Goal: Task Accomplishment & Management: Complete application form

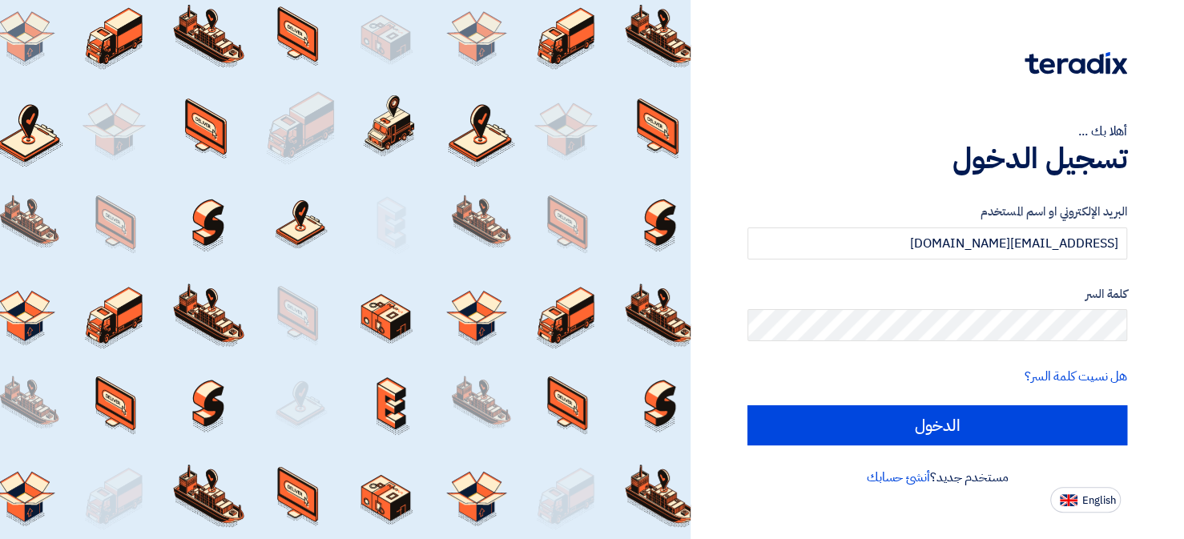
click at [930, 434] on input "الدخول" at bounding box center [937, 425] width 380 height 40
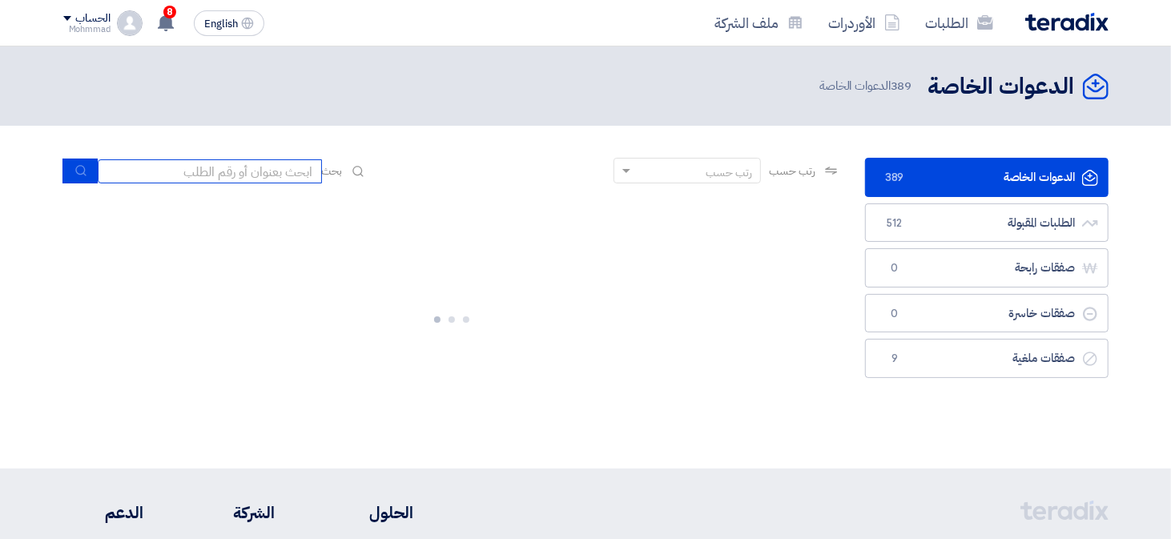
click at [236, 176] on input at bounding box center [210, 171] width 224 height 24
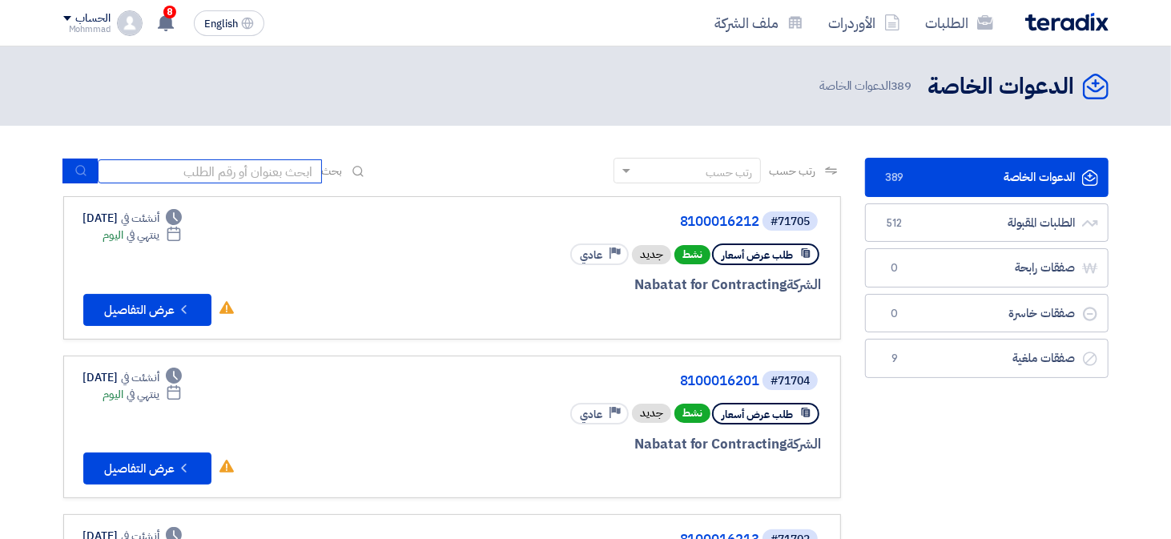
paste input "8100016241"
type input "8100016241"
click at [82, 175] on icon "submit" at bounding box center [80, 170] width 13 height 13
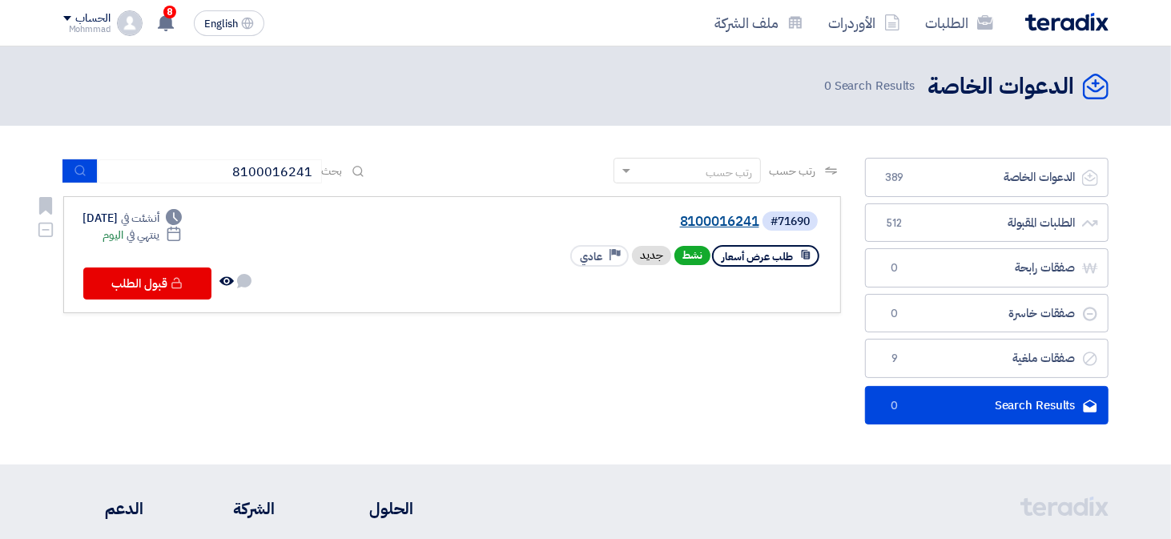
click at [719, 221] on link "8100016241" at bounding box center [599, 222] width 320 height 14
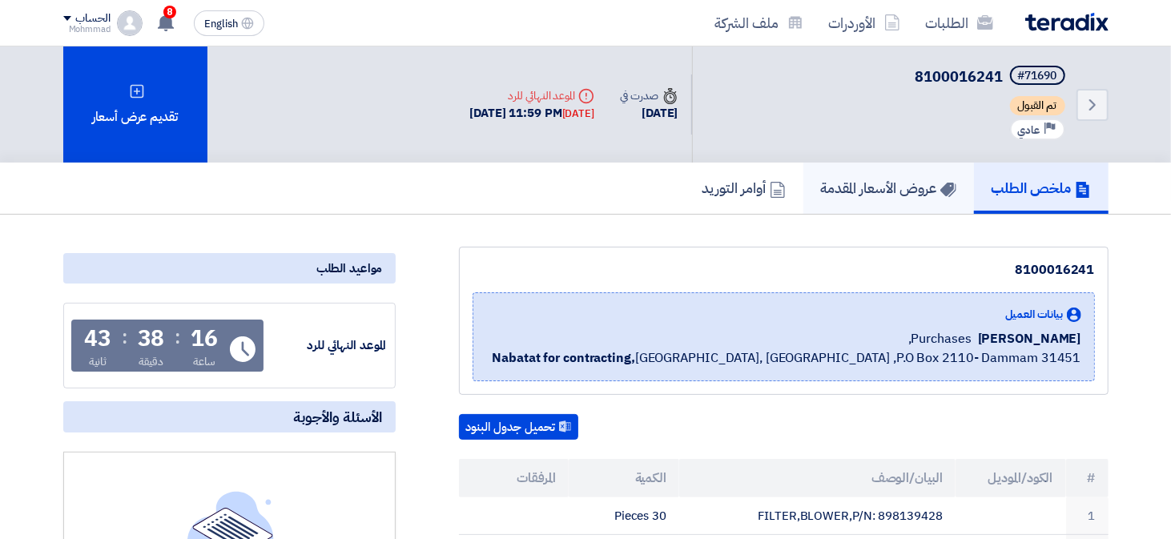
click at [897, 187] on h5 "عروض الأسعار المقدمة" at bounding box center [888, 188] width 135 height 18
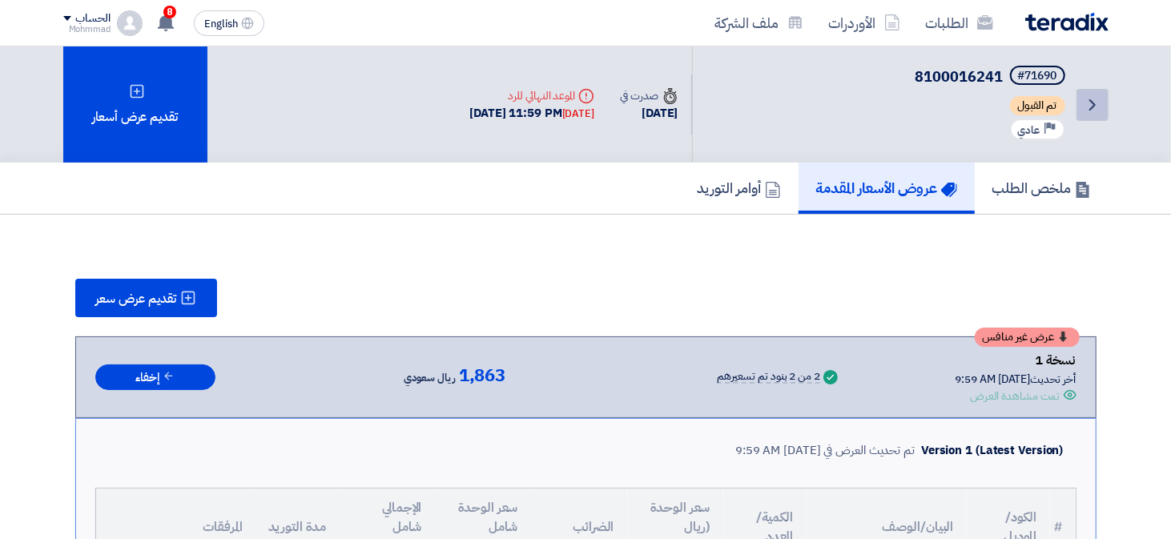
click at [1104, 104] on link "Back" at bounding box center [1092, 105] width 32 height 32
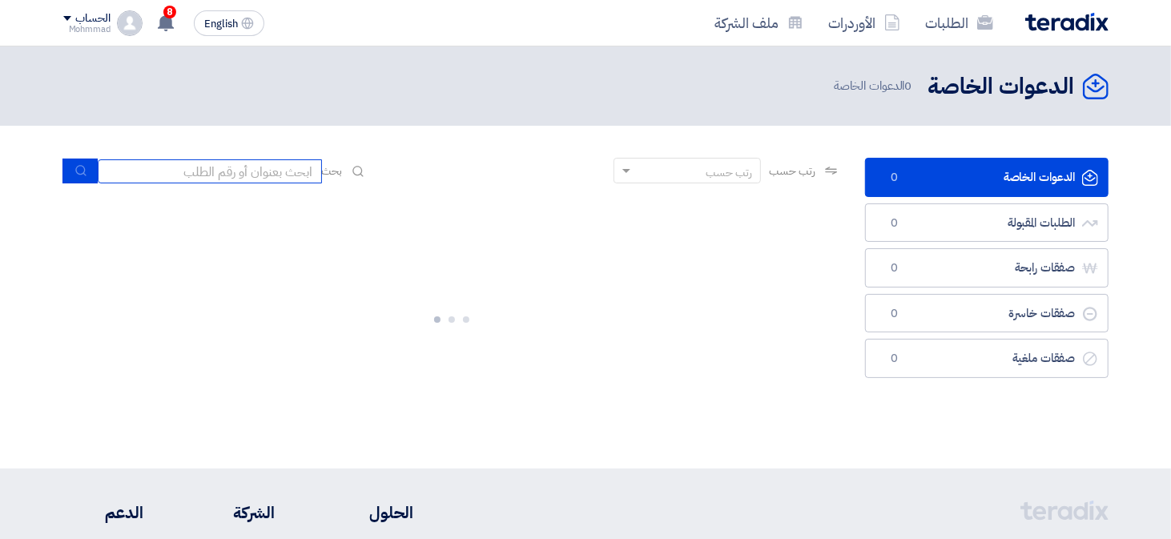
click at [205, 175] on input at bounding box center [210, 171] width 224 height 24
paste input "8100016212"
type input "8100016212"
click at [69, 171] on button "submit" at bounding box center [79, 171] width 35 height 25
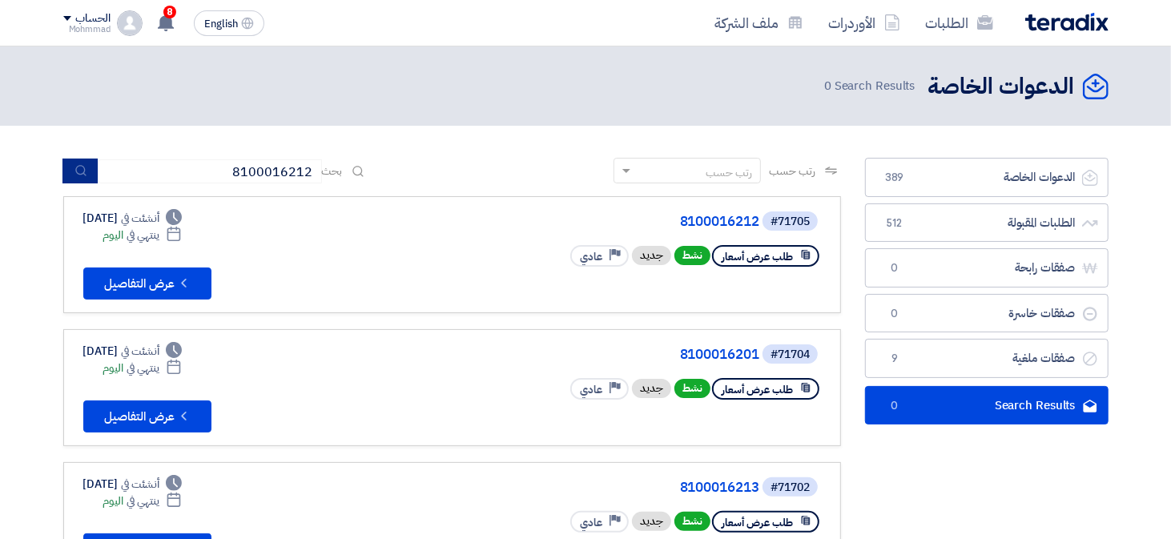
click at [75, 167] on icon "submit" at bounding box center [80, 170] width 13 height 13
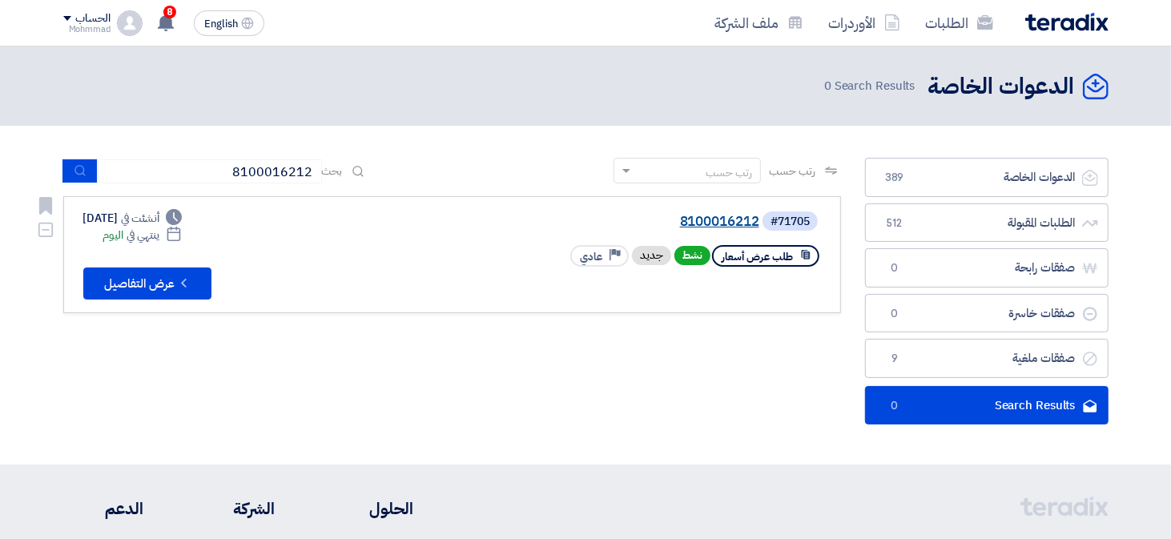
click at [742, 226] on link "8100016212" at bounding box center [599, 222] width 320 height 14
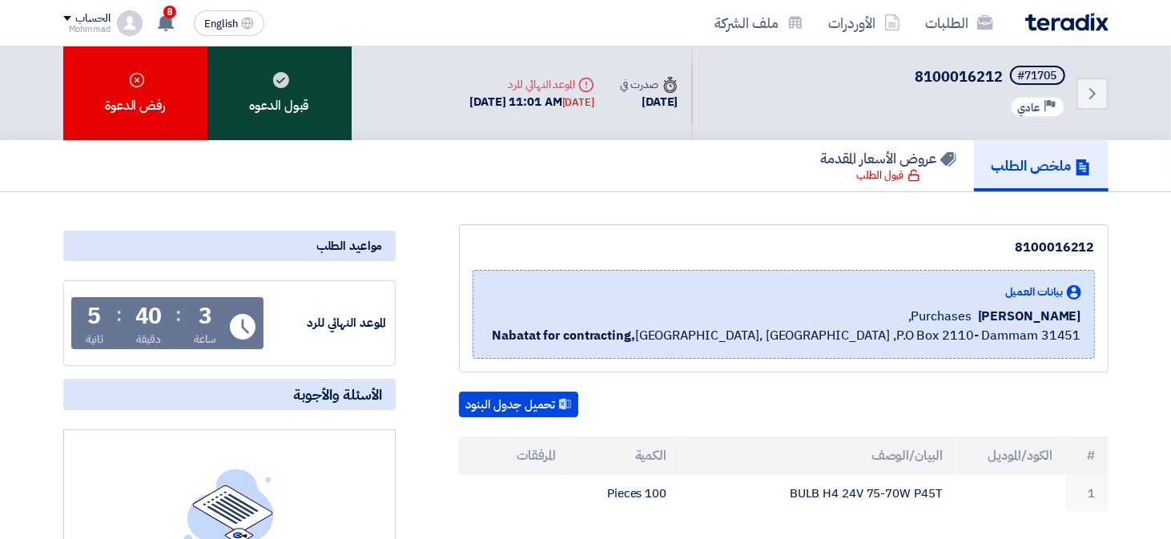
click at [302, 112] on div "قبول الدعوه" at bounding box center [279, 93] width 144 height 94
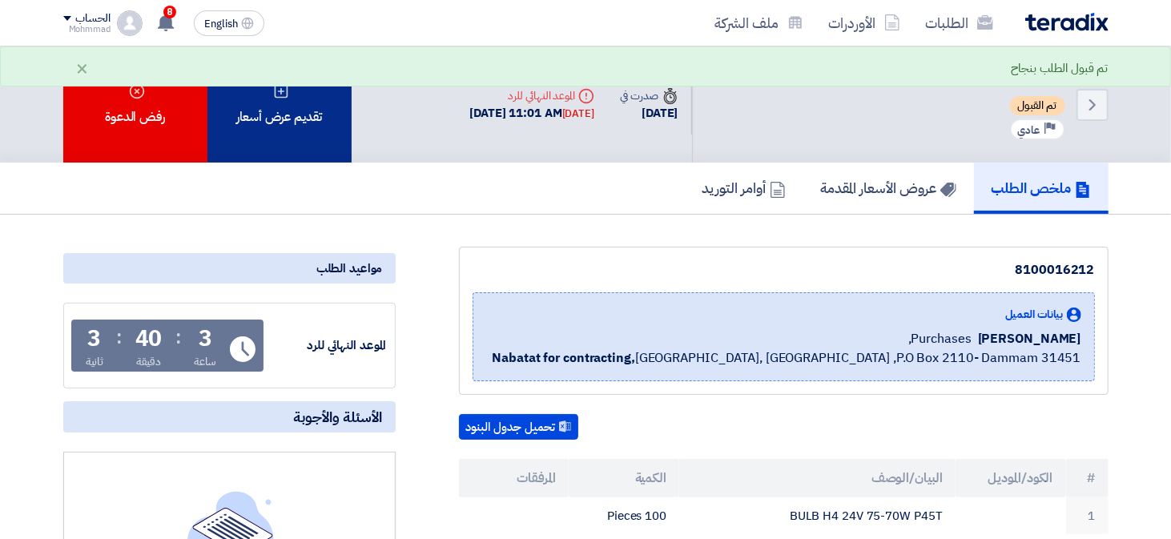
click at [305, 119] on div "تقديم عرض أسعار" at bounding box center [279, 104] width 144 height 116
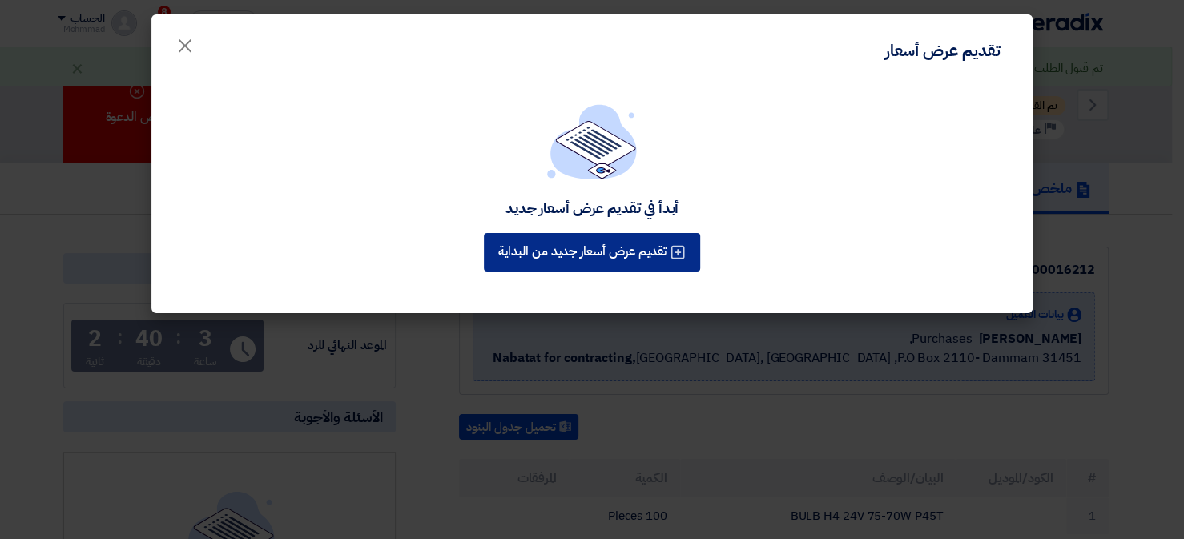
click at [654, 250] on button "تقديم عرض أسعار جديد من البداية" at bounding box center [592, 252] width 216 height 38
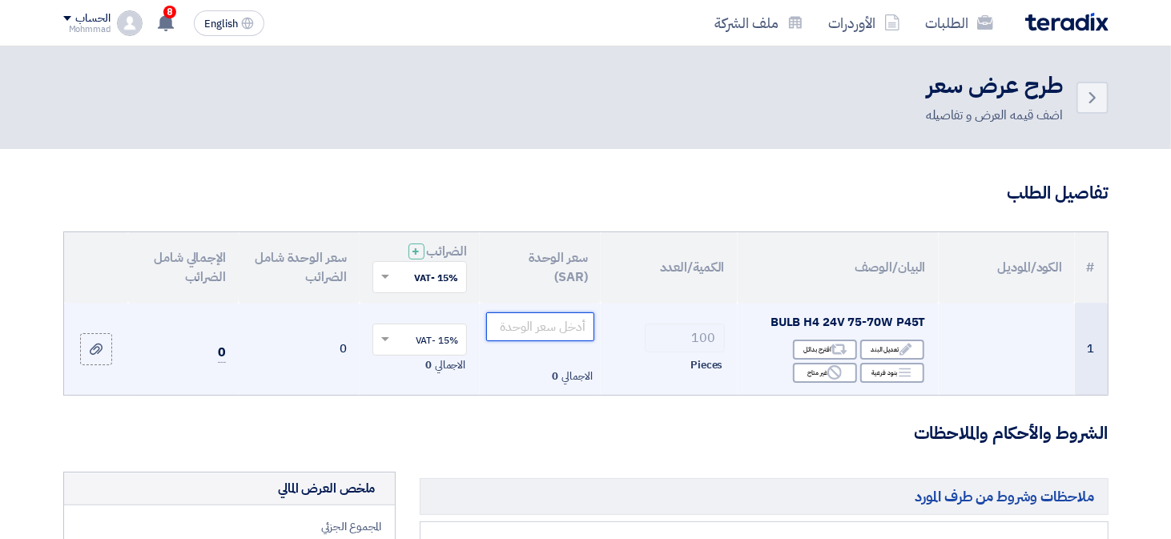
click at [562, 332] on input "number" at bounding box center [540, 326] width 108 height 29
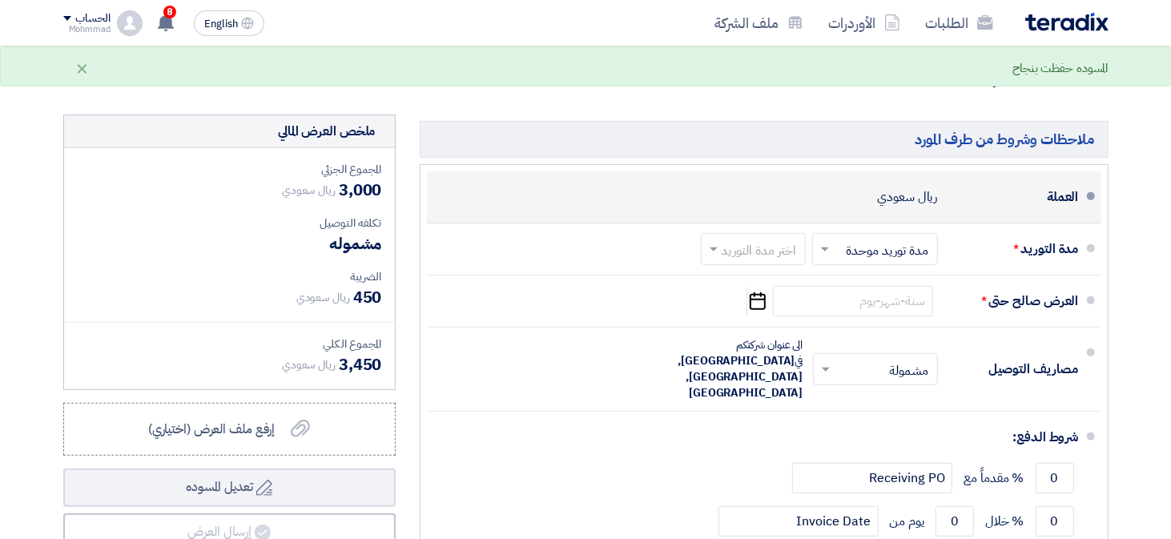
scroll to position [231, 0]
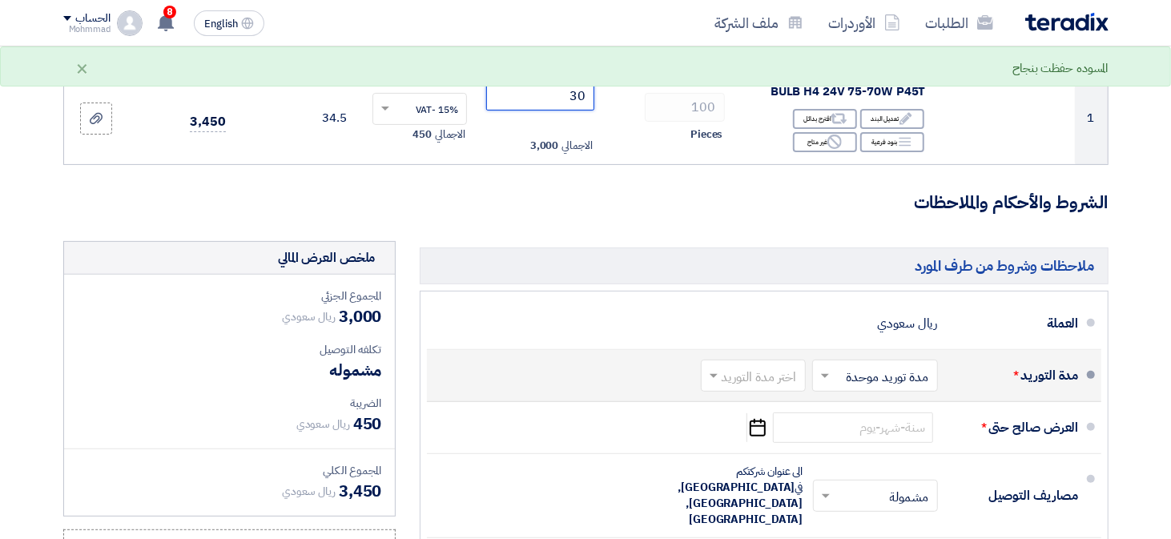
type input "30"
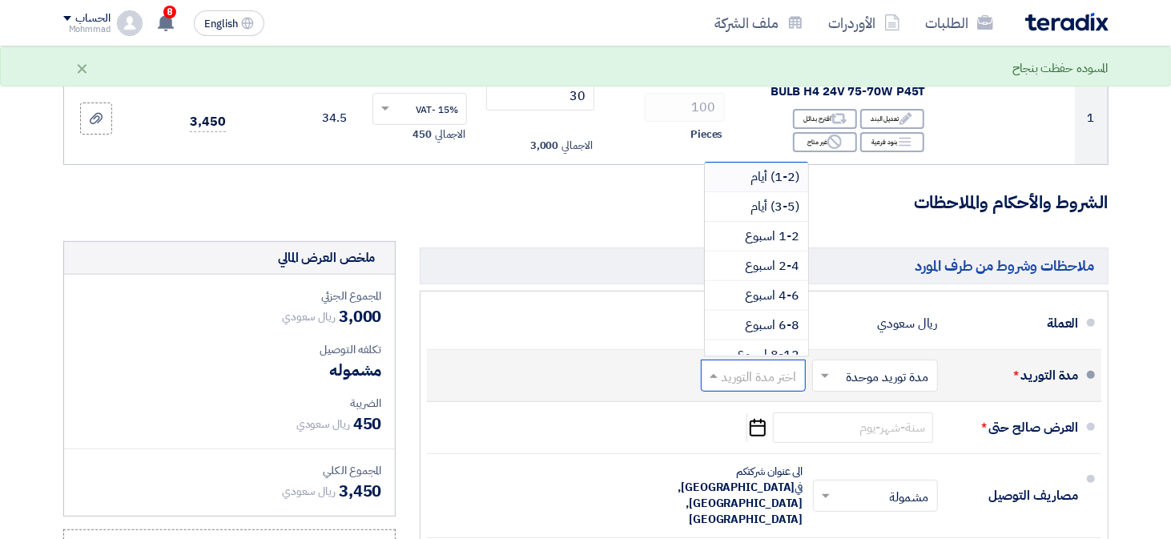
click at [750, 368] on input "text" at bounding box center [750, 376] width 97 height 23
drag, startPoint x: 790, startPoint y: 177, endPoint x: 787, endPoint y: 198, distance: 21.1
click at [790, 178] on span "(1-2) أيام" at bounding box center [775, 176] width 49 height 19
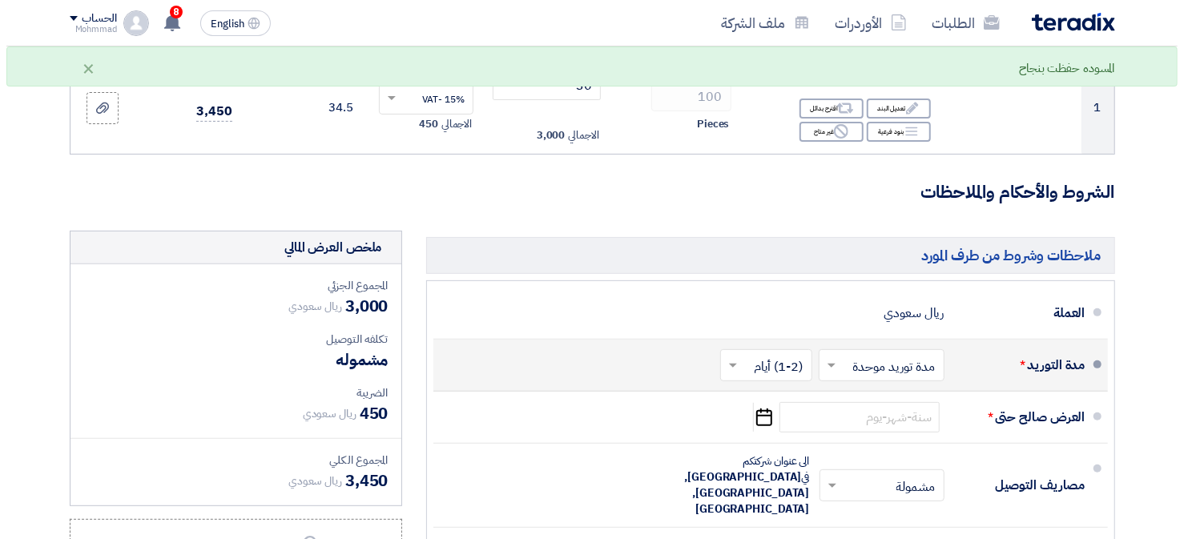
scroll to position [391, 0]
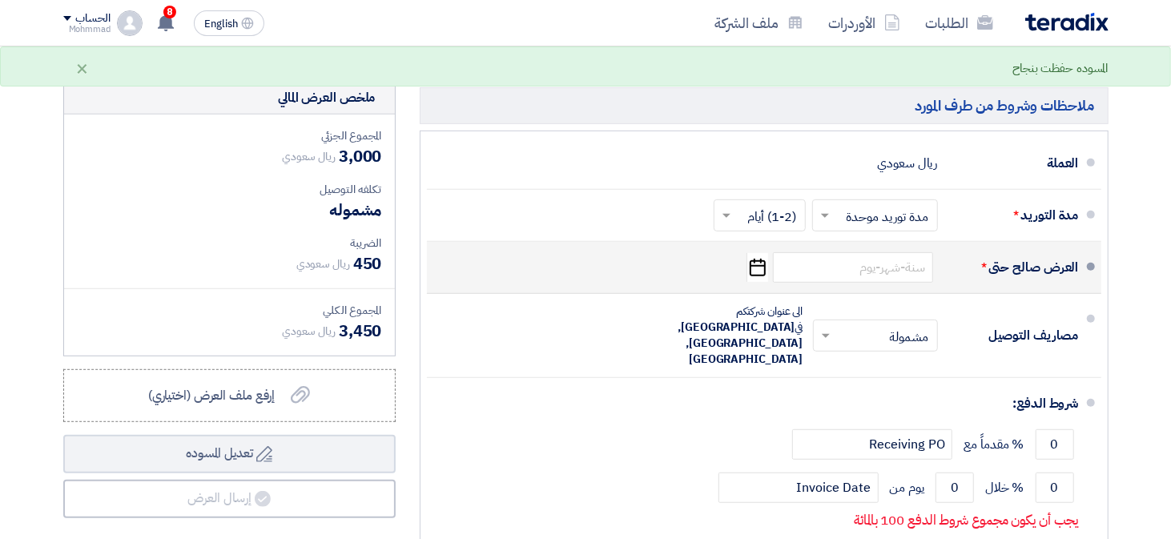
click at [758, 270] on icon "Pick a date" at bounding box center [757, 267] width 22 height 29
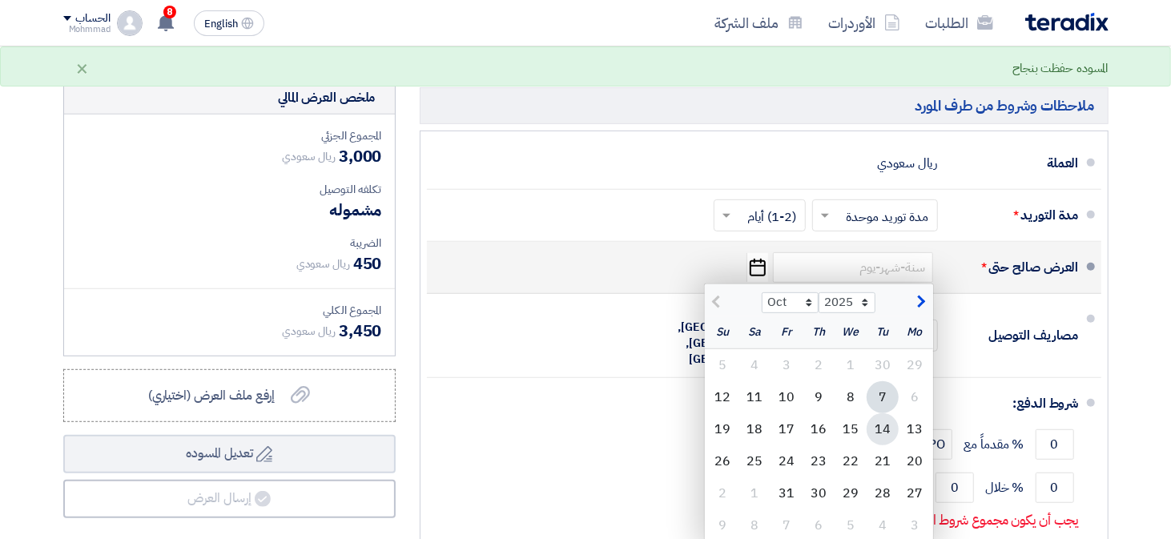
click at [875, 433] on div "14" at bounding box center [882, 429] width 32 height 32
type input "[DATE]"
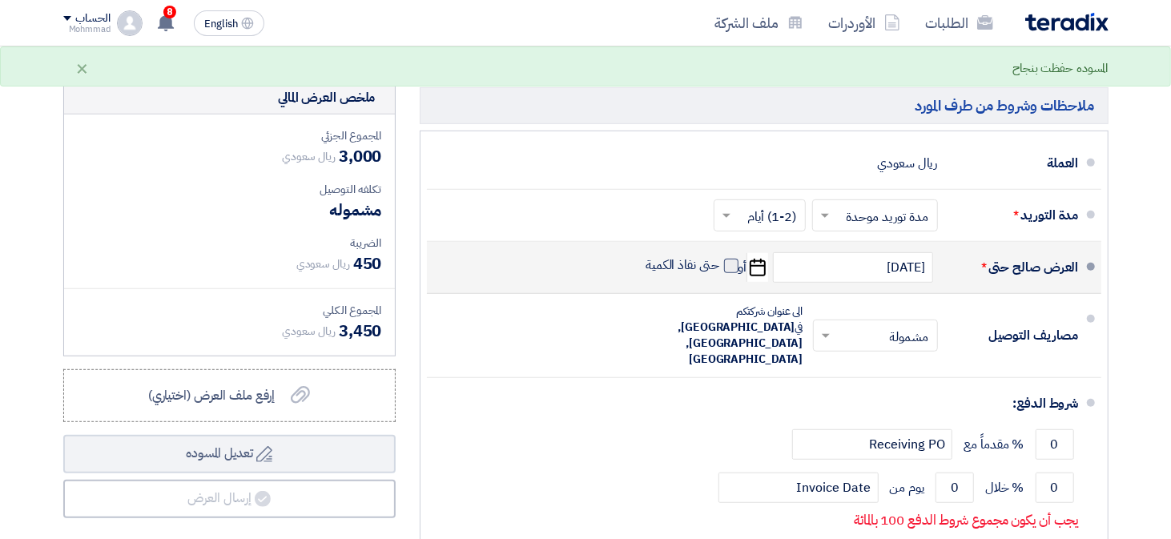
click at [724, 267] on span at bounding box center [731, 266] width 14 height 14
click at [719, 267] on input "حتى نفاذ الكمية" at bounding box center [680, 272] width 77 height 30
checkbox input "true"
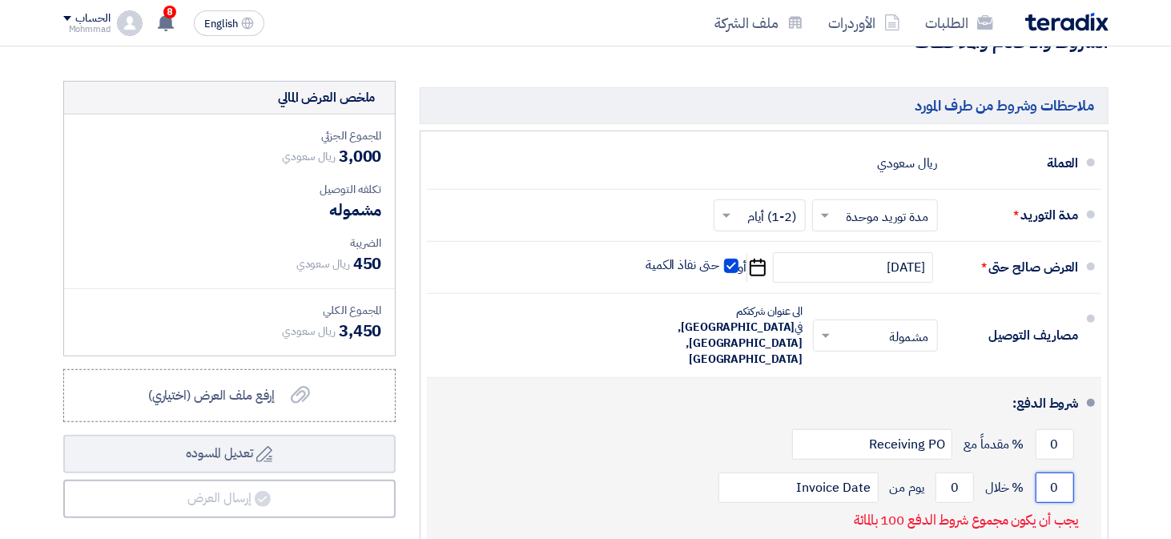
click at [1059, 472] on input "0" at bounding box center [1054, 487] width 38 height 30
click at [1057, 472] on input "0" at bounding box center [1054, 487] width 38 height 30
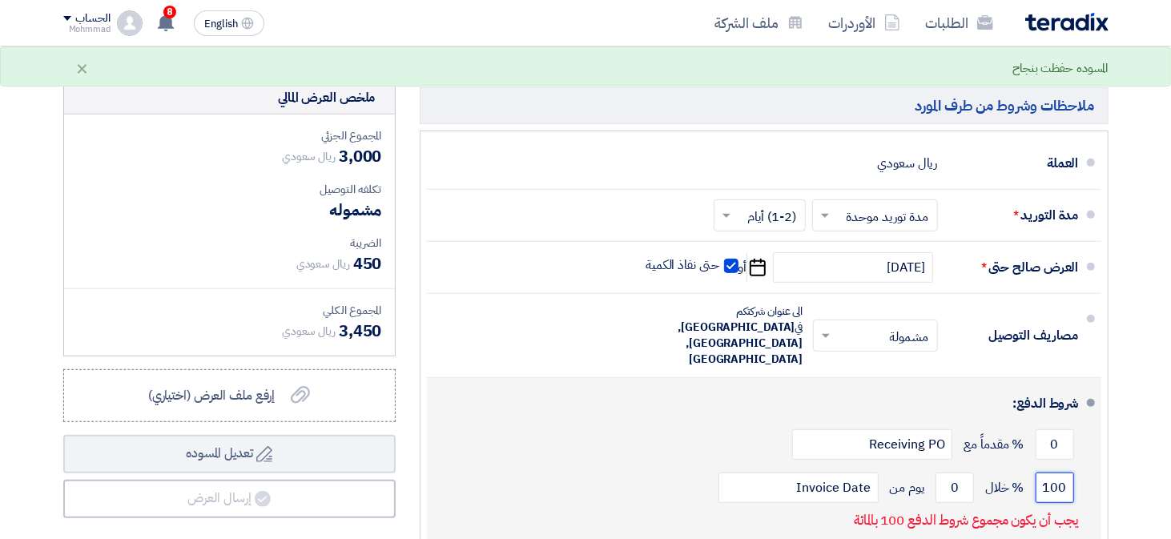
type input "100"
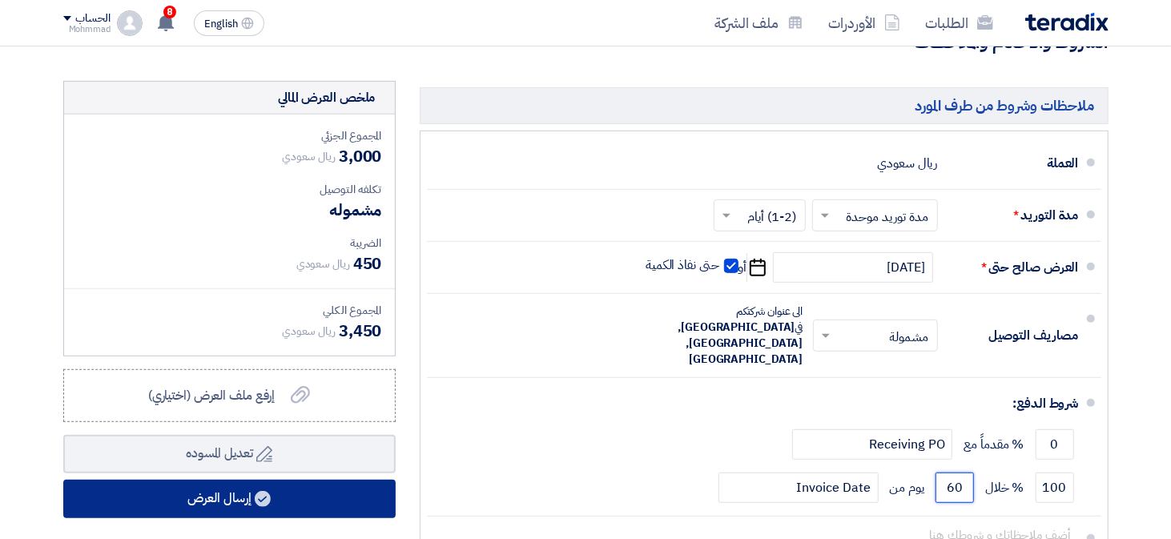
type input "60"
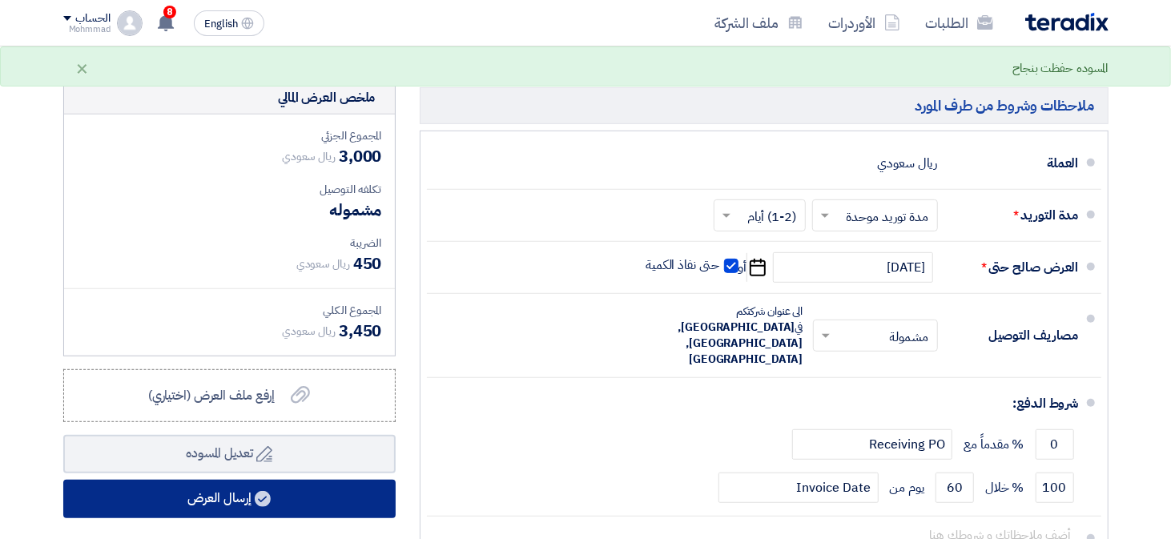
click at [296, 498] on button "إرسال العرض" at bounding box center [229, 499] width 332 height 38
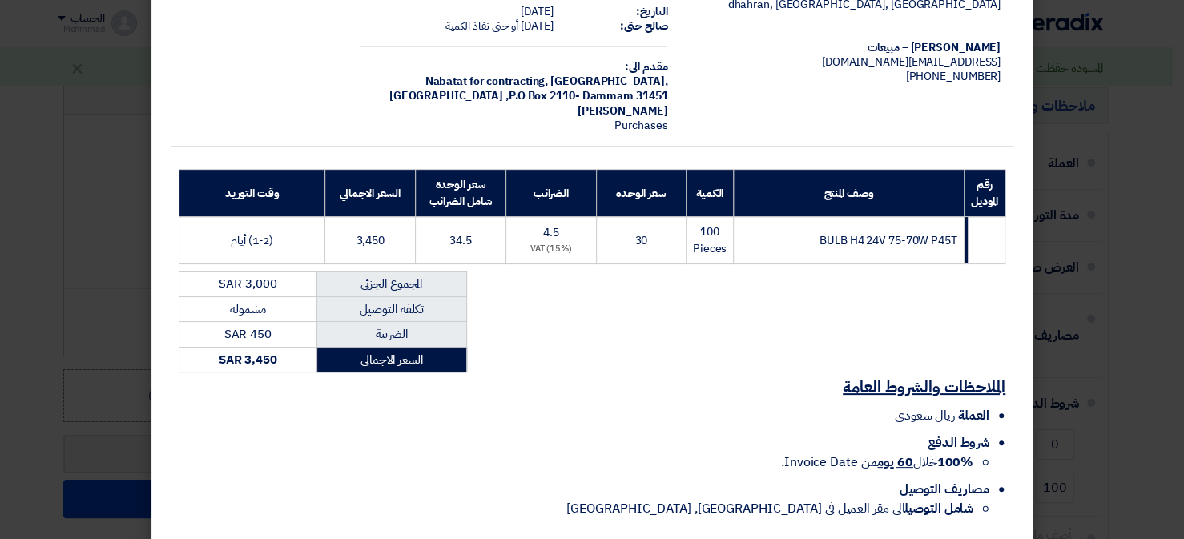
scroll to position [165, 0]
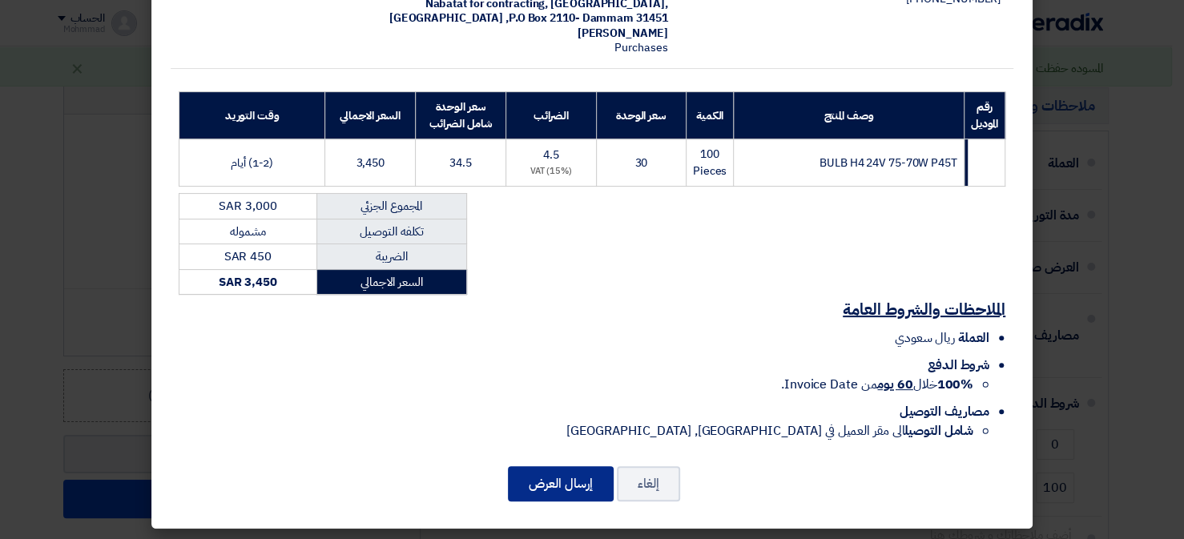
click at [565, 471] on button "إرسال العرض" at bounding box center [561, 483] width 106 height 35
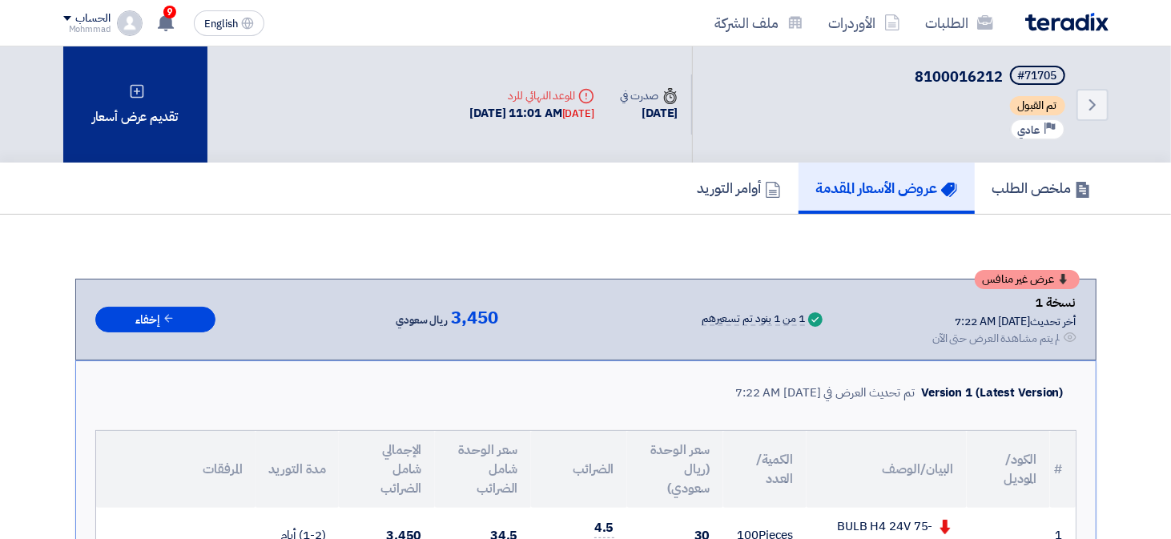
click at [149, 103] on div "تقديم عرض أسعار" at bounding box center [135, 104] width 144 height 116
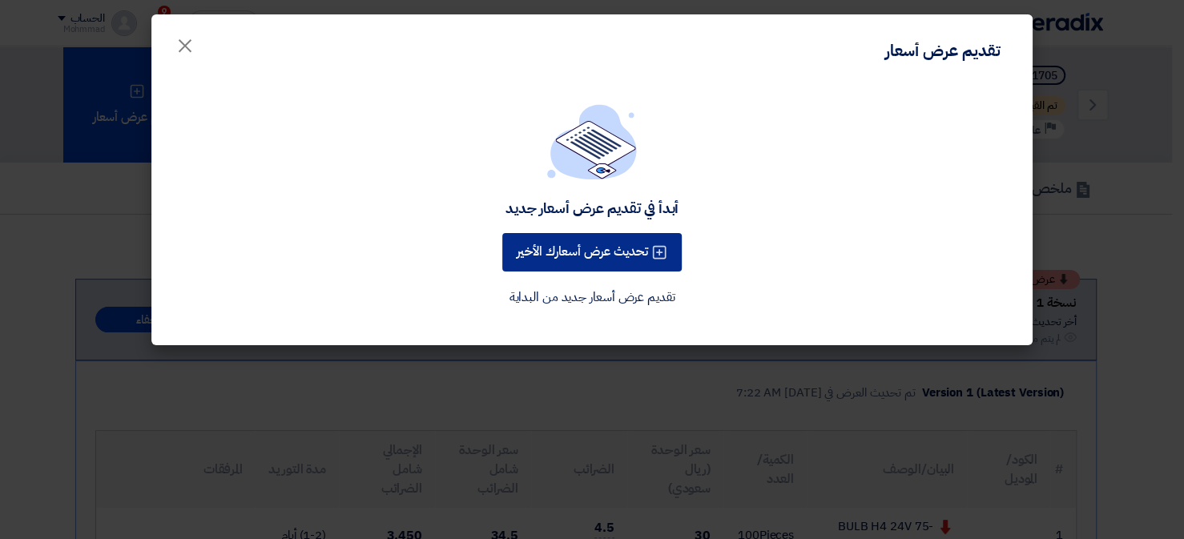
click at [603, 243] on button "تحديث عرض أسعارك الأخير" at bounding box center [591, 252] width 179 height 38
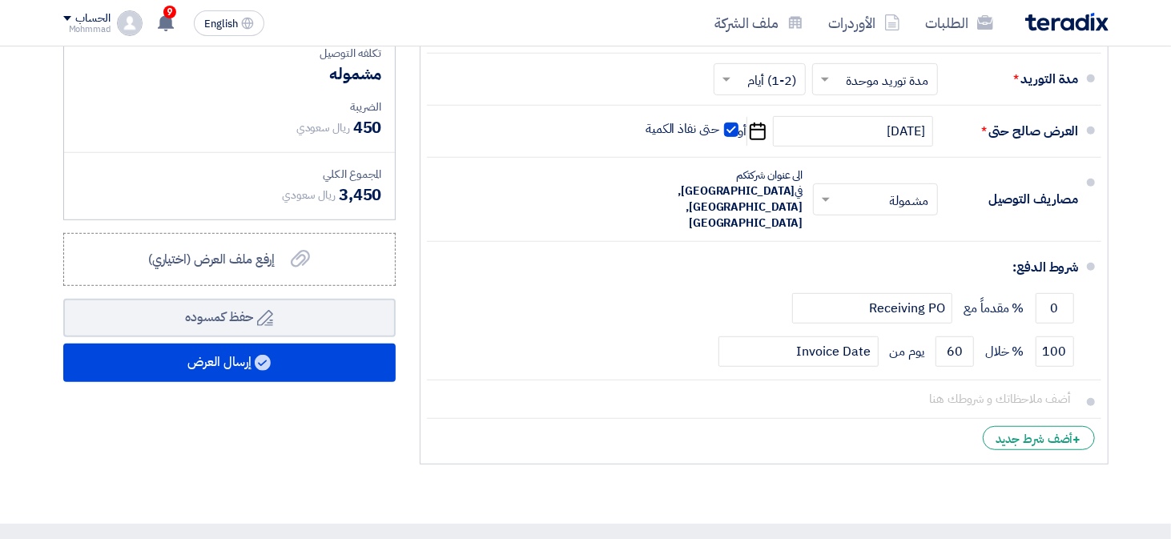
scroll to position [561, 0]
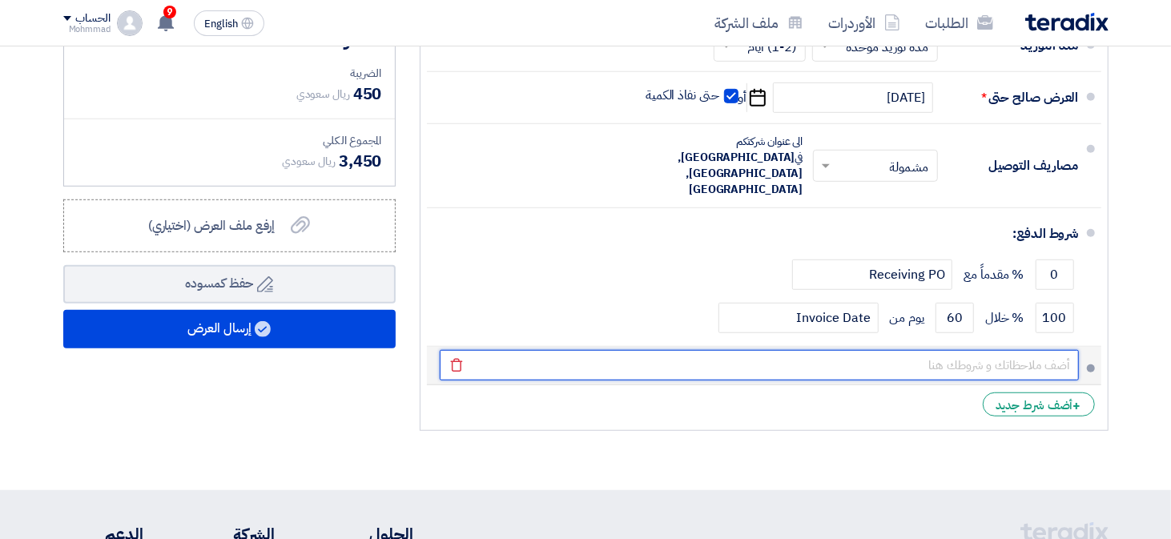
click at [955, 350] on input "text" at bounding box center [759, 365] width 639 height 30
paste input "002160"
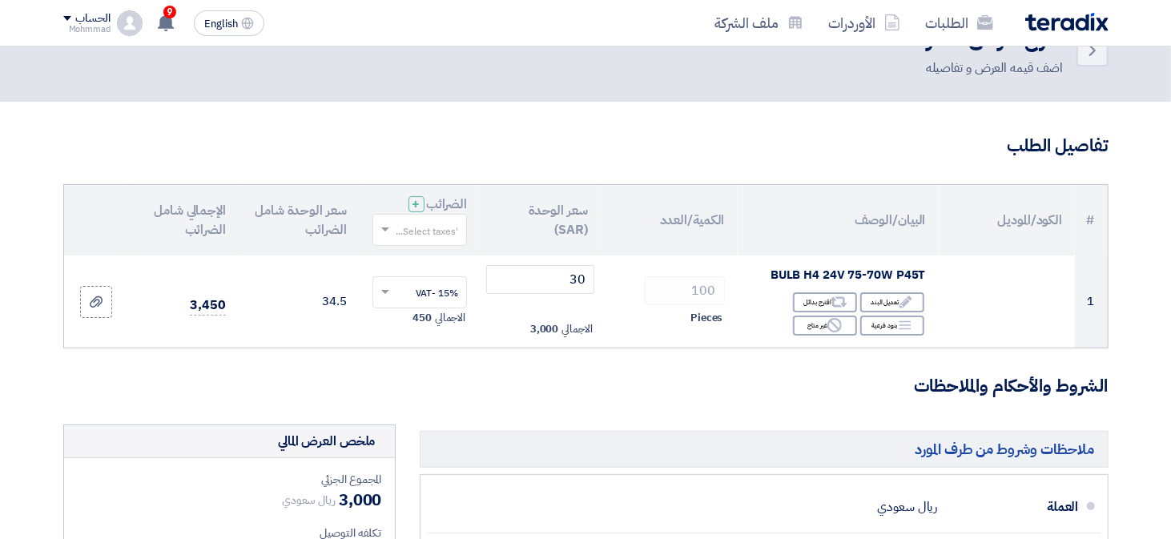
scroll to position [0, 0]
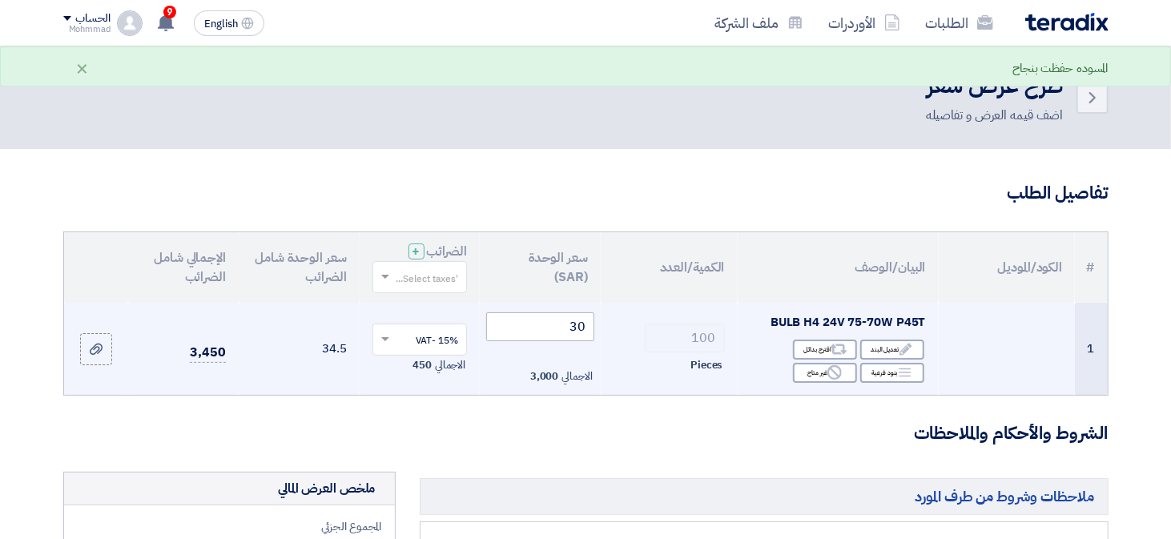
type input "002160"
click at [577, 326] on input "30" at bounding box center [540, 326] width 108 height 29
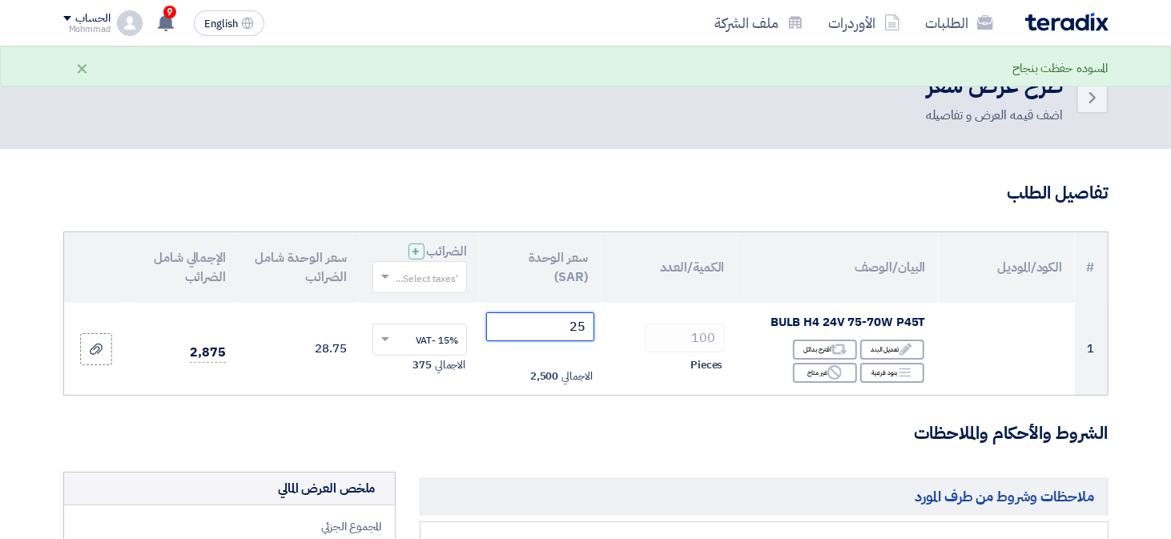
type input "25"
click at [613, 444] on h3 "الشروط والأحكام والملاحظات" at bounding box center [585, 433] width 1045 height 25
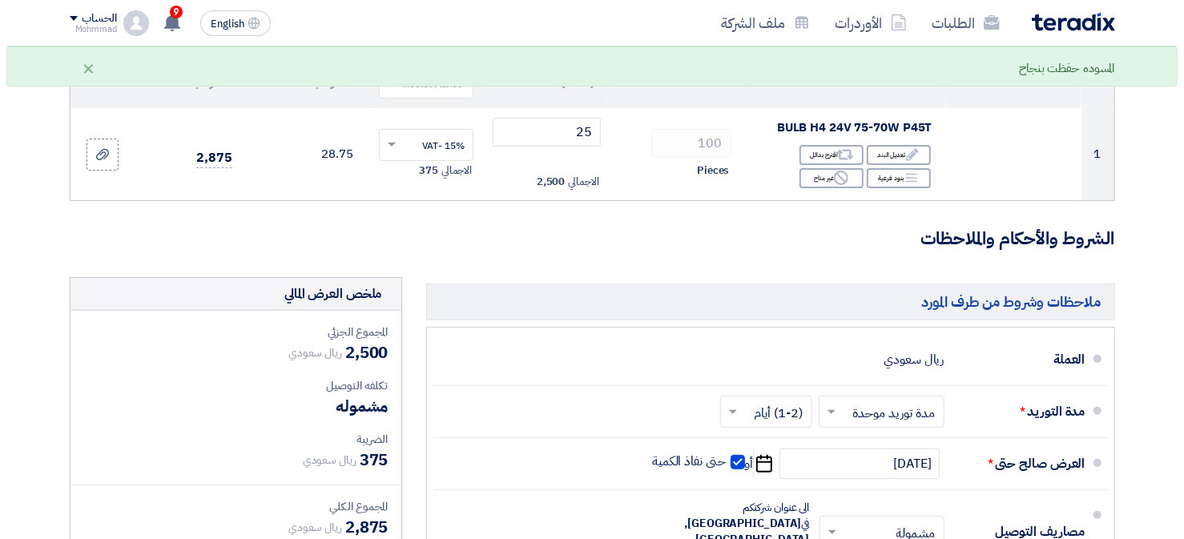
scroll to position [480, 0]
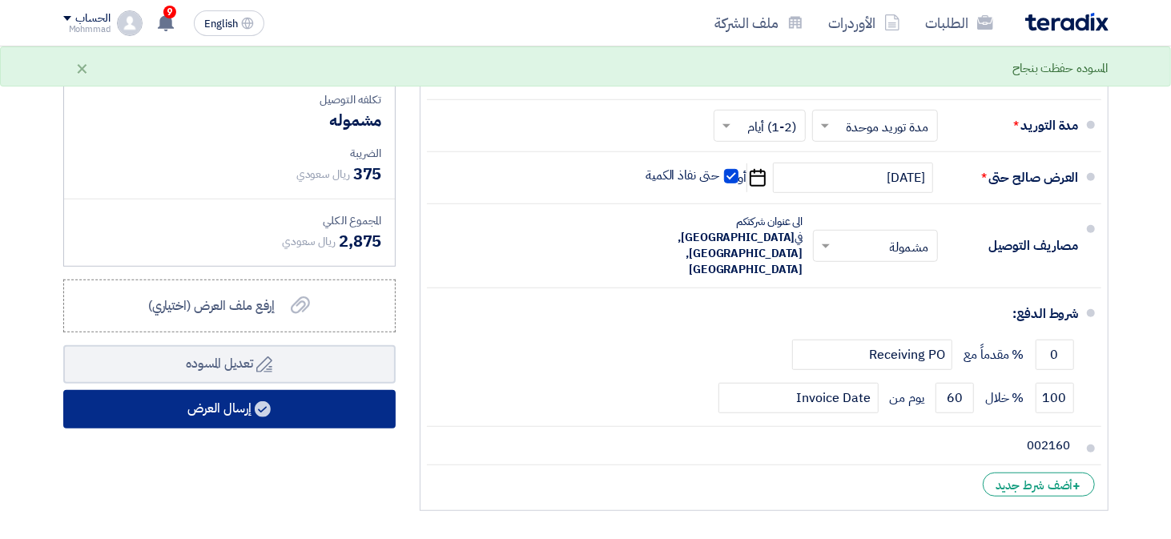
click at [232, 423] on button "إرسال العرض" at bounding box center [229, 409] width 332 height 38
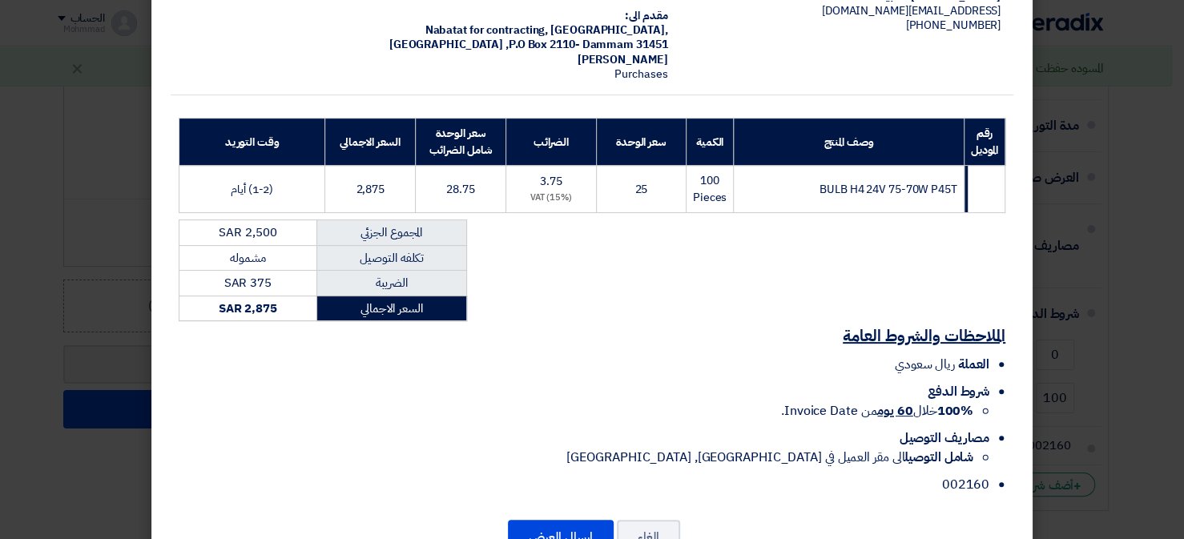
scroll to position [192, 0]
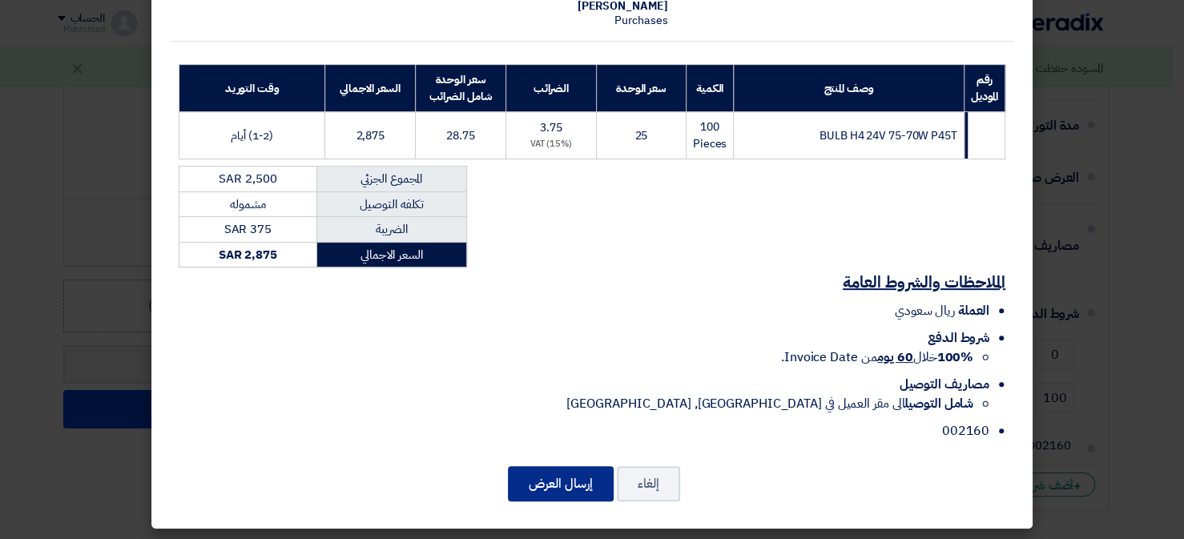
click at [554, 479] on button "إرسال العرض" at bounding box center [561, 483] width 106 height 35
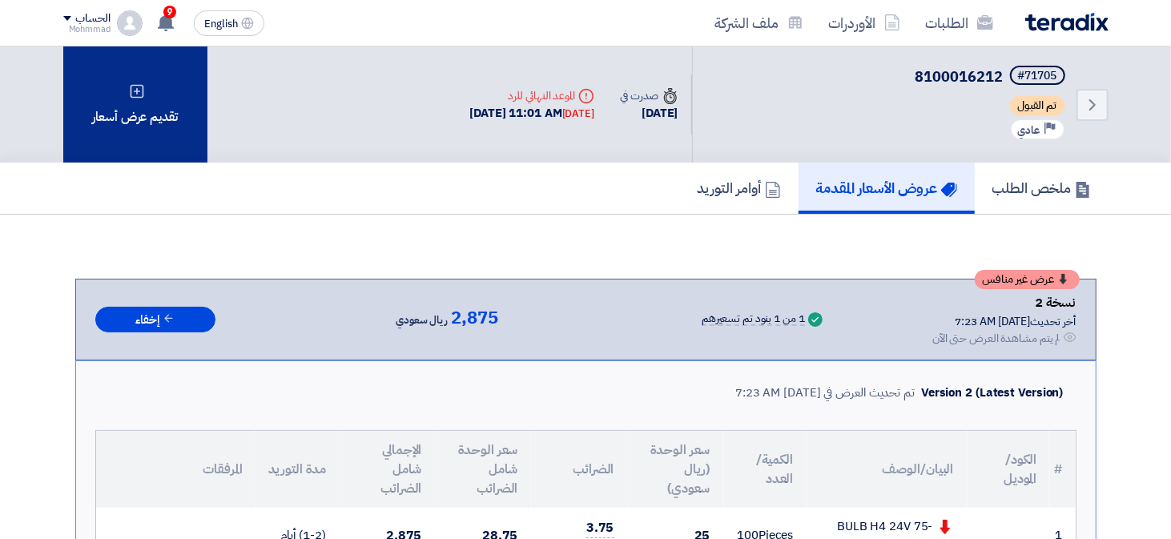
click at [97, 106] on div "تقديم عرض أسعار" at bounding box center [135, 104] width 144 height 116
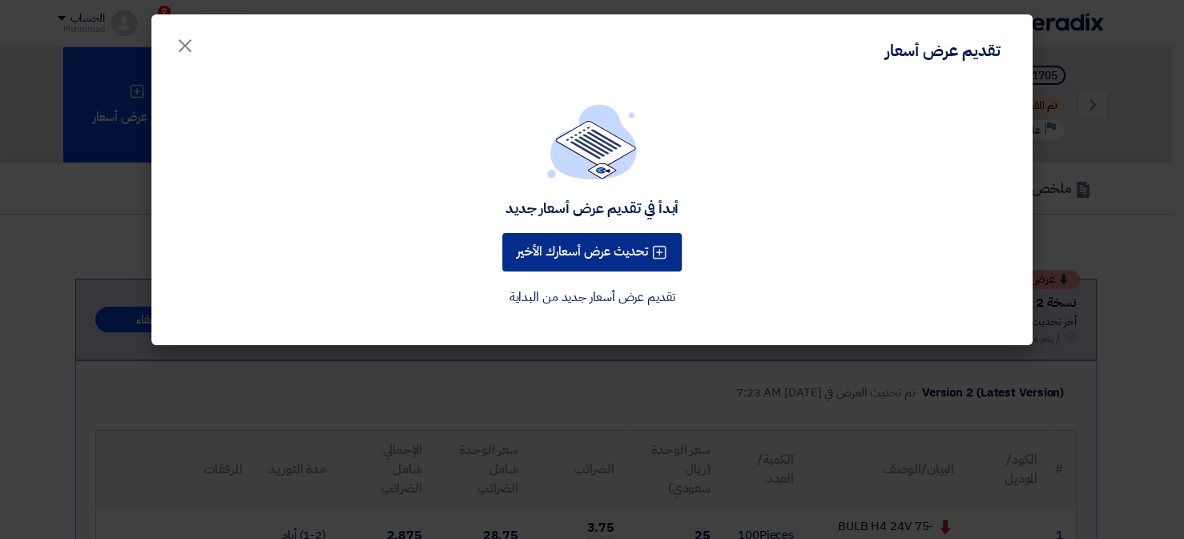
click at [581, 255] on button "تحديث عرض أسعارك الأخير" at bounding box center [591, 252] width 179 height 38
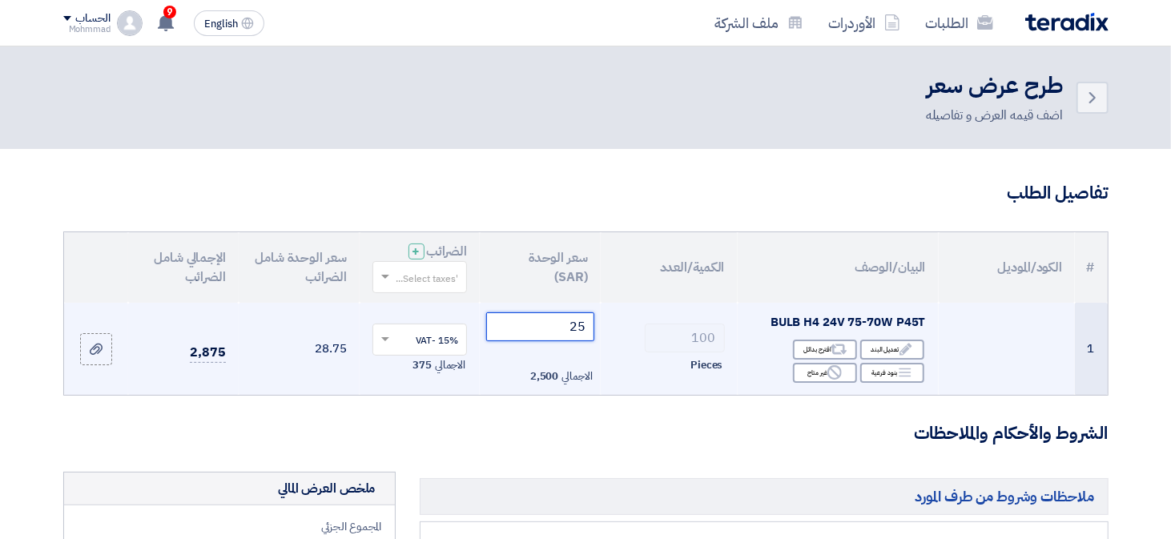
click at [576, 332] on input "25" at bounding box center [540, 326] width 108 height 29
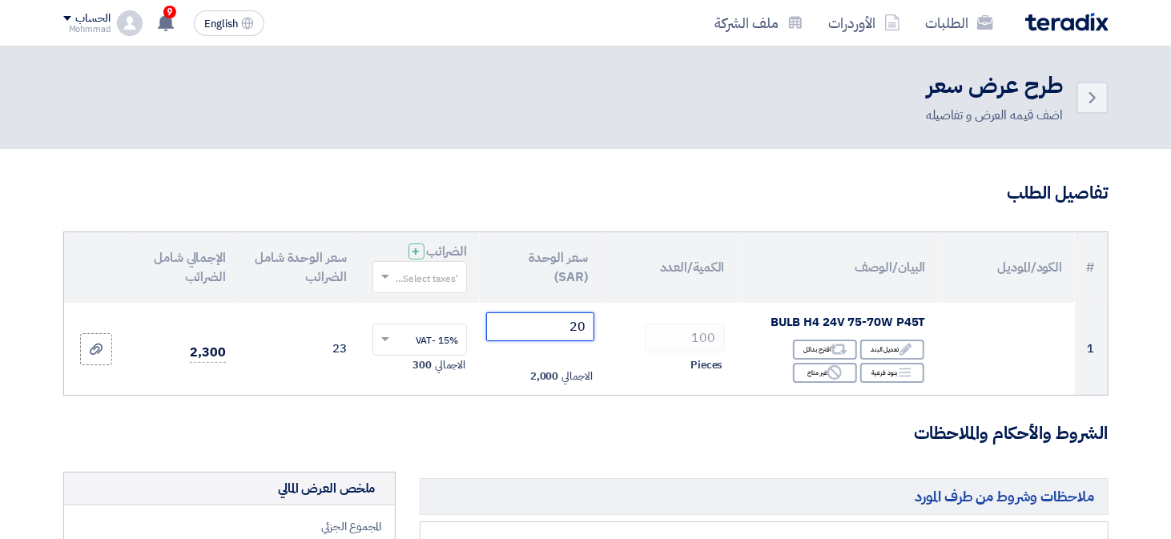
type input "20"
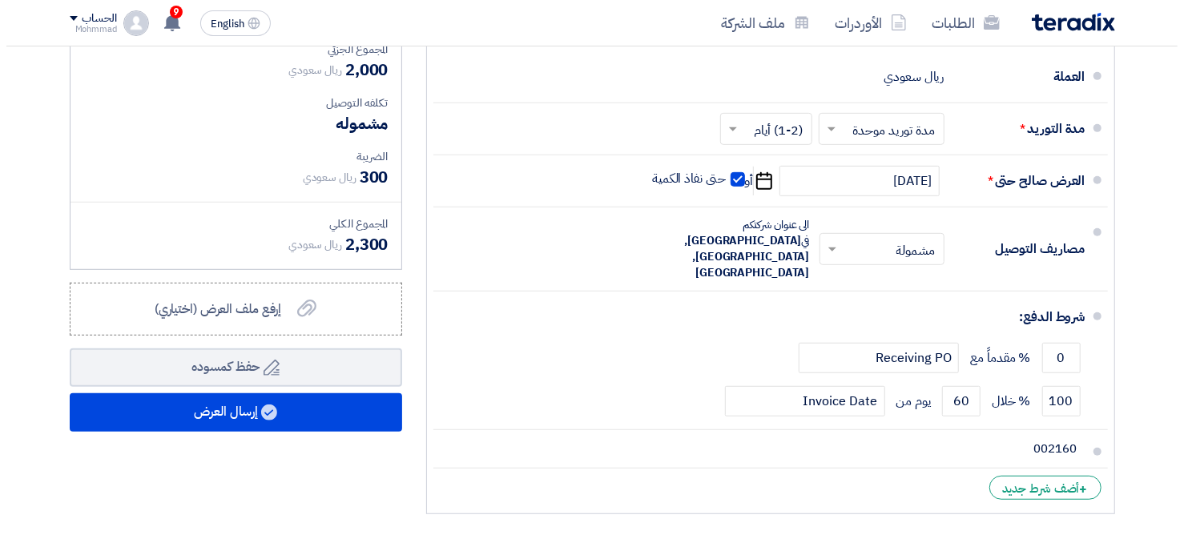
scroll to position [480, 0]
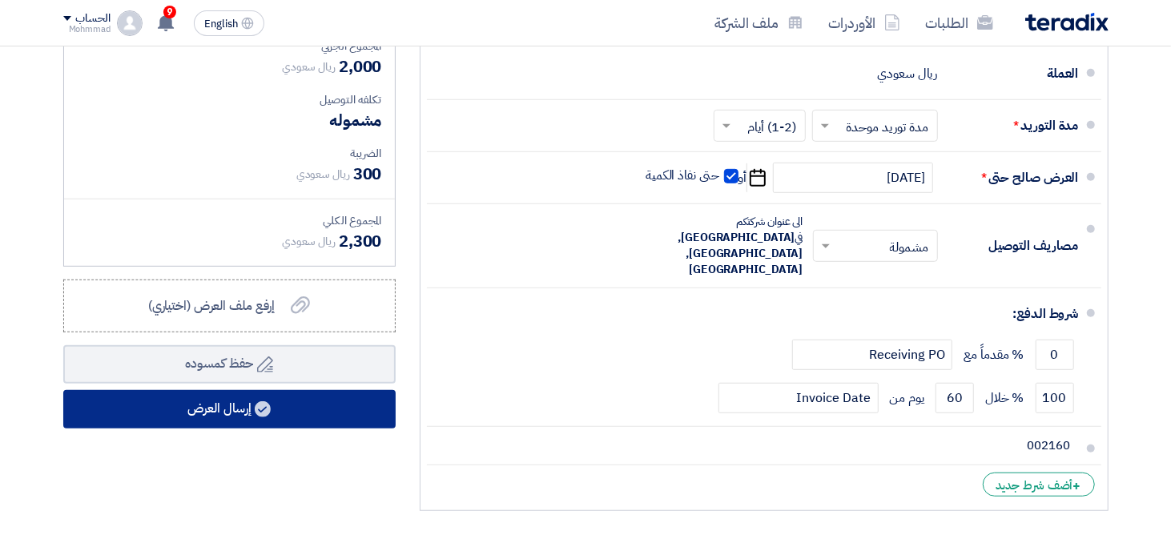
click at [274, 413] on button "إرسال العرض" at bounding box center [229, 409] width 332 height 38
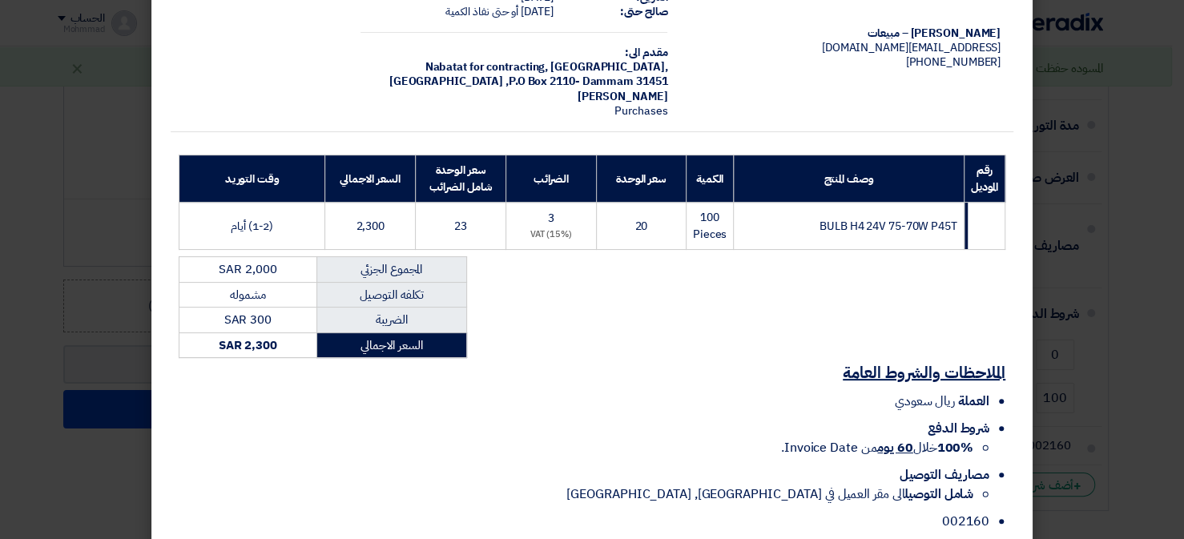
scroll to position [192, 0]
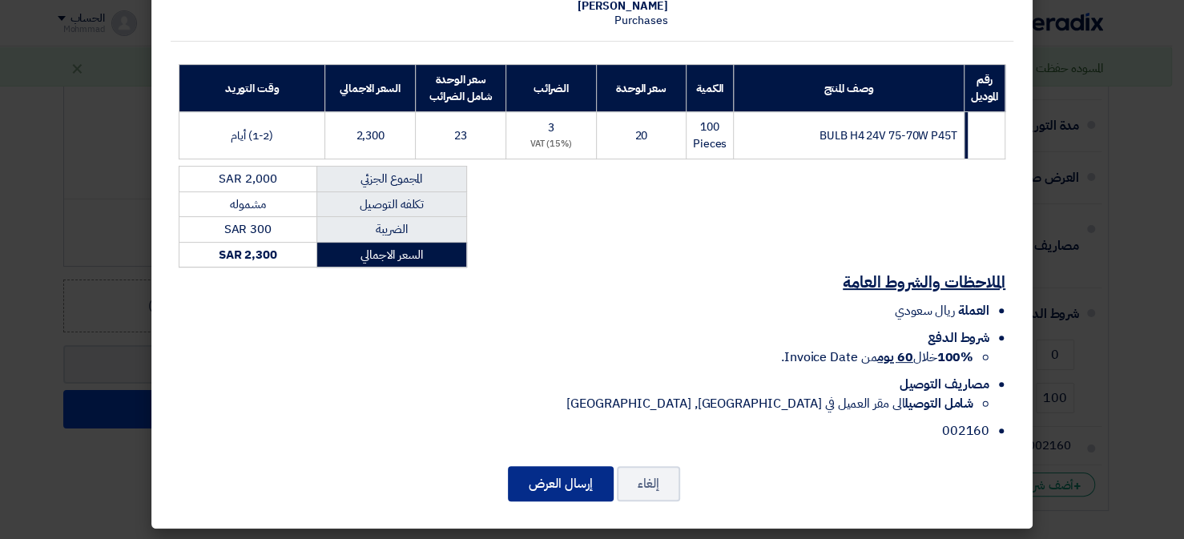
click at [565, 484] on button "إرسال العرض" at bounding box center [561, 483] width 106 height 35
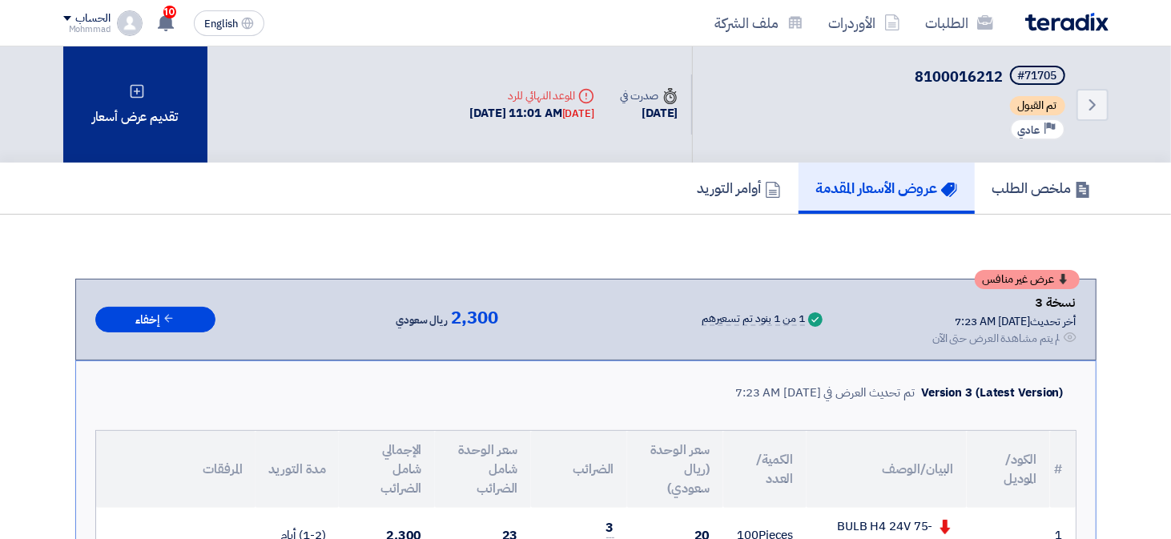
click at [139, 130] on div "تقديم عرض أسعار" at bounding box center [135, 104] width 144 height 116
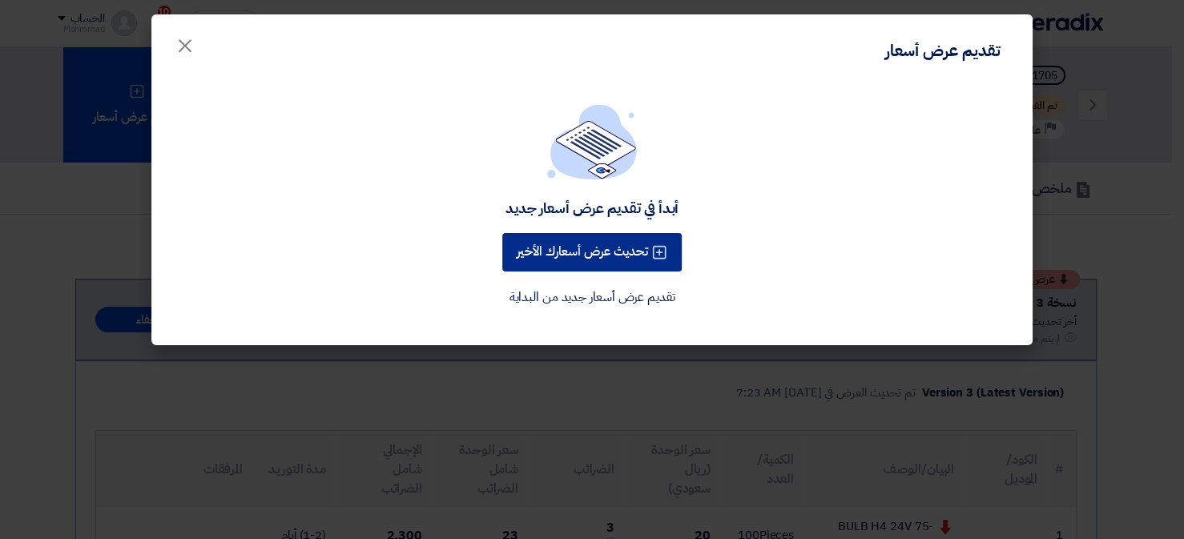
click at [543, 260] on button "تحديث عرض أسعارك الأخير" at bounding box center [591, 252] width 179 height 38
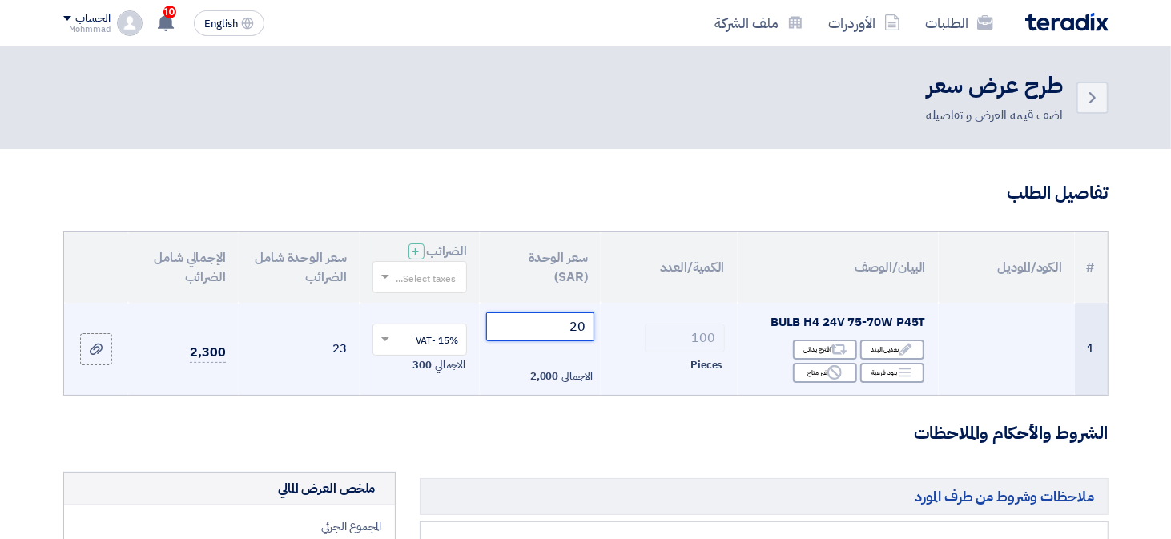
click at [581, 329] on input "20" at bounding box center [540, 326] width 108 height 29
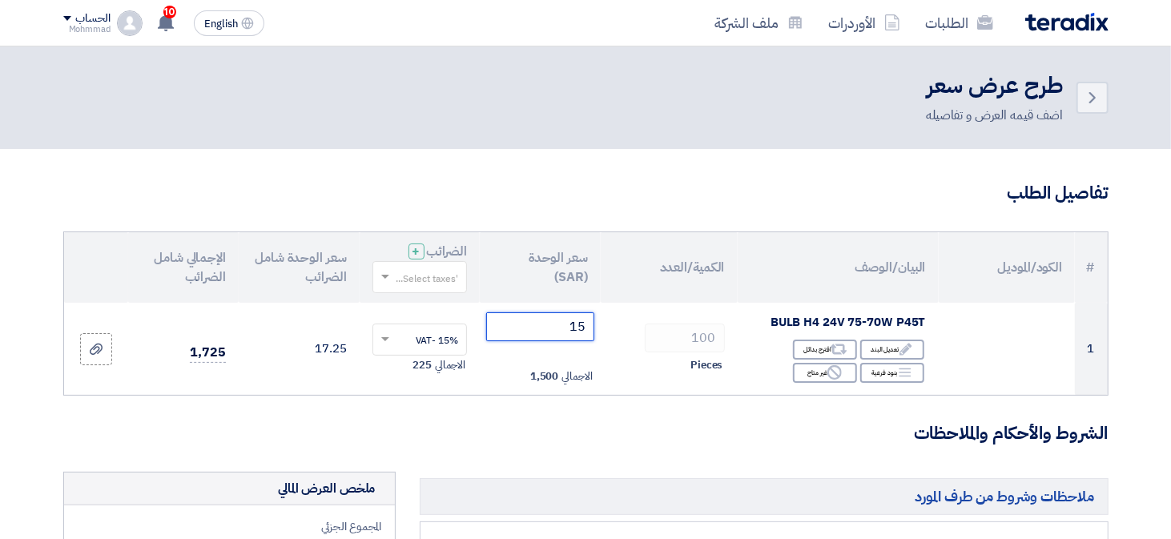
type input "15"
click at [710, 439] on h3 "الشروط والأحكام والملاحظات" at bounding box center [585, 433] width 1045 height 25
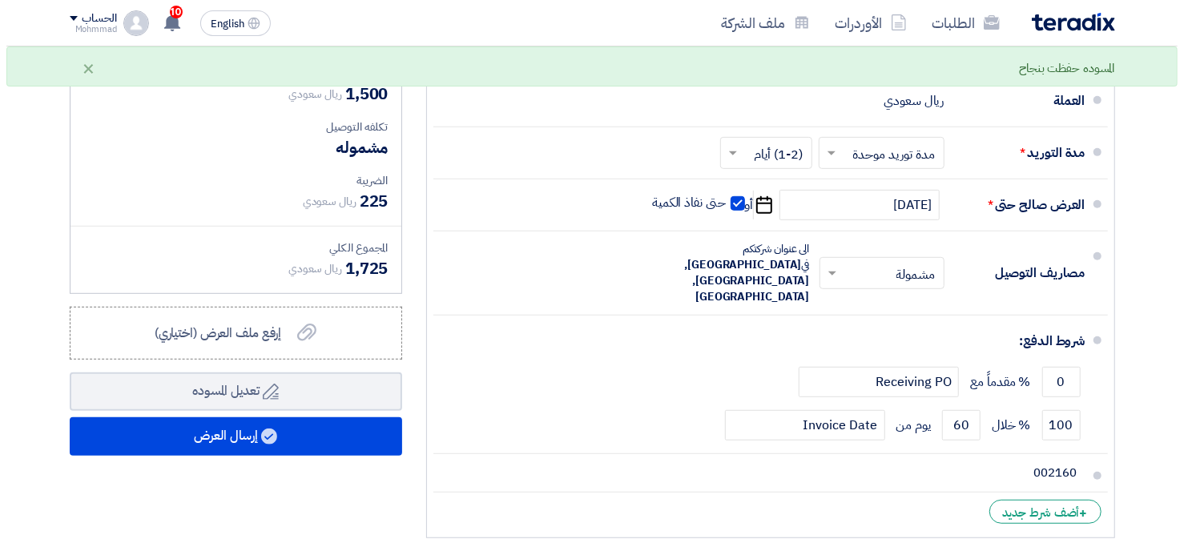
scroll to position [480, 0]
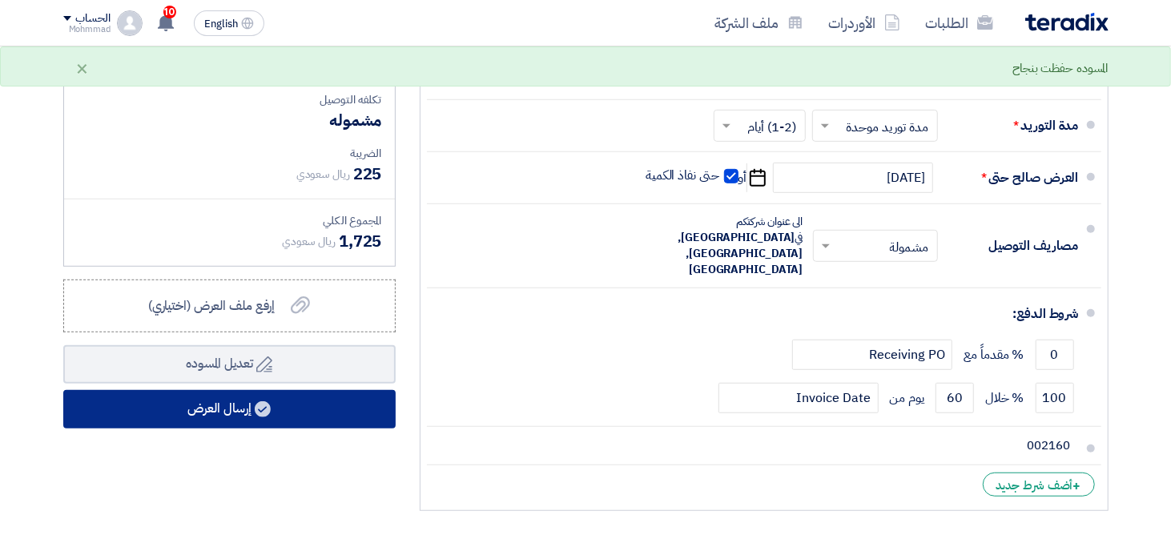
click at [219, 422] on button "إرسال العرض" at bounding box center [229, 409] width 332 height 38
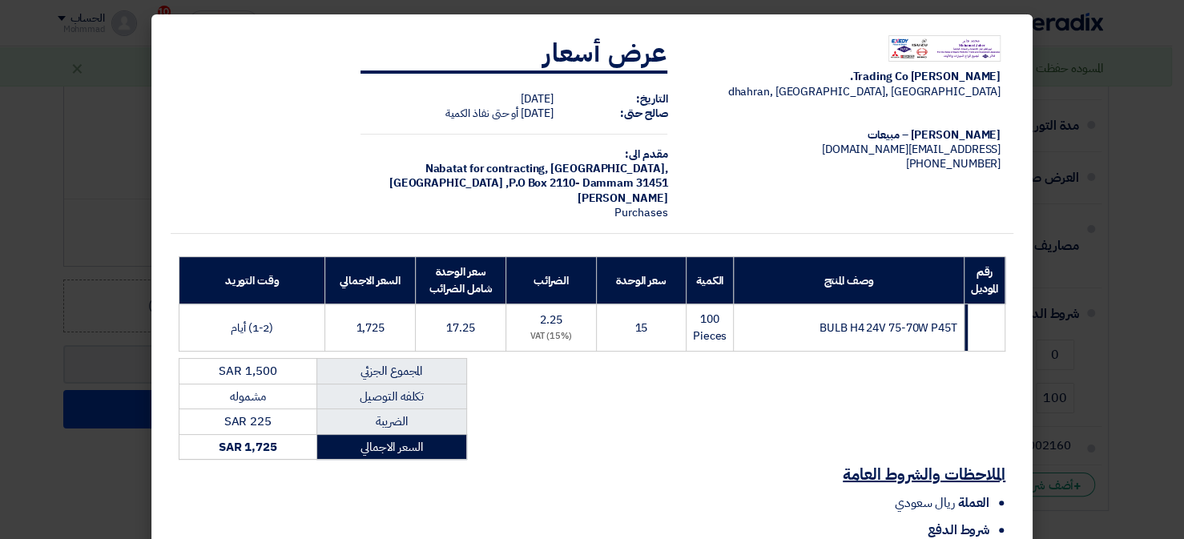
scroll to position [192, 0]
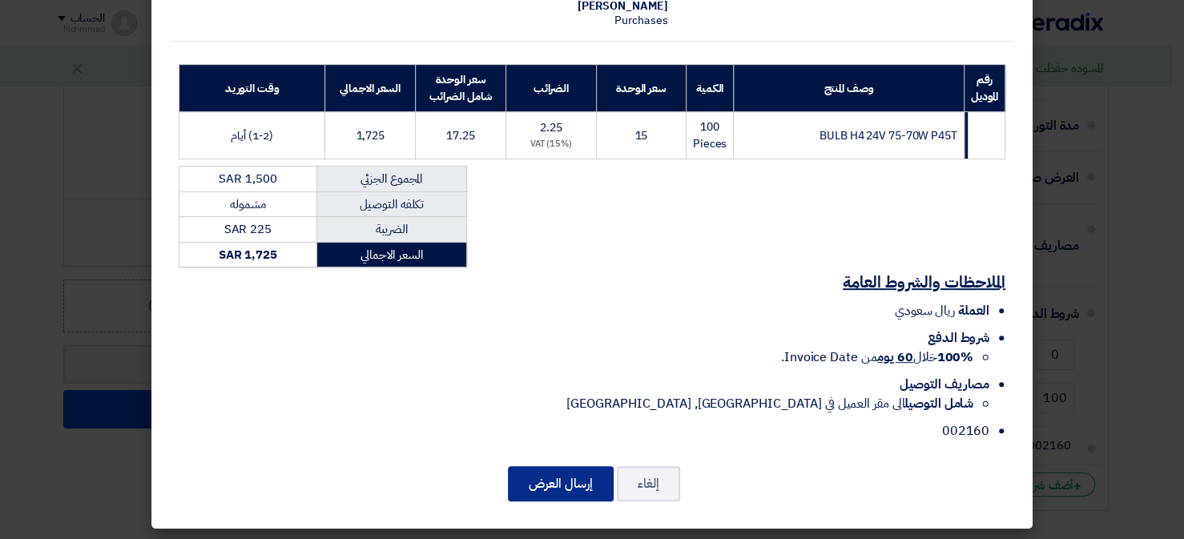
click at [552, 476] on button "إرسال العرض" at bounding box center [561, 483] width 106 height 35
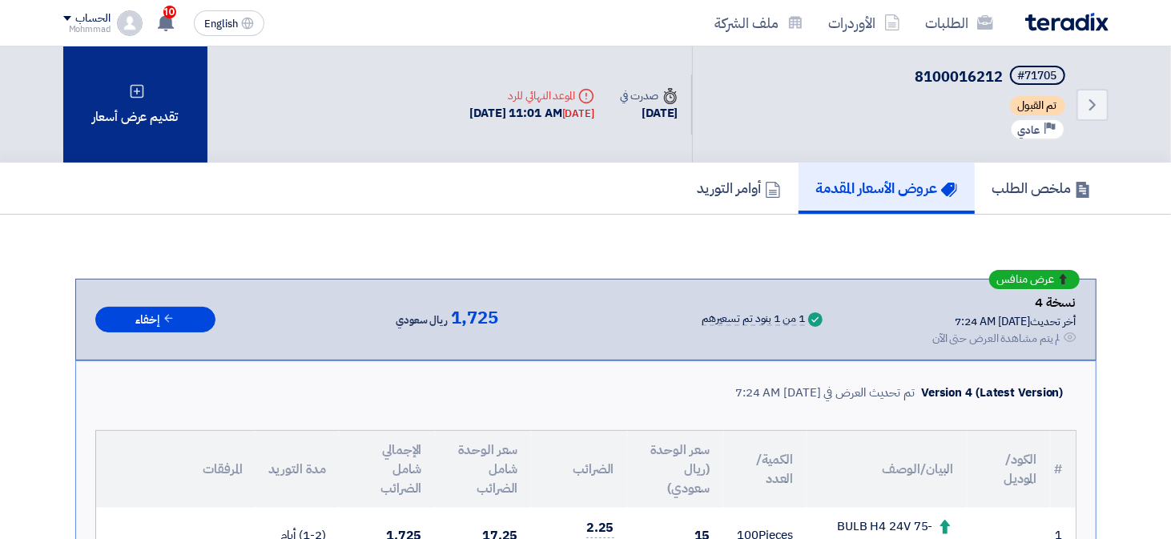
click at [131, 98] on icon at bounding box center [137, 91] width 16 height 16
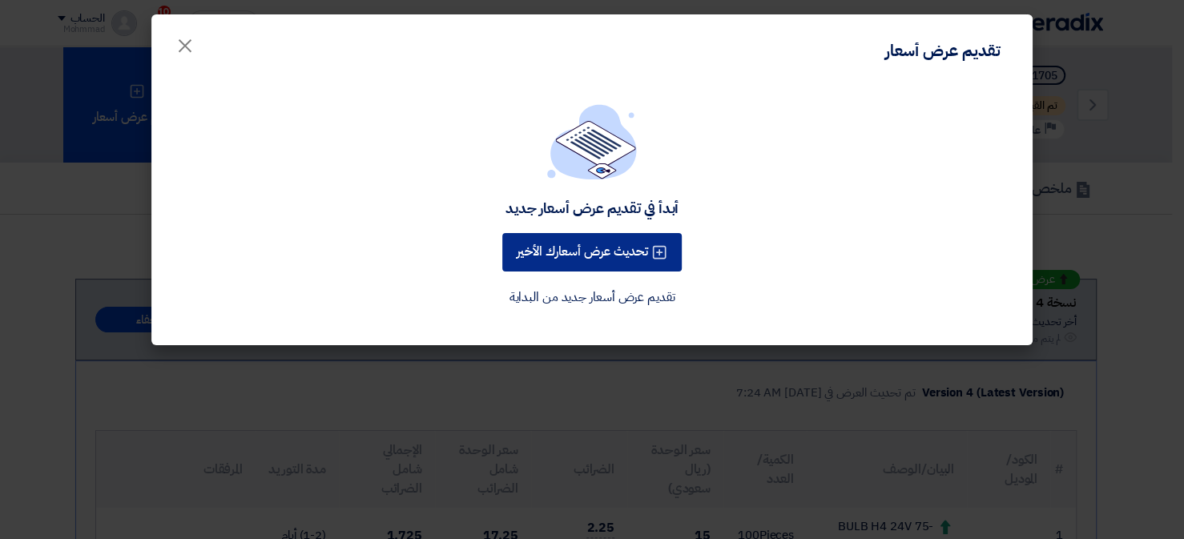
click at [573, 251] on button "تحديث عرض أسعارك الأخير" at bounding box center [591, 252] width 179 height 38
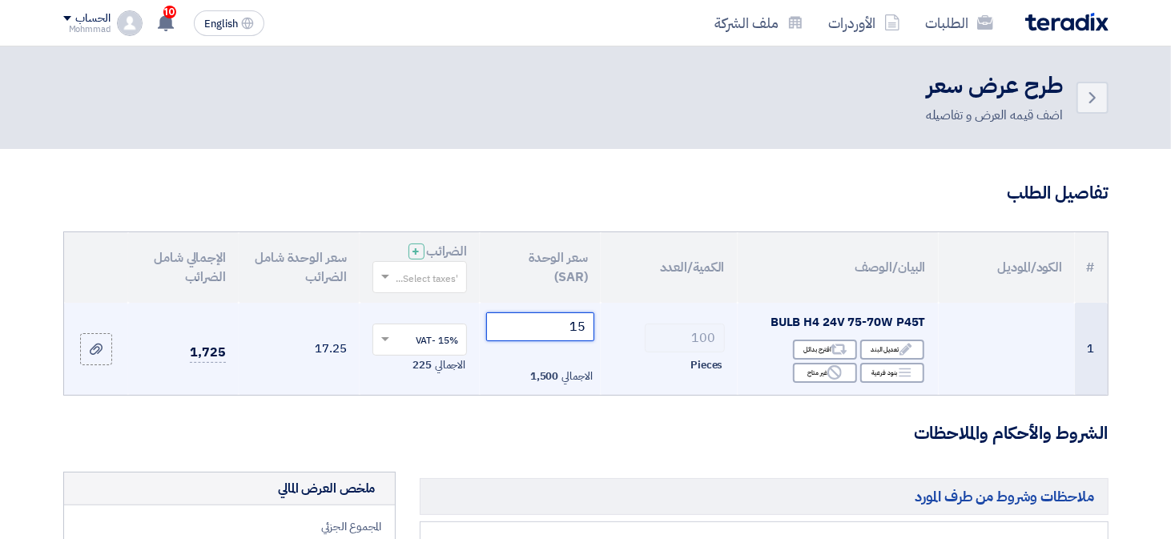
click at [580, 330] on input "15" at bounding box center [540, 326] width 108 height 29
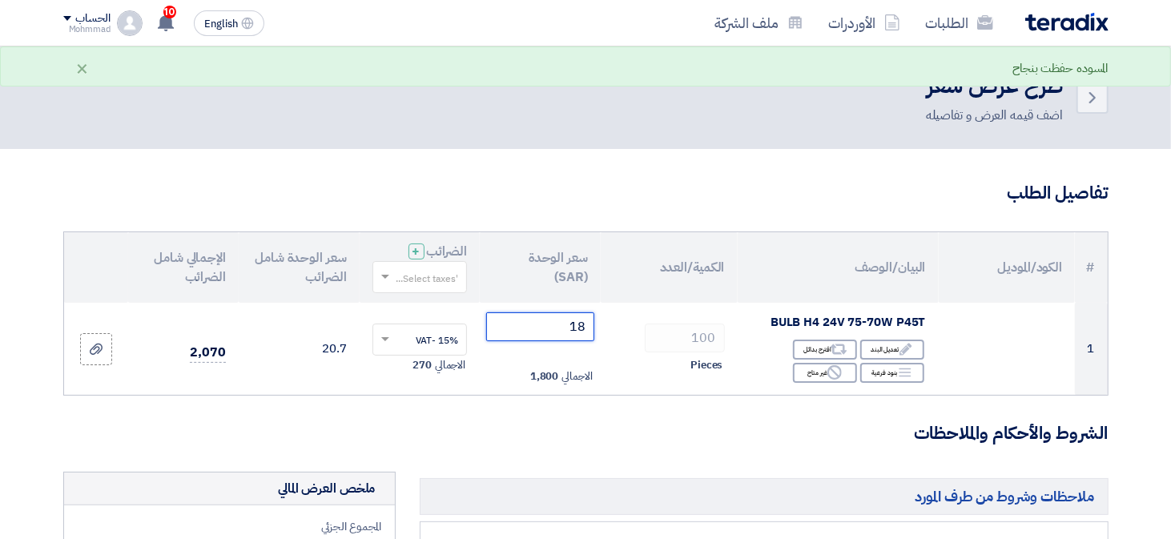
type input "18"
click at [599, 437] on h3 "الشروط والأحكام والملاحظات" at bounding box center [585, 433] width 1045 height 25
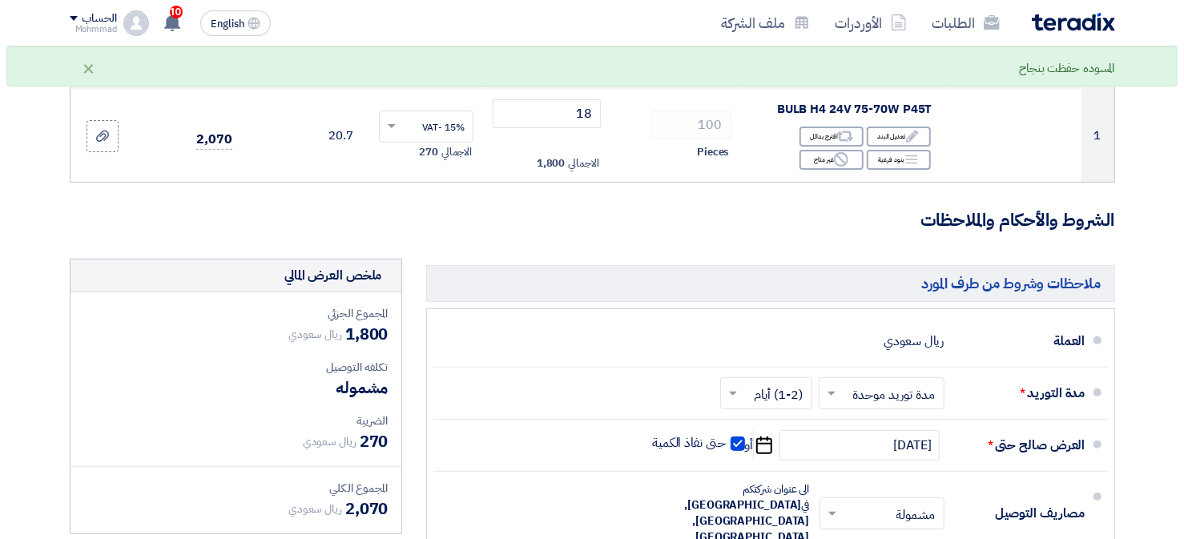
scroll to position [480, 0]
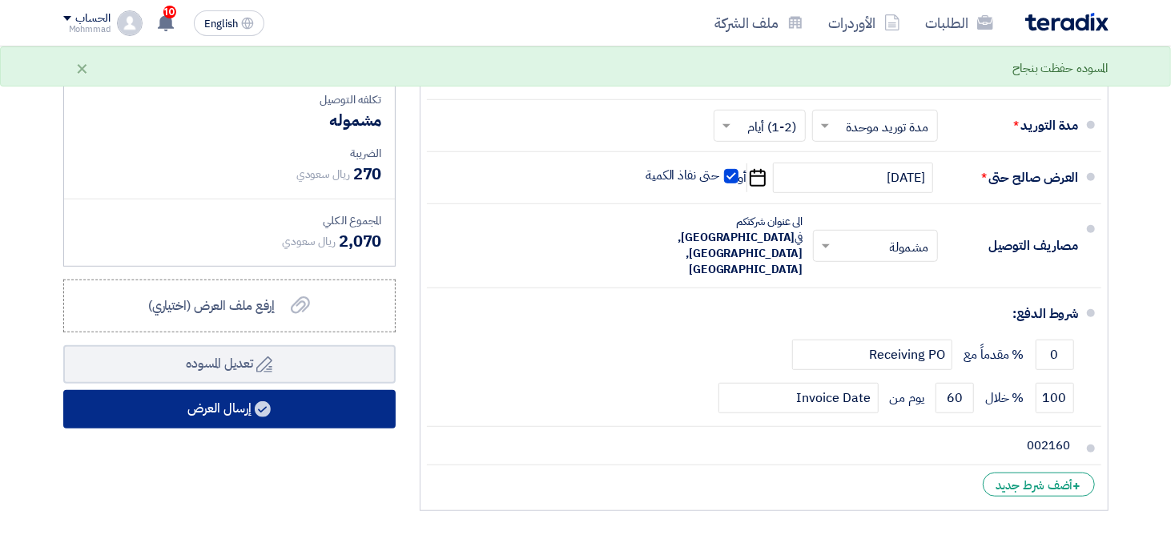
click at [165, 410] on button "إرسال العرض" at bounding box center [229, 409] width 332 height 38
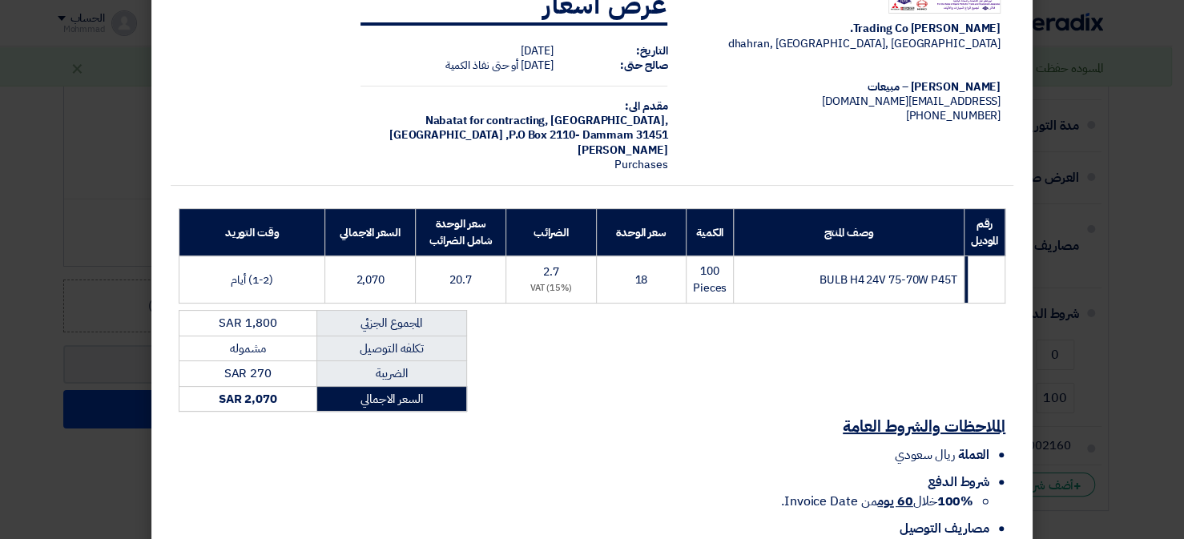
scroll to position [192, 0]
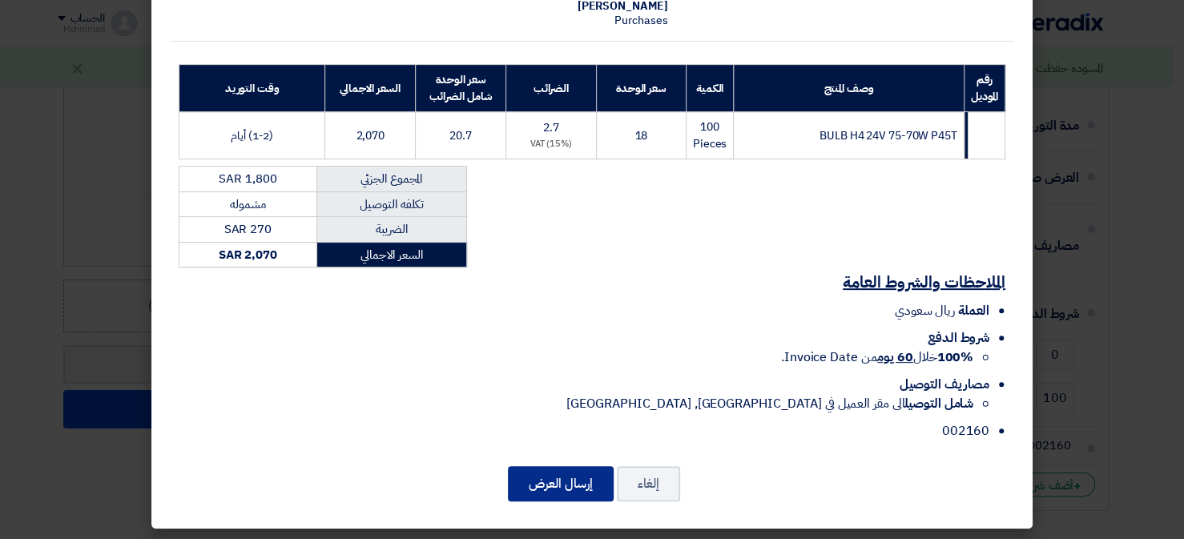
click at [583, 477] on button "إرسال العرض" at bounding box center [561, 483] width 106 height 35
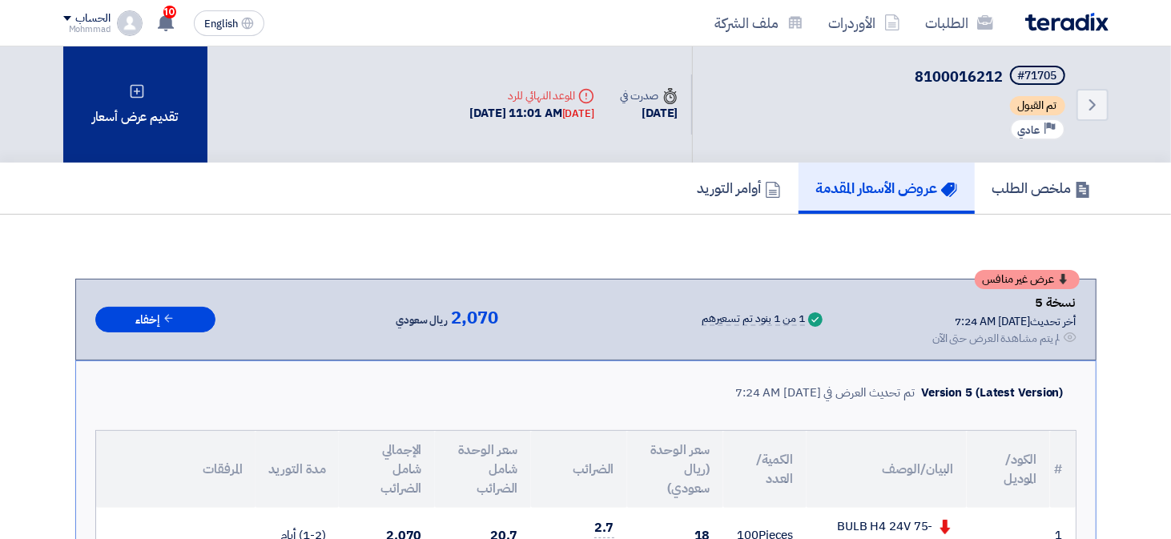
click at [151, 117] on div "تقديم عرض أسعار" at bounding box center [135, 104] width 144 height 116
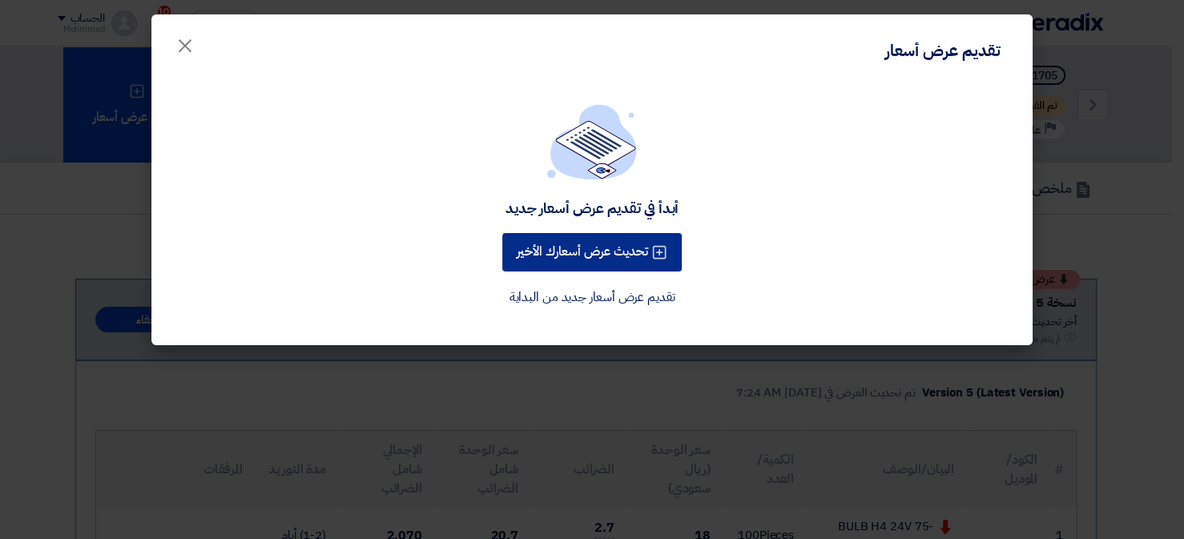
click at [561, 247] on button "تحديث عرض أسعارك الأخير" at bounding box center [591, 252] width 179 height 38
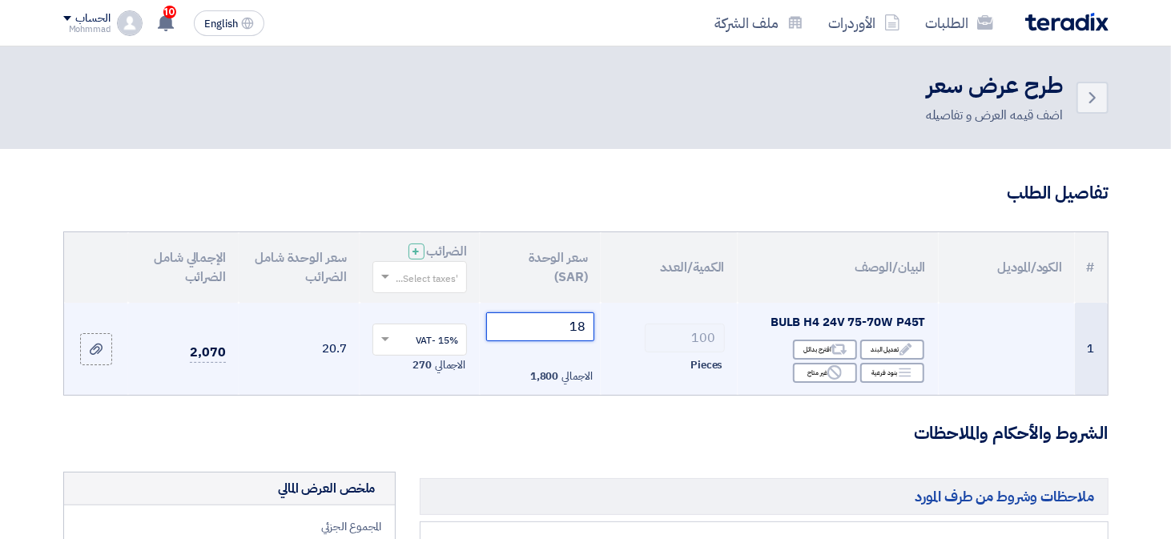
click at [584, 328] on input "18" at bounding box center [540, 326] width 108 height 29
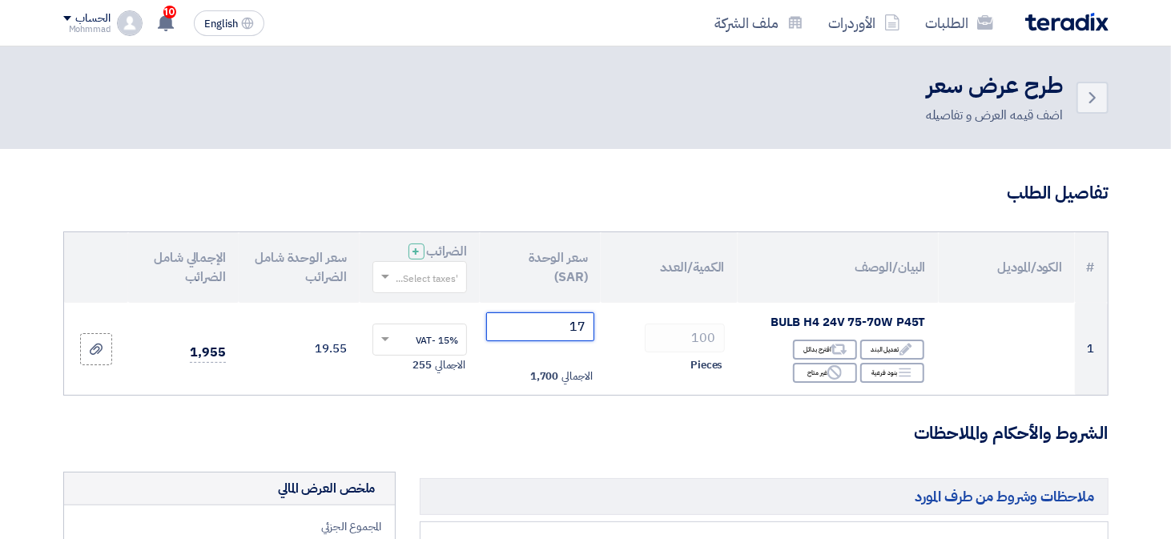
type input "17"
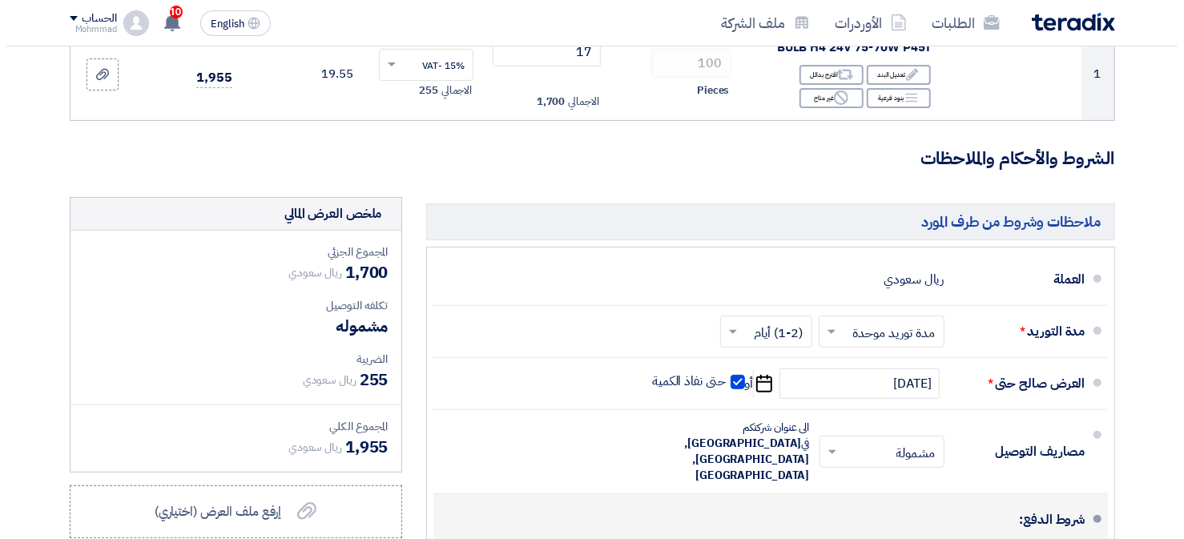
scroll to position [480, 0]
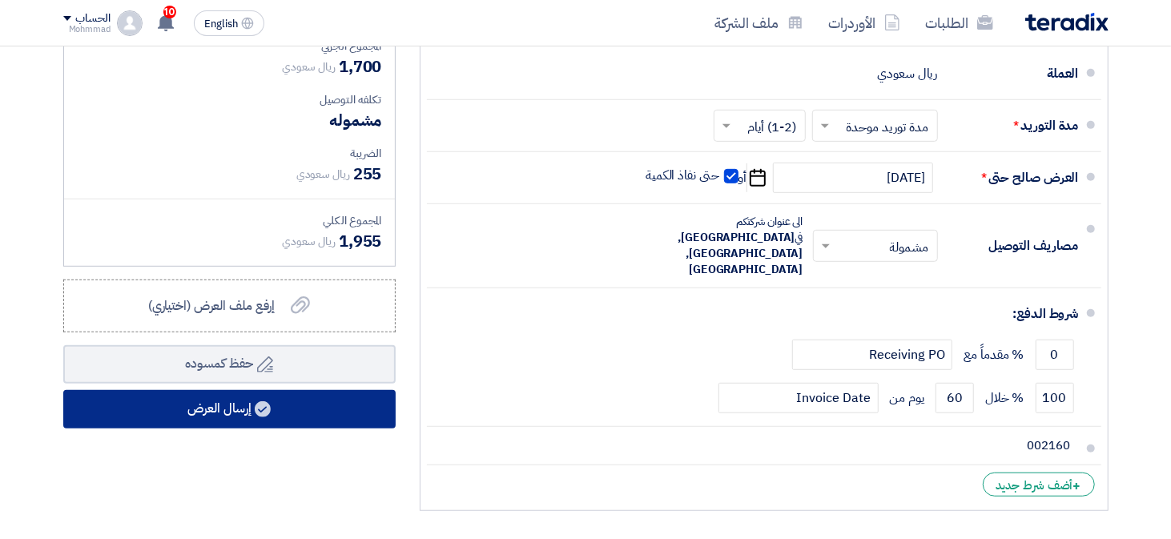
click at [176, 416] on button "إرسال العرض" at bounding box center [229, 409] width 332 height 38
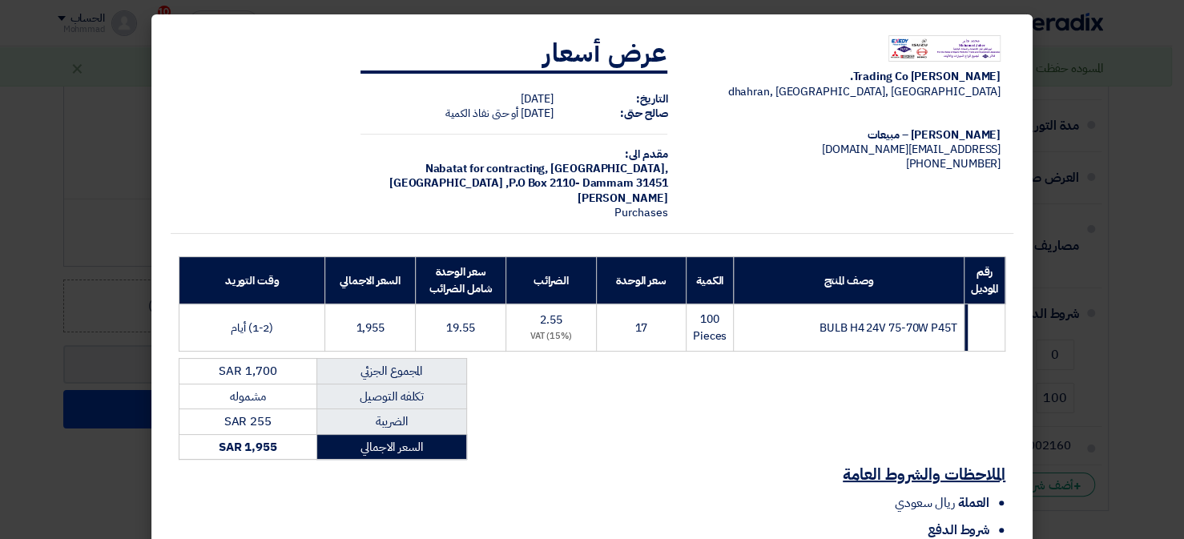
scroll to position [192, 0]
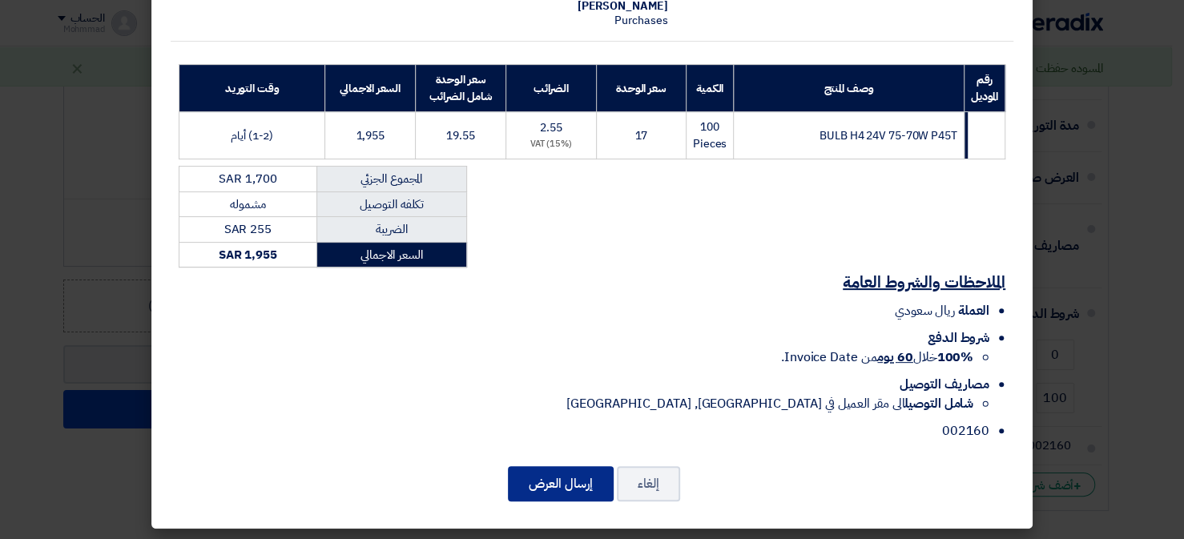
click at [559, 488] on button "إرسال العرض" at bounding box center [561, 483] width 106 height 35
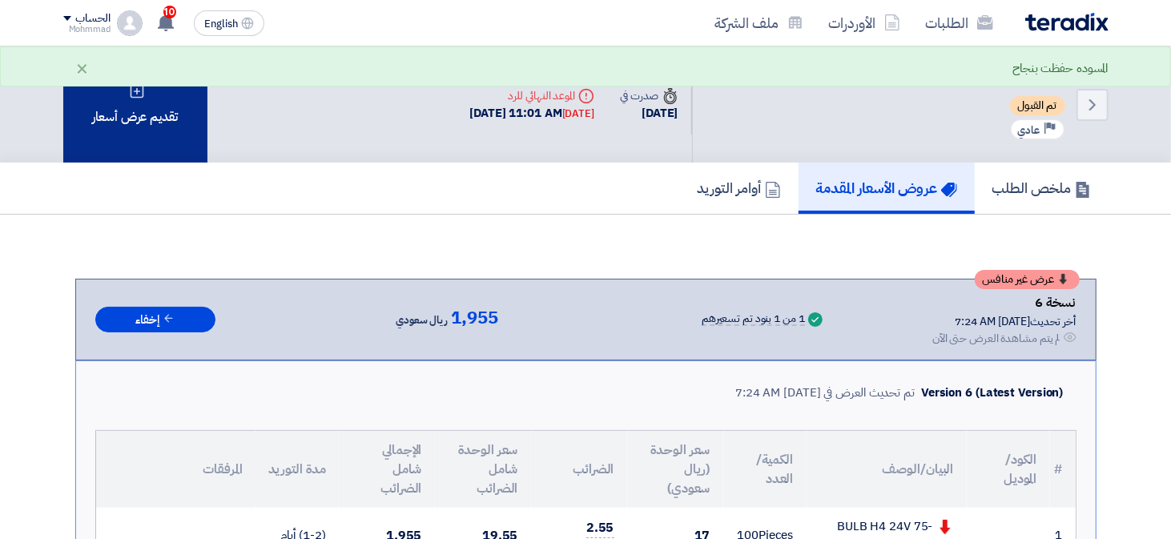
click at [115, 126] on div "تقديم عرض أسعار" at bounding box center [135, 104] width 144 height 116
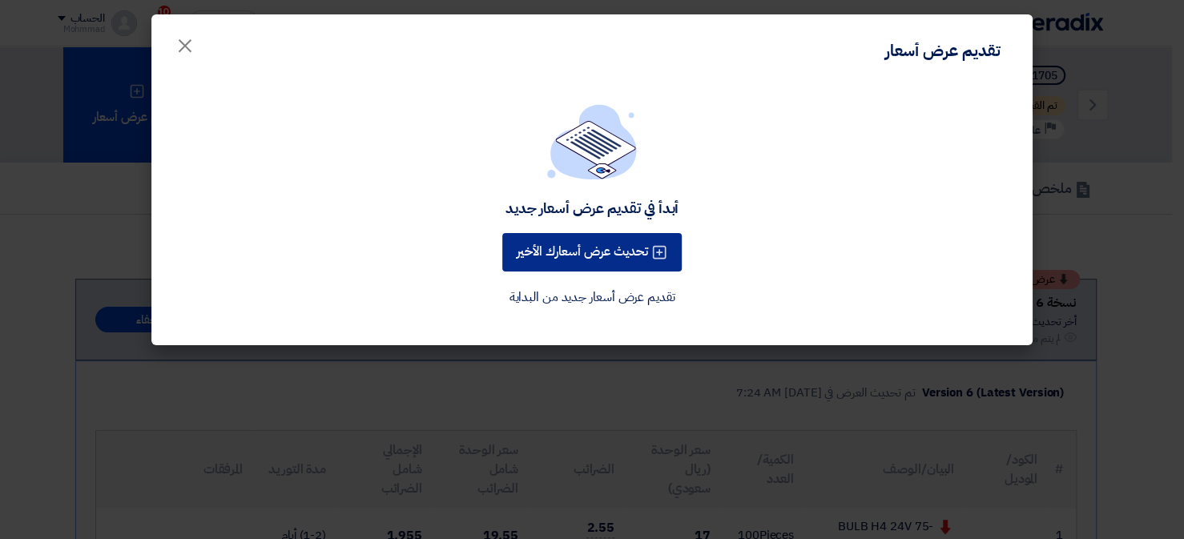
click at [589, 253] on button "تحديث عرض أسعارك الأخير" at bounding box center [591, 252] width 179 height 38
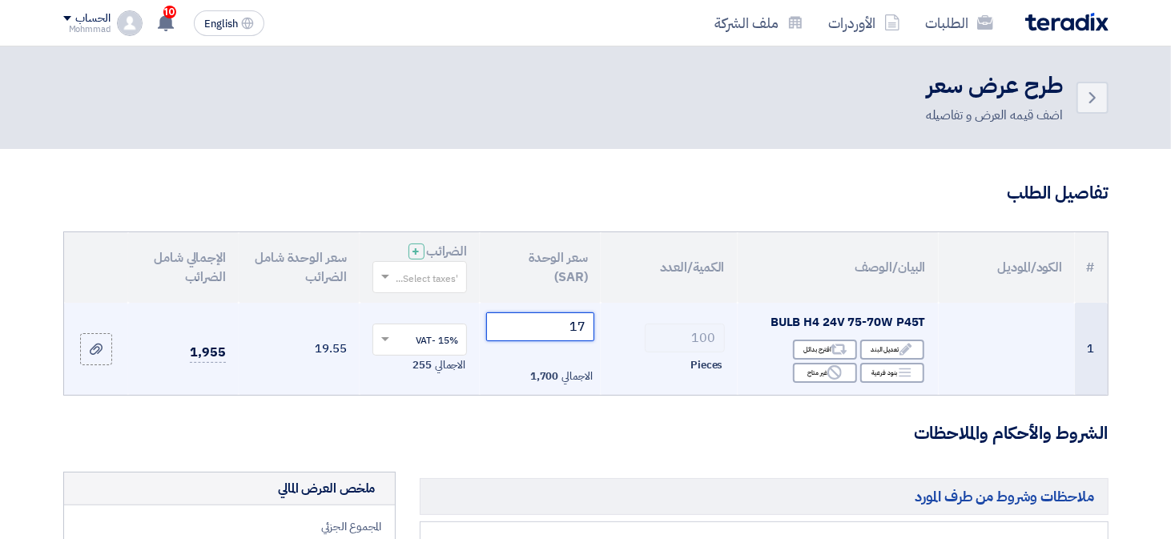
click at [576, 324] on input "17" at bounding box center [540, 326] width 108 height 29
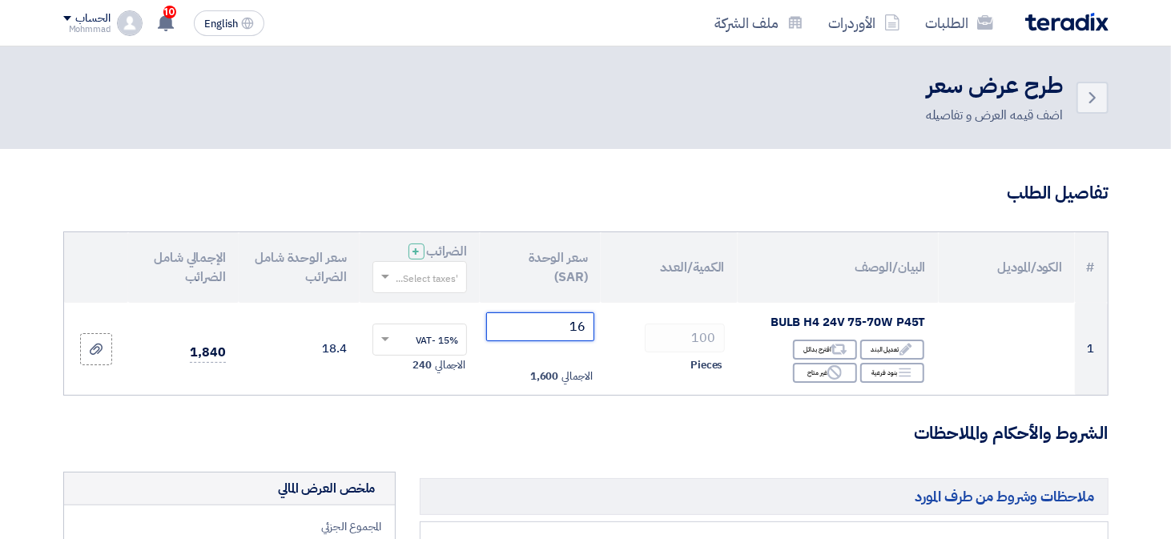
type input "16"
click at [552, 434] on h3 "الشروط والأحكام والملاحظات" at bounding box center [585, 433] width 1045 height 25
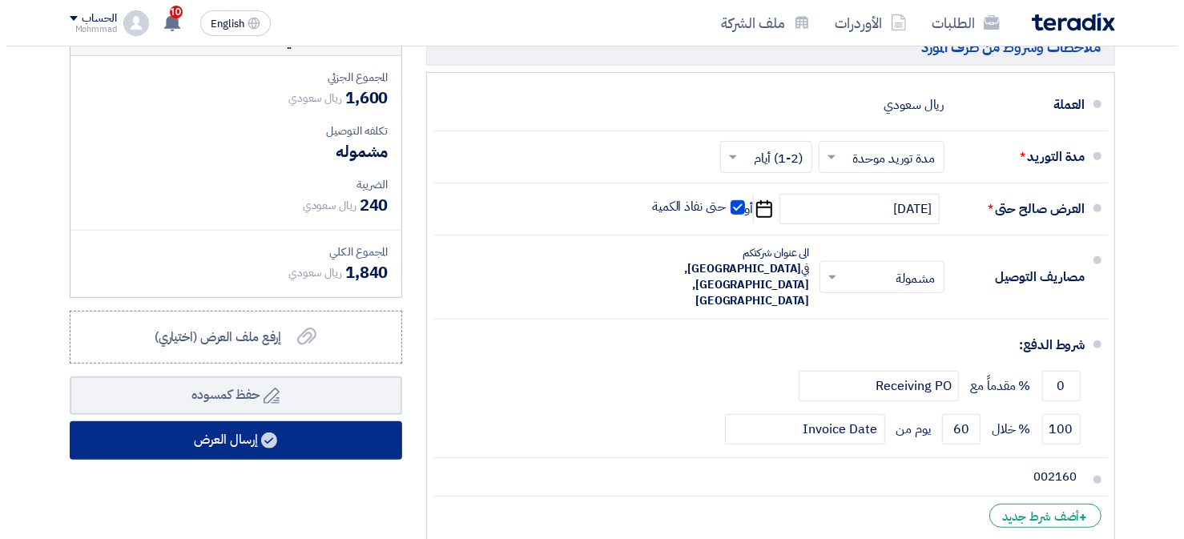
scroll to position [480, 0]
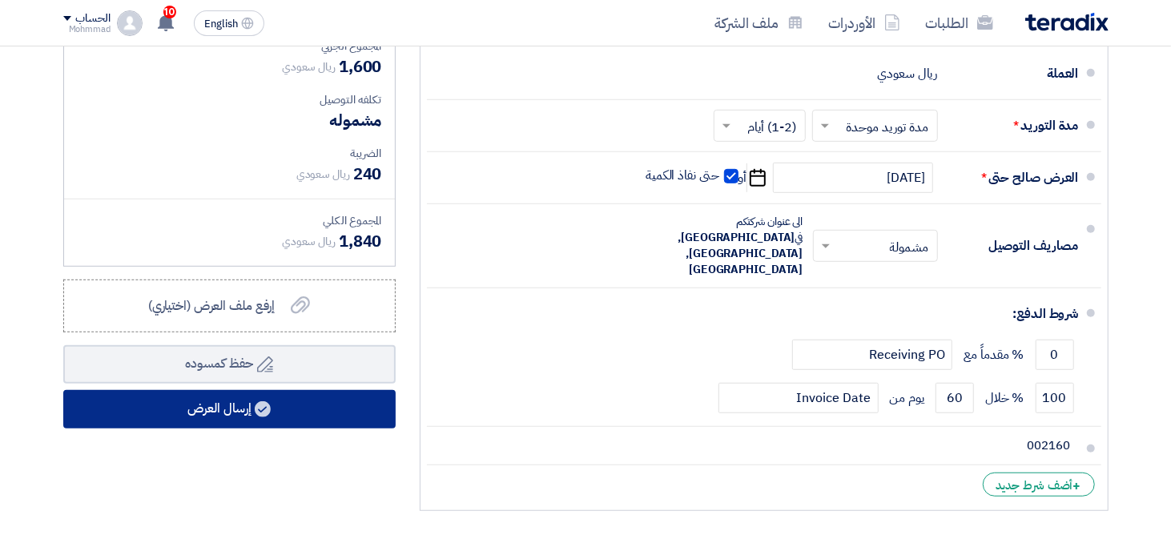
click at [248, 400] on button "إرسال العرض" at bounding box center [229, 409] width 332 height 38
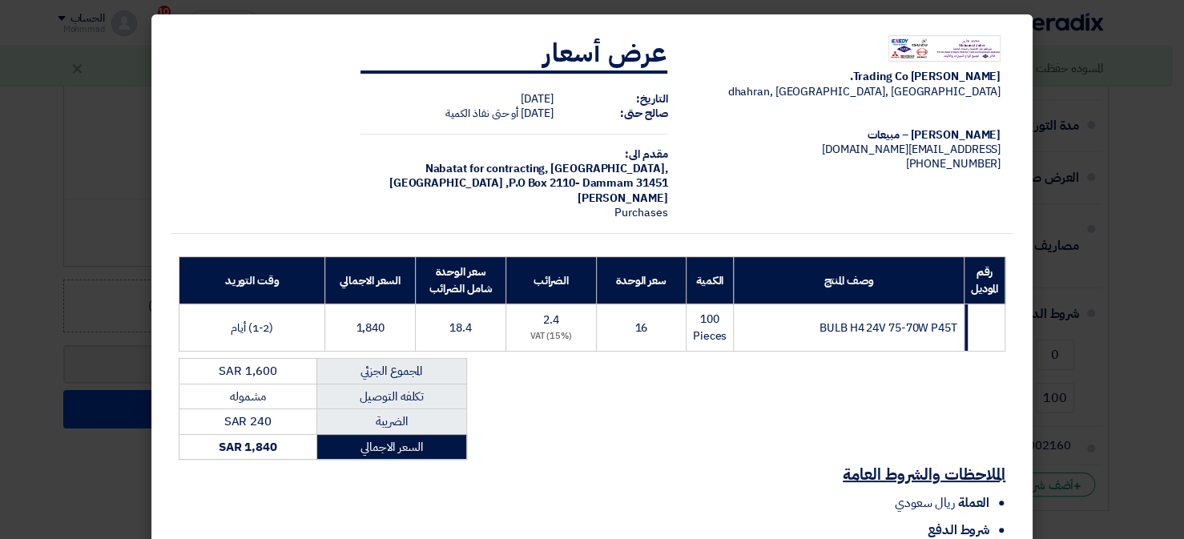
scroll to position [192, 0]
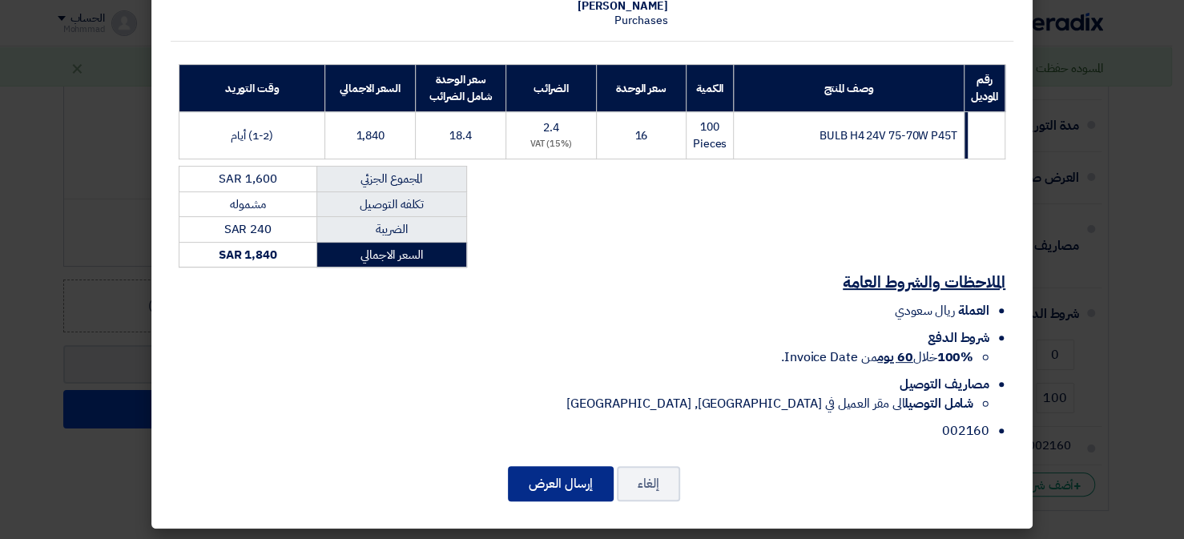
click at [571, 488] on button "إرسال العرض" at bounding box center [561, 483] width 106 height 35
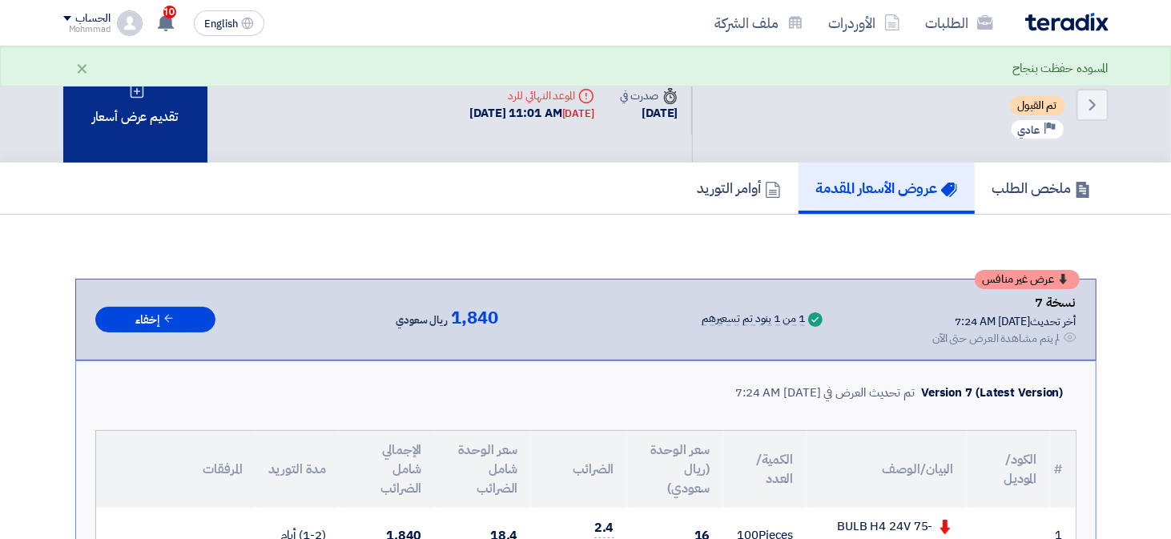
click at [150, 126] on div "تقديم عرض أسعار" at bounding box center [135, 104] width 144 height 116
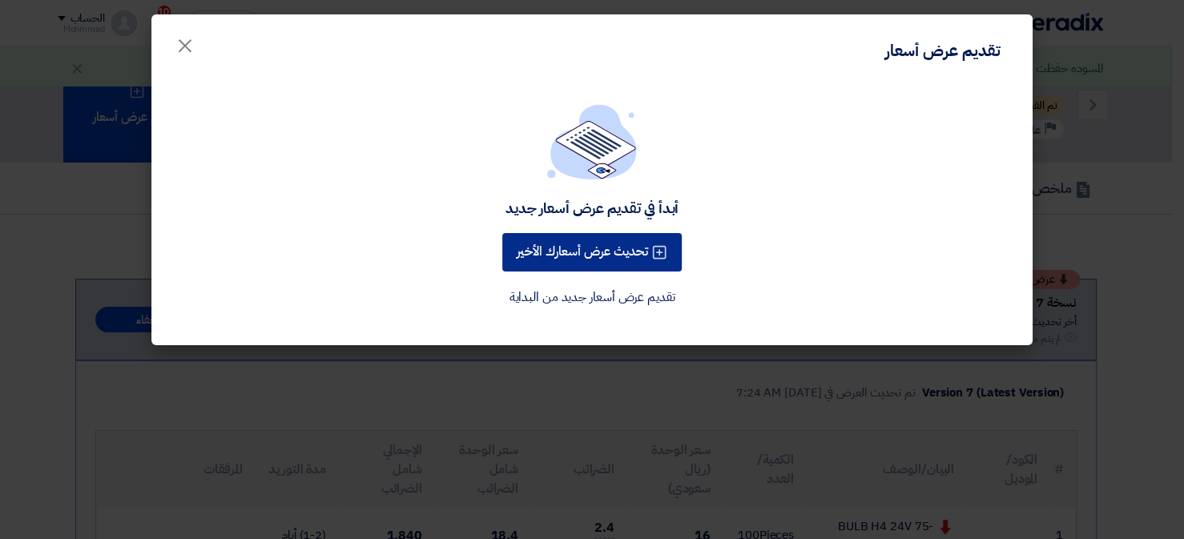
click at [579, 247] on button "تحديث عرض أسعارك الأخير" at bounding box center [591, 252] width 179 height 38
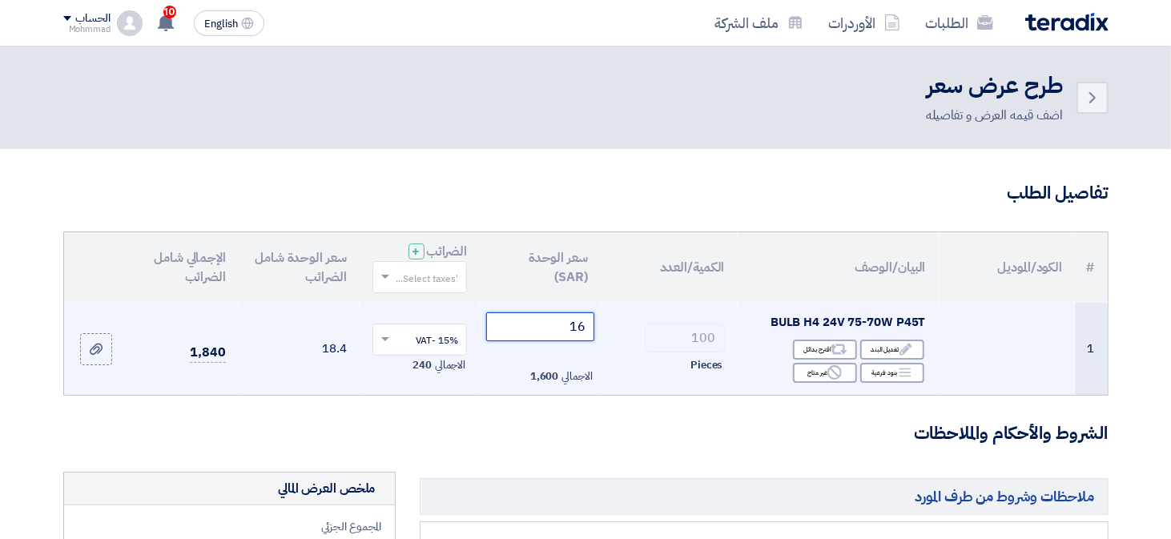
click at [583, 333] on input "16" at bounding box center [540, 326] width 108 height 29
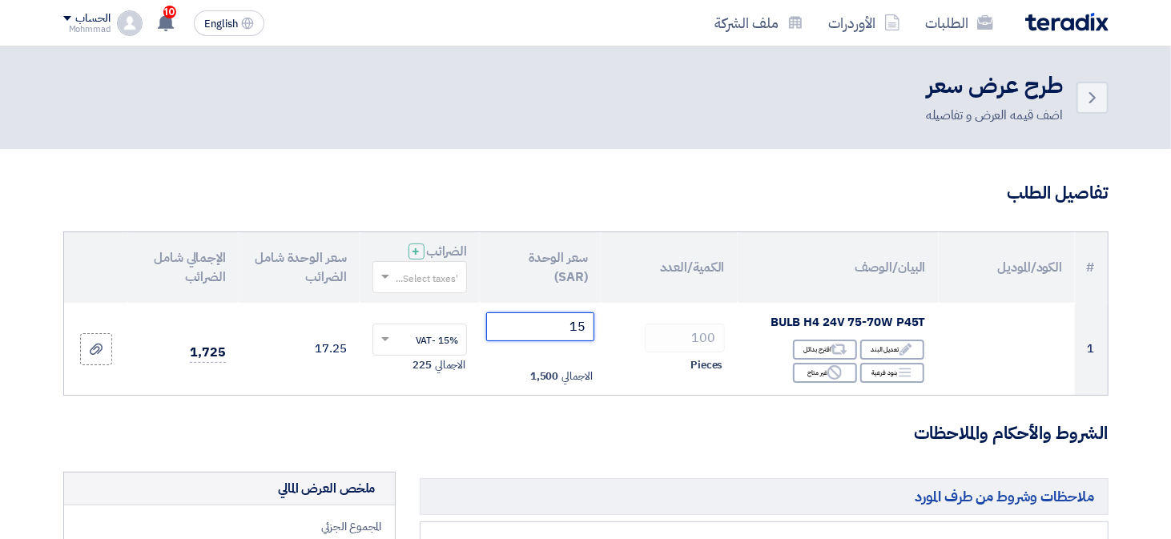
type input "15"
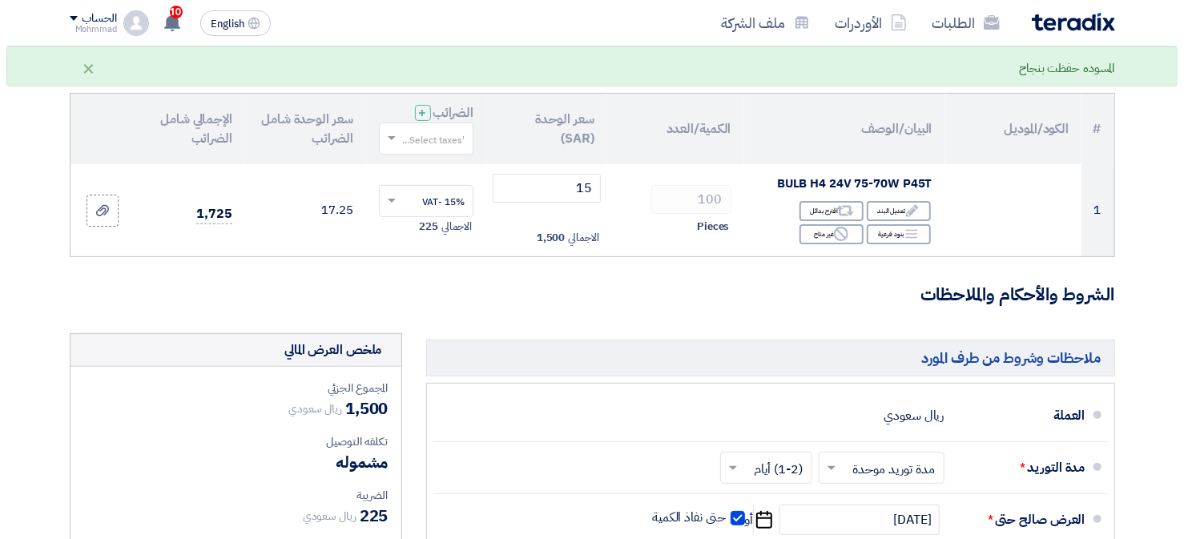
scroll to position [480, 0]
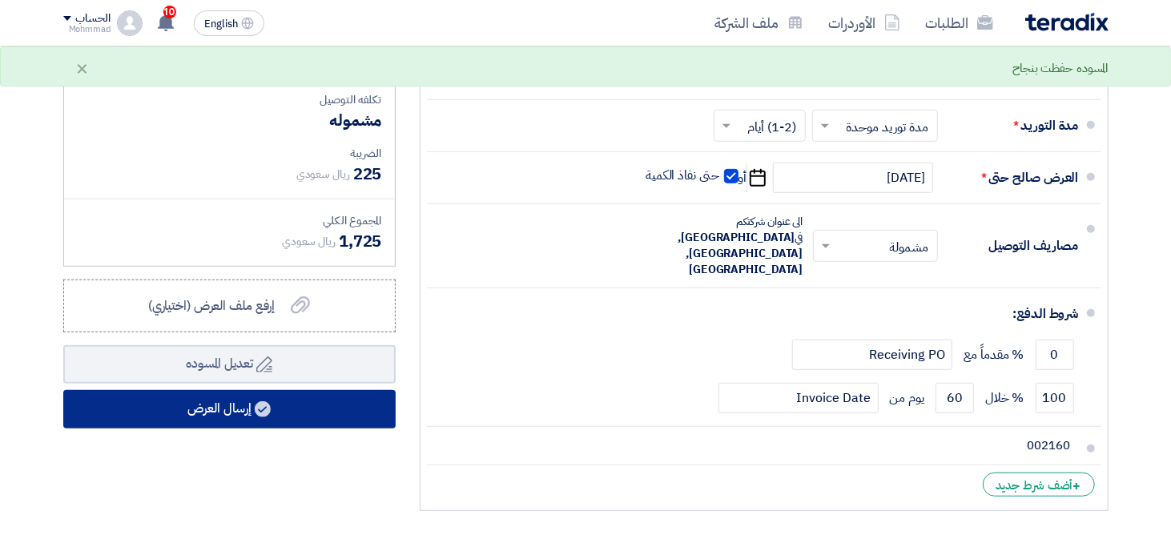
click at [254, 418] on button "إرسال العرض" at bounding box center [229, 409] width 332 height 38
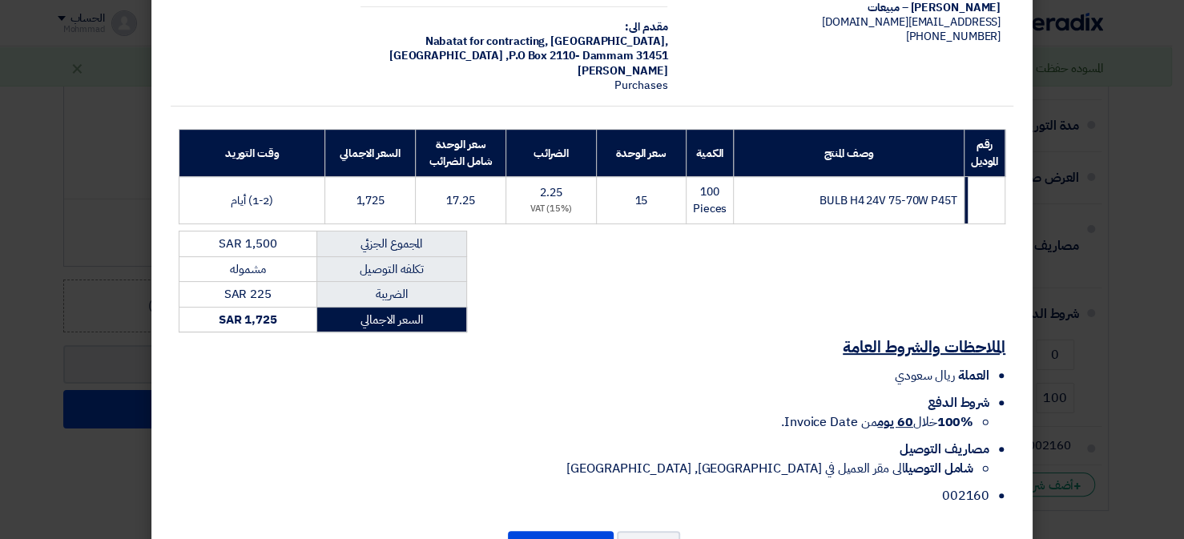
scroll to position [192, 0]
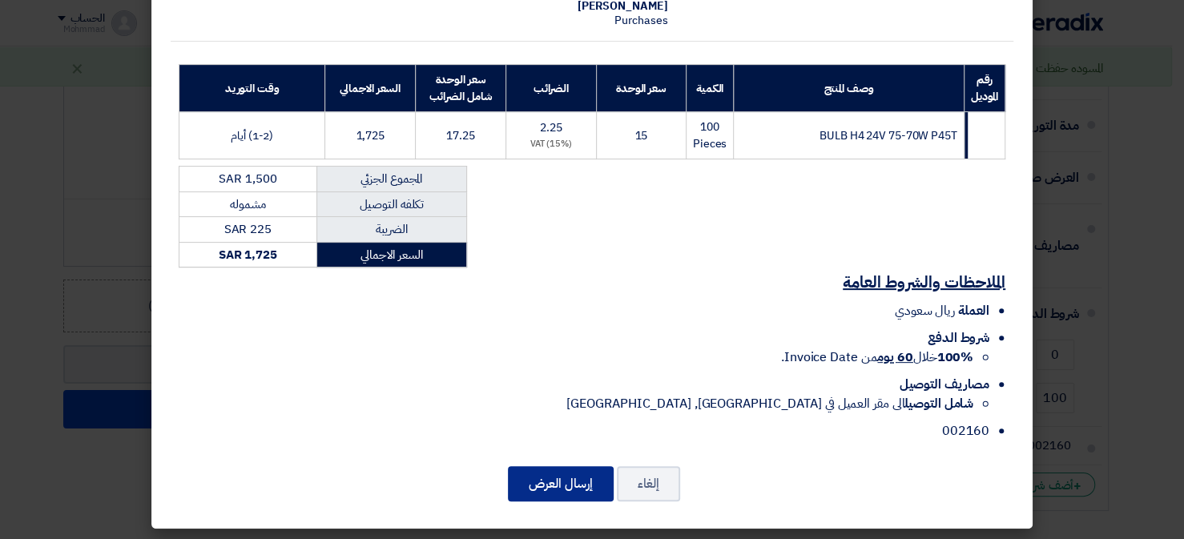
click at [577, 474] on button "إرسال العرض" at bounding box center [561, 483] width 106 height 35
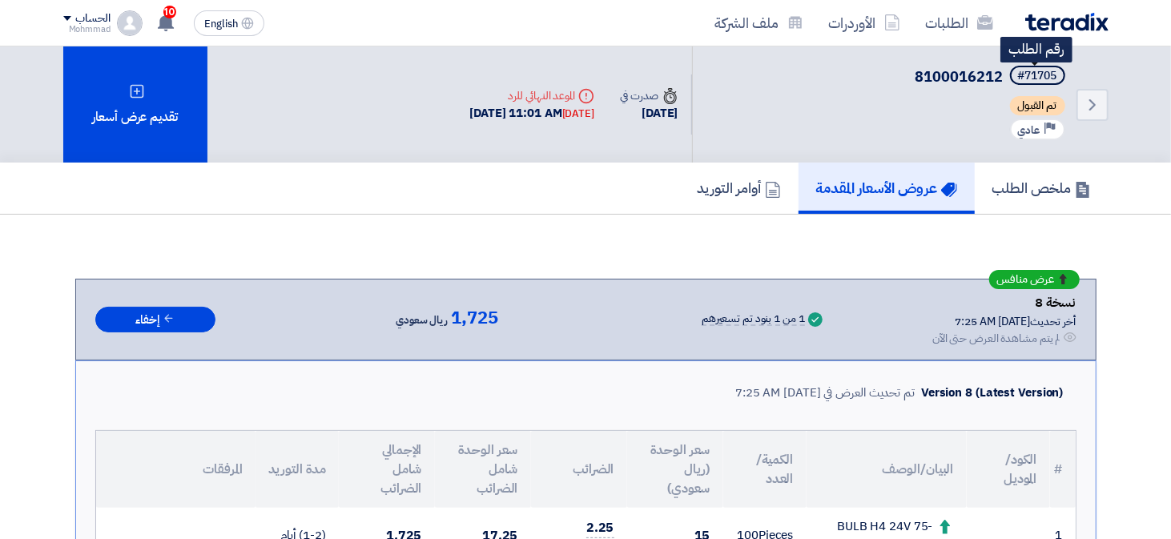
click at [1047, 79] on div "#71705" at bounding box center [1037, 75] width 39 height 11
copy div "71705"
click at [1081, 100] on link "Back" at bounding box center [1092, 105] width 32 height 32
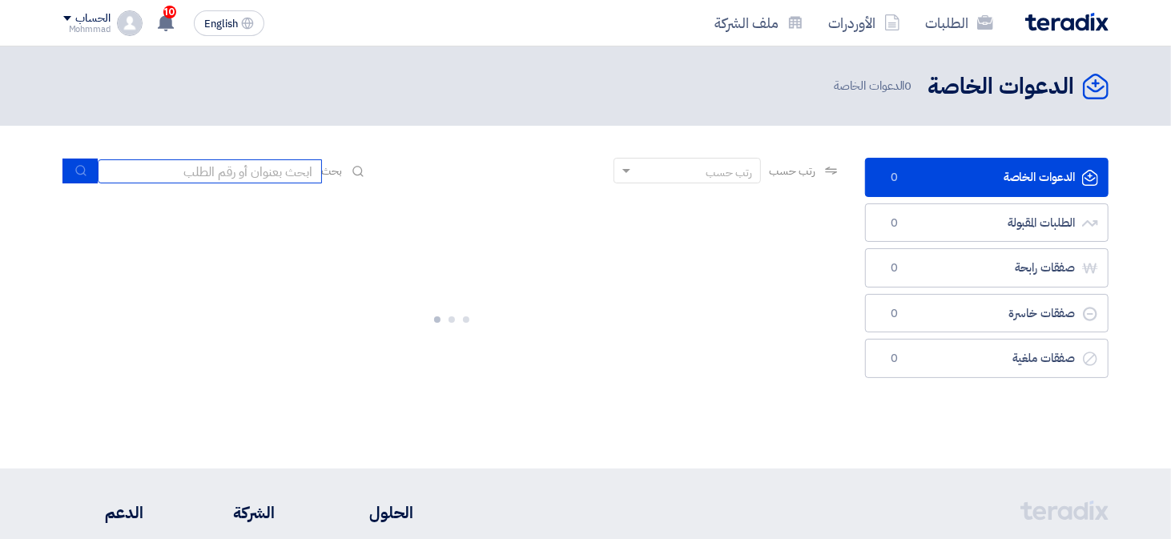
click at [253, 164] on input at bounding box center [210, 171] width 224 height 24
paste input "8100016212"
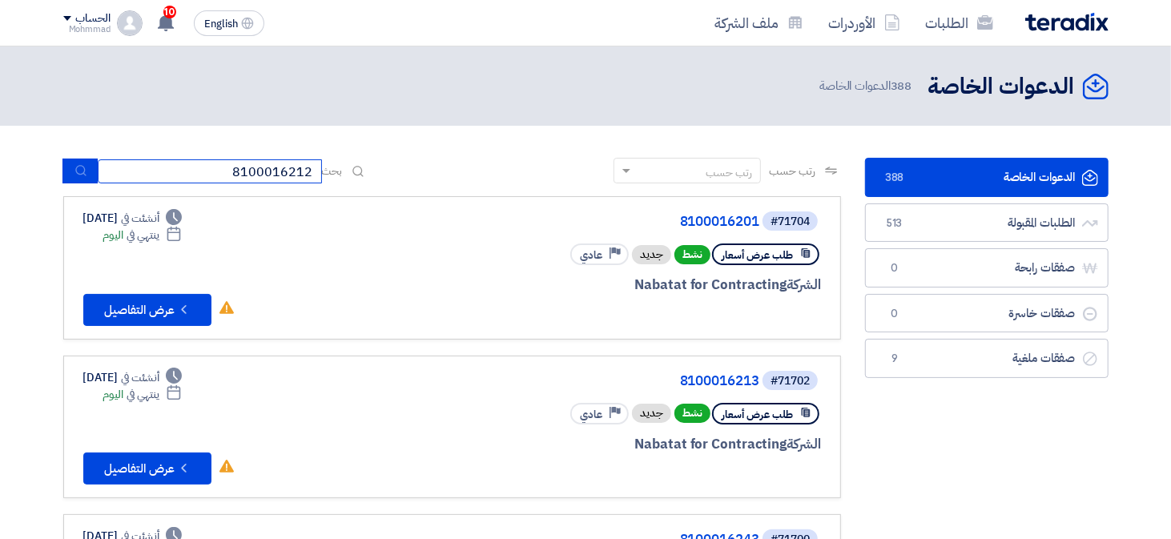
type input "8100016212"
click at [84, 175] on use "submit" at bounding box center [80, 171] width 10 height 10
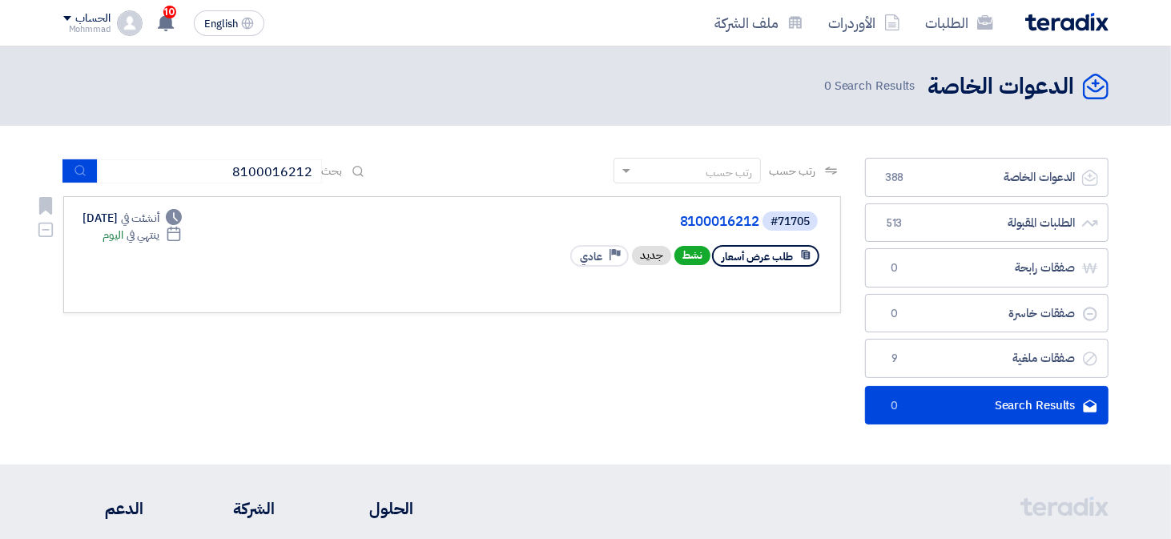
click at [758, 223] on div "#71705 8100016212" at bounding box center [628, 221] width 385 height 22
click at [710, 220] on link "8100016212" at bounding box center [599, 222] width 320 height 14
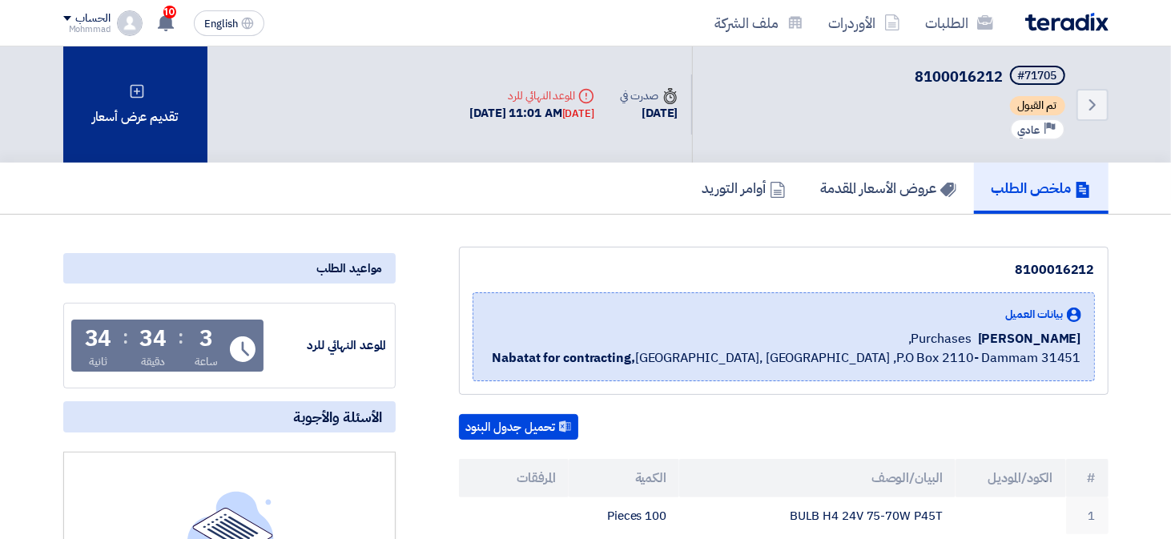
click at [163, 114] on div "تقديم عرض أسعار" at bounding box center [135, 104] width 144 height 116
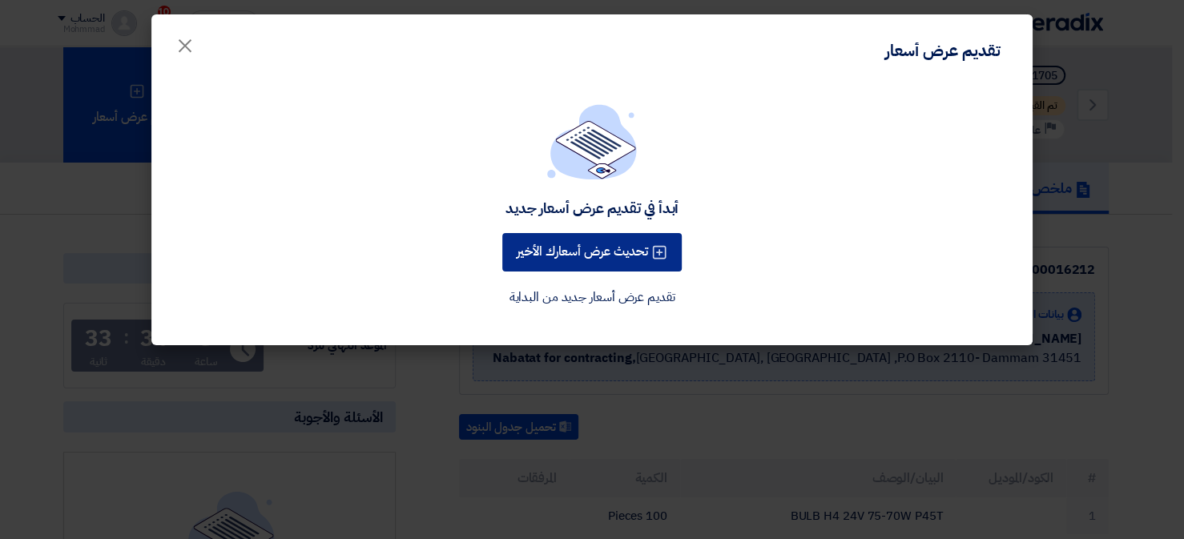
click at [660, 252] on icon at bounding box center [659, 252] width 16 height 16
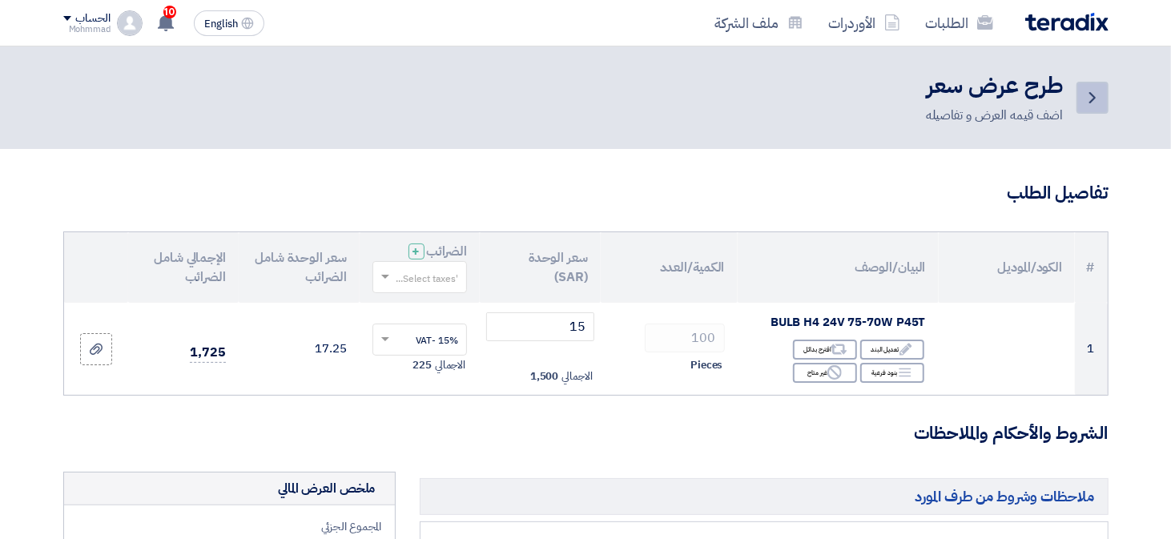
click at [1086, 94] on icon "Back" at bounding box center [1092, 97] width 19 height 19
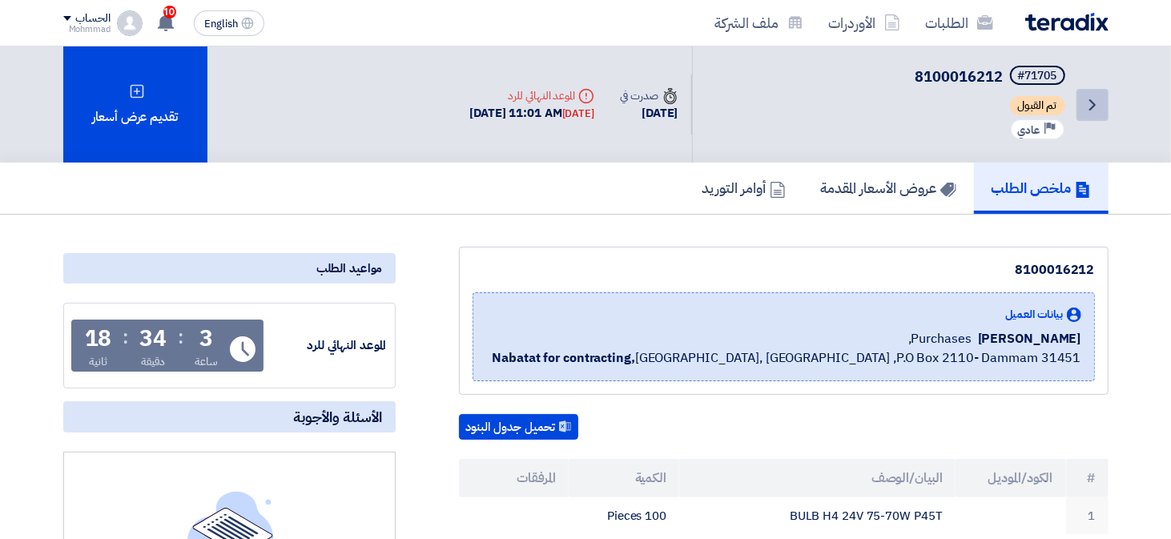
click at [1079, 98] on link "Back" at bounding box center [1092, 105] width 32 height 32
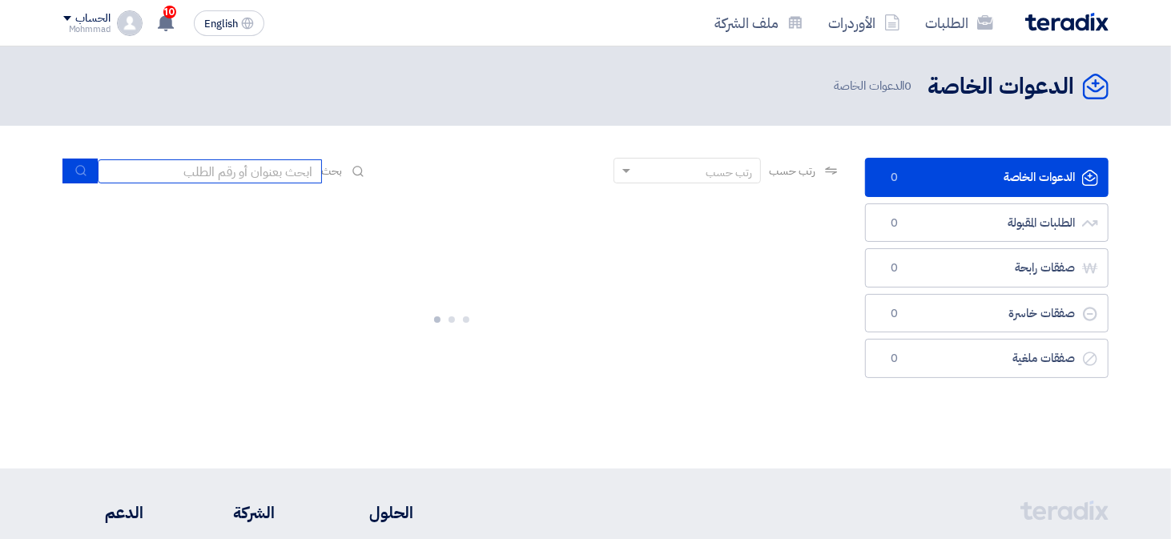
click at [258, 170] on input at bounding box center [210, 171] width 224 height 24
paste input "8100016201"
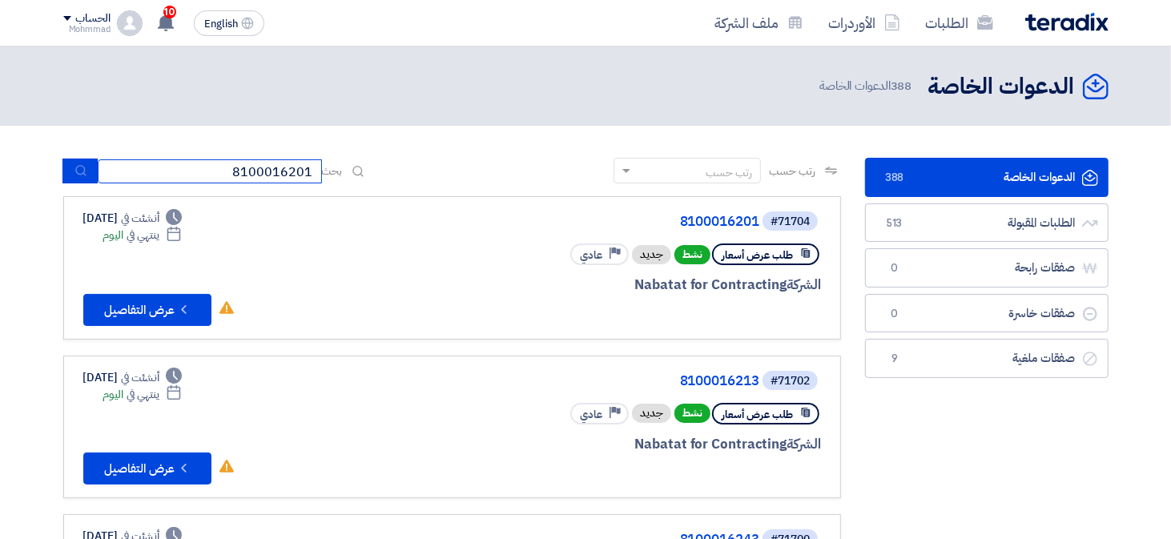
type input "8100016201"
click at [69, 166] on button "submit" at bounding box center [79, 171] width 35 height 25
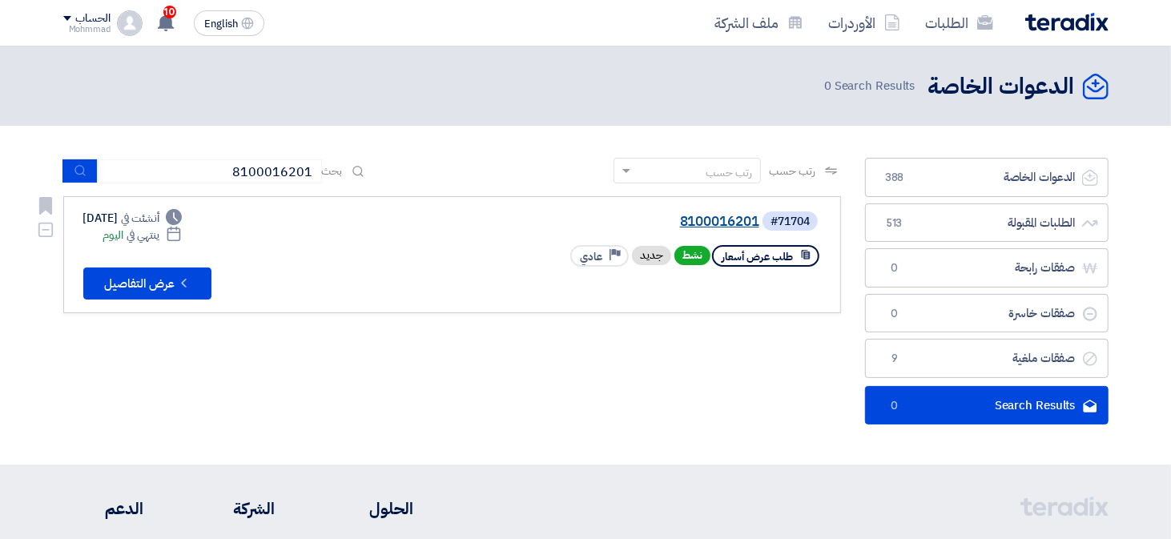
click at [730, 224] on link "8100016201" at bounding box center [599, 222] width 320 height 14
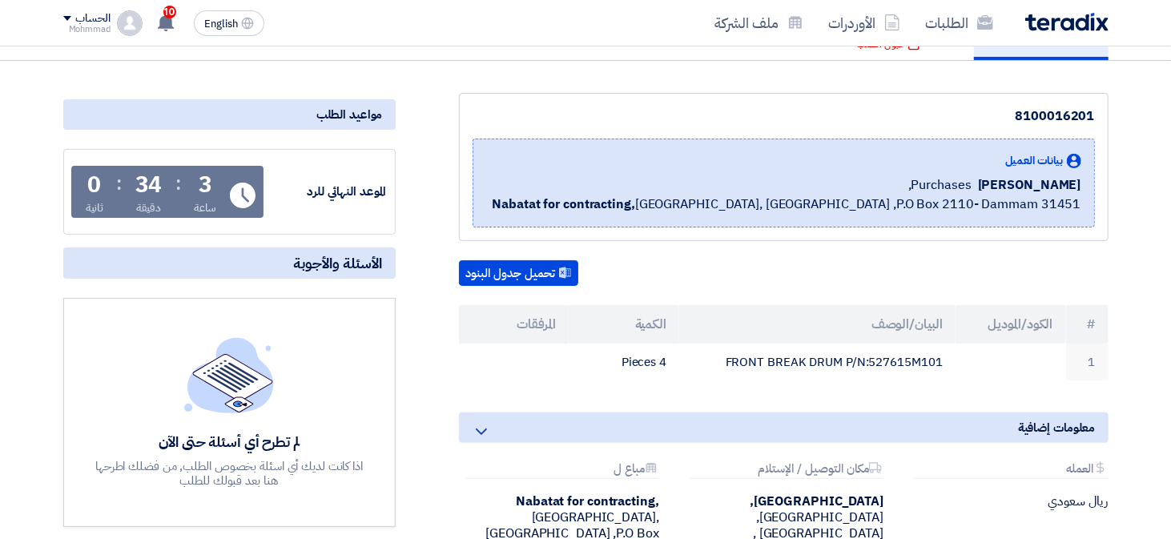
scroll to position [160, 0]
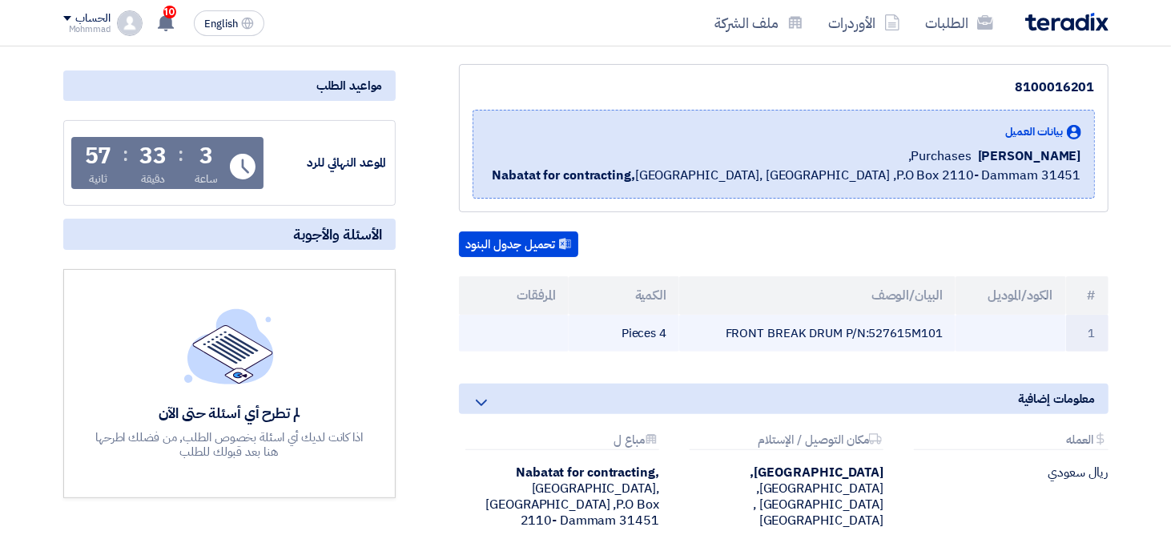
drag, startPoint x: 873, startPoint y: 328, endPoint x: 946, endPoint y: 328, distance: 72.9
click at [946, 328] on td "FRONT BREAK DRUM P/N:527615M101" at bounding box center [817, 334] width 276 height 38
click at [931, 331] on td "FRONT BREAK DRUM P/N:527615M101" at bounding box center [817, 334] width 276 height 38
click at [931, 332] on td "FRONT BREAK DRUM P/N:527615M101" at bounding box center [817, 334] width 276 height 38
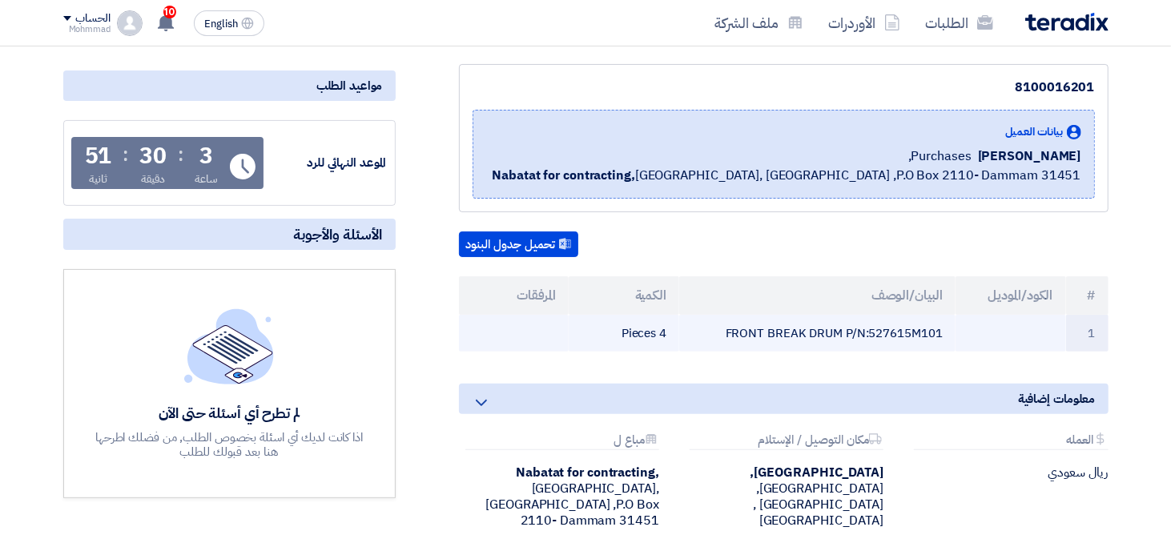
drag, startPoint x: 1091, startPoint y: 289, endPoint x: 622, endPoint y: 328, distance: 470.8
click at [622, 329] on table "# الكود/الموديل البيان/الوصف الكمية المرفقات 1 FRONT BREAK DRUM P/N:527615M101 …" at bounding box center [783, 314] width 649 height 76
click at [622, 327] on td "4 Pieces" at bounding box center [624, 334] width 111 height 38
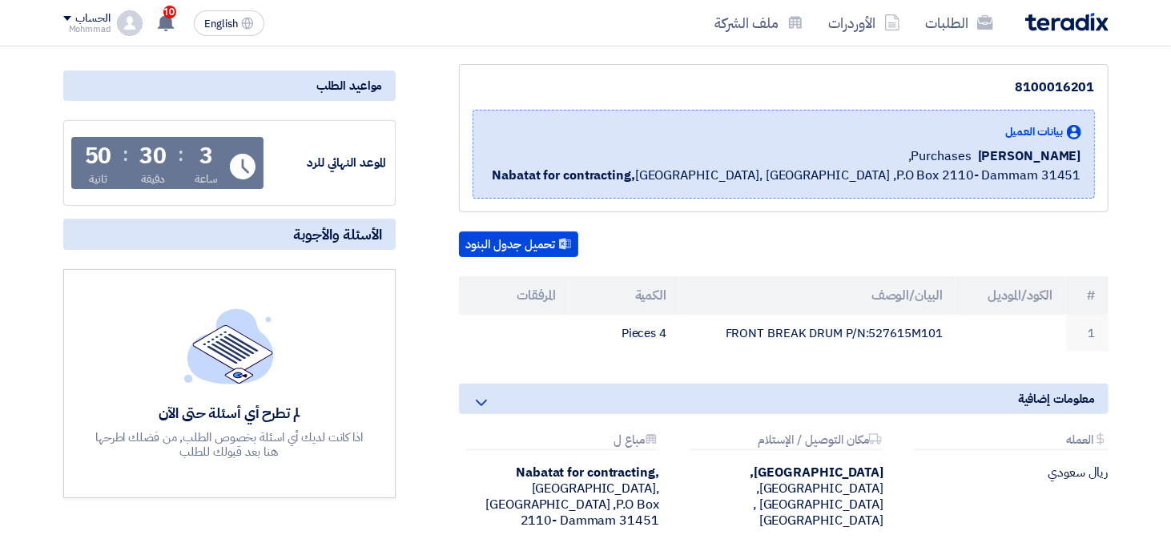
drag, startPoint x: 621, startPoint y: 329, endPoint x: 830, endPoint y: 300, distance: 211.1
click at [621, 328] on td "4 Pieces" at bounding box center [624, 334] width 111 height 38
click at [1095, 288] on th "#" at bounding box center [1087, 295] width 42 height 38
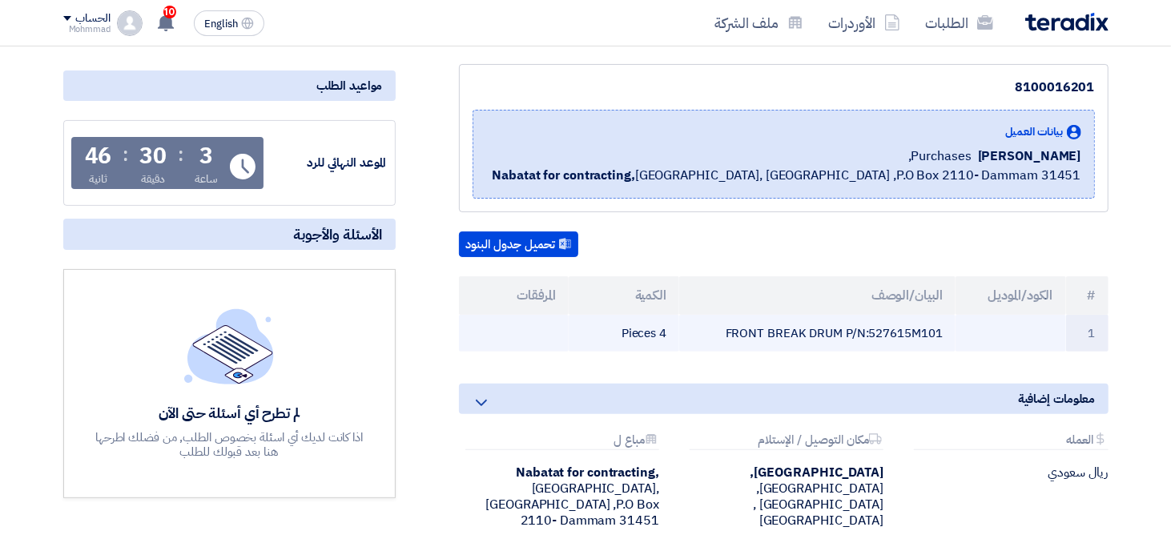
drag, startPoint x: 1091, startPoint y: 289, endPoint x: 602, endPoint y: 336, distance: 490.8
click at [582, 329] on table "# الكود/الموديل البيان/الوصف الكمية المرفقات 1 FRONT BREAK DRUM P/N:527615M101 …" at bounding box center [783, 314] width 649 height 76
click at [606, 336] on td "4 Pieces" at bounding box center [624, 334] width 111 height 38
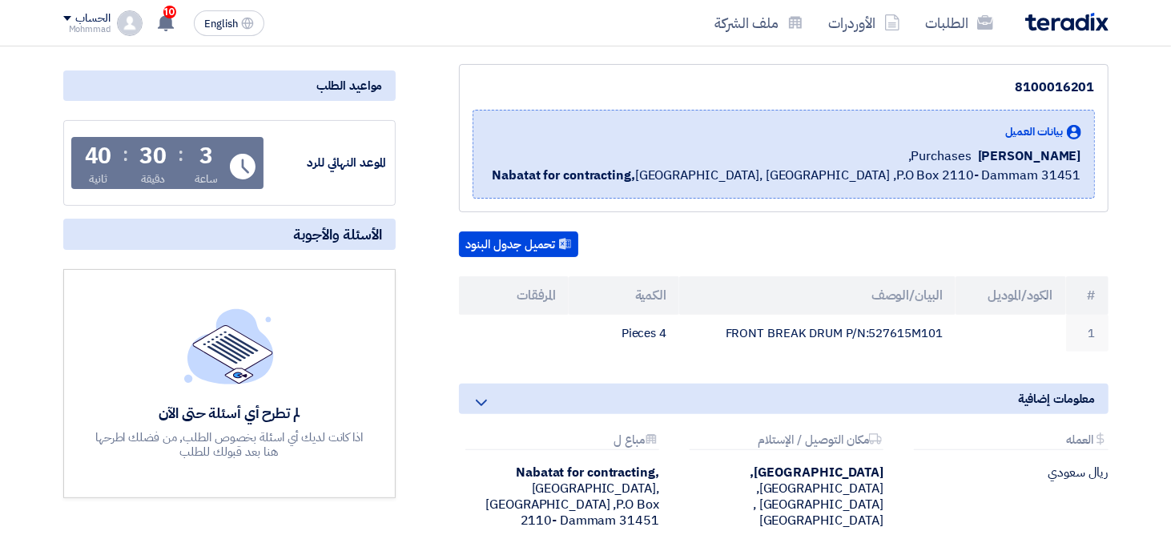
drag, startPoint x: 621, startPoint y: 329, endPoint x: 1100, endPoint y: 292, distance: 479.5
click at [1100, 292] on table "# الكود/الموديل البيان/الوصف الكمية المرفقات 1 FRONT BREAK DRUM P/N:527615M101 …" at bounding box center [783, 314] width 649 height 76
copy table "# الكود/الموديل البيان/الوصف الكمية المرفقات 1 FRONT BREAK DRUM P/N:527615M101 …"
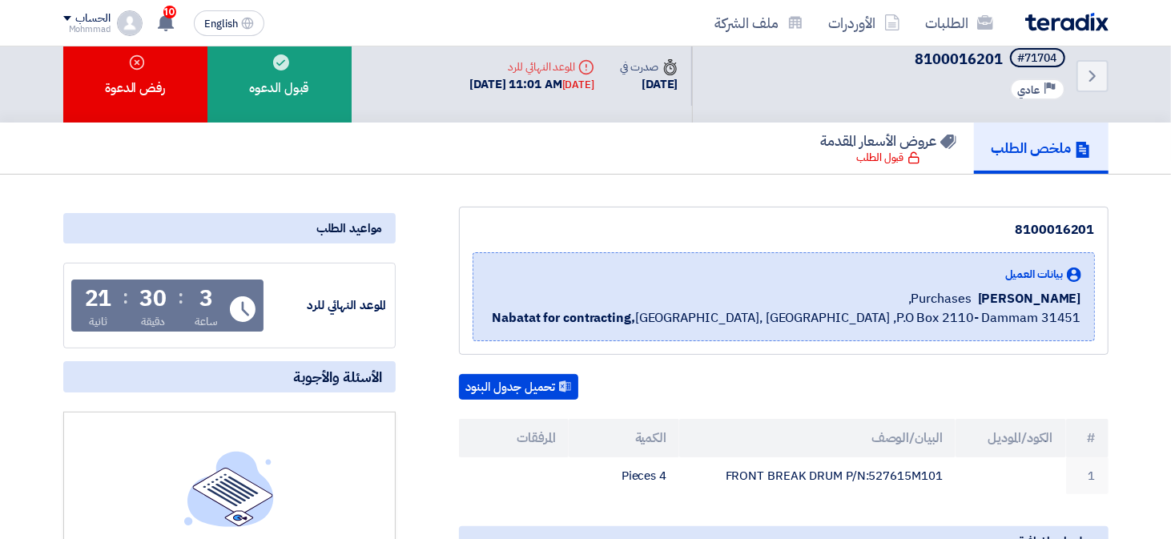
scroll to position [0, 0]
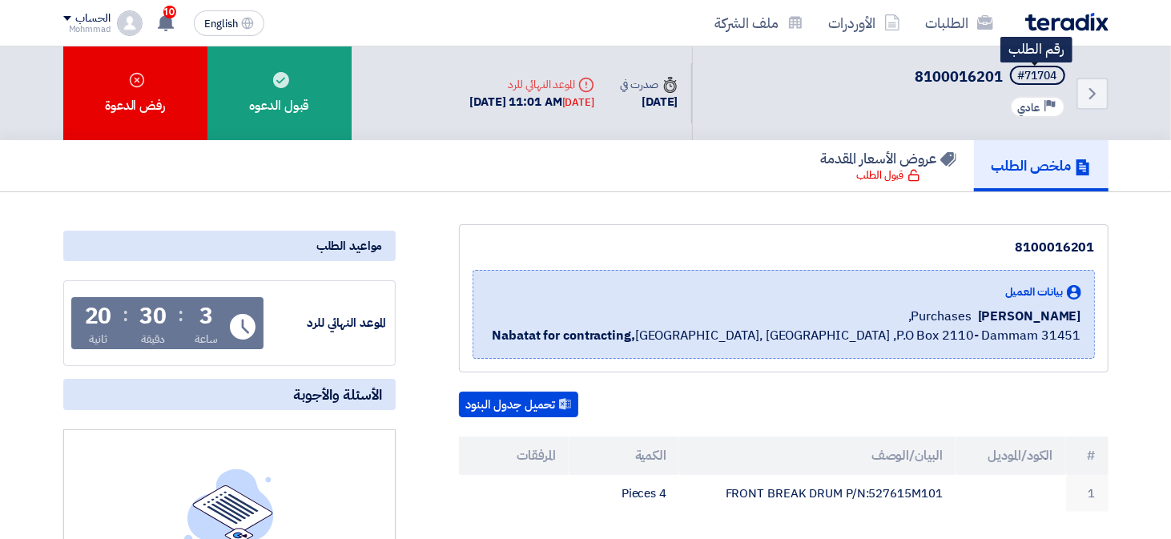
click at [1031, 70] on div "#71704" at bounding box center [1037, 75] width 39 height 11
copy div "71704"
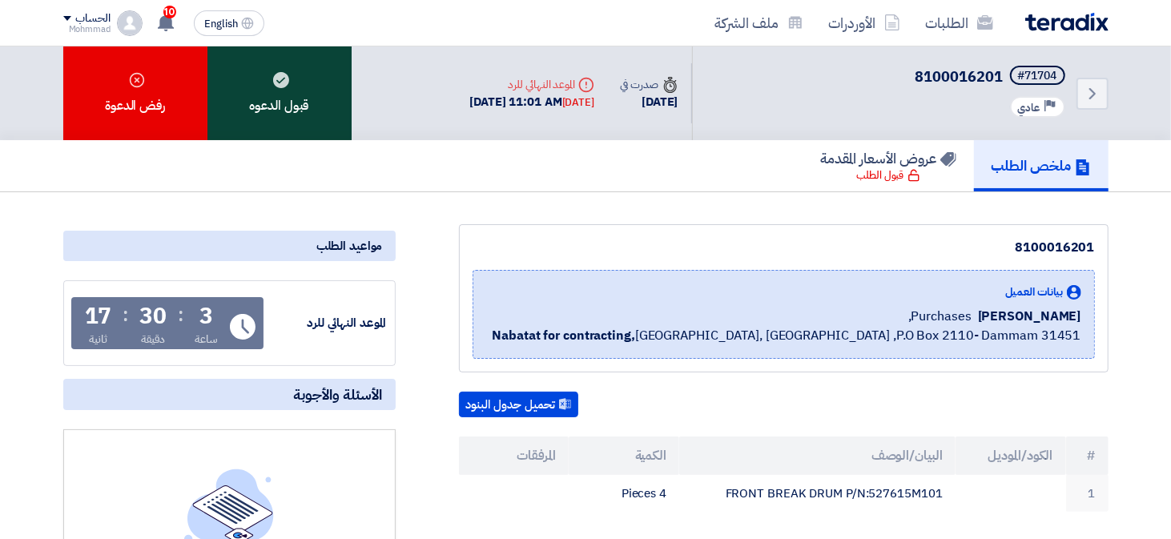
click at [255, 88] on div "قبول الدعوه" at bounding box center [279, 93] width 144 height 94
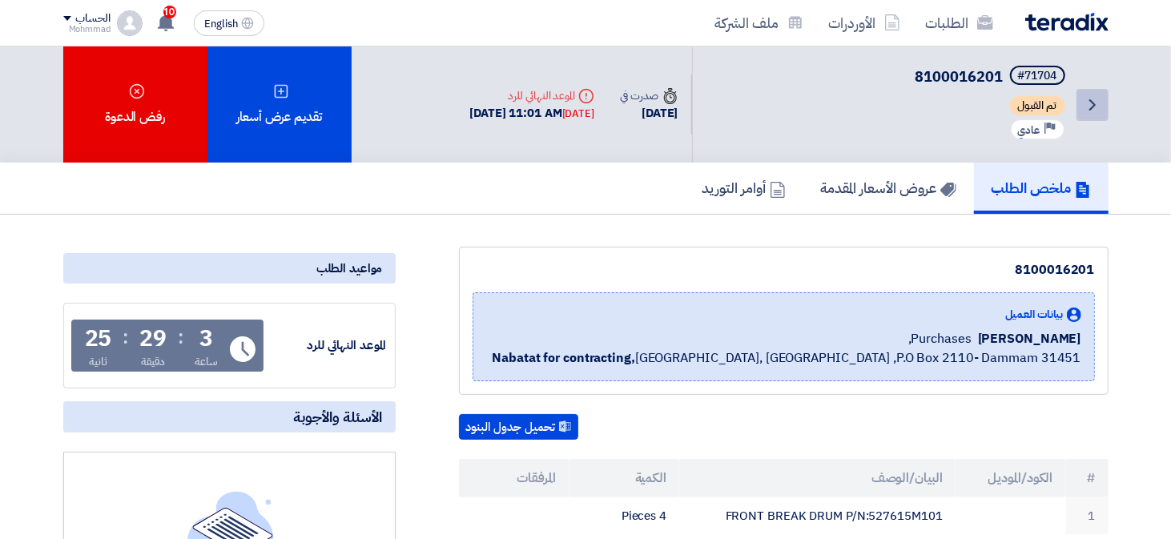
click at [1096, 111] on icon "Back" at bounding box center [1092, 104] width 19 height 19
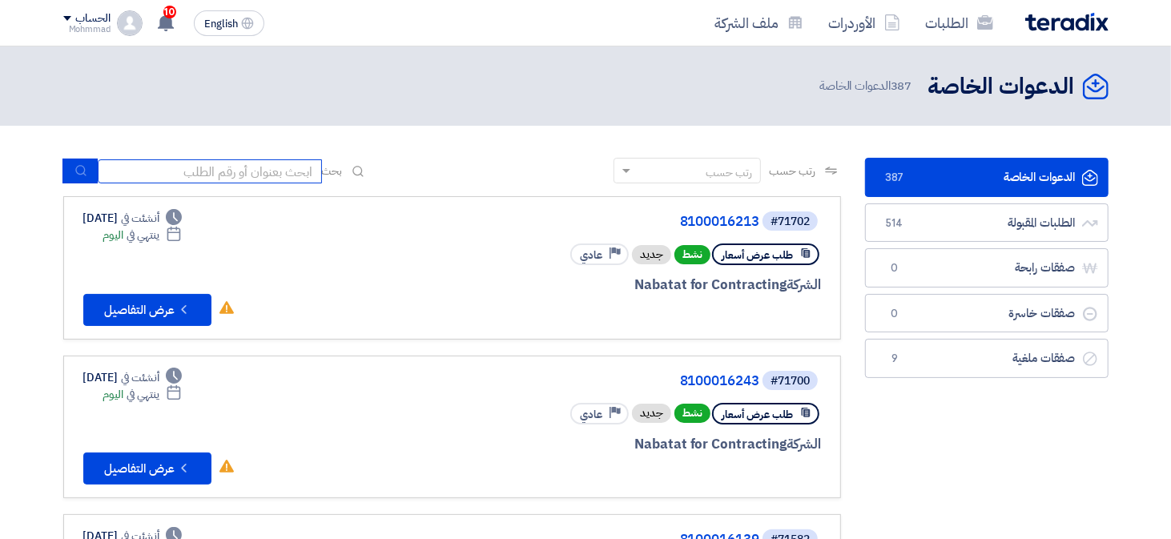
click at [232, 172] on input at bounding box center [210, 171] width 224 height 24
paste input "8100016213"
type input "8100016213"
click at [83, 165] on icon "submit" at bounding box center [80, 170] width 13 height 13
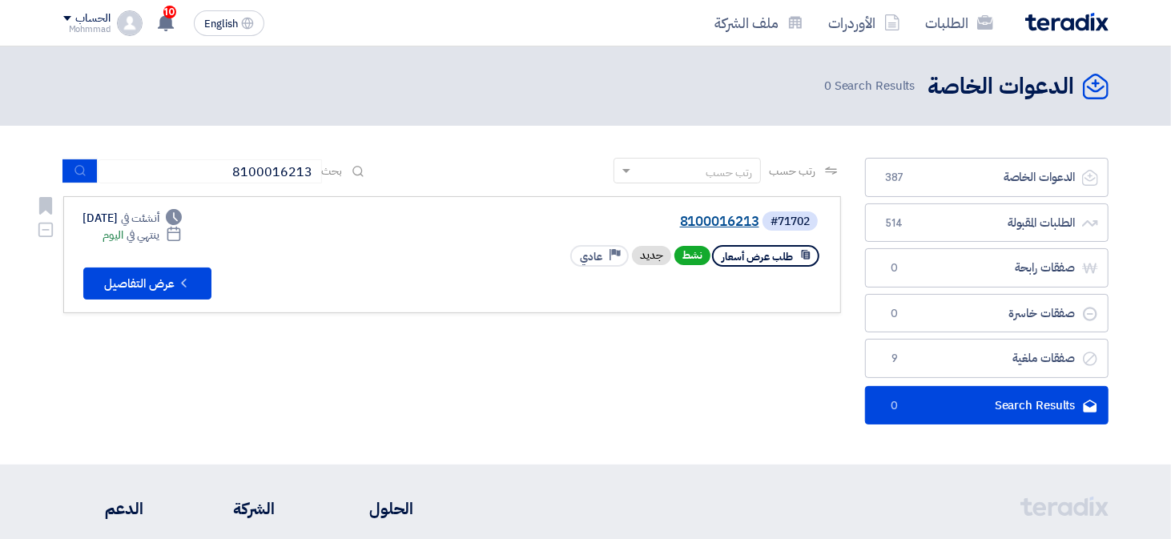
click at [698, 215] on link "8100016213" at bounding box center [599, 222] width 320 height 14
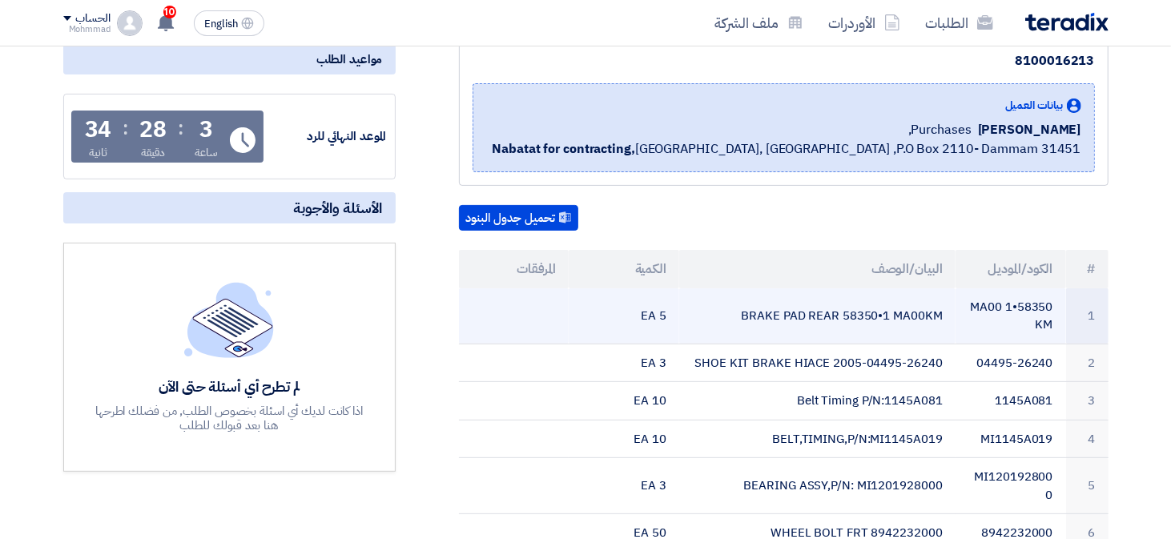
scroll to position [240, 0]
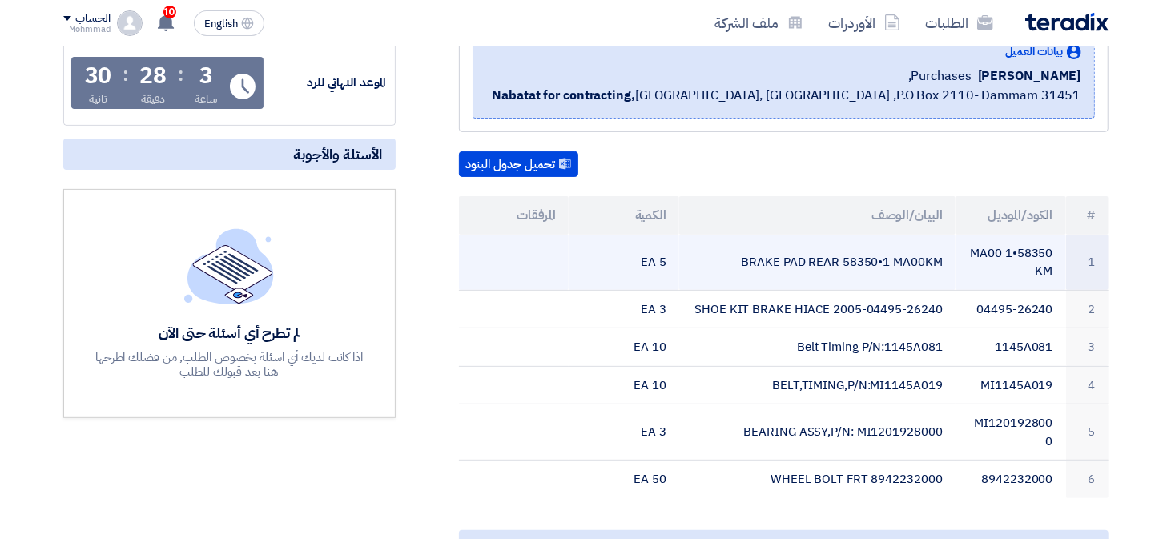
drag, startPoint x: 971, startPoint y: 244, endPoint x: 874, endPoint y: 257, distance: 98.5
click at [1046, 251] on td "58350•1 MA00KM" at bounding box center [1010, 263] width 111 height 56
drag, startPoint x: 844, startPoint y: 260, endPoint x: 939, endPoint y: 253, distance: 94.8
click at [939, 253] on td "BRAKE PAD REAR 58350•1 MA00KM" at bounding box center [817, 263] width 276 height 56
drag, startPoint x: 939, startPoint y: 253, endPoint x: 954, endPoint y: 255, distance: 15.3
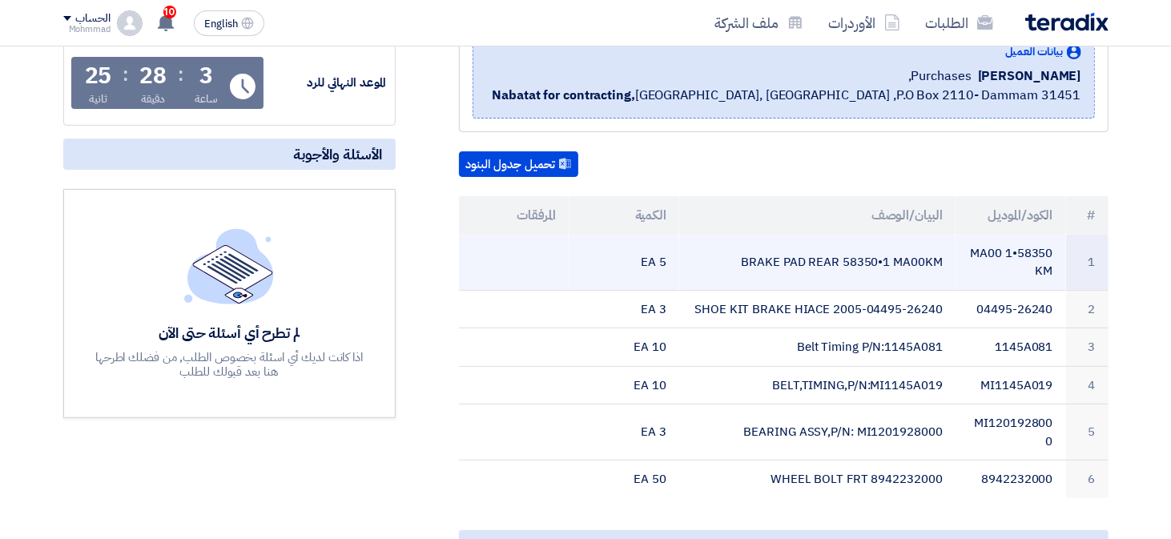
click at [954, 255] on td "BRAKE PAD REAR 58350•1 MA00KM" at bounding box center [817, 263] width 276 height 56
copy td "58350•1 MA00KM"
drag, startPoint x: 940, startPoint y: 256, endPoint x: 845, endPoint y: 274, distance: 96.9
click at [845, 274] on td "BRAKE PAD REAR 58350•1 MA00KM" at bounding box center [817, 263] width 276 height 56
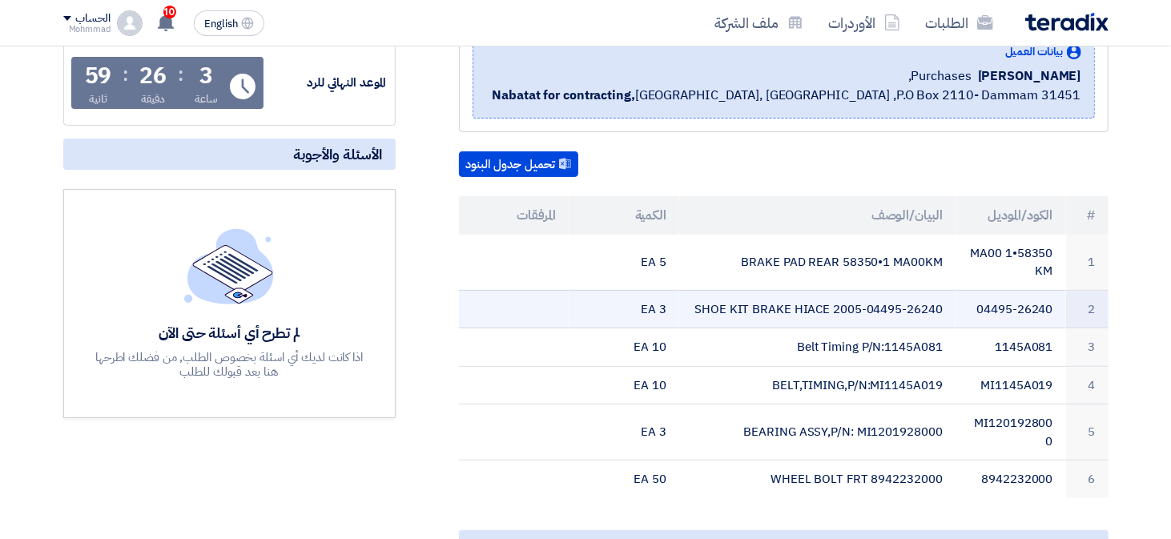
click at [989, 301] on td "04495-26240" at bounding box center [1010, 309] width 111 height 38
copy tr "04495-26240"
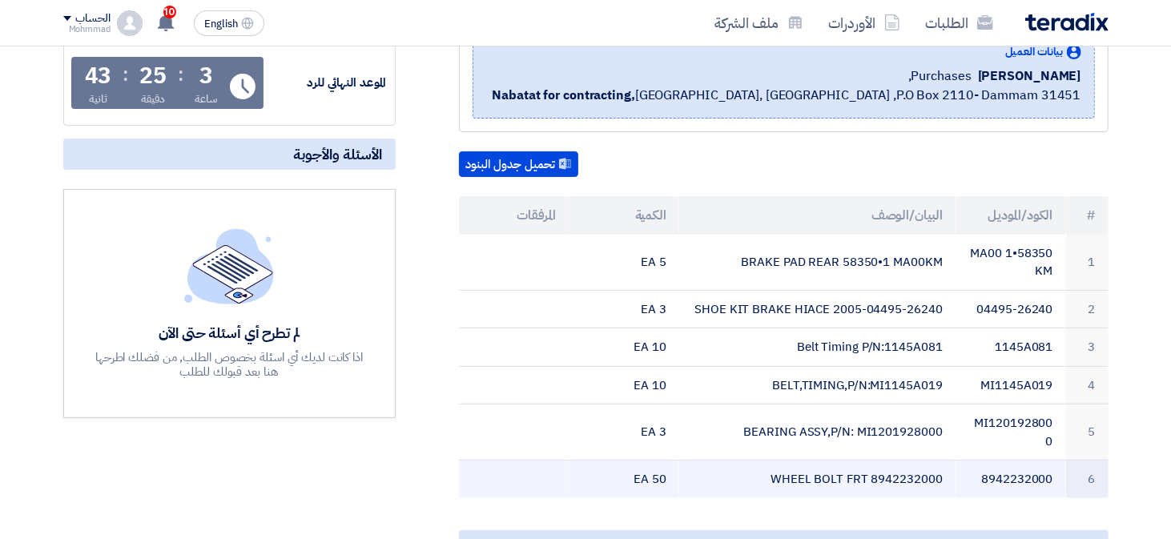
click at [1024, 476] on td "8942232000" at bounding box center [1010, 479] width 111 height 38
copy td "8942232000"
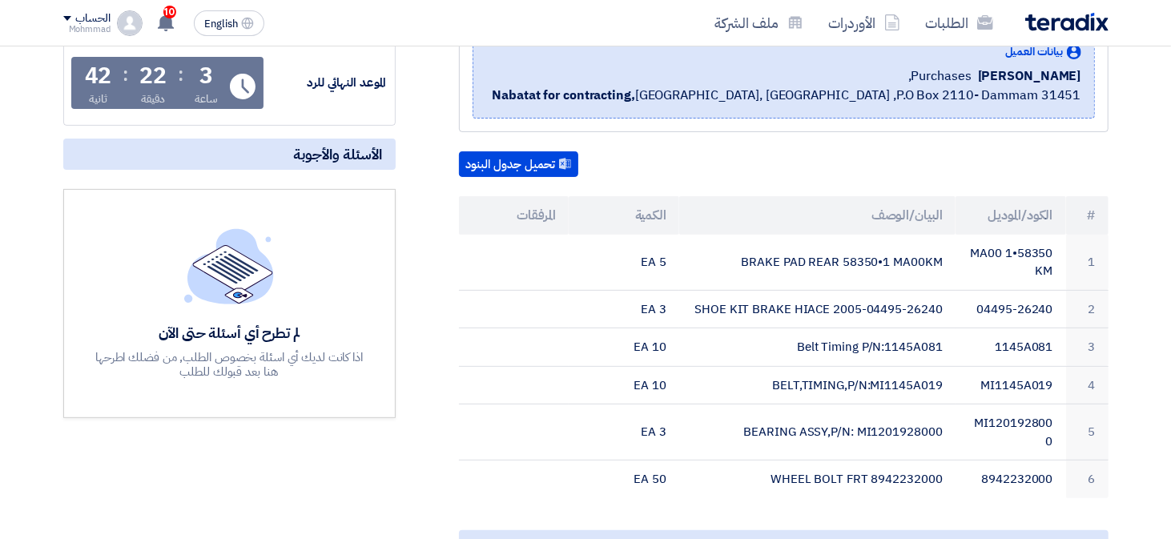
drag, startPoint x: 636, startPoint y: 476, endPoint x: 1095, endPoint y: 208, distance: 531.1
click at [1095, 208] on table "# الكود/الموديل البيان/الوصف الكمية المرفقات 1 58350•1 MA00KM BRAKE PAD REAR 58…" at bounding box center [783, 347] width 649 height 302
copy table "# الكود/الموديل البيان/الوصف الكمية المرفقات 1 58350•1 MA00KM BRAKE PAD REAR 58…"
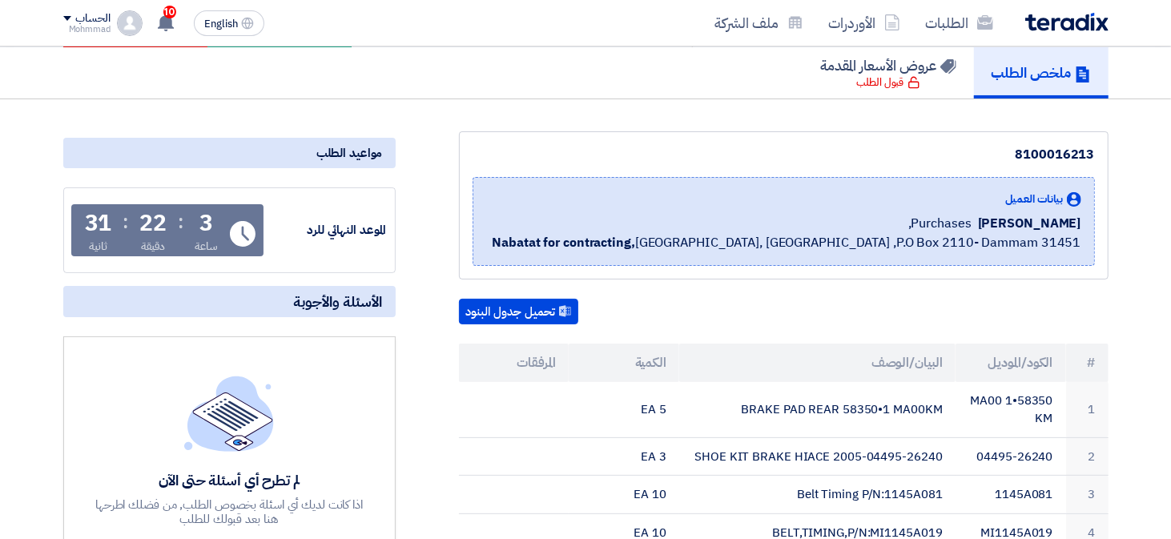
scroll to position [0, 0]
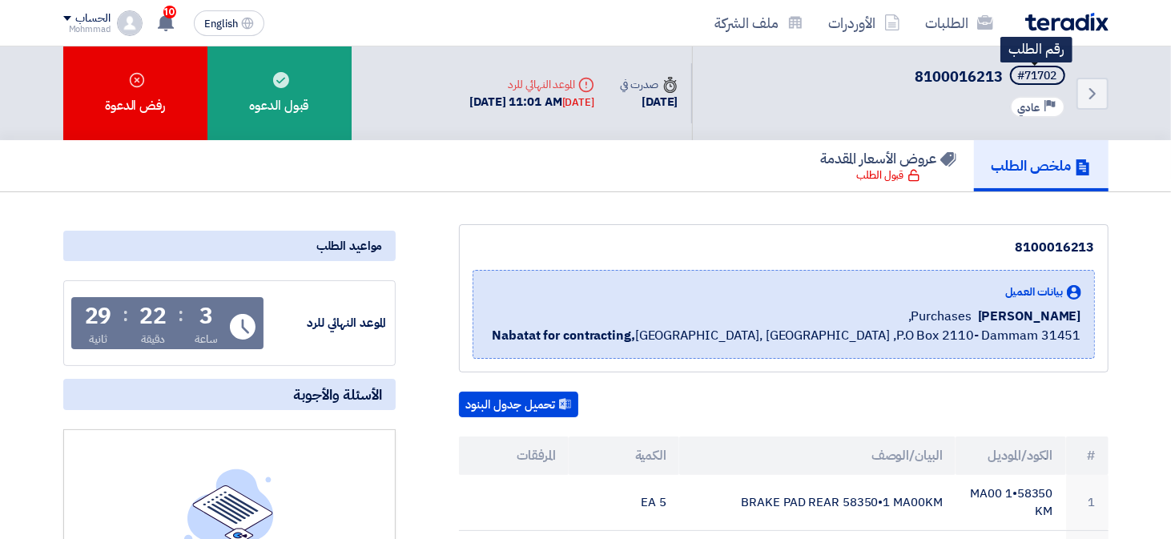
click at [1039, 70] on div "#71702" at bounding box center [1037, 75] width 39 height 11
copy div "71702"
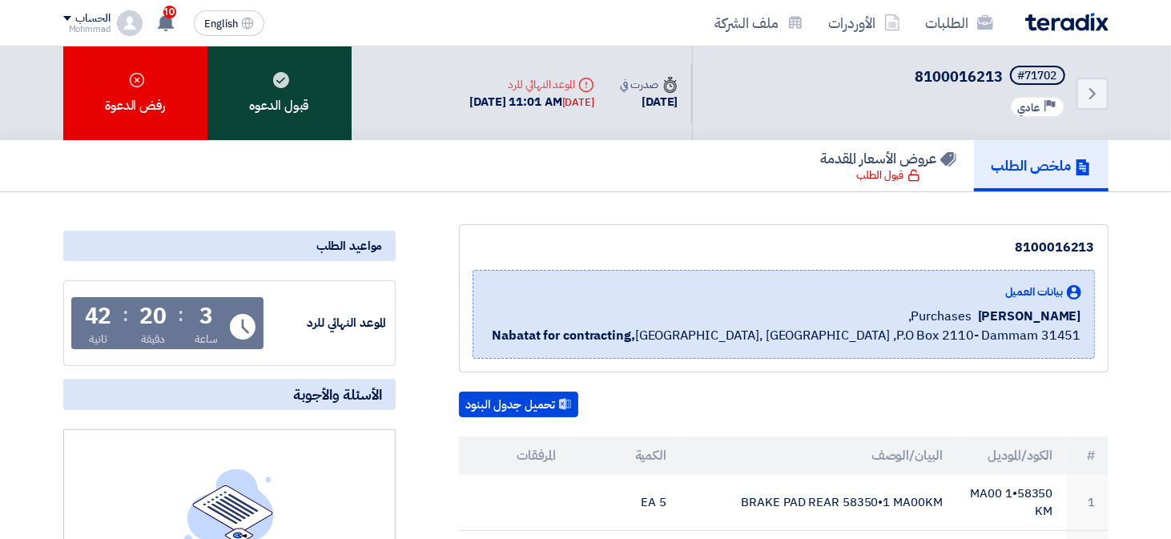
click at [308, 106] on div "قبول الدعوه" at bounding box center [279, 93] width 144 height 94
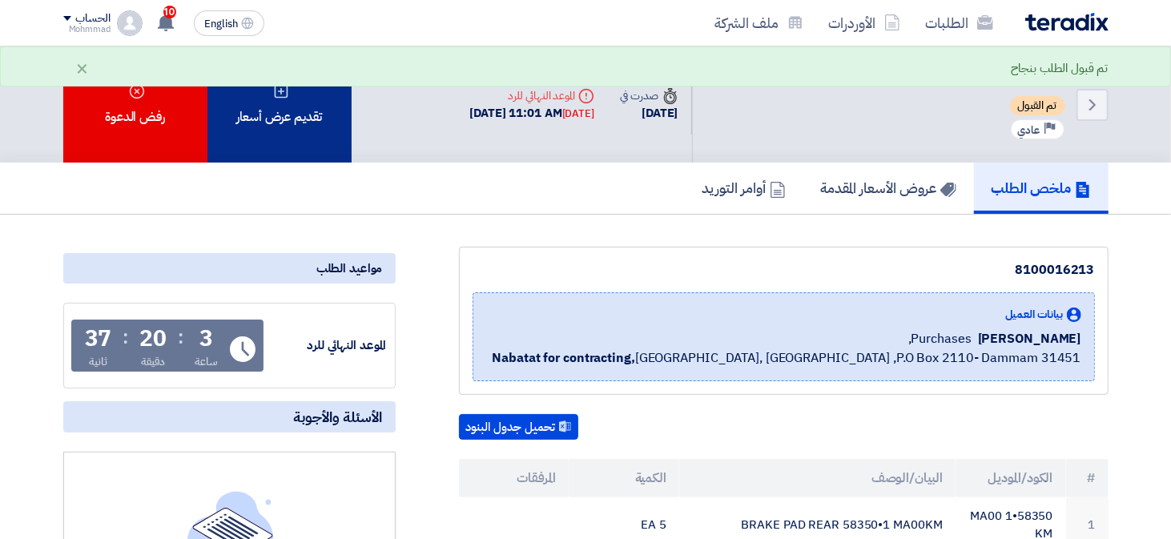
click at [306, 133] on div "تقديم عرض أسعار" at bounding box center [279, 104] width 144 height 116
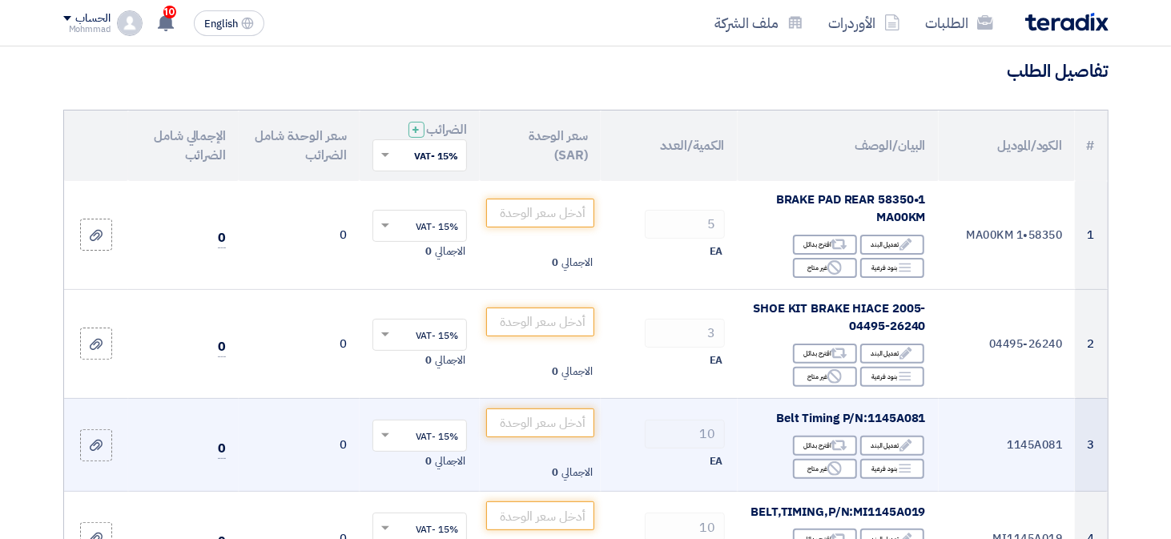
scroll to position [160, 0]
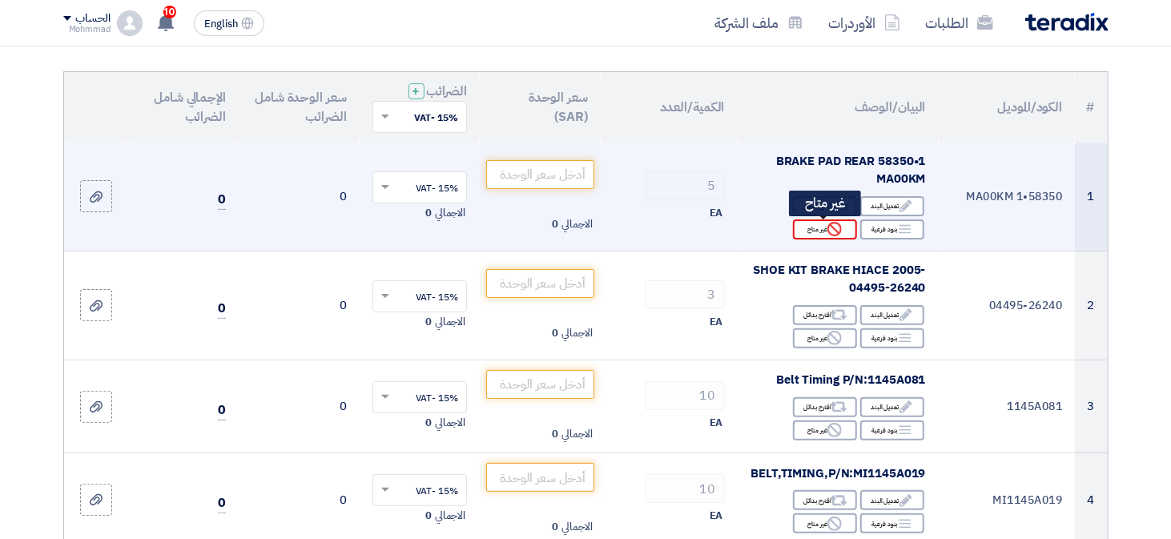
click at [830, 225] on use at bounding box center [834, 229] width 14 height 14
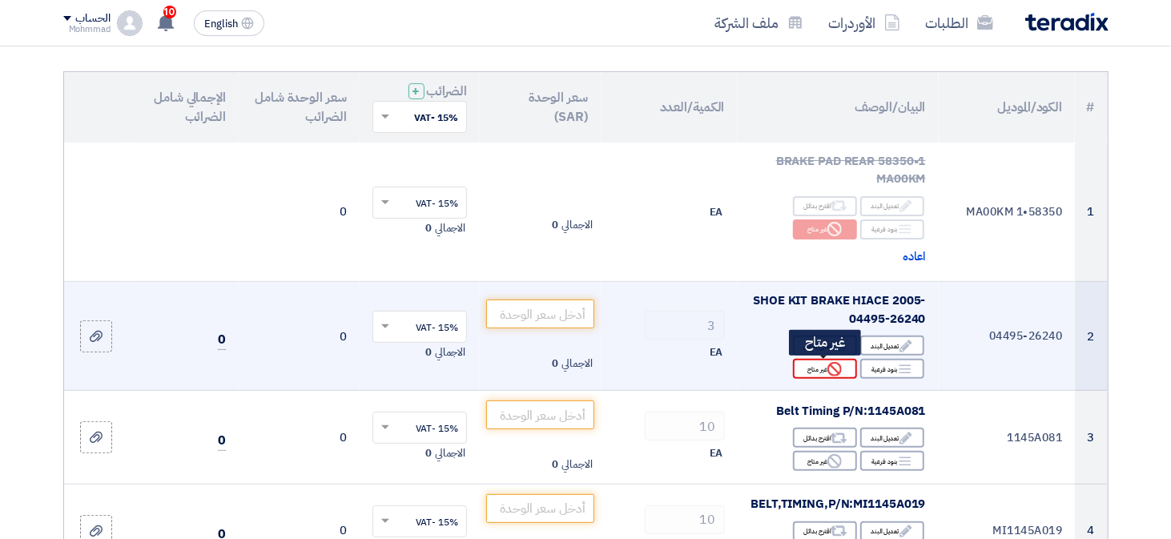
click at [829, 373] on icon "Reject" at bounding box center [834, 369] width 14 height 14
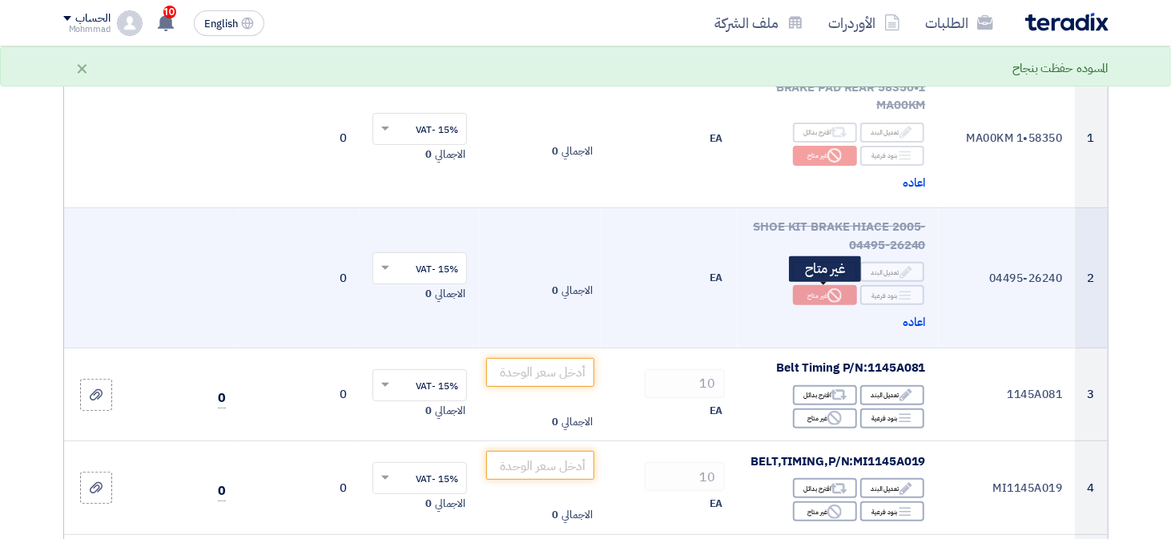
scroll to position [320, 0]
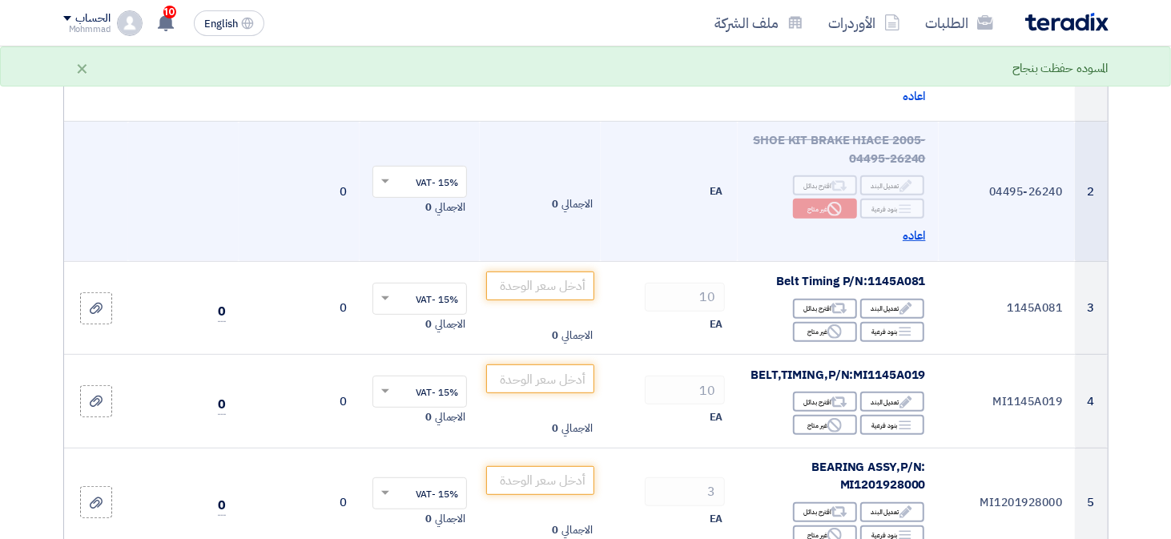
click at [914, 234] on span "اعاده" at bounding box center [914, 236] width 23 height 18
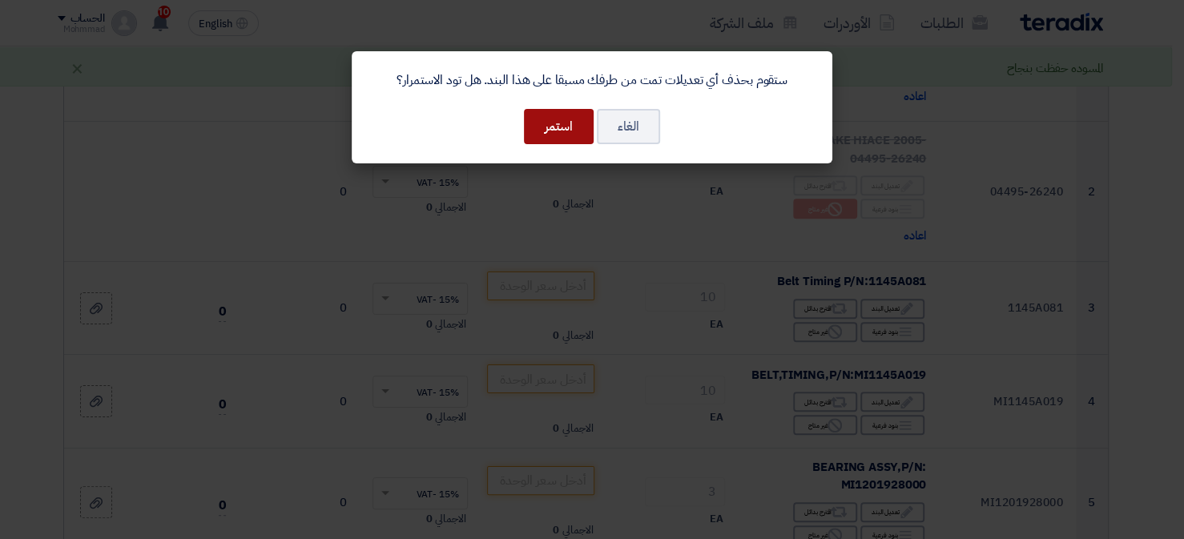
click at [581, 131] on button "استمر" at bounding box center [559, 126] width 70 height 35
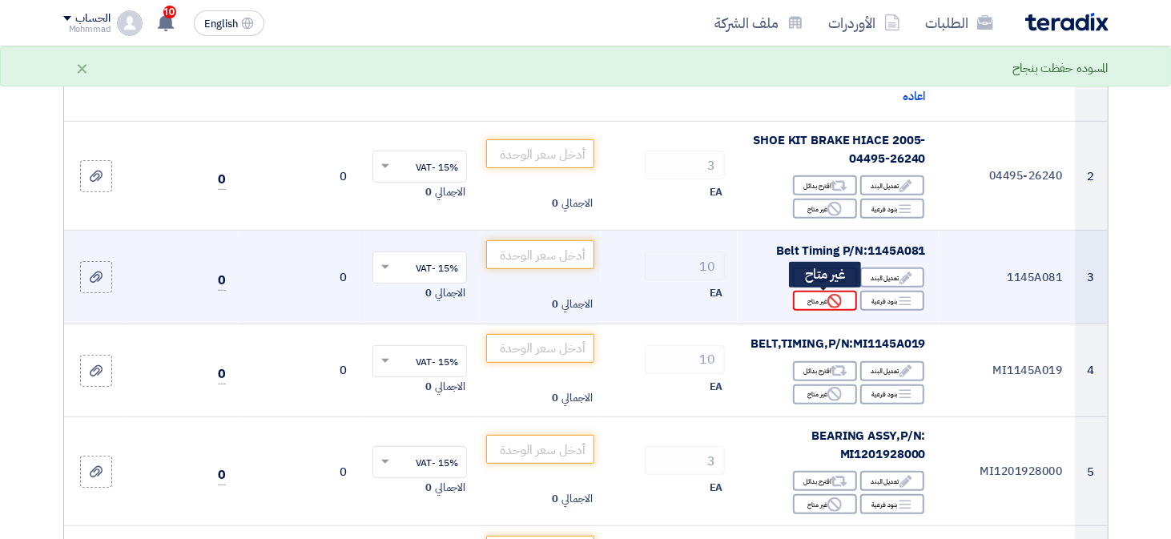
click at [822, 304] on div "Reject غير متاح" at bounding box center [825, 301] width 64 height 20
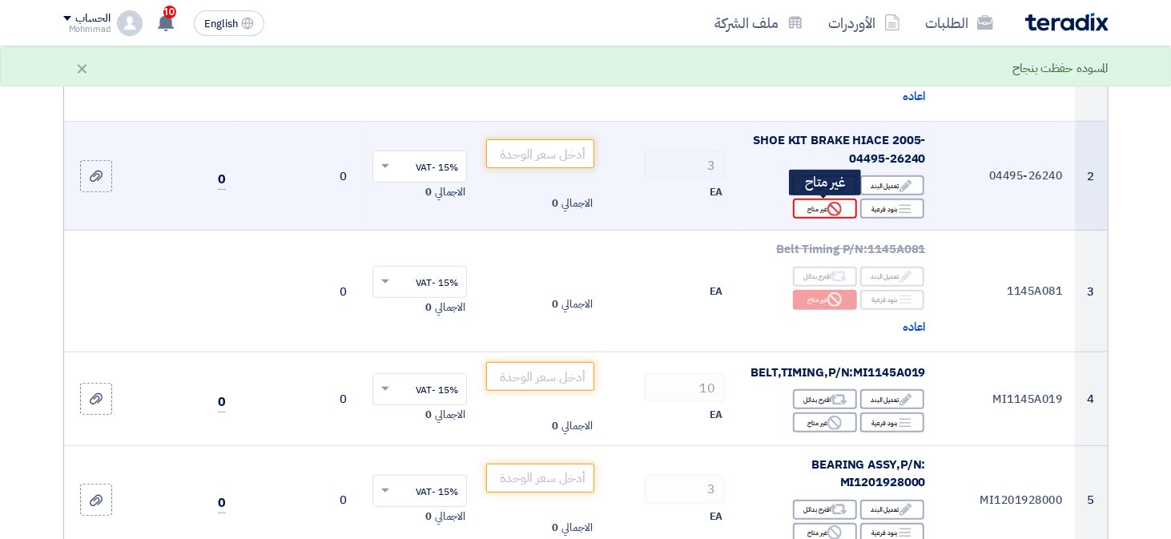
click at [814, 209] on div "Reject غير متاح" at bounding box center [825, 209] width 64 height 20
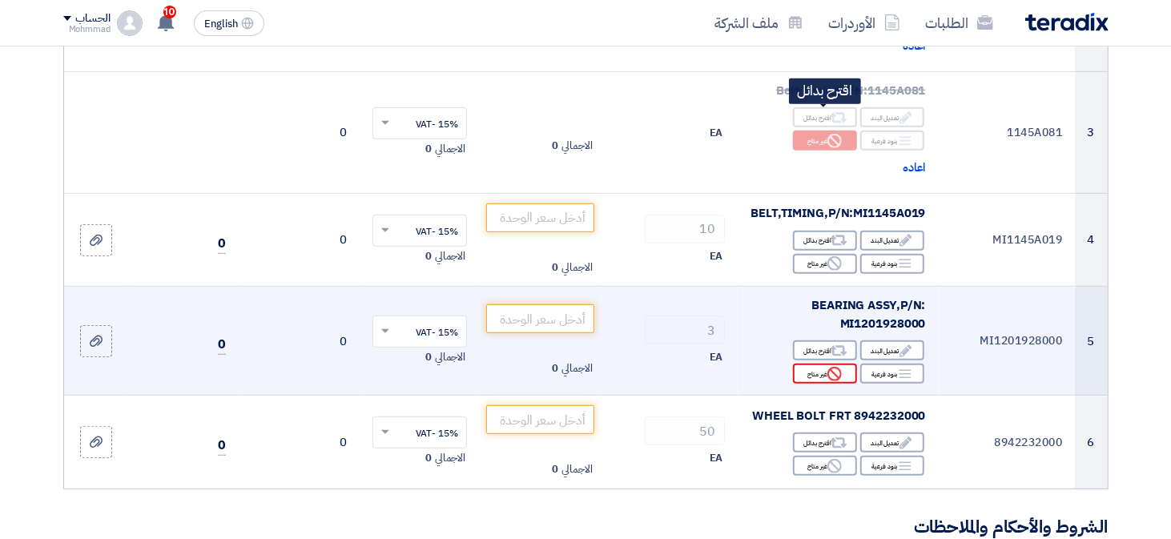
scroll to position [561, 0]
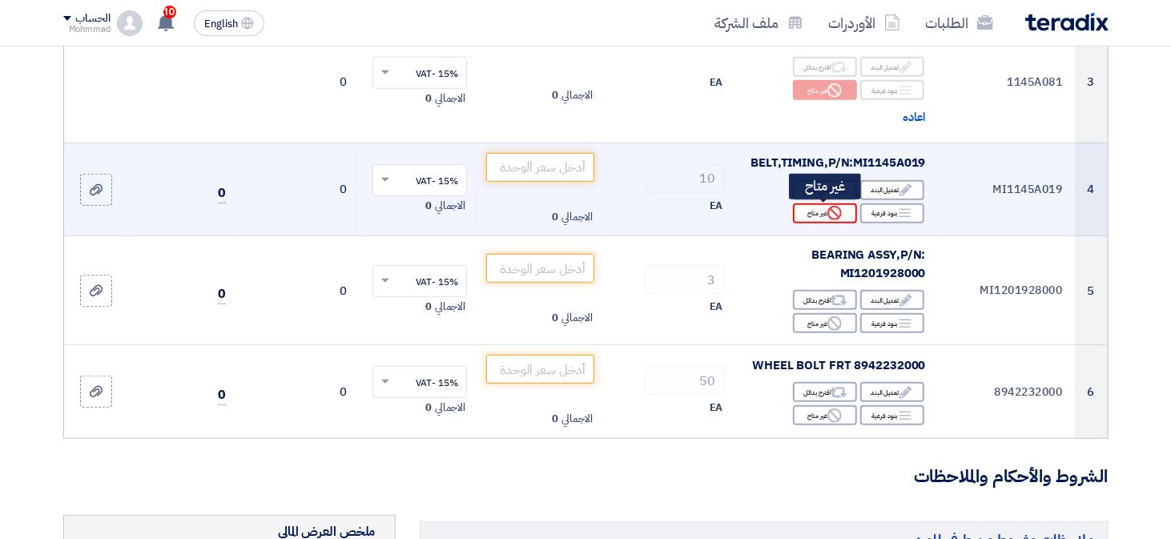
click at [829, 214] on use at bounding box center [834, 213] width 14 height 14
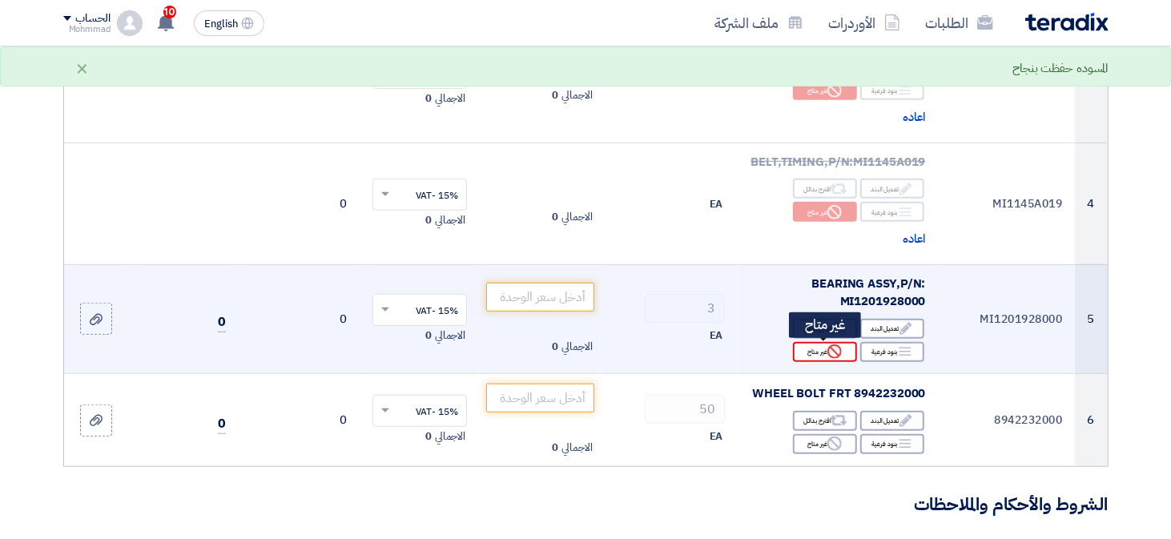
click at [838, 348] on icon "Reject" at bounding box center [834, 351] width 14 height 14
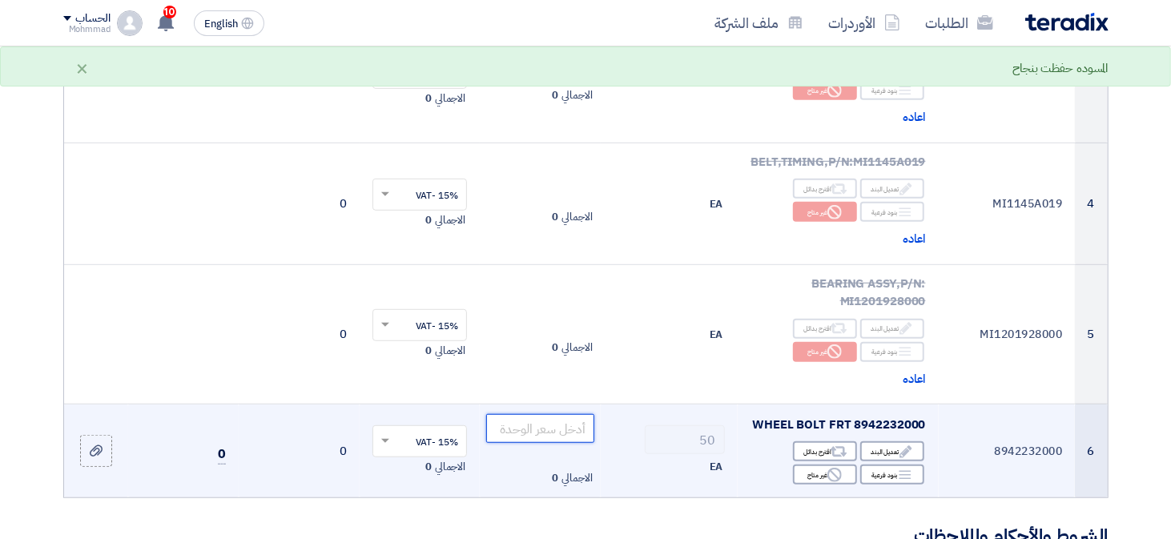
click at [563, 424] on input "number" at bounding box center [540, 428] width 108 height 29
type input "1"
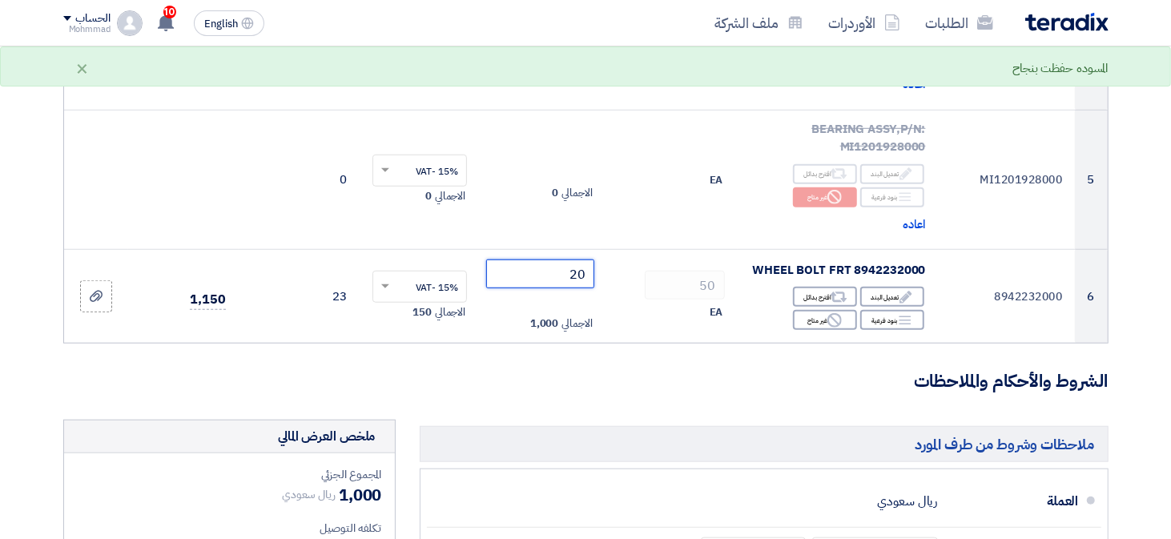
scroll to position [961, 0]
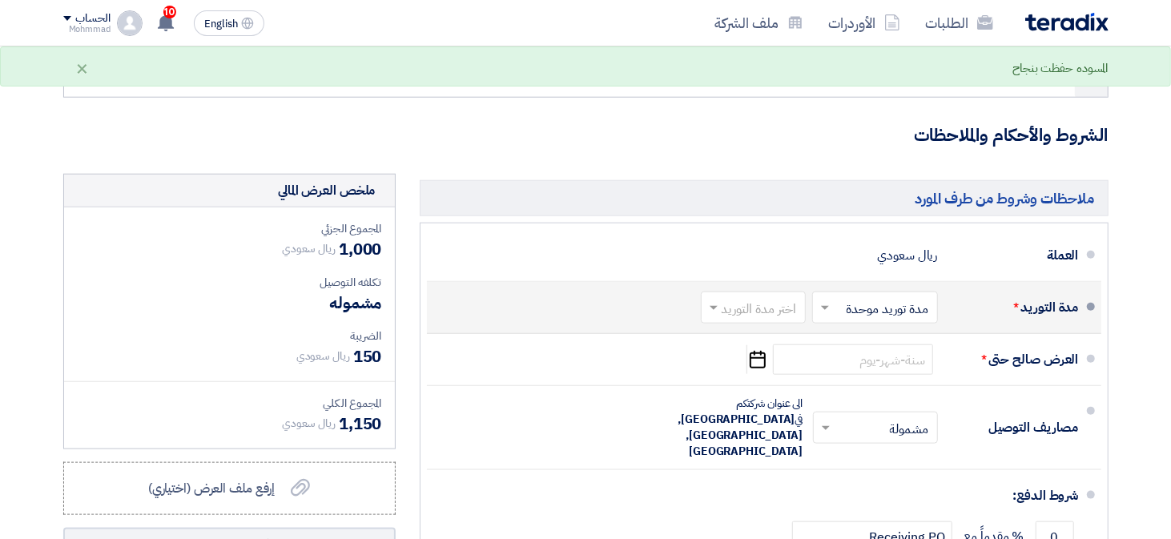
type input "20"
click at [782, 306] on input "text" at bounding box center [750, 309] width 97 height 23
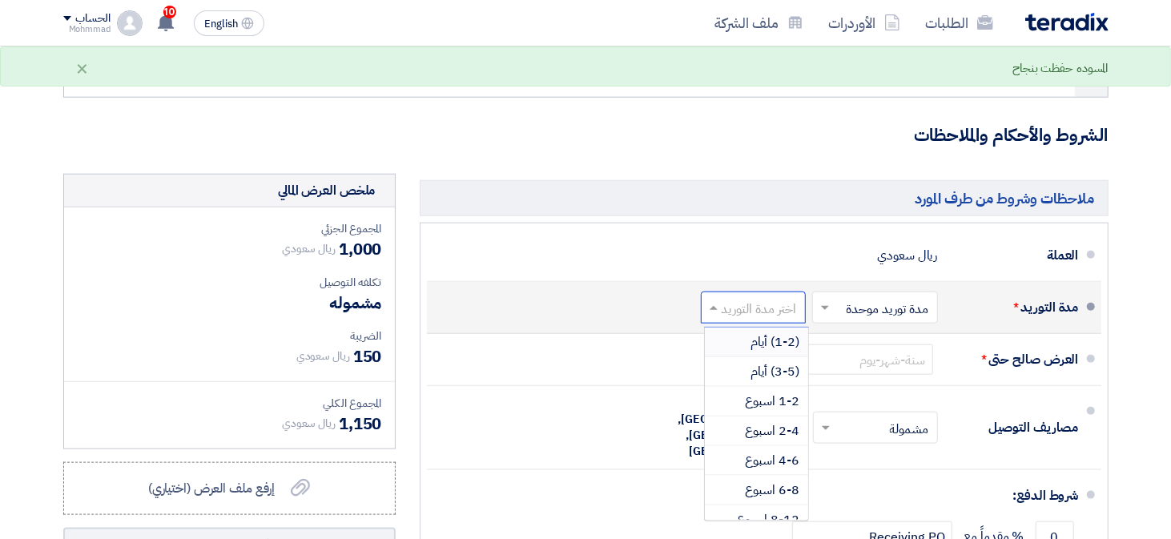
click at [751, 336] on span "(1-2) أيام" at bounding box center [775, 341] width 49 height 19
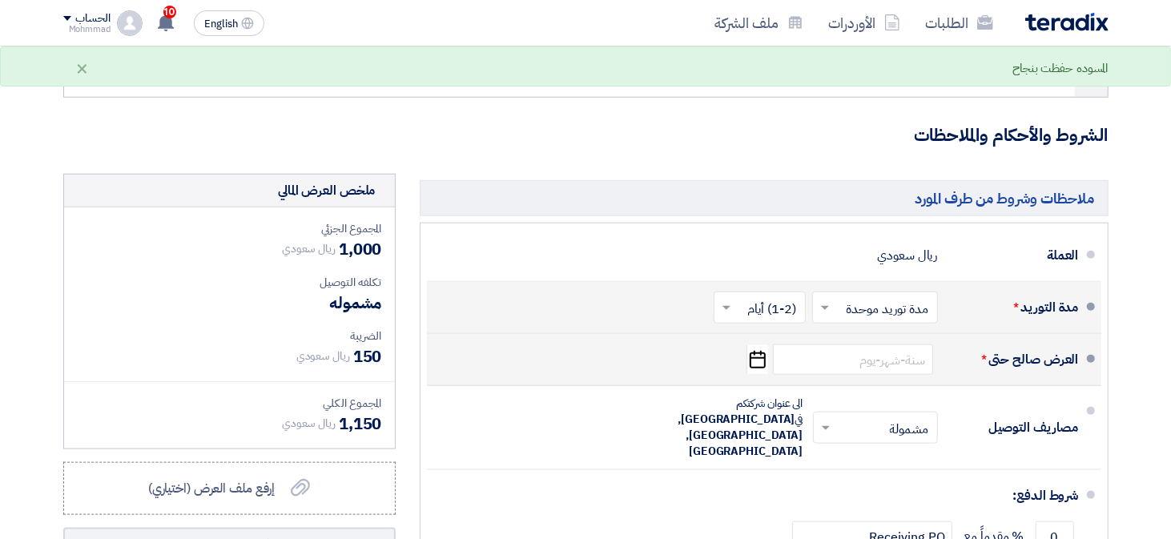
click at [763, 358] on icon "Pick a date" at bounding box center [757, 359] width 22 height 29
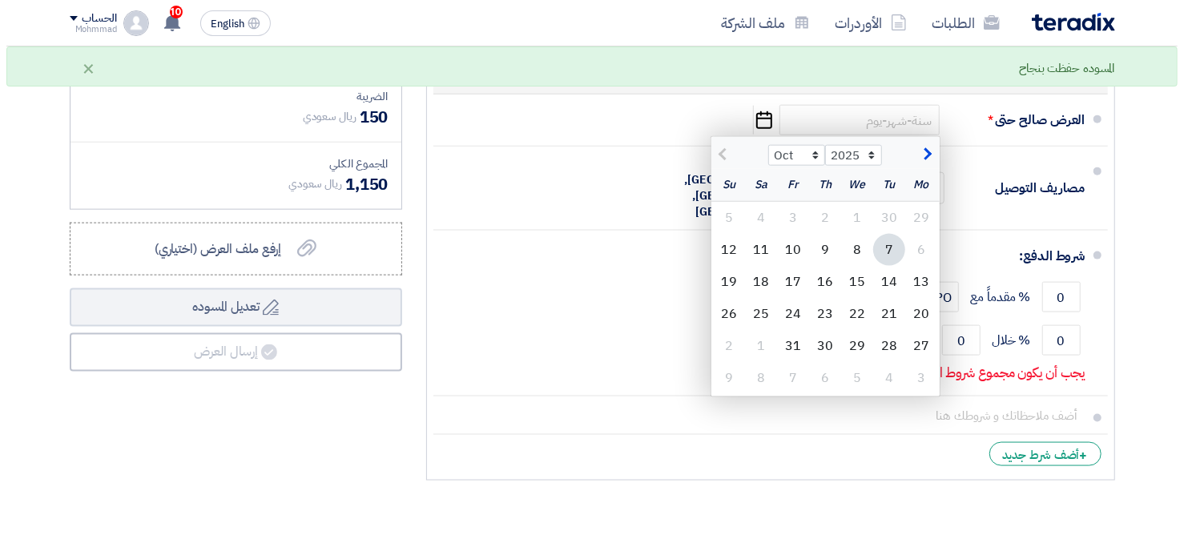
scroll to position [1201, 0]
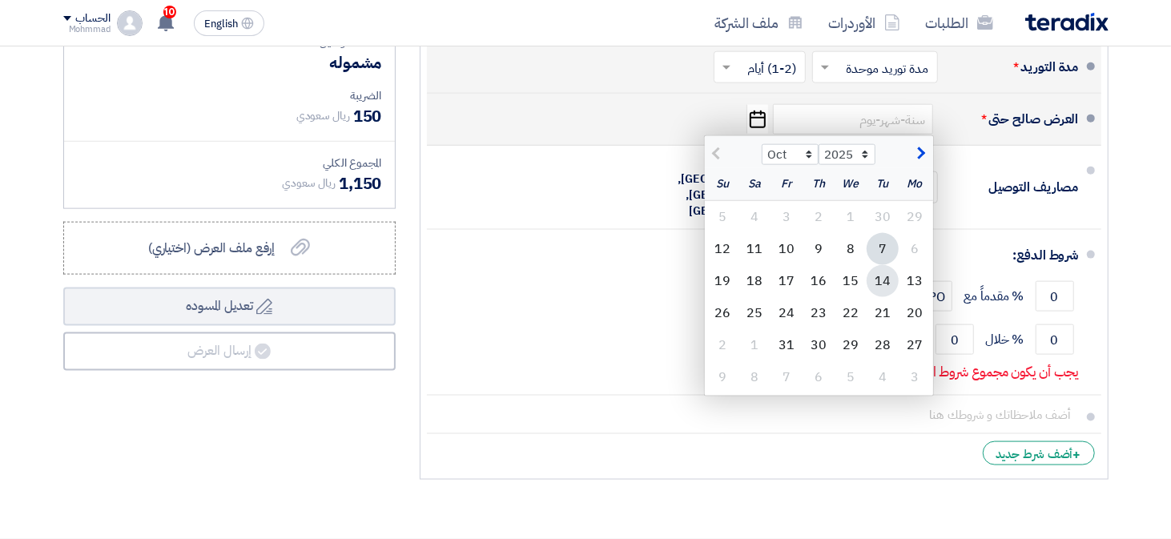
click at [883, 284] on div "14" at bounding box center [882, 281] width 32 height 32
type input "[DATE]"
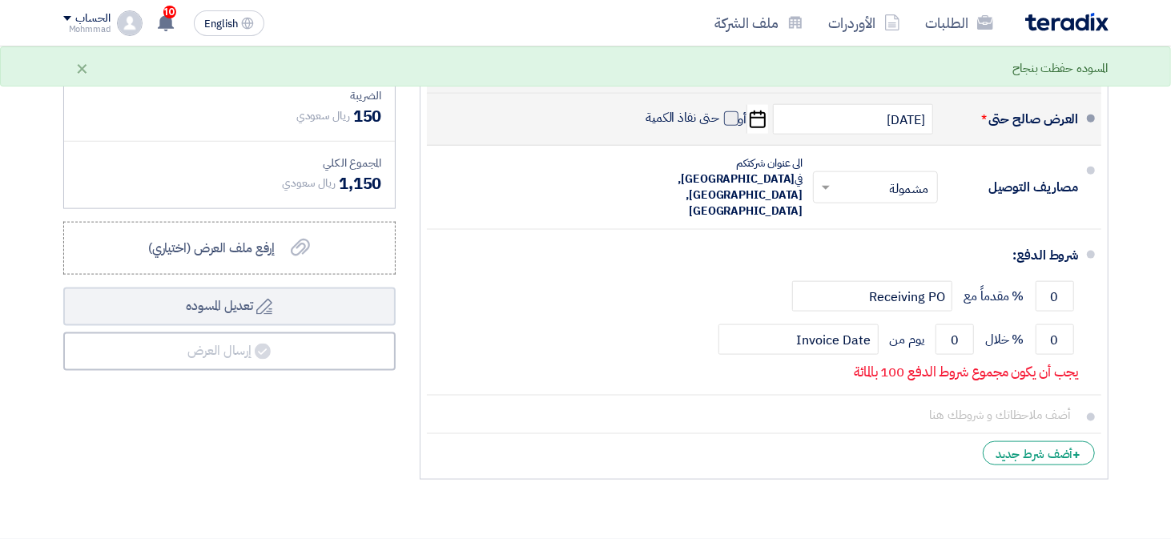
click at [731, 114] on span at bounding box center [731, 118] width 14 height 14
click at [719, 114] on input "حتى نفاذ الكمية" at bounding box center [680, 125] width 77 height 30
checkbox input "true"
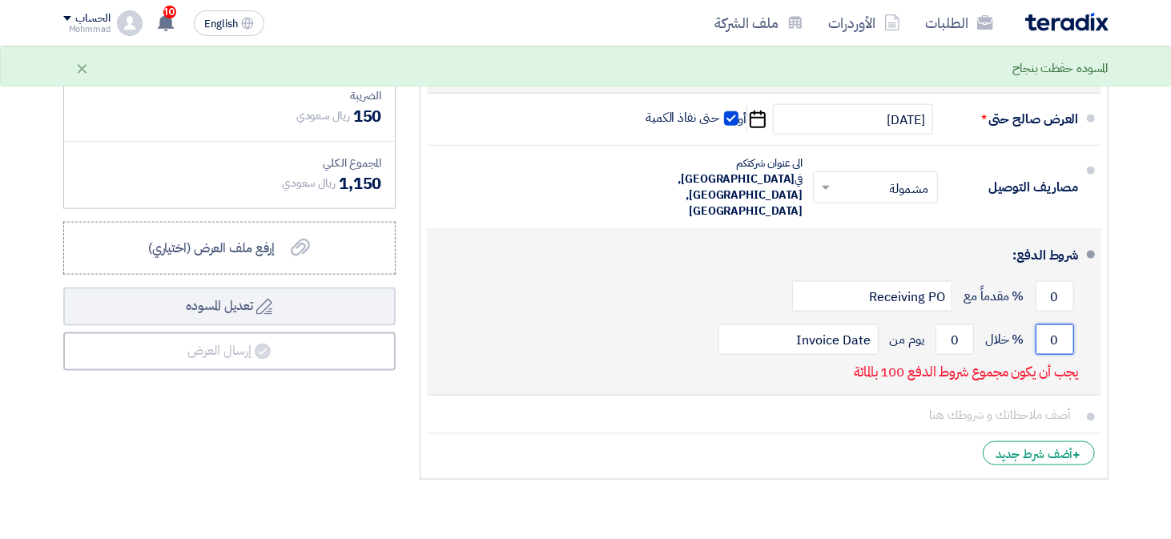
click at [1042, 324] on input "0" at bounding box center [1054, 339] width 38 height 30
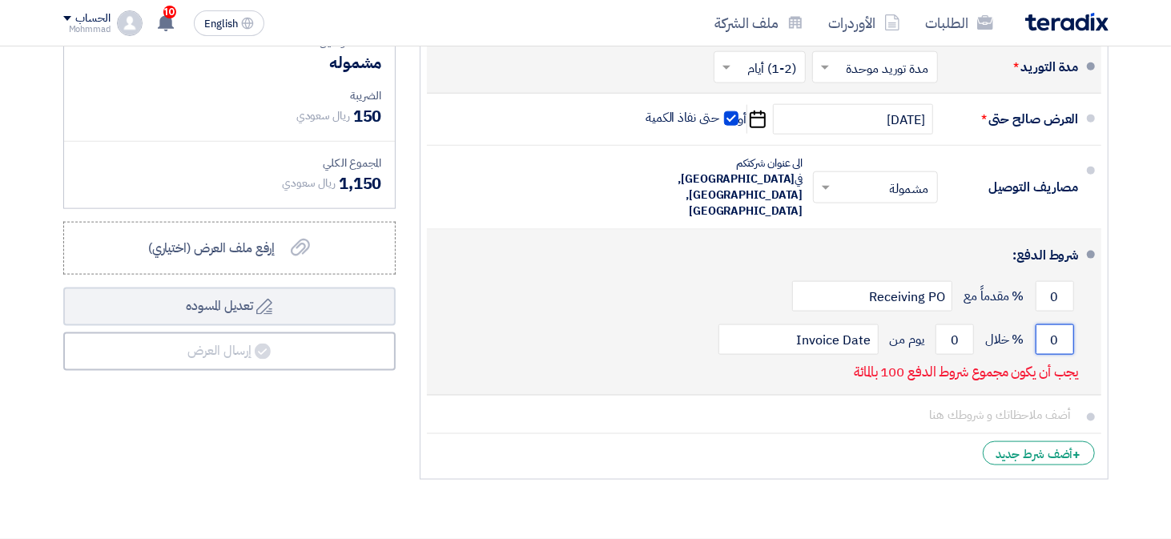
click at [1042, 324] on input "0" at bounding box center [1054, 339] width 38 height 30
type input "100"
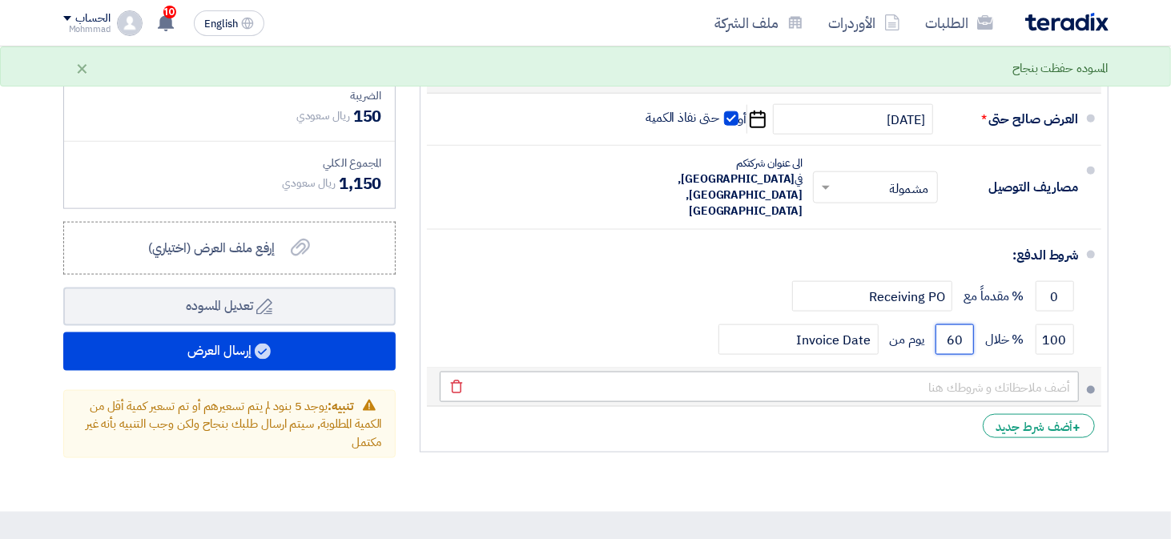
type input "60"
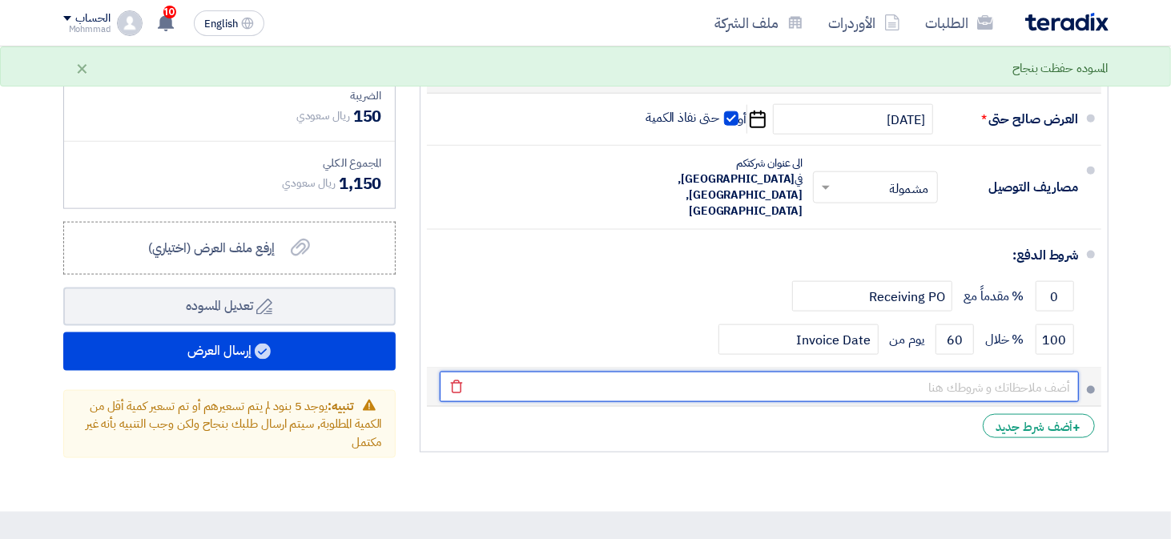
click at [929, 372] on input "text" at bounding box center [759, 387] width 639 height 30
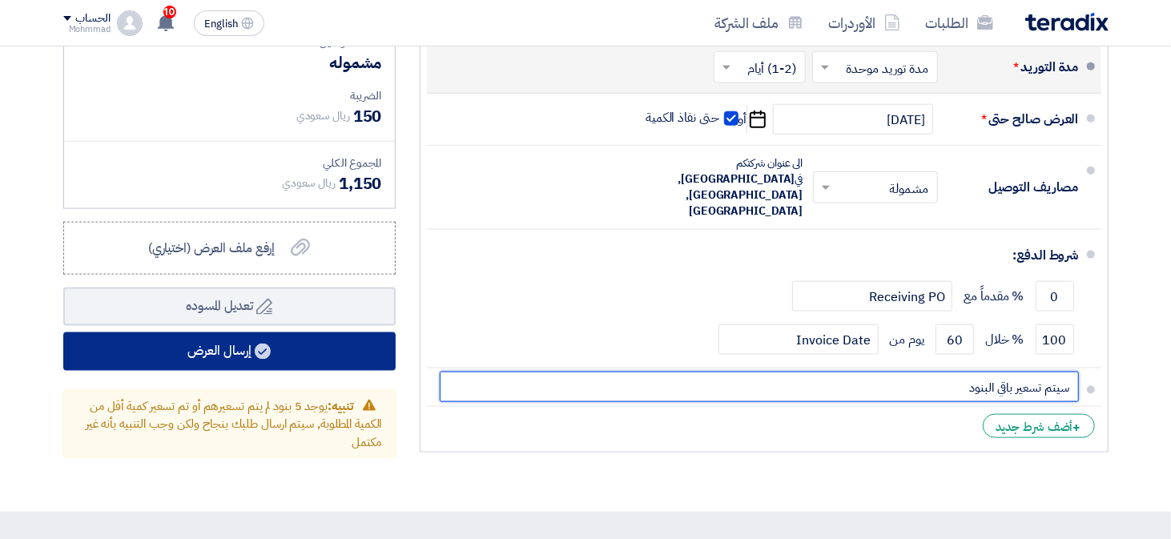
type input "سيتم تسعير باقي البنود"
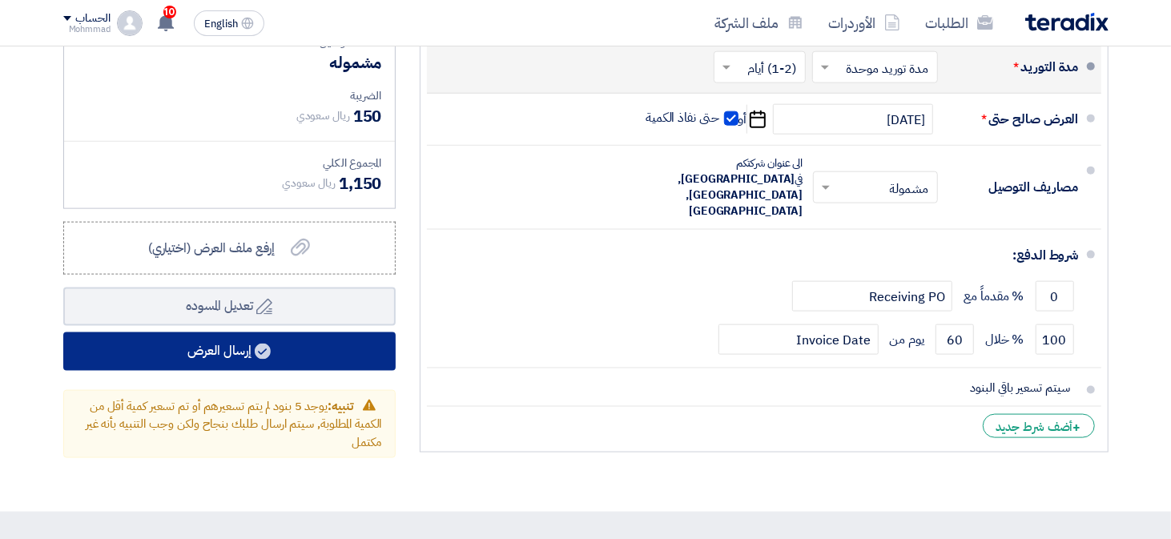
click at [240, 356] on button "إرسال العرض" at bounding box center [229, 351] width 332 height 38
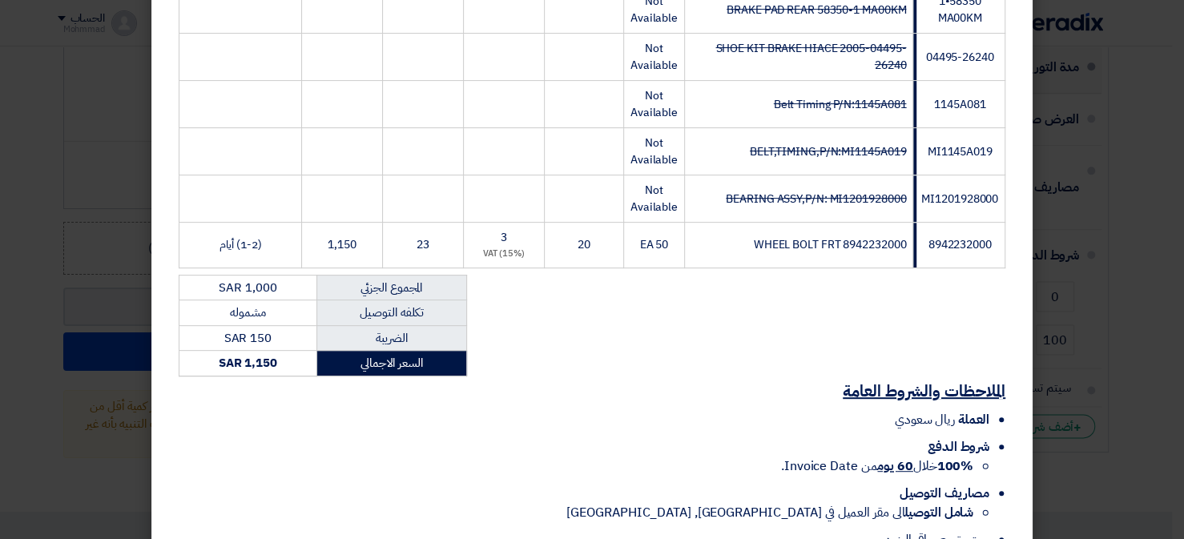
scroll to position [426, 0]
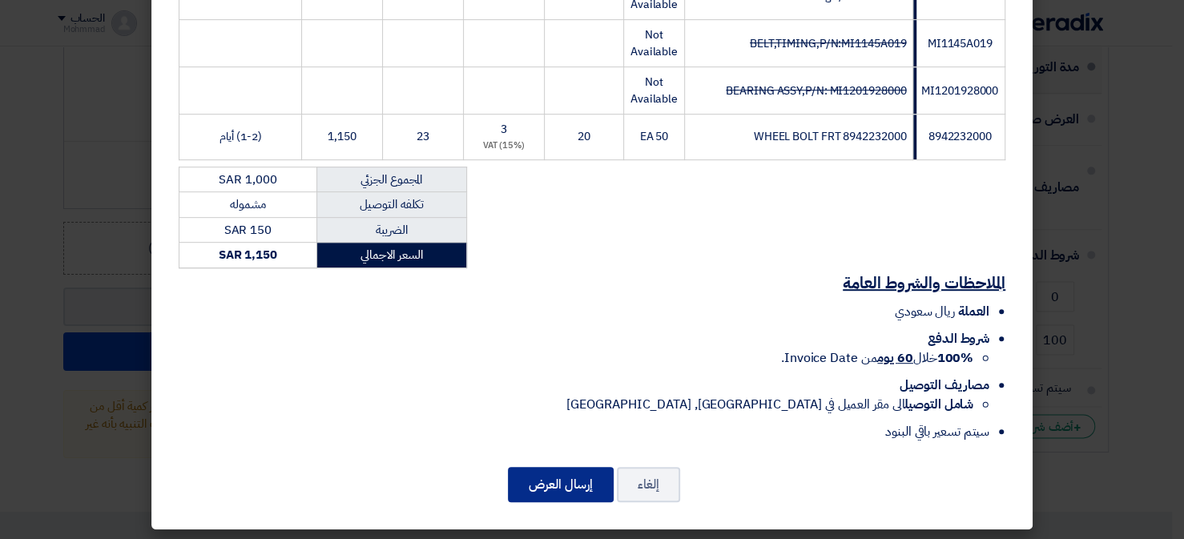
click at [549, 493] on button "إرسال العرض" at bounding box center [561, 484] width 106 height 35
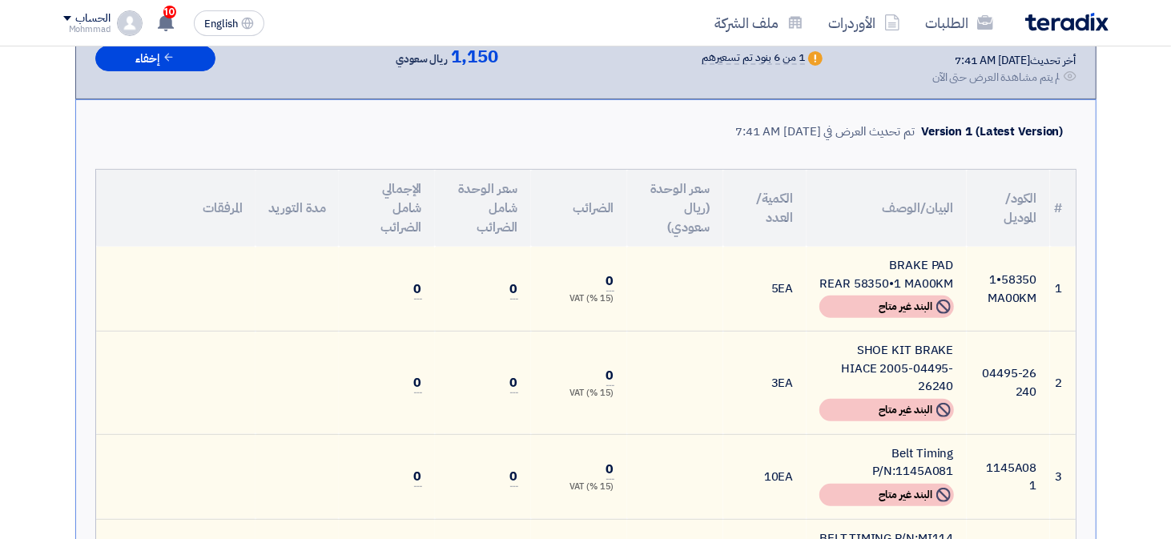
scroll to position [480, 0]
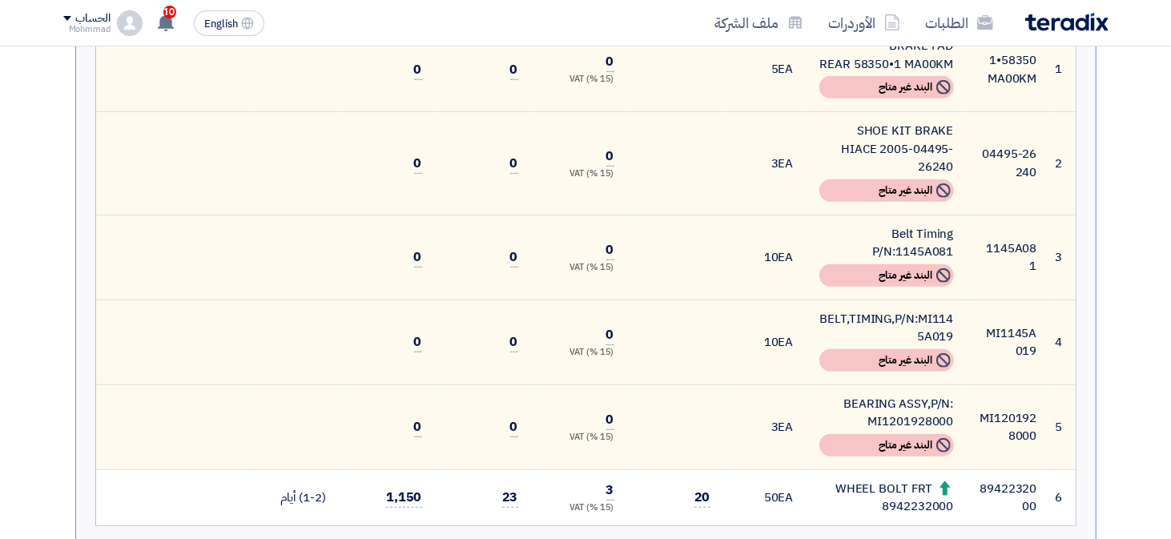
click at [923, 396] on div "BEARING ASSY,P/N: MI1201928000" at bounding box center [886, 413] width 135 height 36
click at [923, 395] on div "BEARING ASSY,P/N: MI1201928000" at bounding box center [886, 413] width 135 height 36
copy div "MI1201928000"
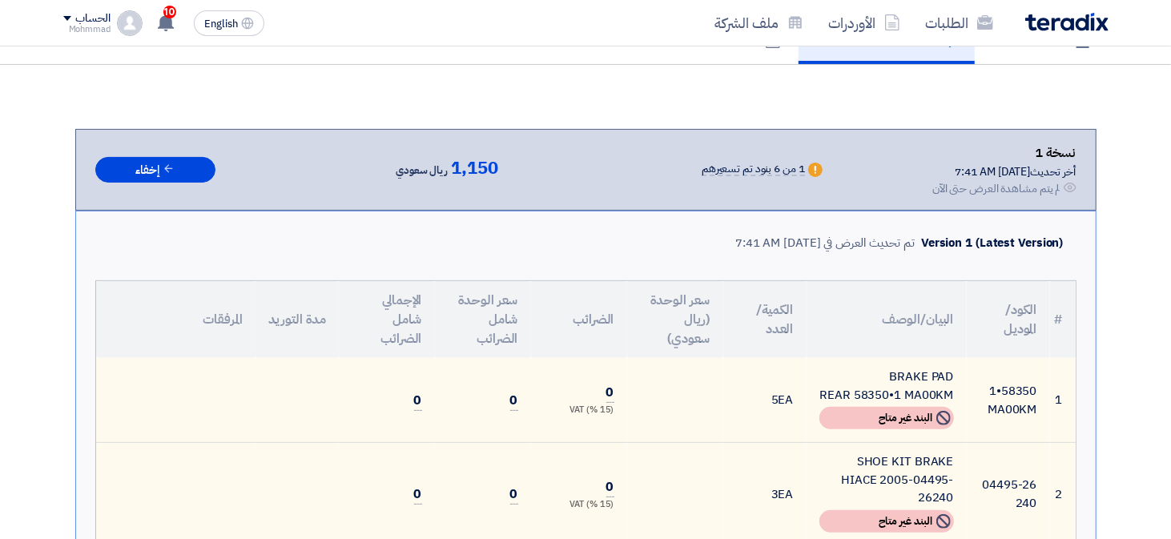
scroll to position [0, 0]
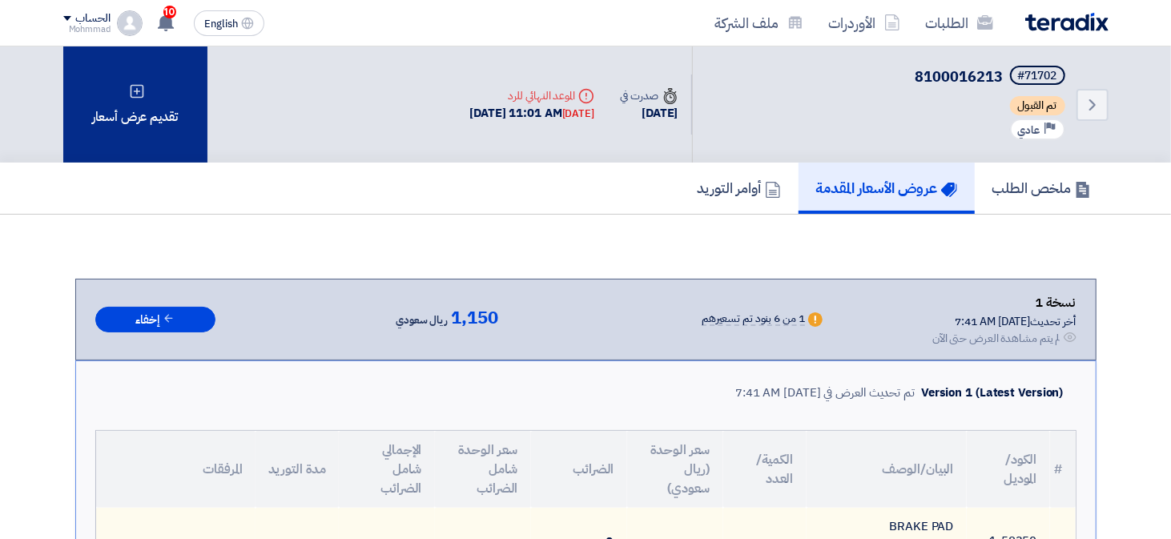
click at [125, 101] on div "تقديم عرض أسعار" at bounding box center [135, 104] width 144 height 116
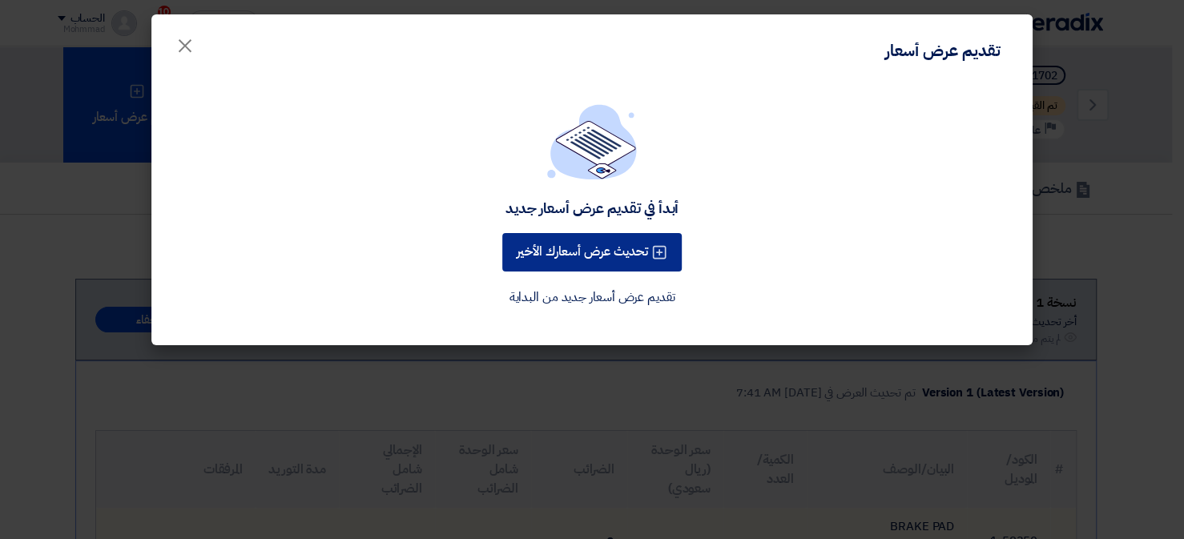
click at [592, 244] on button "تحديث عرض أسعارك الأخير" at bounding box center [591, 252] width 179 height 38
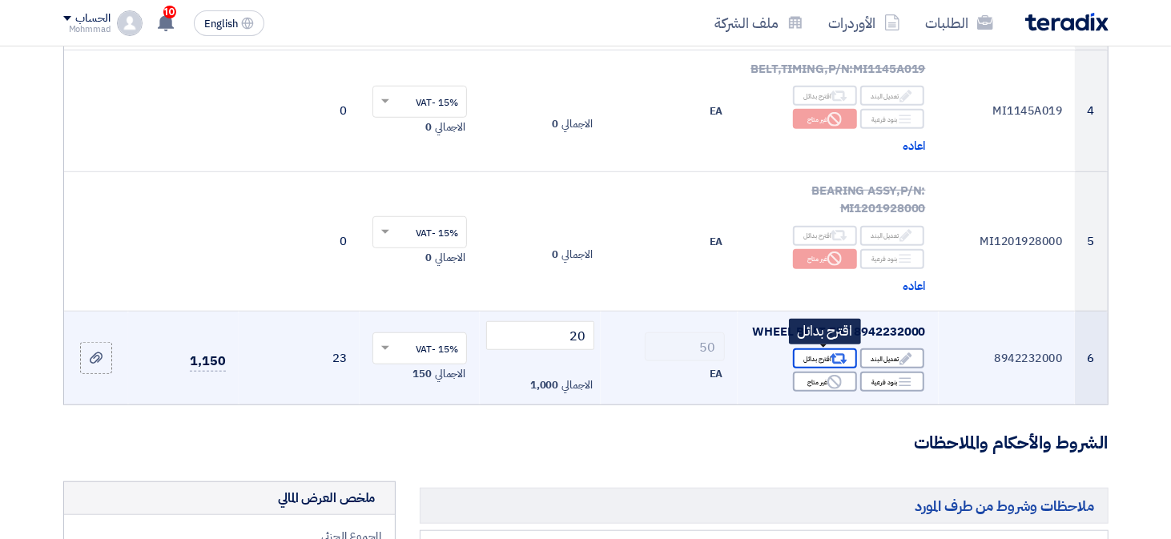
scroll to position [561, 0]
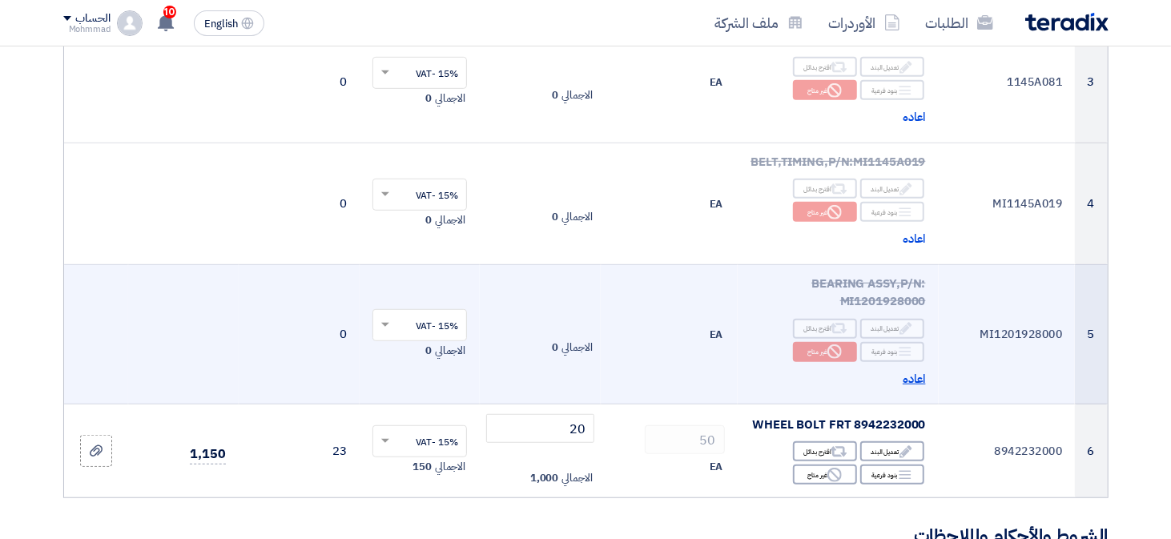
click at [917, 371] on span "اعاده" at bounding box center [914, 379] width 23 height 18
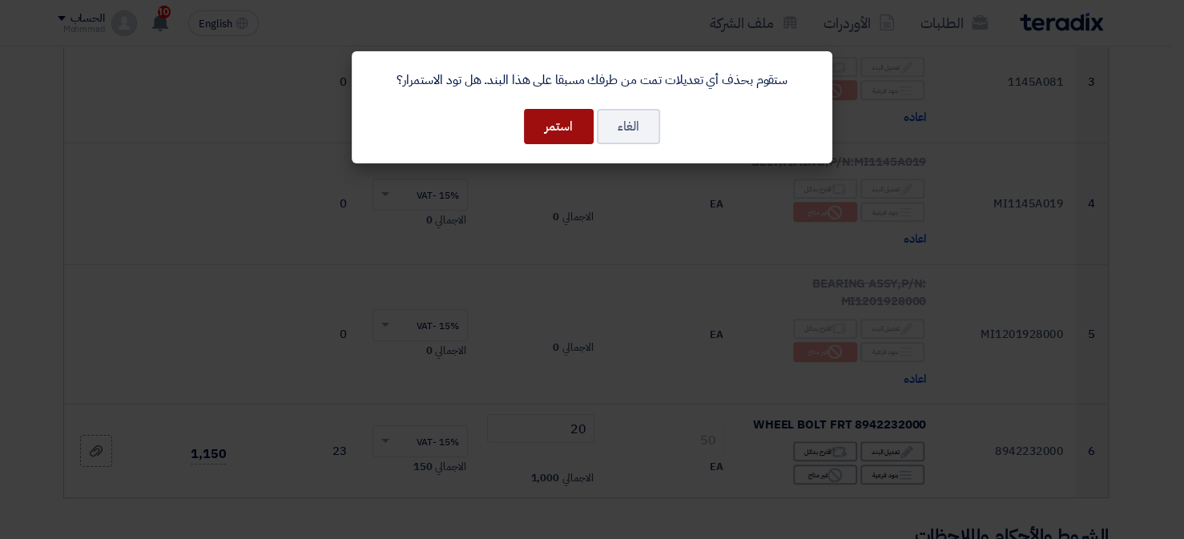
click at [547, 132] on button "استمر" at bounding box center [559, 126] width 70 height 35
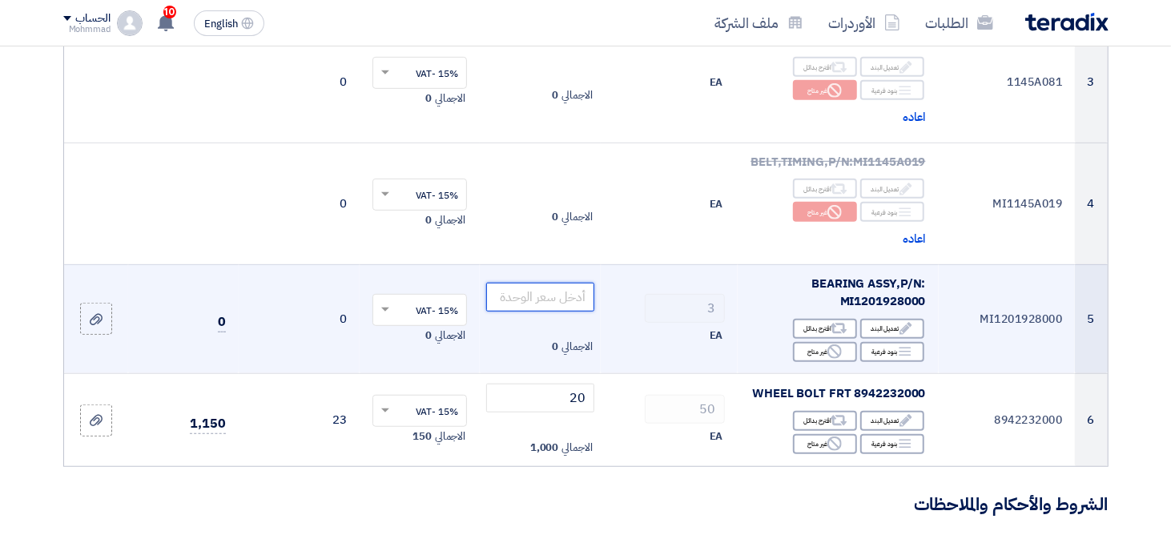
click at [571, 300] on input "number" at bounding box center [540, 297] width 108 height 29
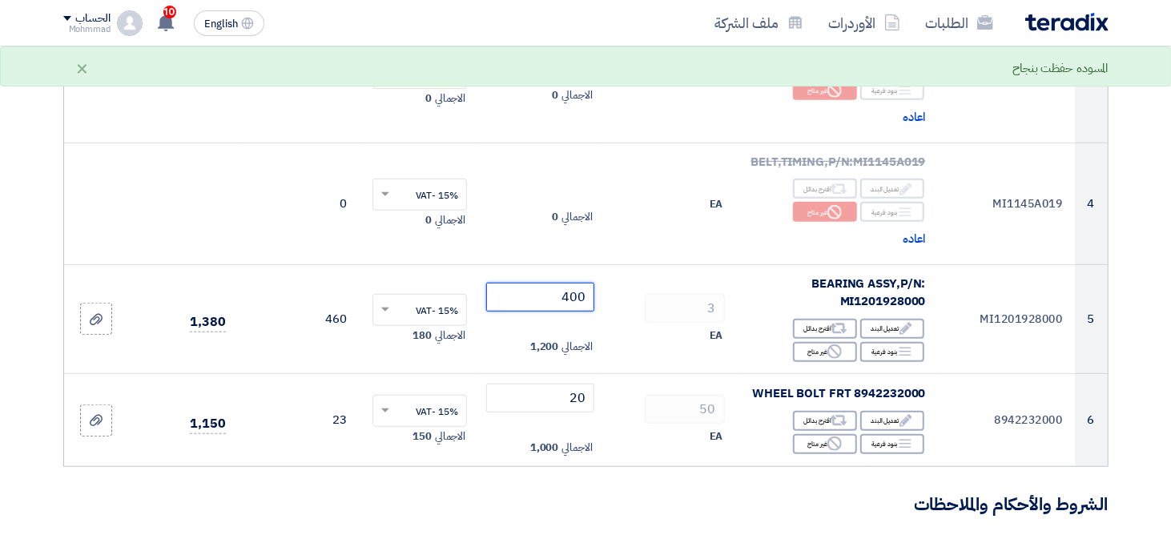
type input "400"
click at [1156, 309] on section "تفاصيل الطلب # الكود/الموديل البيان/الوصف الكمية/العدد سعر الوحدة (SAR) الضرائب…" at bounding box center [585, 354] width 1171 height 1533
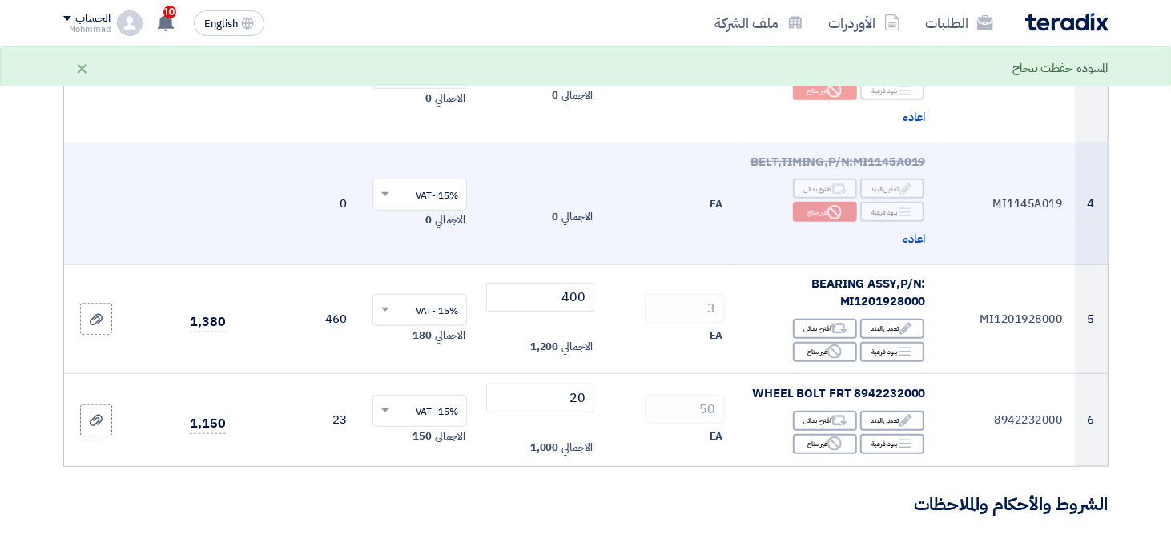
click at [1035, 202] on td "MI1145A019" at bounding box center [1007, 204] width 137 height 122
copy td "MI1145A019"
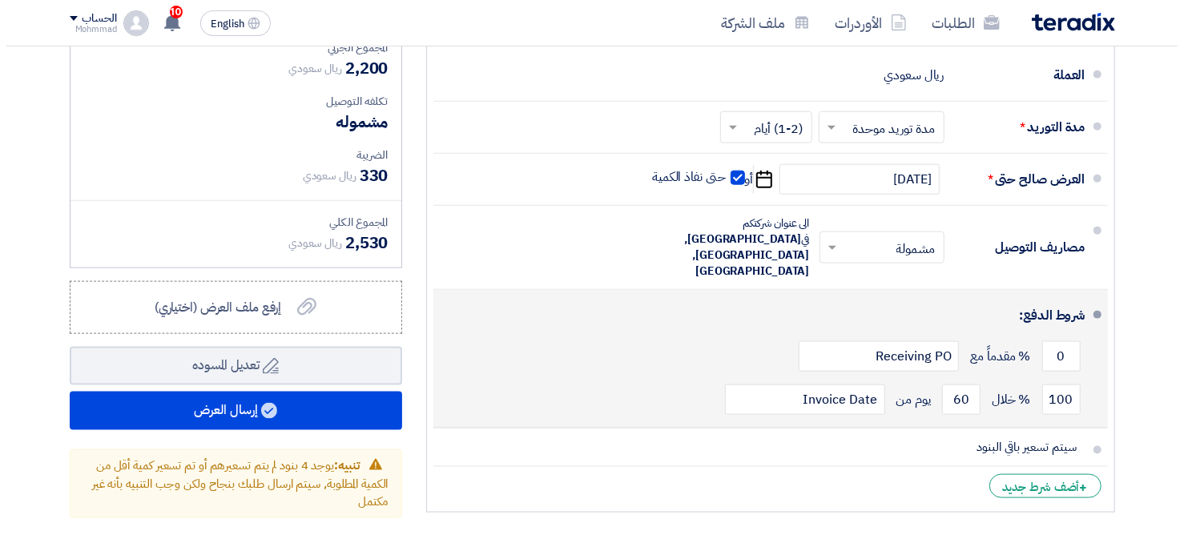
scroll to position [1281, 0]
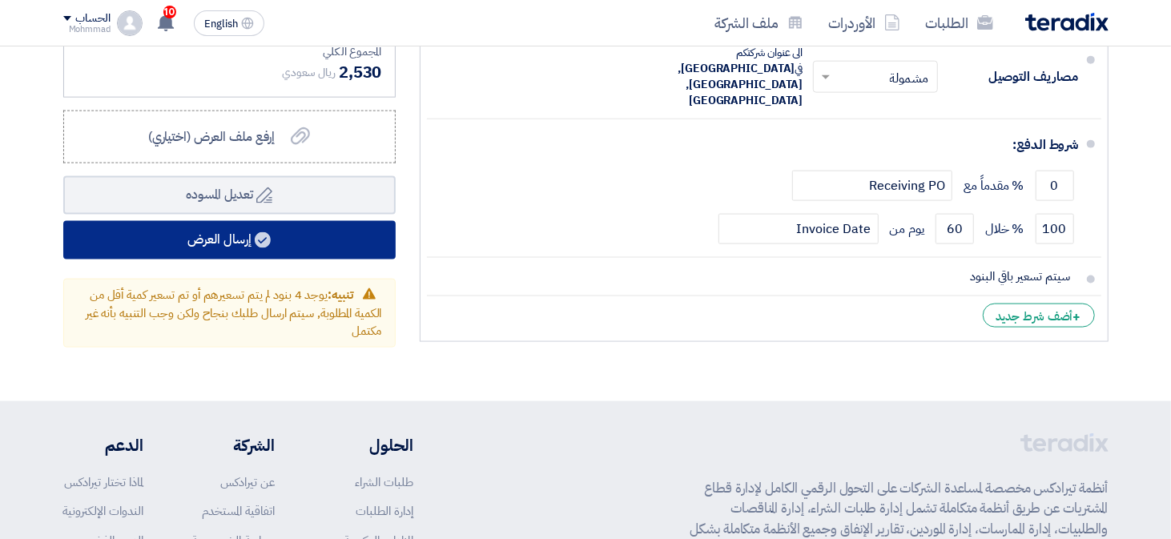
click at [265, 239] on use at bounding box center [263, 240] width 16 height 16
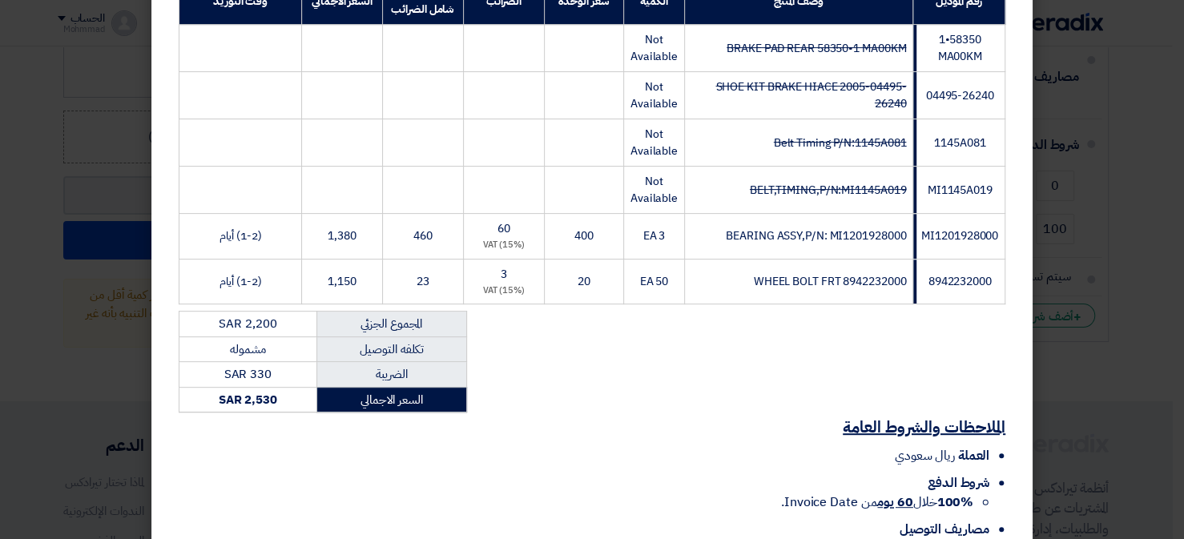
scroll to position [424, 0]
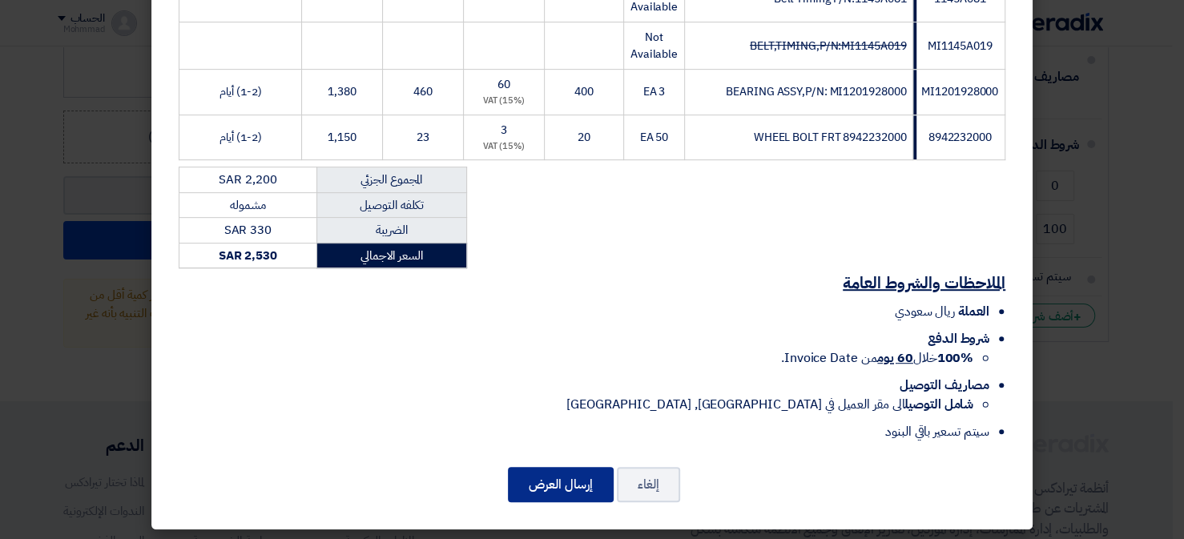
click at [556, 482] on button "إرسال العرض" at bounding box center [561, 484] width 106 height 35
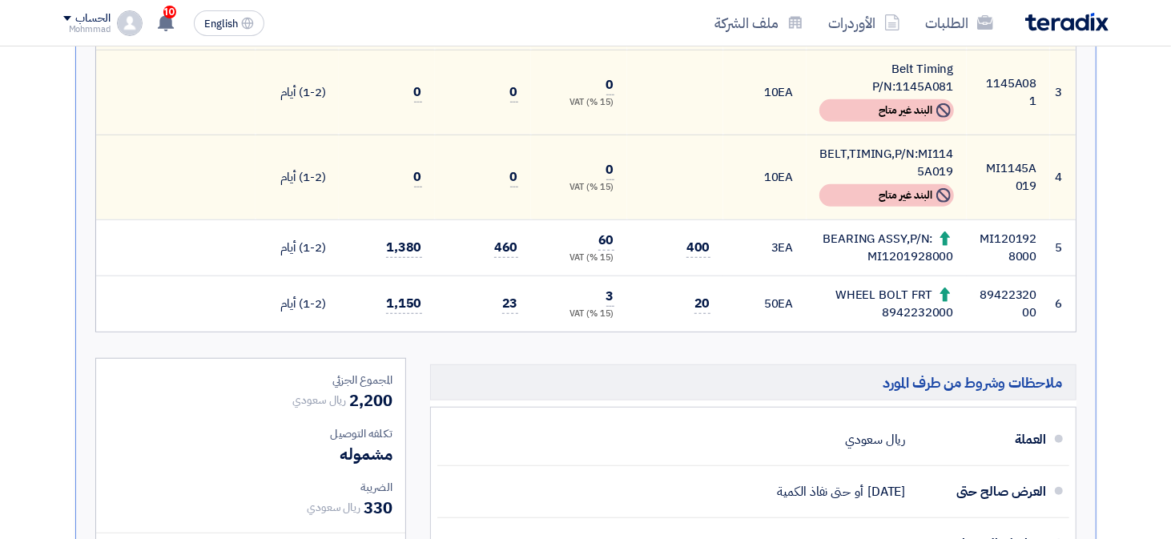
scroll to position [485, 0]
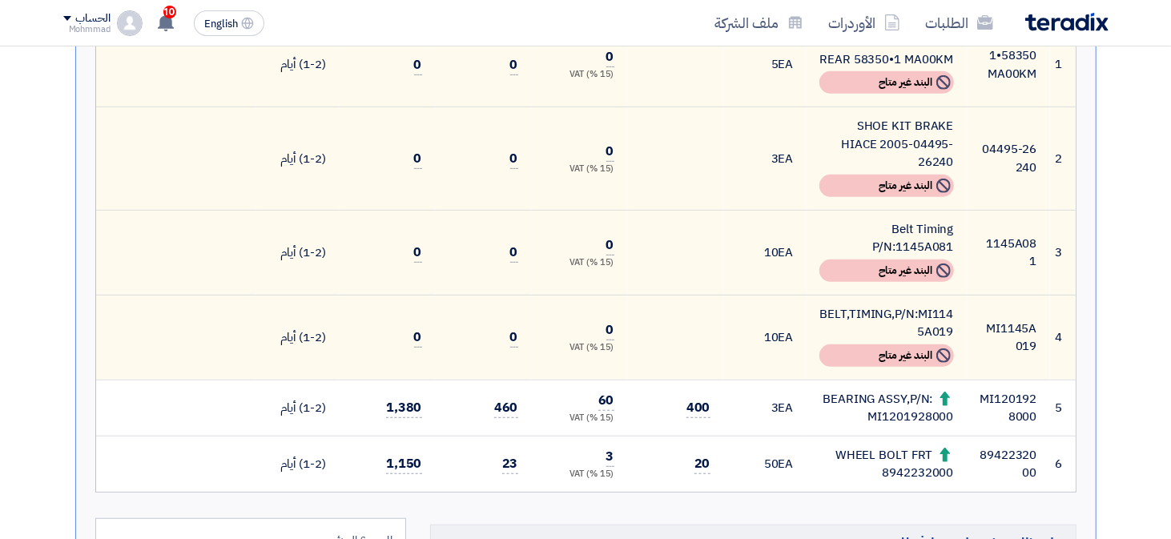
click at [1001, 300] on td "MI1145A019" at bounding box center [1008, 337] width 83 height 85
drag, startPoint x: 1001, startPoint y: 300, endPoint x: 900, endPoint y: 312, distance: 101.5
click at [900, 312] on div "BELT,TIMING,P/N:MI1145A019" at bounding box center [886, 323] width 135 height 36
click at [1009, 304] on td "MI1145A019" at bounding box center [1008, 337] width 83 height 85
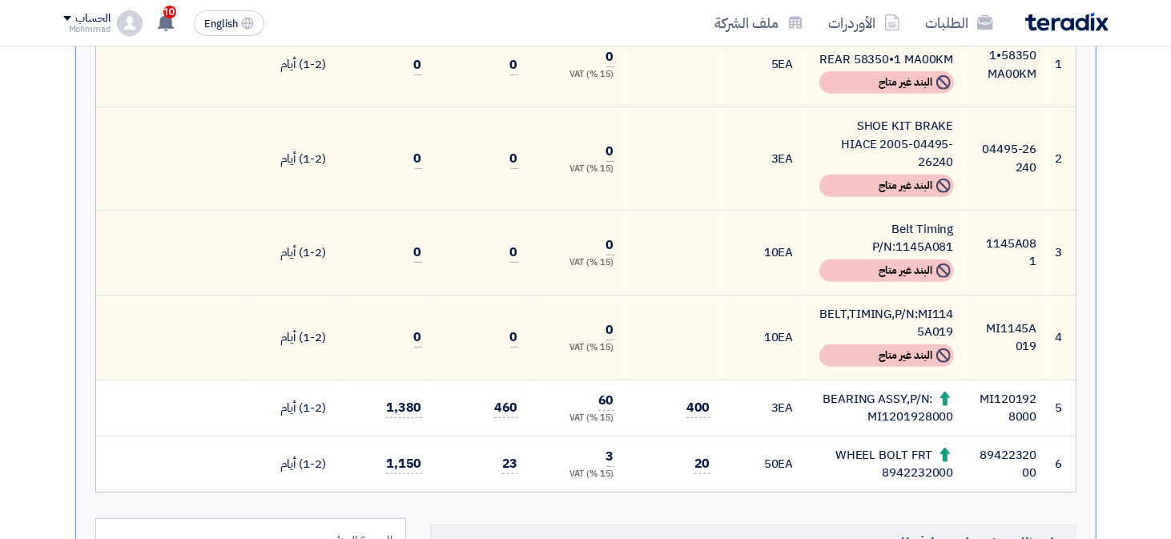
click at [1009, 304] on td "MI1145A019" at bounding box center [1008, 337] width 83 height 85
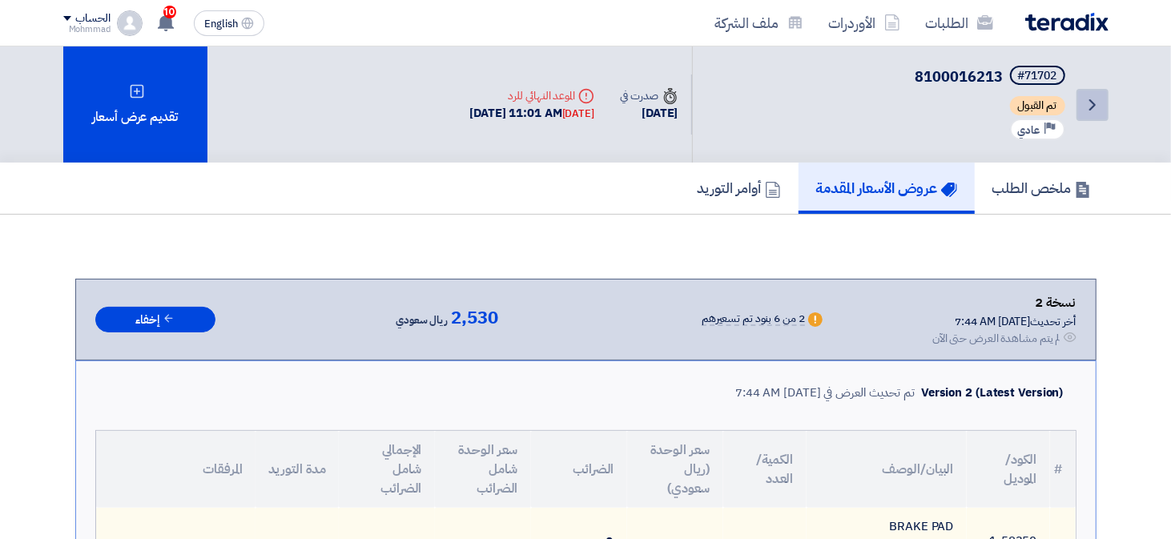
click at [1100, 107] on icon "Back" at bounding box center [1092, 104] width 19 height 19
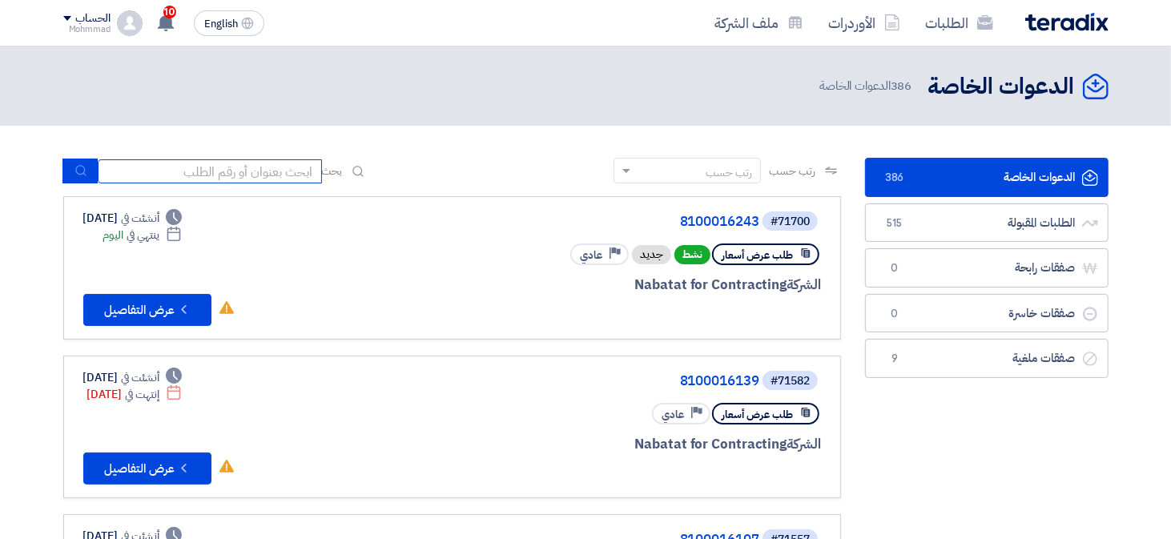
click at [268, 183] on input at bounding box center [210, 171] width 224 height 24
paste input "8100016243"
type input "8100016243"
click at [76, 166] on icon "submit" at bounding box center [80, 170] width 13 height 13
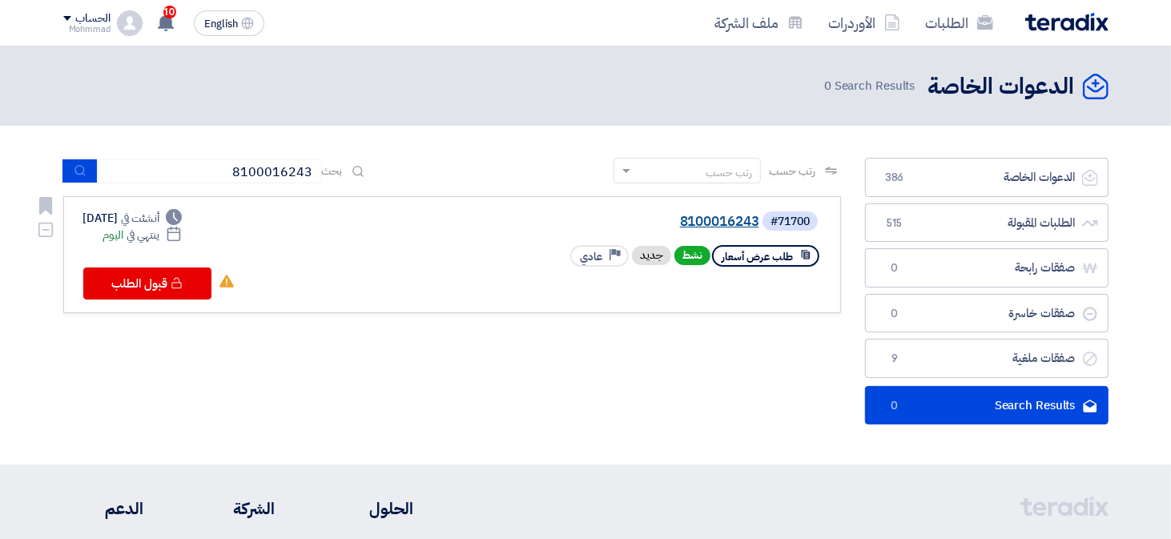
click at [737, 217] on link "8100016243" at bounding box center [599, 222] width 320 height 14
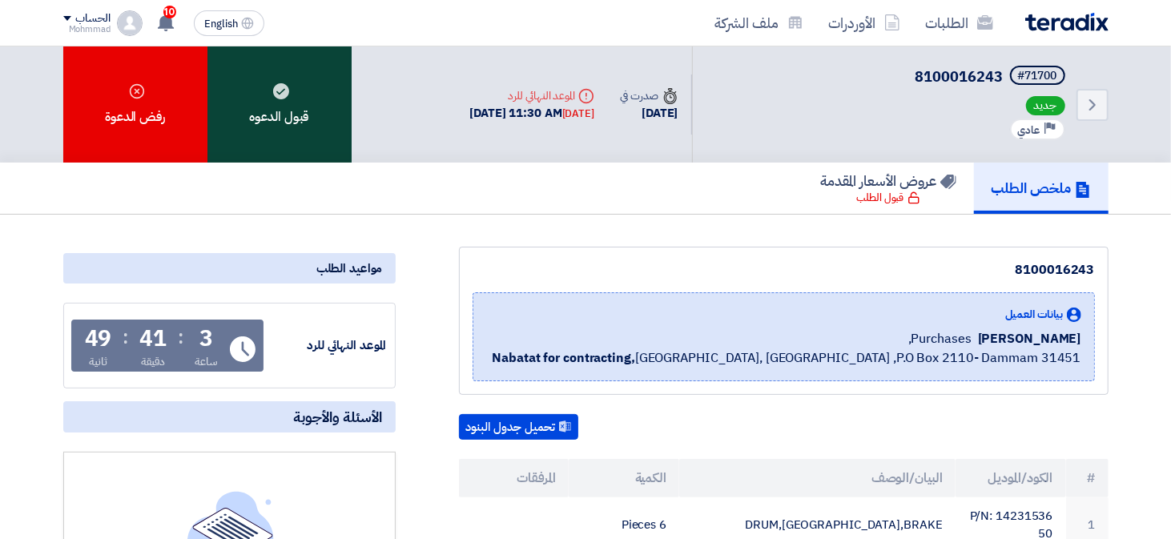
click at [318, 138] on div "قبول الدعوه" at bounding box center [279, 104] width 144 height 116
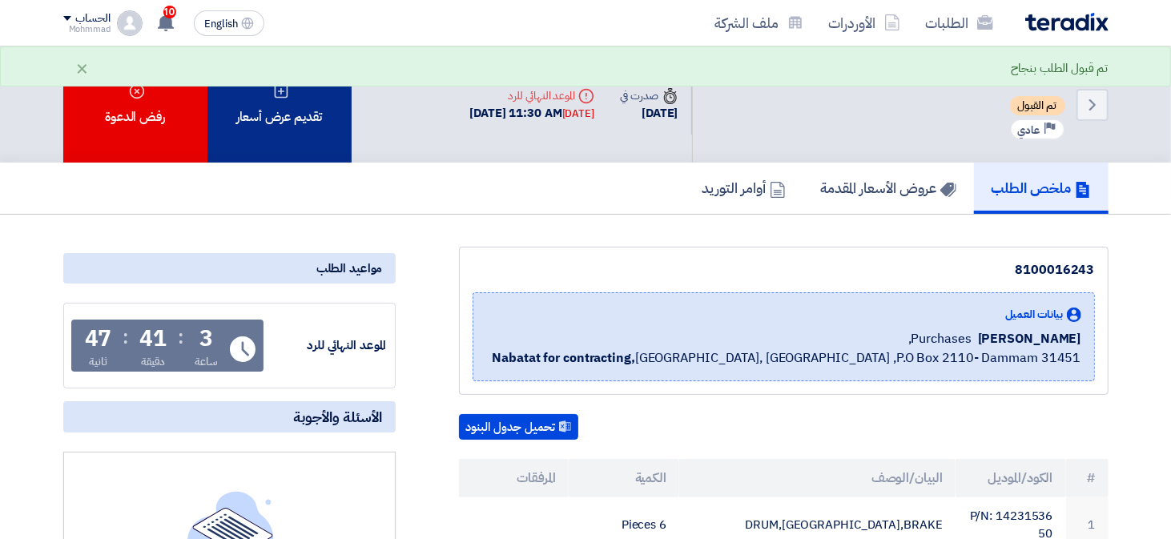
click at [265, 148] on div "تقديم عرض أسعار" at bounding box center [279, 104] width 144 height 116
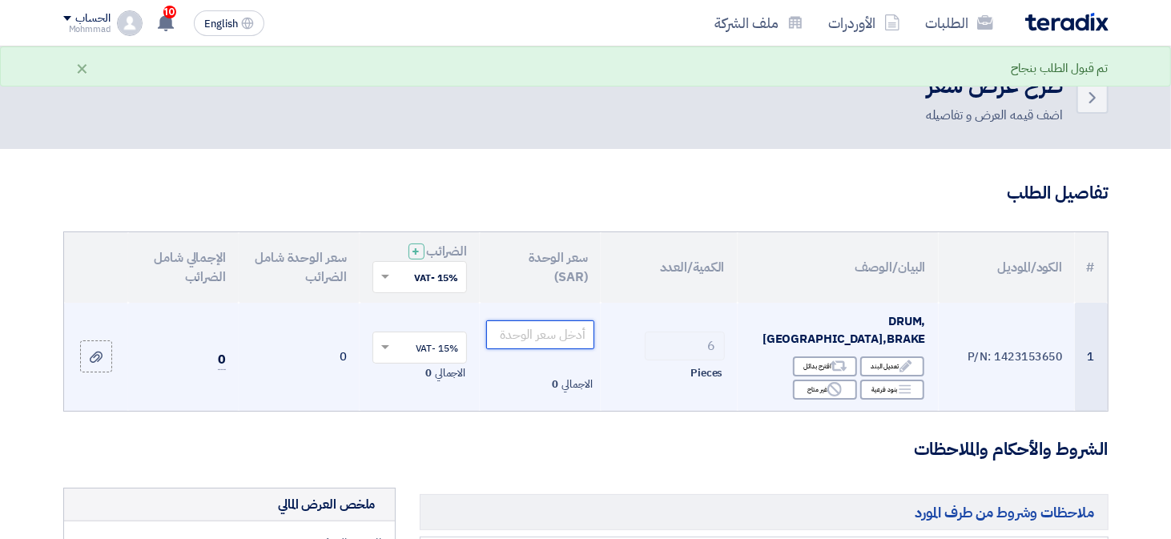
click at [514, 332] on input "number" at bounding box center [540, 334] width 108 height 29
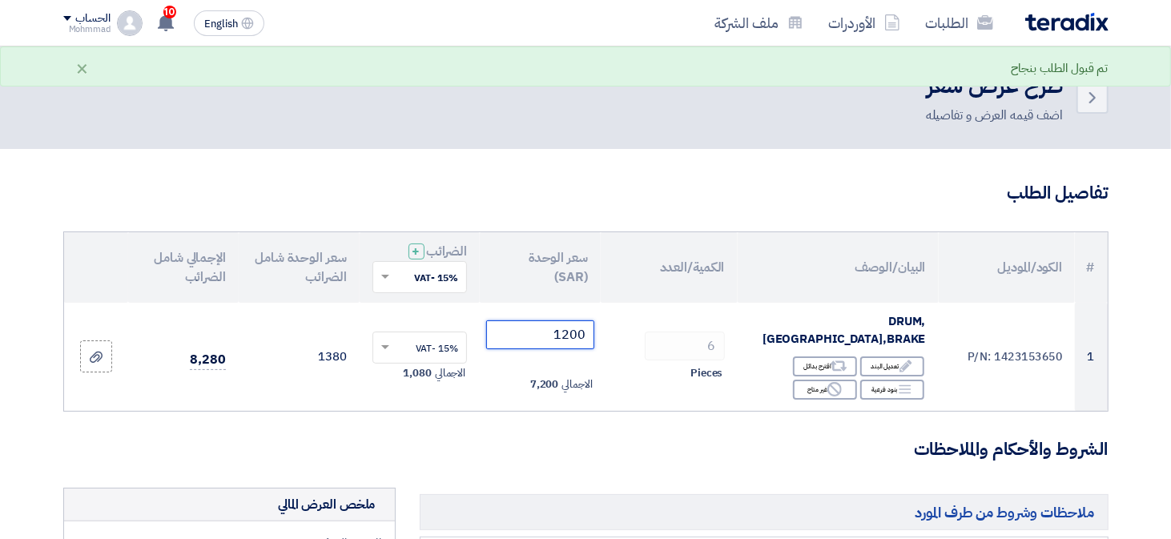
type input "1200"
click at [665, 437] on h3 "الشروط والأحكام والملاحظات" at bounding box center [585, 449] width 1045 height 25
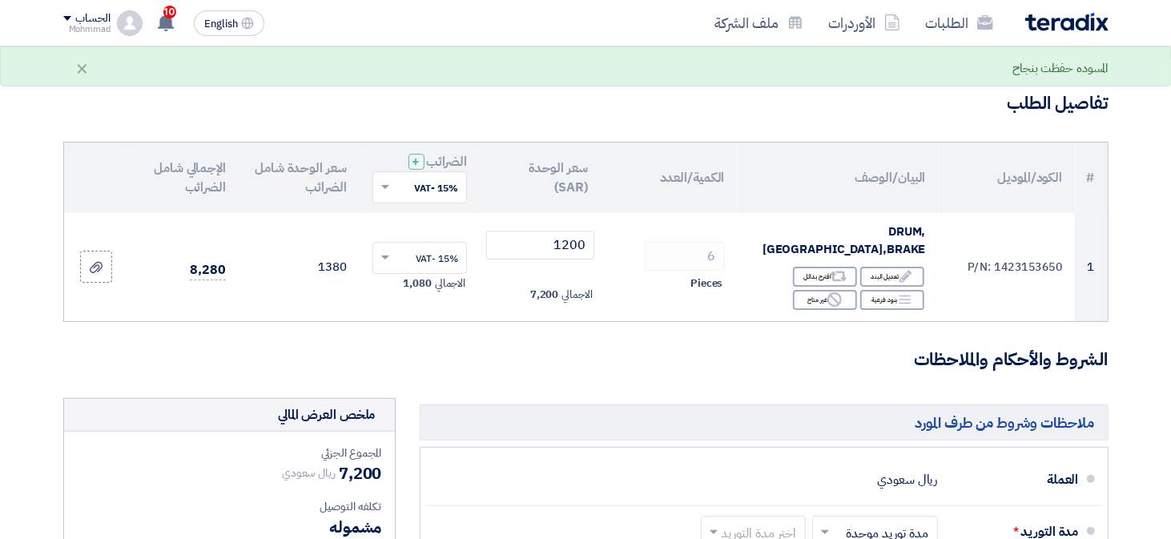
scroll to position [240, 0]
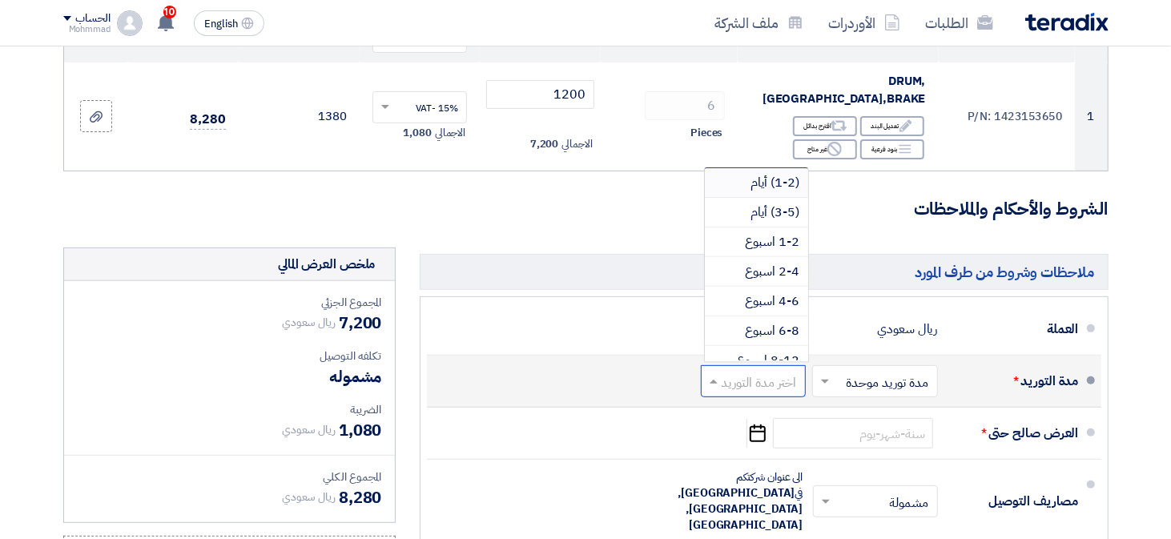
click at [747, 372] on input "text" at bounding box center [750, 383] width 97 height 23
click at [772, 173] on span "(1-2) أيام" at bounding box center [775, 182] width 49 height 19
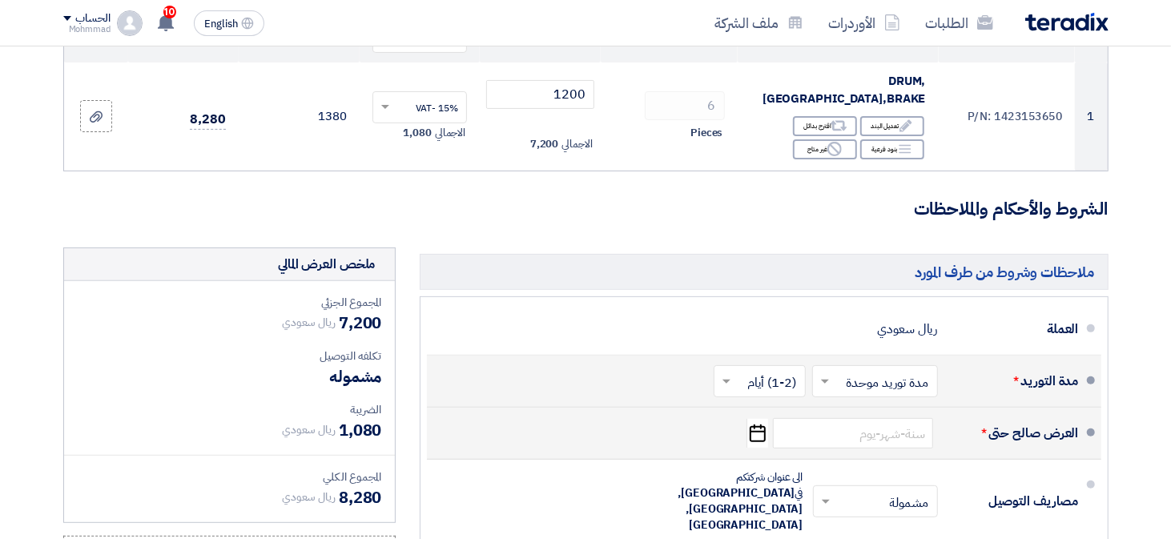
click at [758, 419] on icon "Pick a date" at bounding box center [757, 433] width 22 height 29
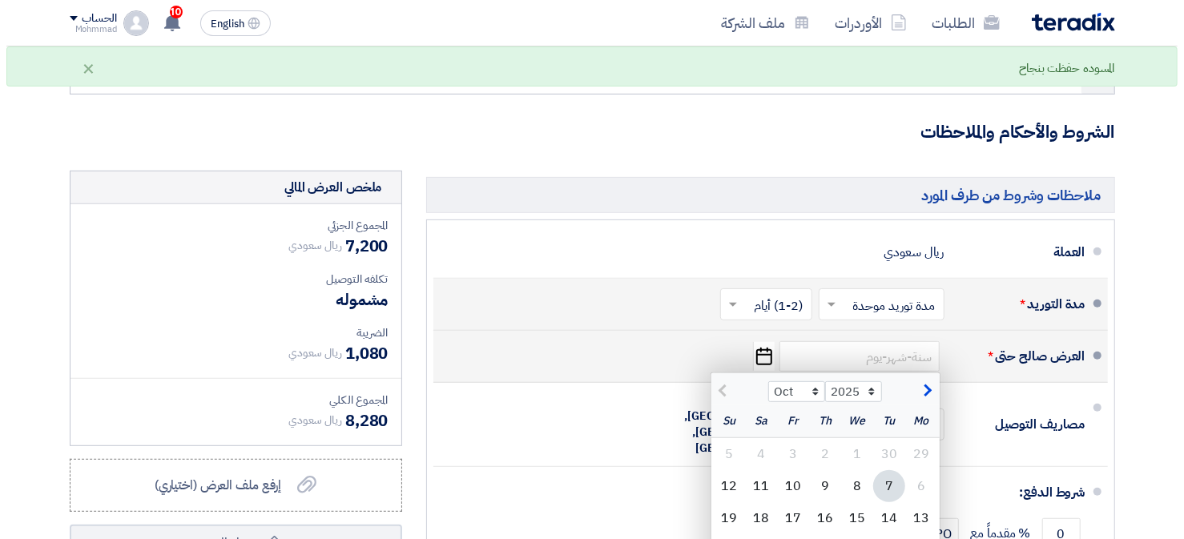
scroll to position [400, 0]
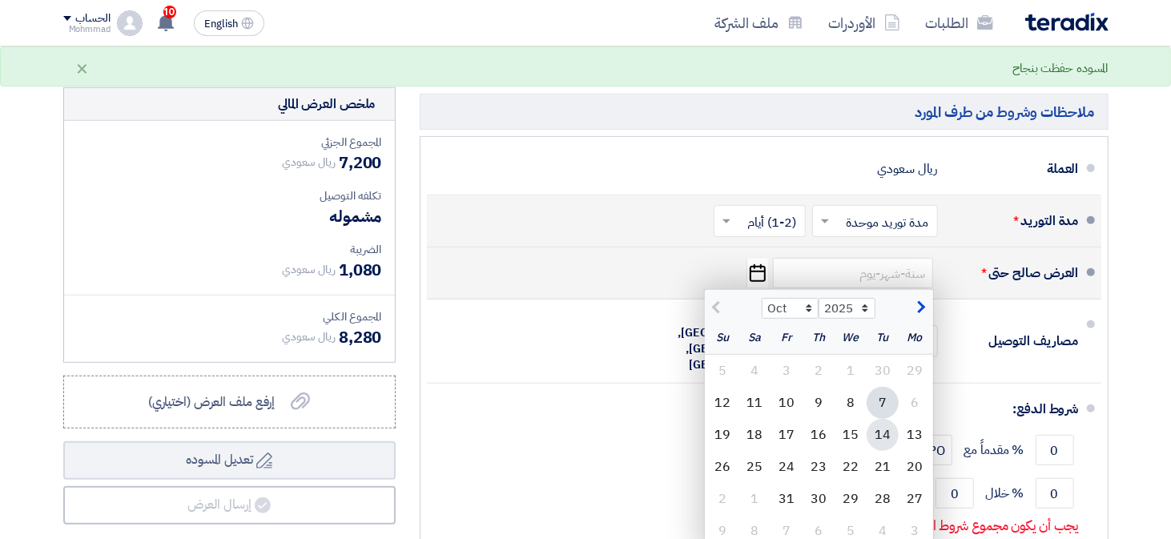
click at [875, 421] on div "14" at bounding box center [882, 435] width 32 height 32
type input "[DATE]"
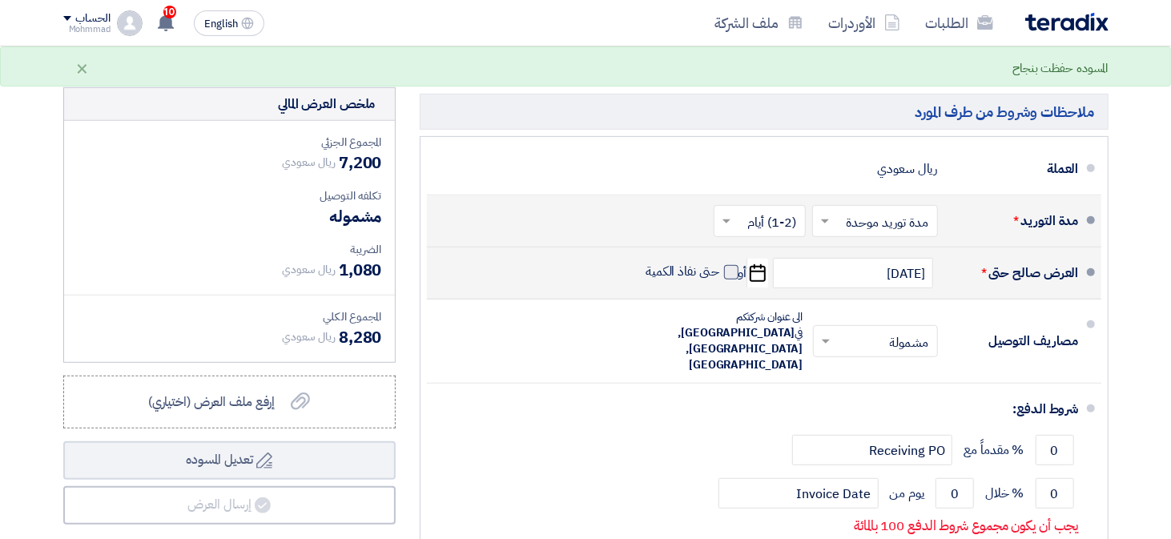
click at [737, 265] on span at bounding box center [731, 272] width 14 height 14
click at [719, 263] on input "حتى نفاذ الكمية" at bounding box center [680, 278] width 77 height 30
checkbox input "true"
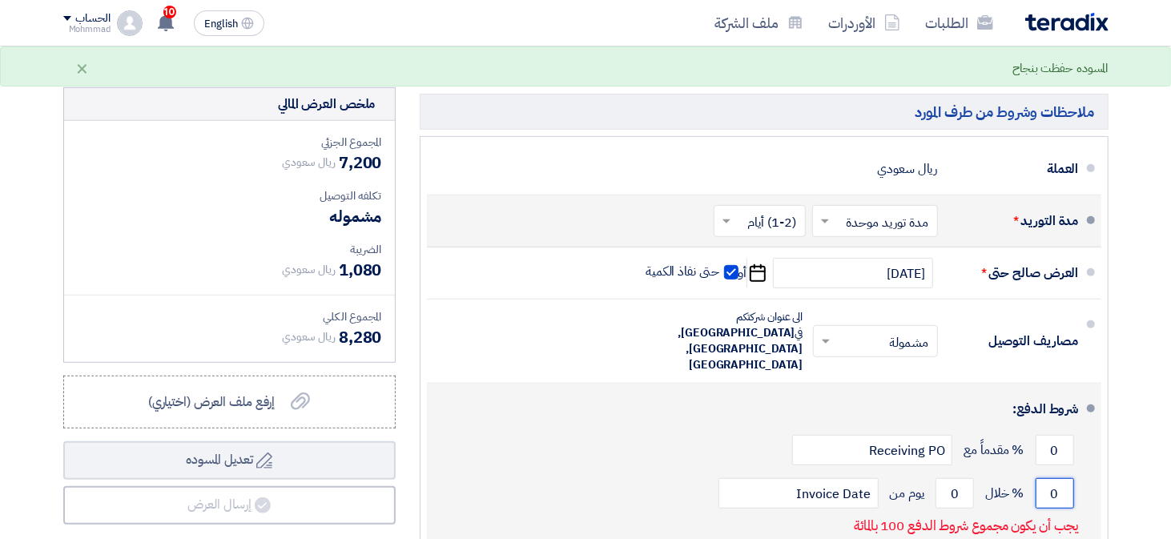
click at [1064, 478] on input "0" at bounding box center [1054, 493] width 38 height 30
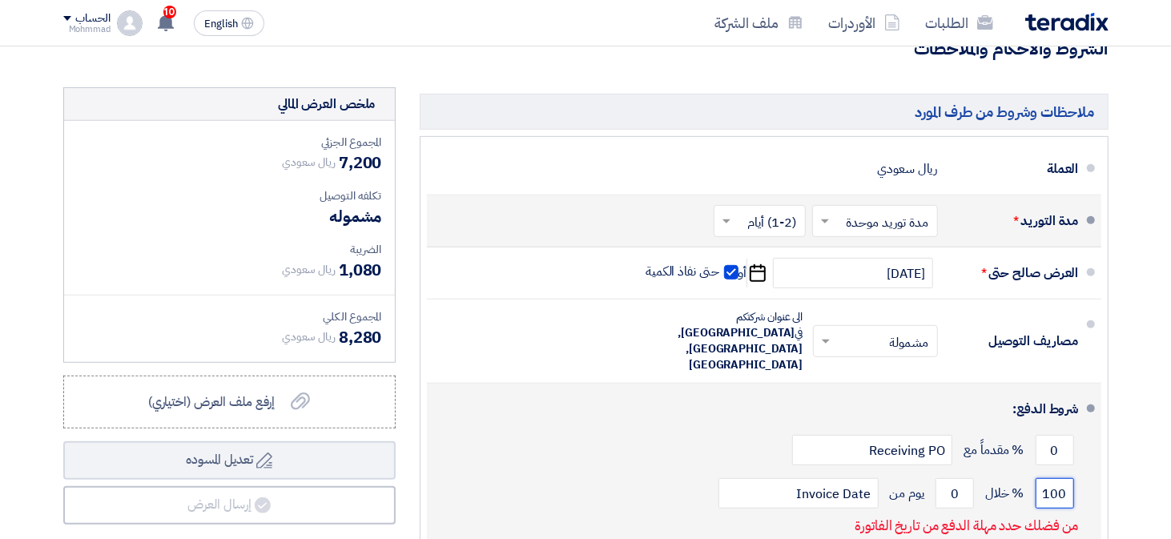
type input "100"
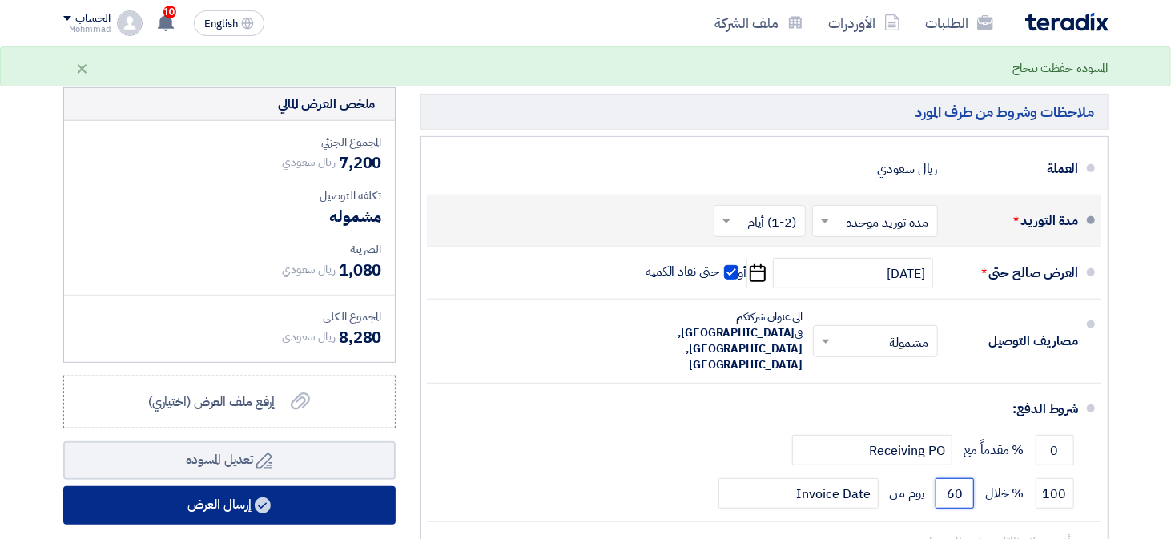
type input "60"
click at [323, 501] on button "إرسال العرض" at bounding box center [229, 505] width 332 height 38
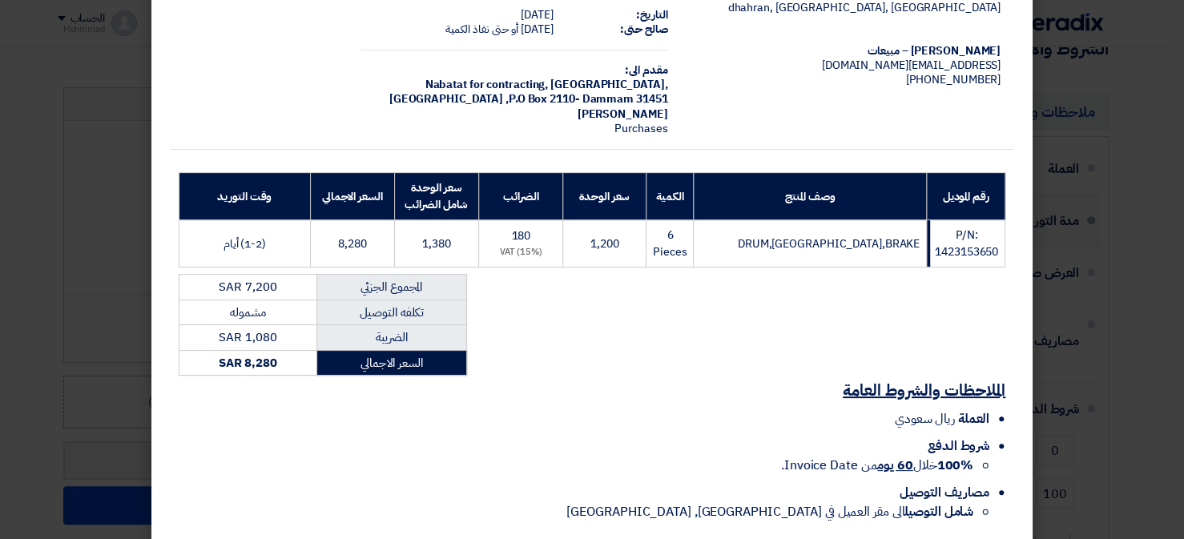
scroll to position [165, 0]
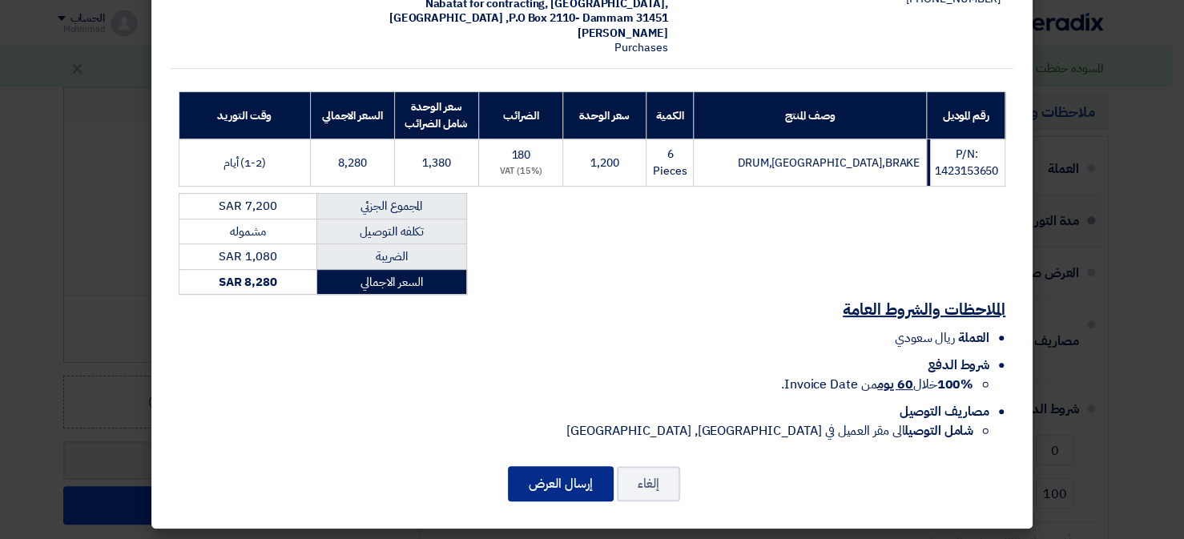
click at [533, 485] on button "إرسال العرض" at bounding box center [561, 483] width 106 height 35
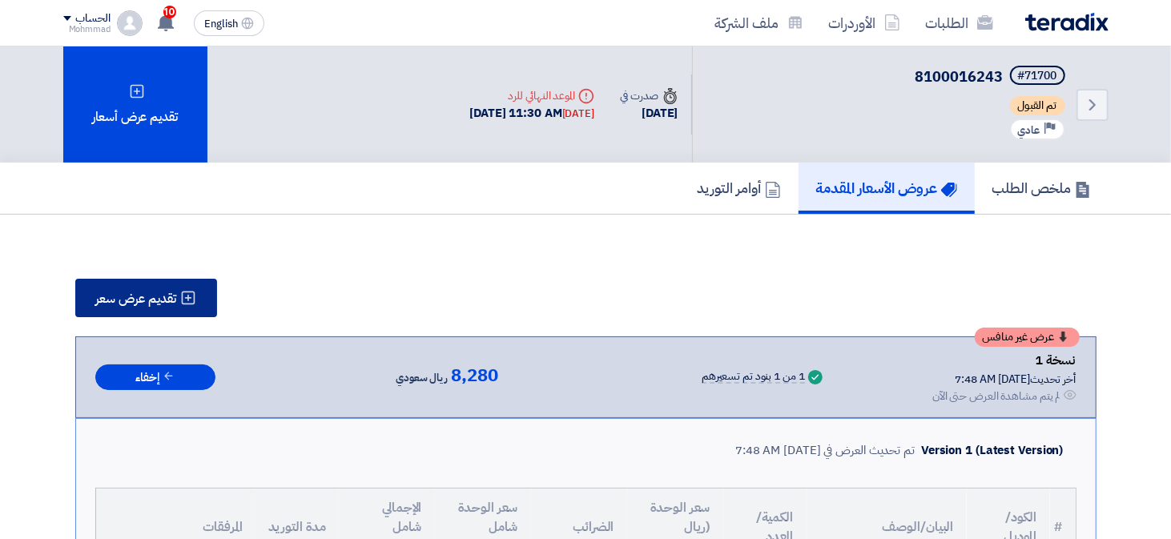
click at [158, 298] on span "تقديم عرض سعر" at bounding box center [136, 298] width 81 height 13
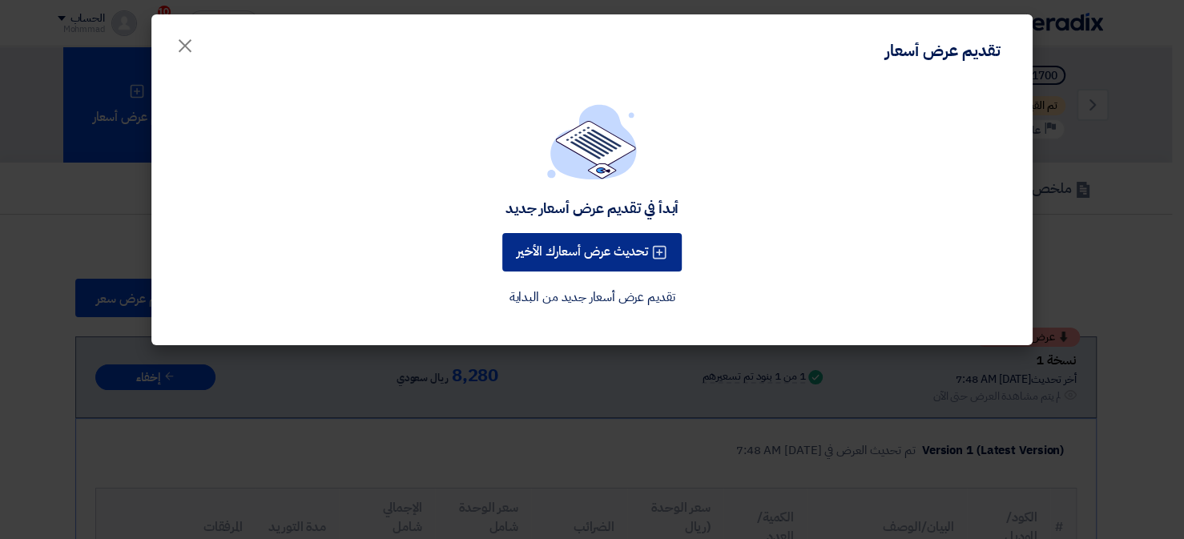
click at [595, 255] on button "تحديث عرض أسعارك الأخير" at bounding box center [591, 252] width 179 height 38
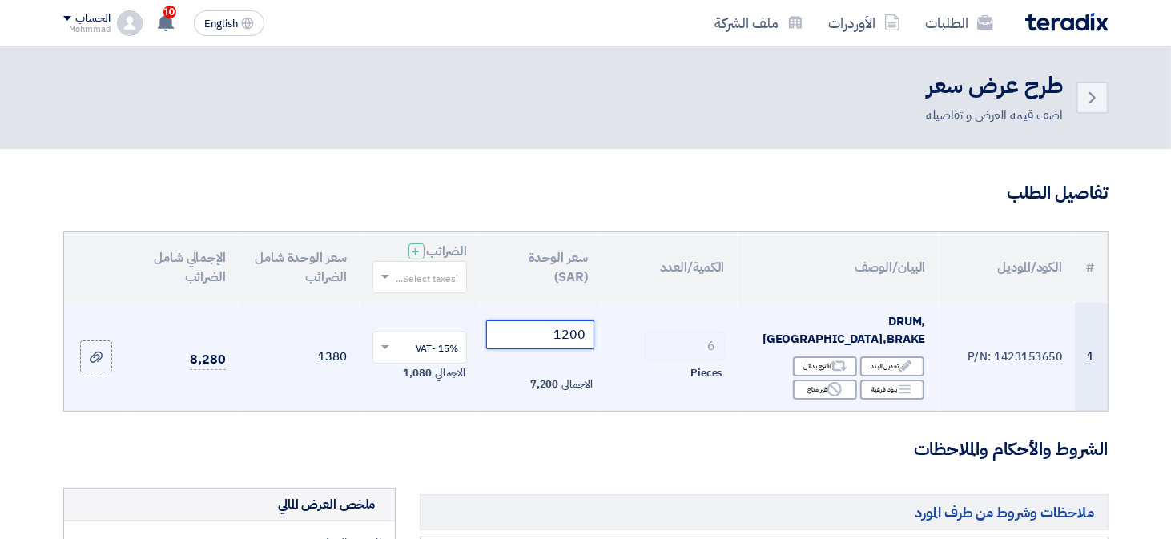
click at [576, 331] on input "1200" at bounding box center [540, 334] width 108 height 29
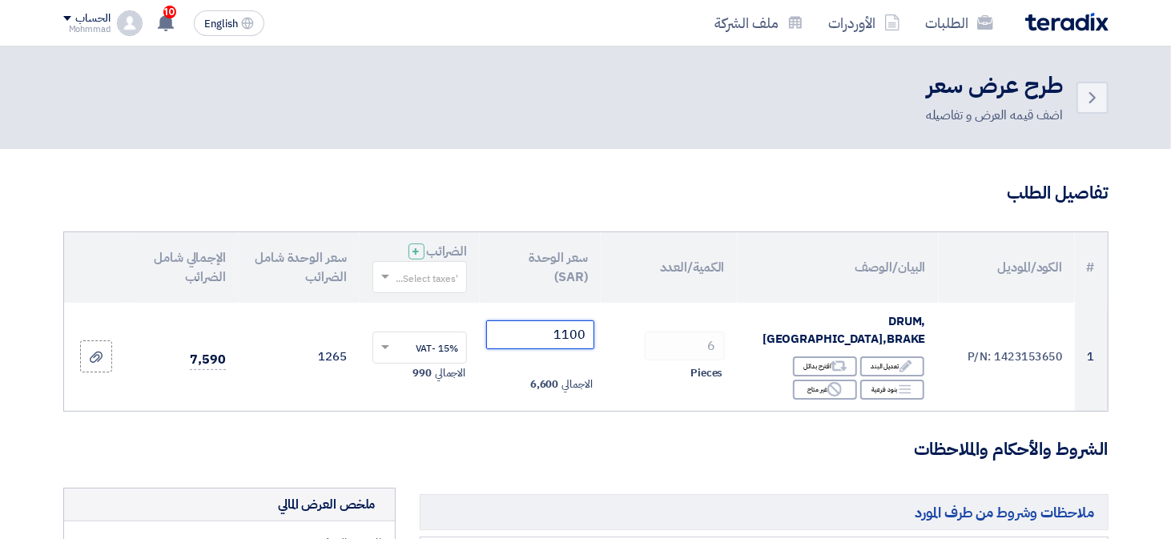
type input "1100"
click at [520, 437] on h3 "الشروط والأحكام والملاحظات" at bounding box center [585, 449] width 1045 height 25
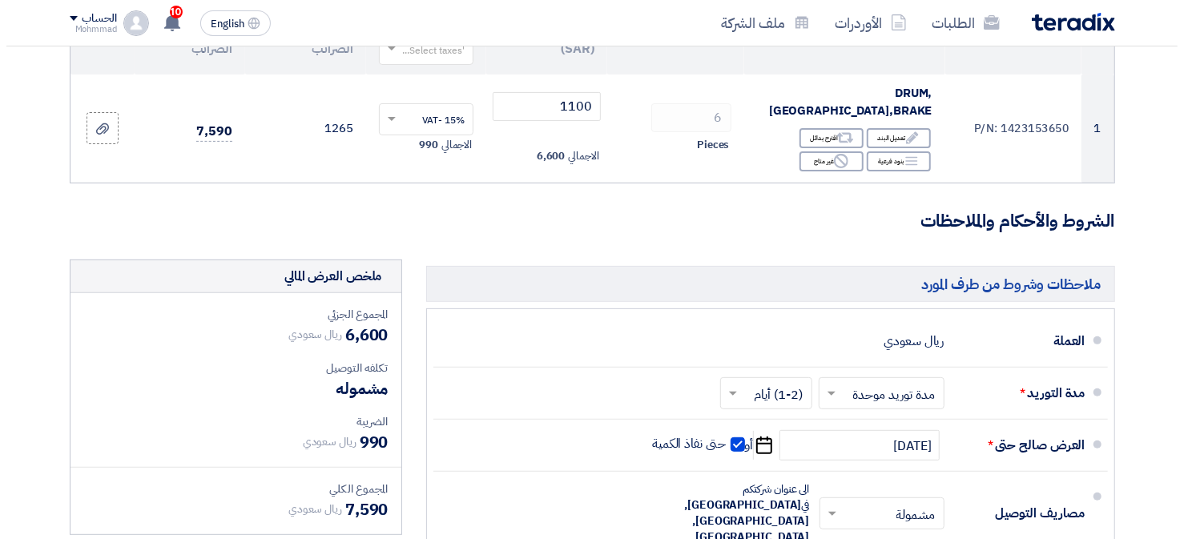
scroll to position [480, 0]
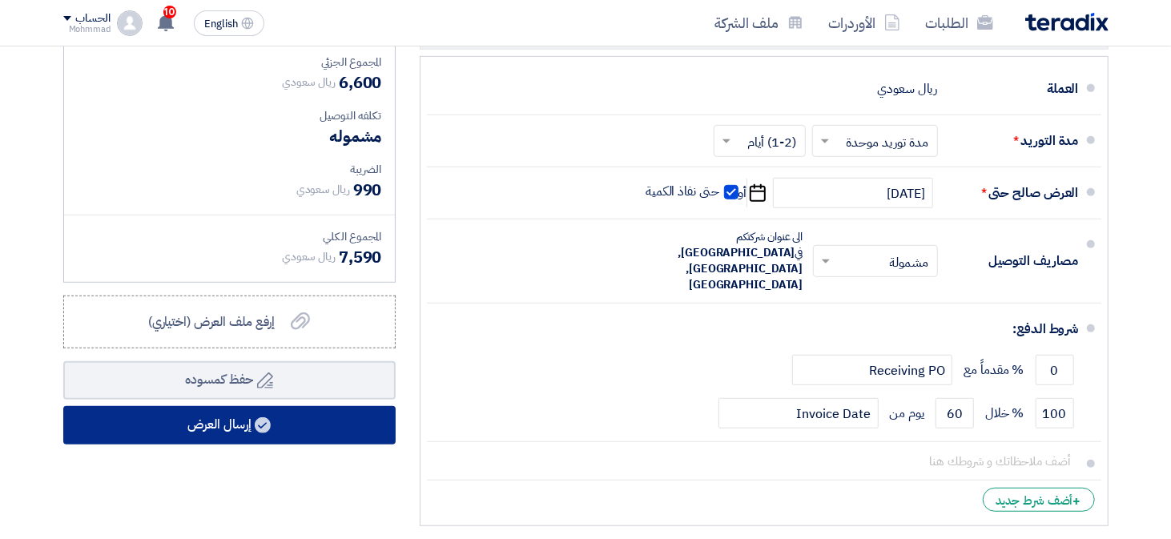
click at [339, 411] on button "إرسال العرض" at bounding box center [229, 425] width 332 height 38
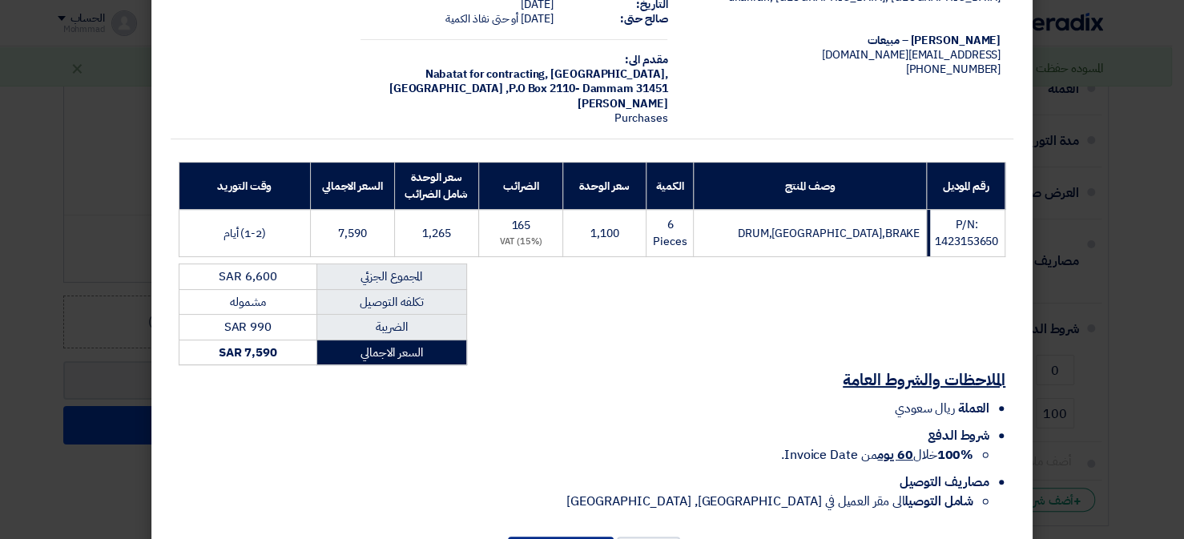
scroll to position [165, 0]
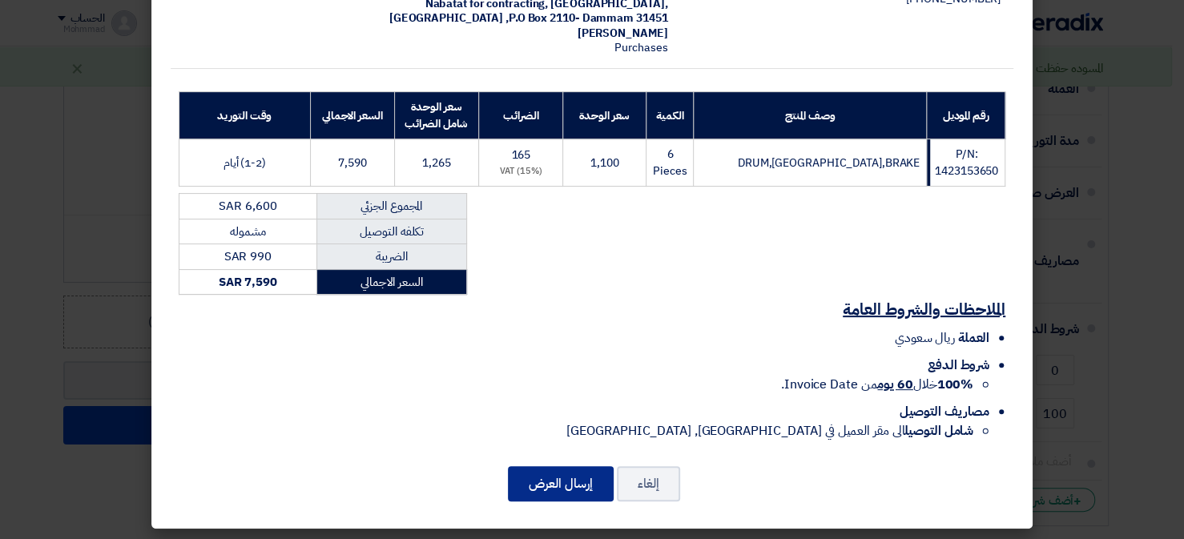
click at [581, 488] on button "إرسال العرض" at bounding box center [561, 483] width 106 height 35
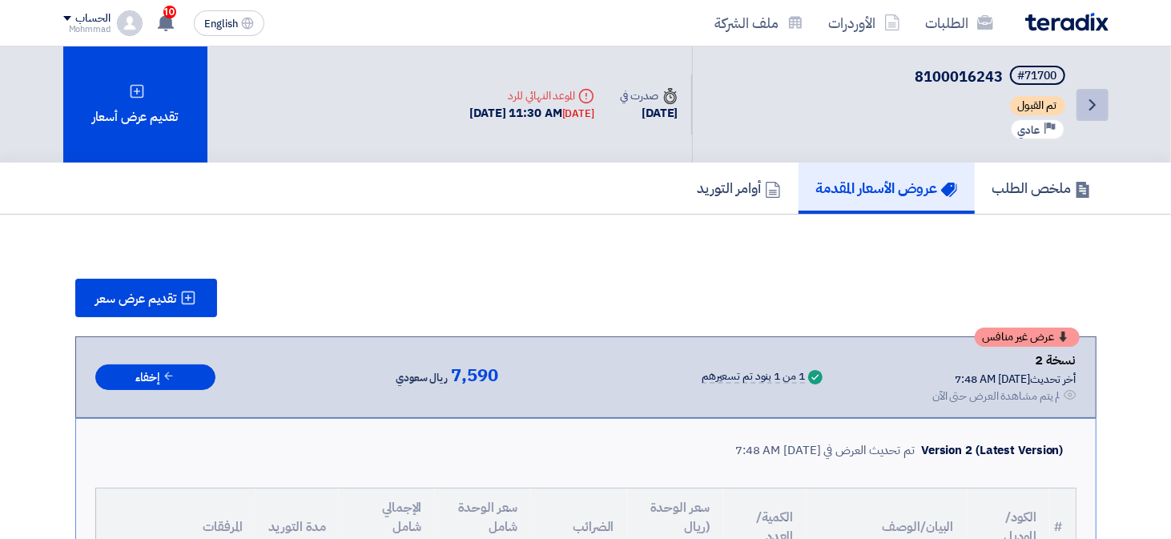
click at [1079, 119] on link "Back" at bounding box center [1092, 105] width 32 height 32
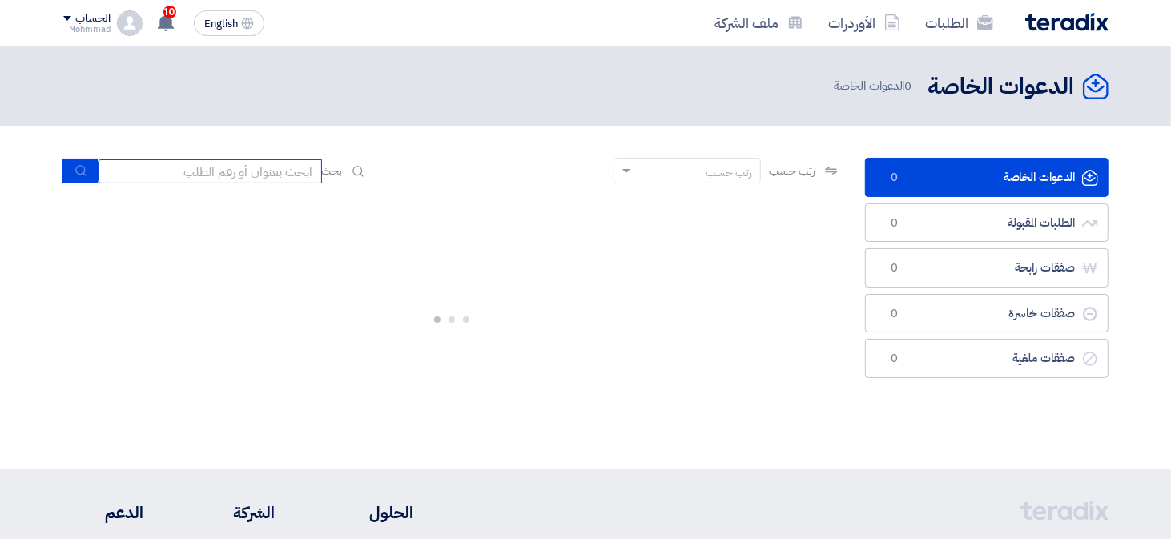
click at [284, 174] on input at bounding box center [210, 171] width 224 height 24
paste input "71702"
type input "71702"
click at [85, 175] on use "submit" at bounding box center [80, 171] width 10 height 10
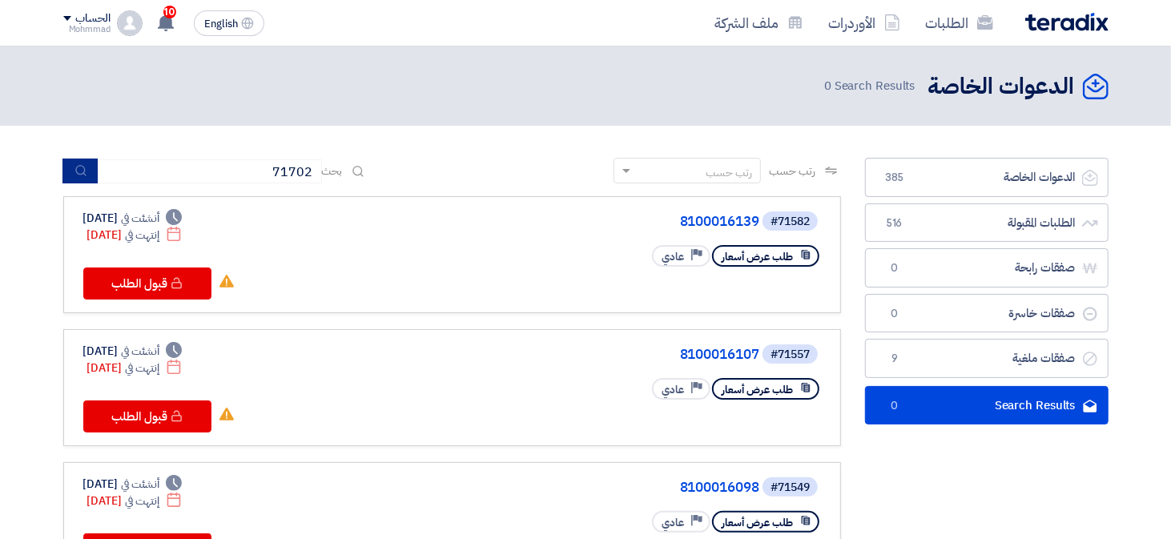
click at [79, 171] on icon "submit" at bounding box center [80, 170] width 13 height 13
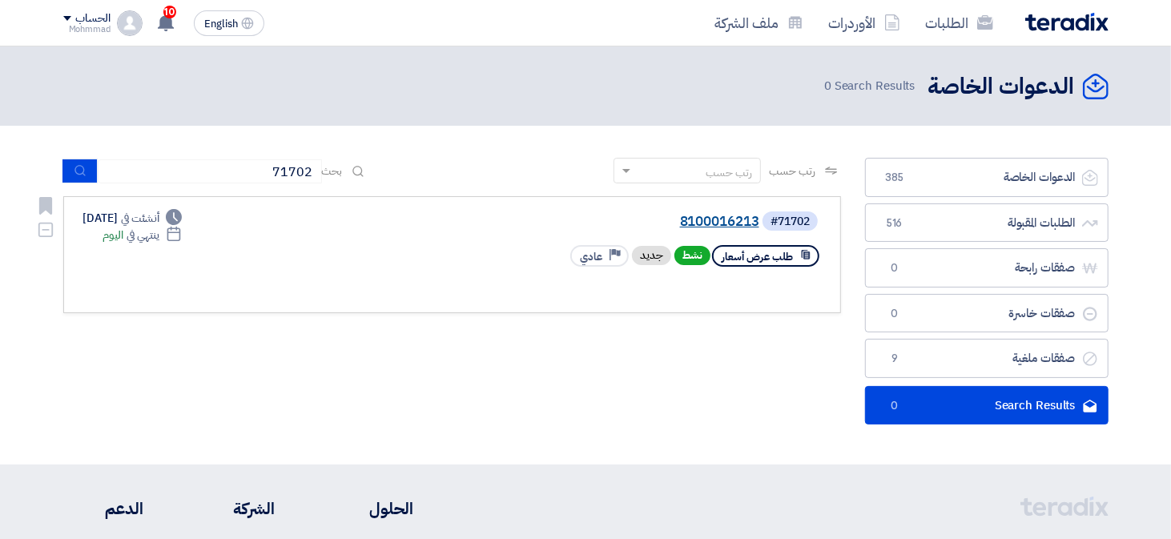
click at [713, 221] on link "8100016213" at bounding box center [599, 222] width 320 height 14
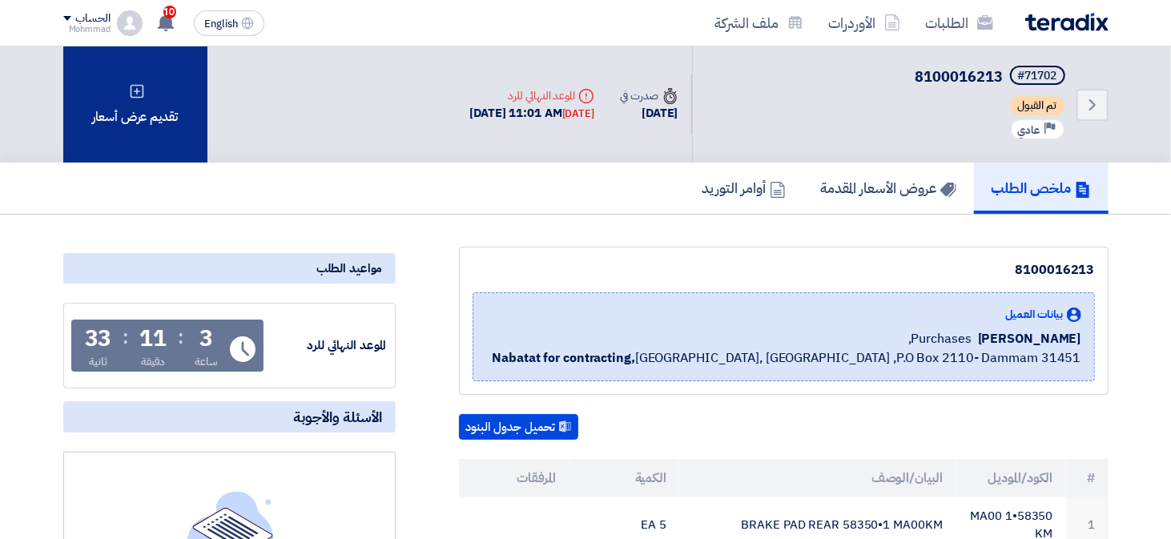
click at [115, 131] on div "تقديم عرض أسعار" at bounding box center [135, 104] width 144 height 116
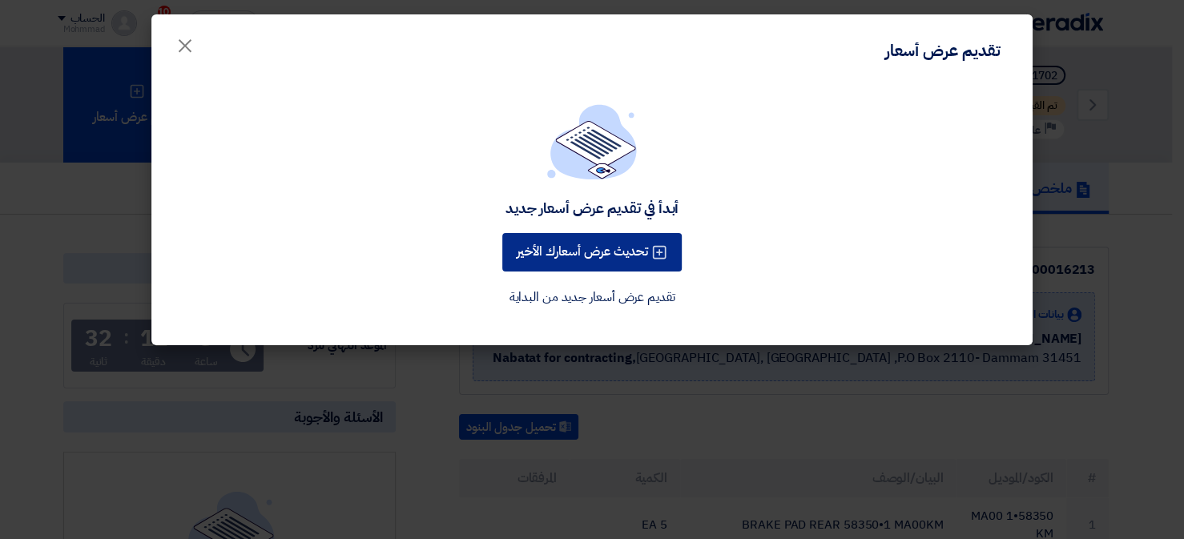
click at [568, 252] on button "تحديث عرض أسعارك الأخير" at bounding box center [591, 252] width 179 height 38
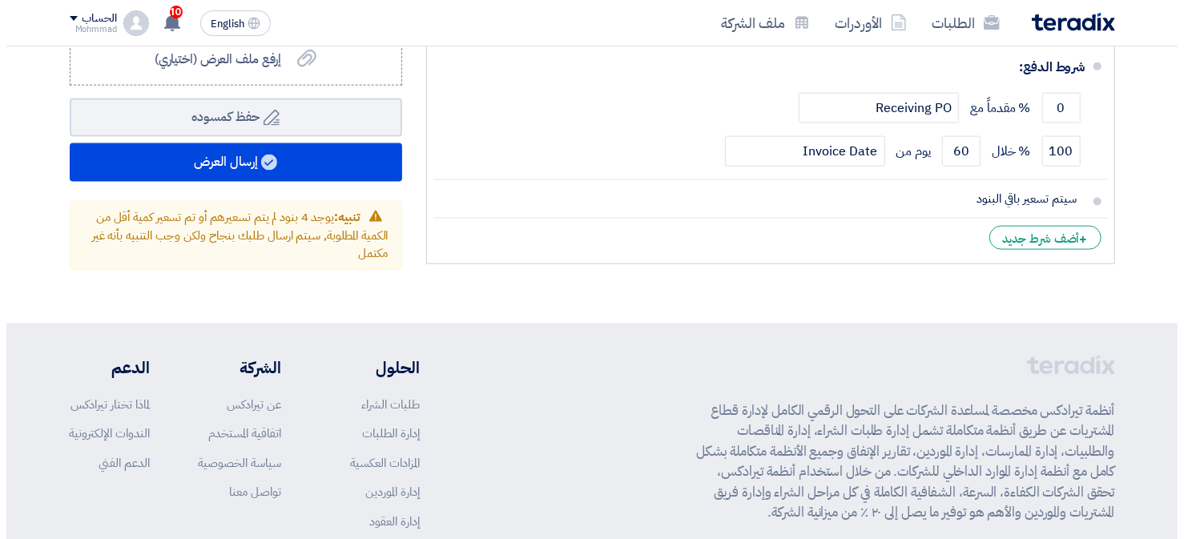
scroll to position [1361, 0]
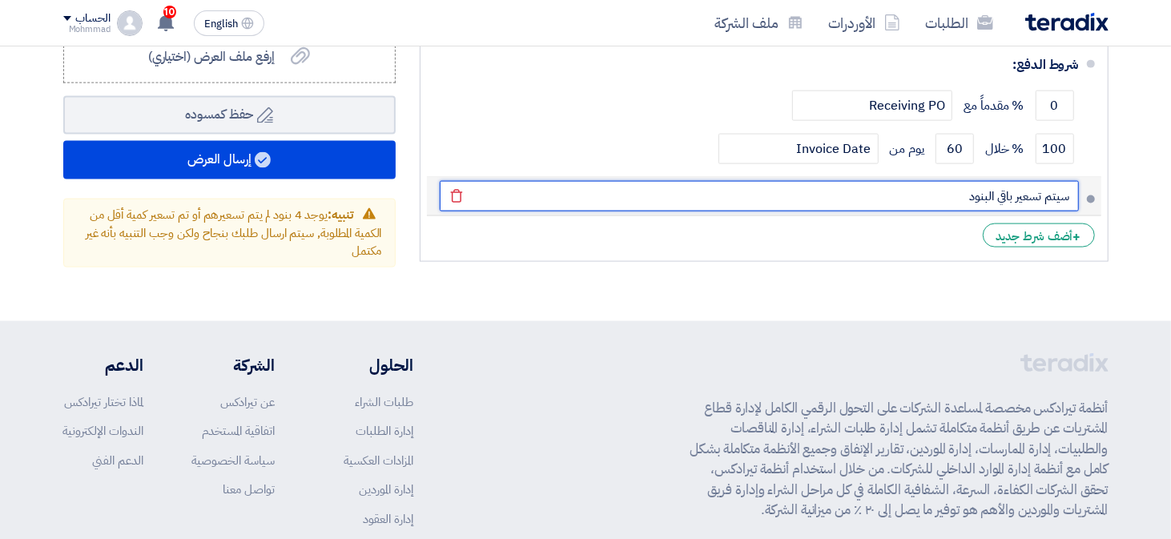
click at [908, 181] on input "سيتم تسعير باقي البنود" at bounding box center [759, 196] width 639 height 30
paste input "002161"
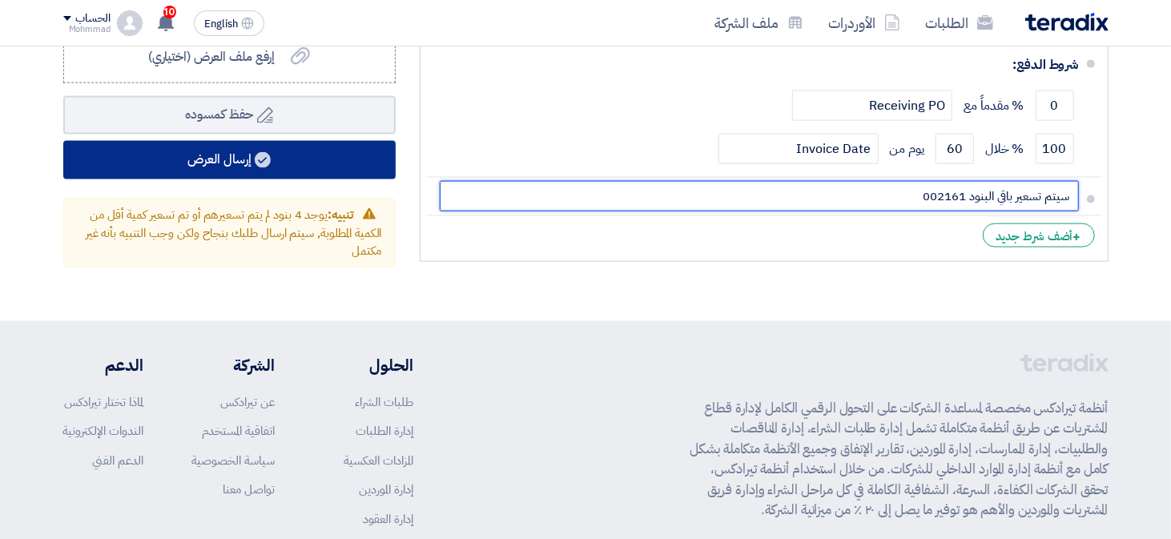
type input "سيتم تسعير باقي البنود 002161"
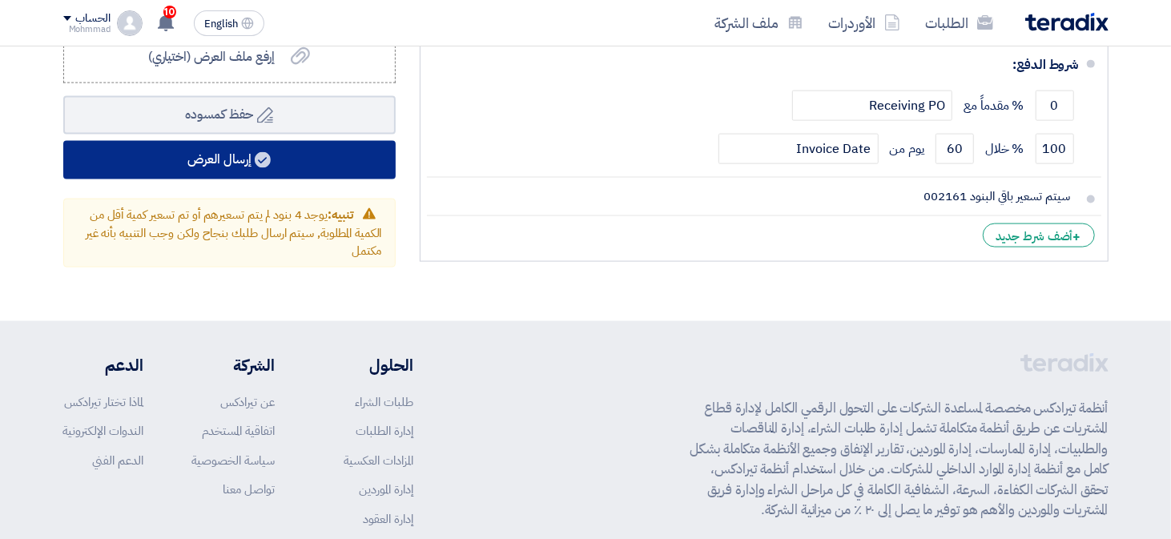
click at [279, 167] on button "إرسال العرض" at bounding box center [229, 160] width 332 height 38
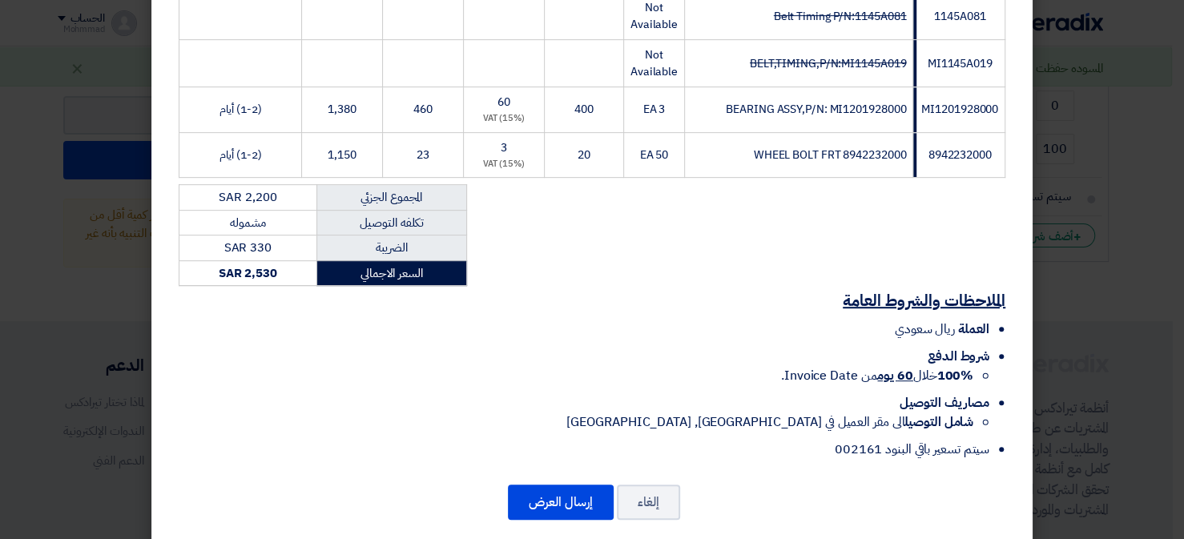
scroll to position [424, 0]
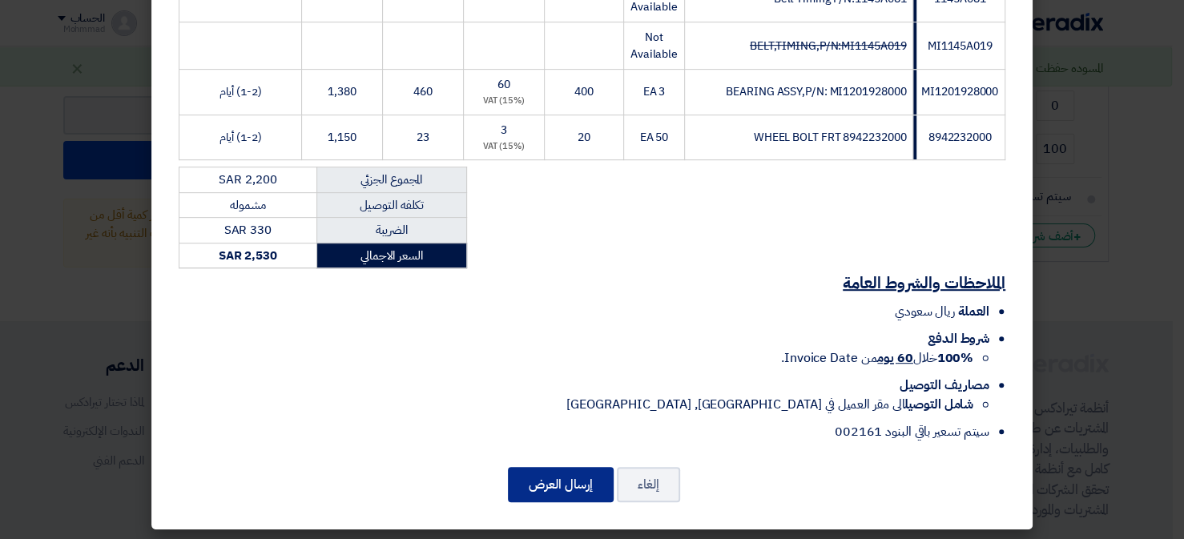
click at [579, 480] on button "إرسال العرض" at bounding box center [561, 484] width 106 height 35
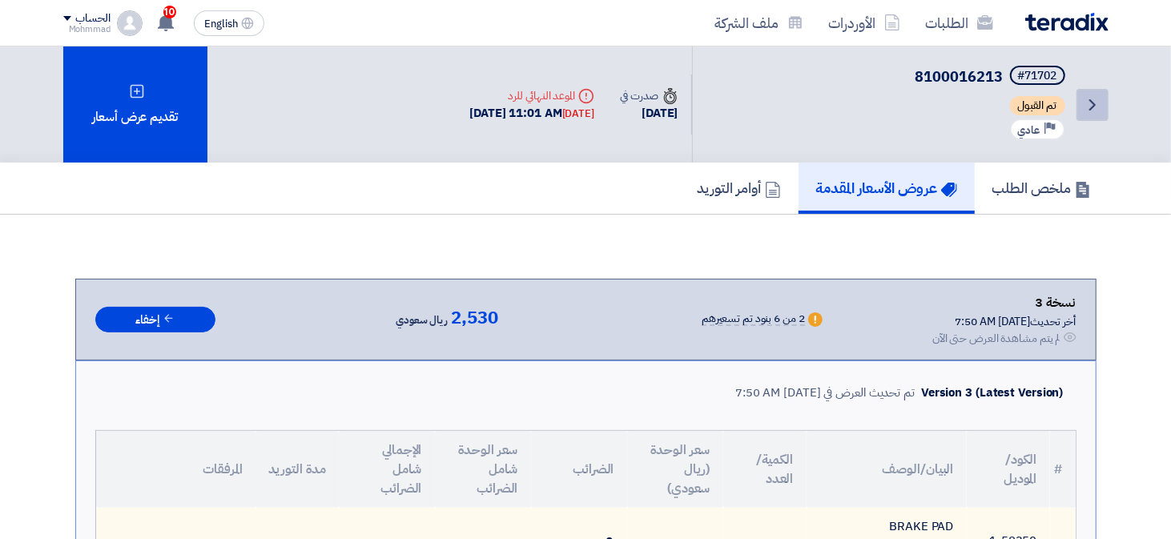
click at [1086, 103] on icon "Back" at bounding box center [1092, 104] width 19 height 19
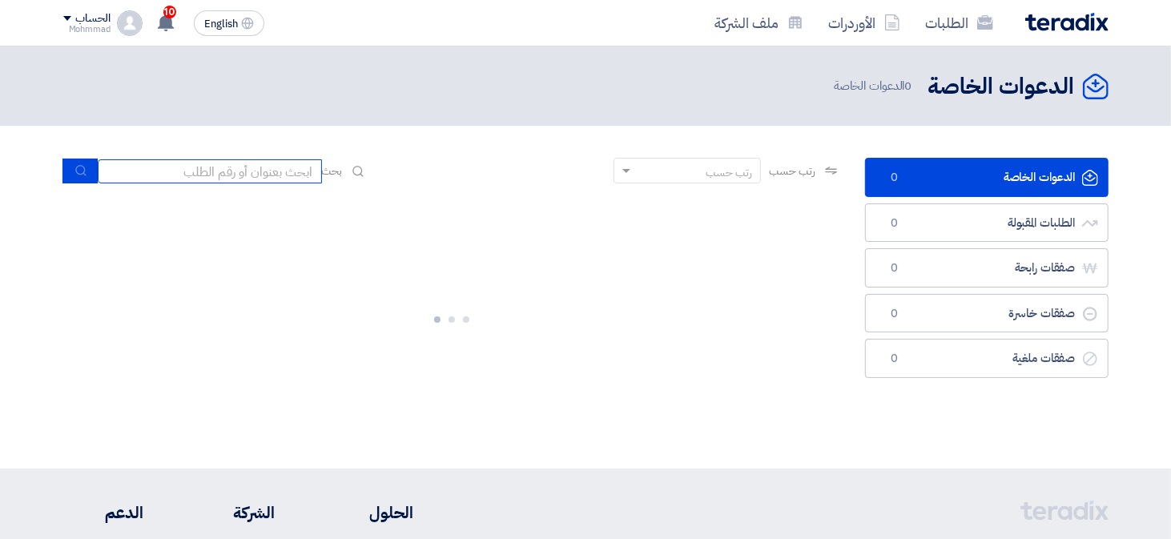
click at [253, 179] on input at bounding box center [210, 171] width 224 height 24
paste input "8100016243"
type input "8100016243"
click at [77, 171] on icon "submit" at bounding box center [80, 170] width 13 height 13
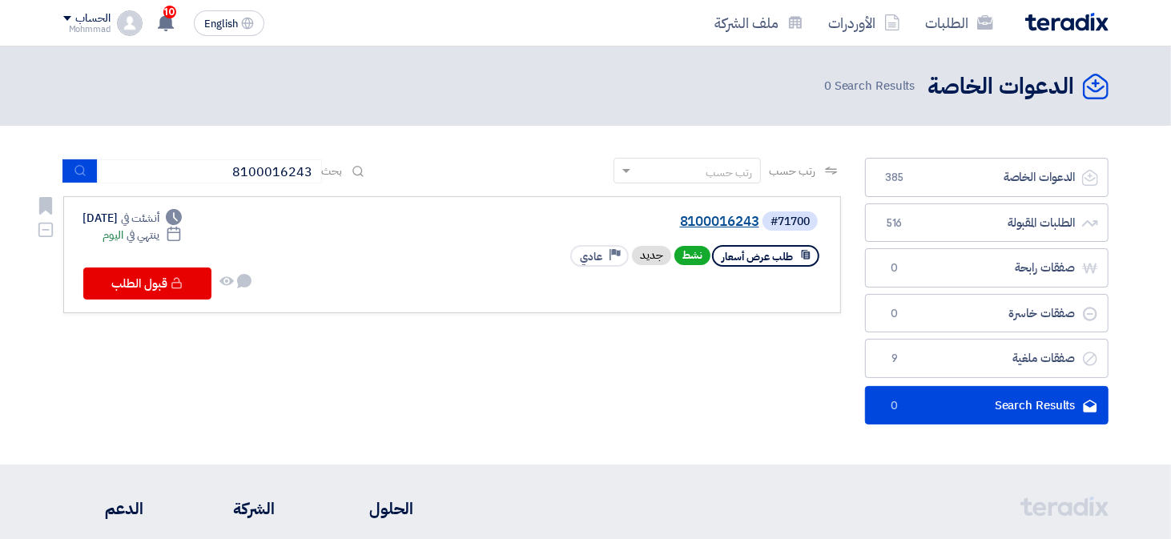
click at [714, 226] on link "8100016243" at bounding box center [599, 222] width 320 height 14
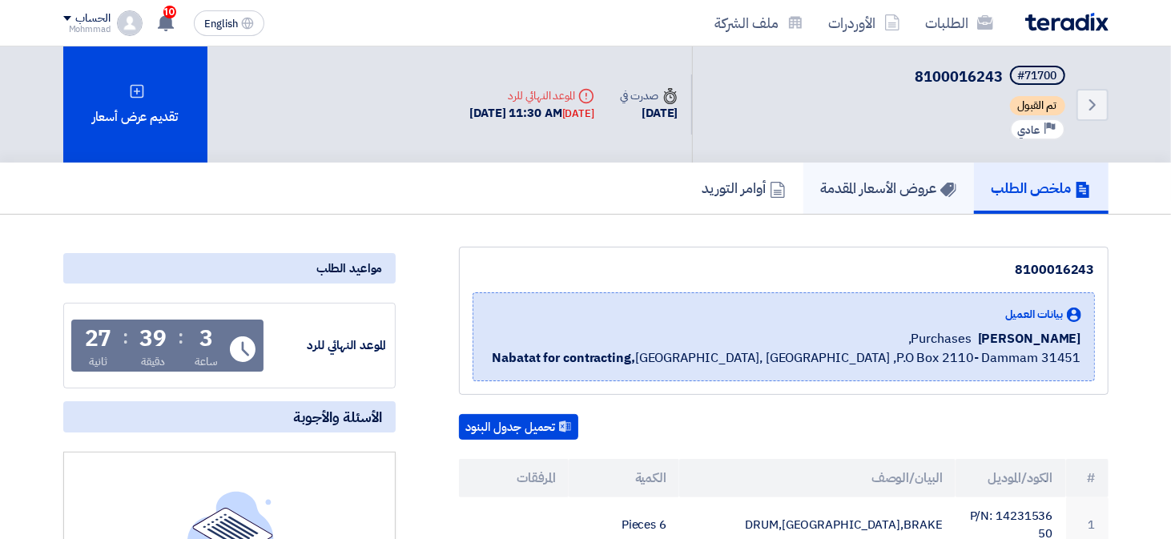
click at [921, 186] on h5 "عروض الأسعار المقدمة" at bounding box center [888, 188] width 135 height 18
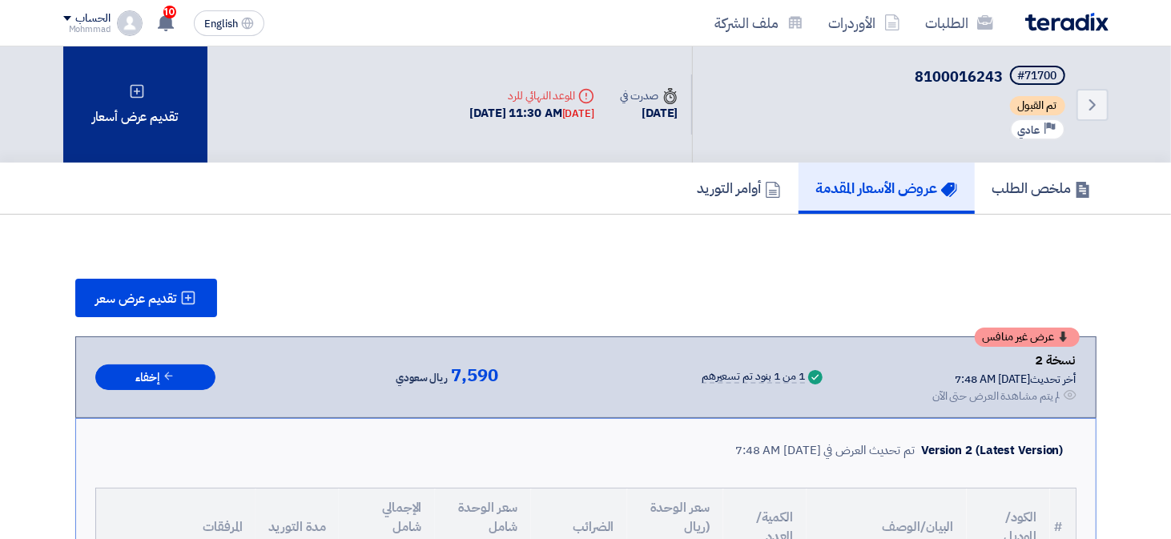
click at [151, 123] on div "تقديم عرض أسعار" at bounding box center [135, 104] width 144 height 116
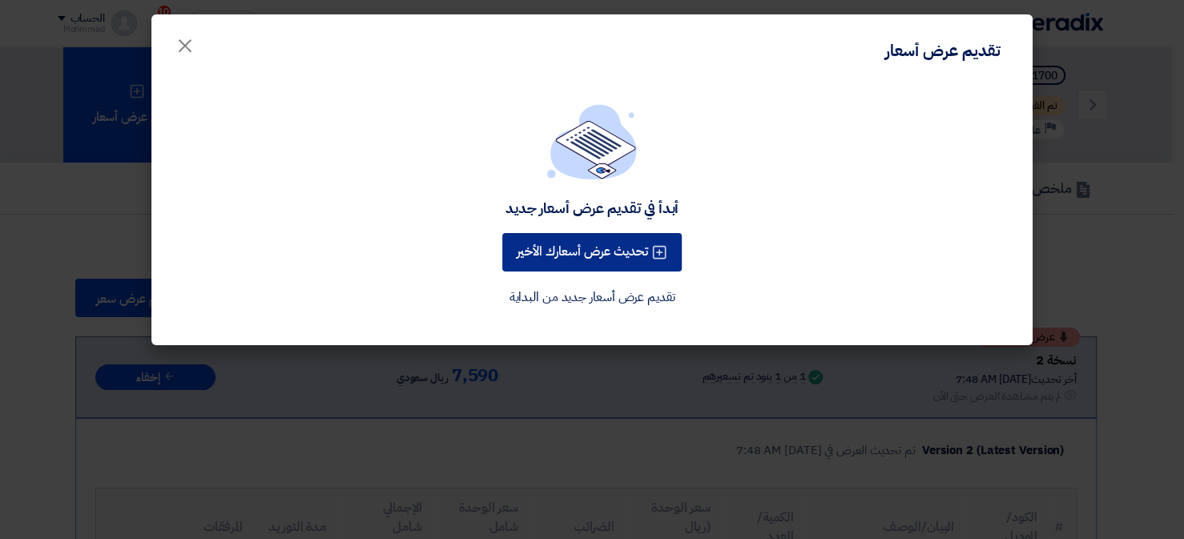
click at [620, 260] on button "تحديث عرض أسعارك الأخير" at bounding box center [591, 252] width 179 height 38
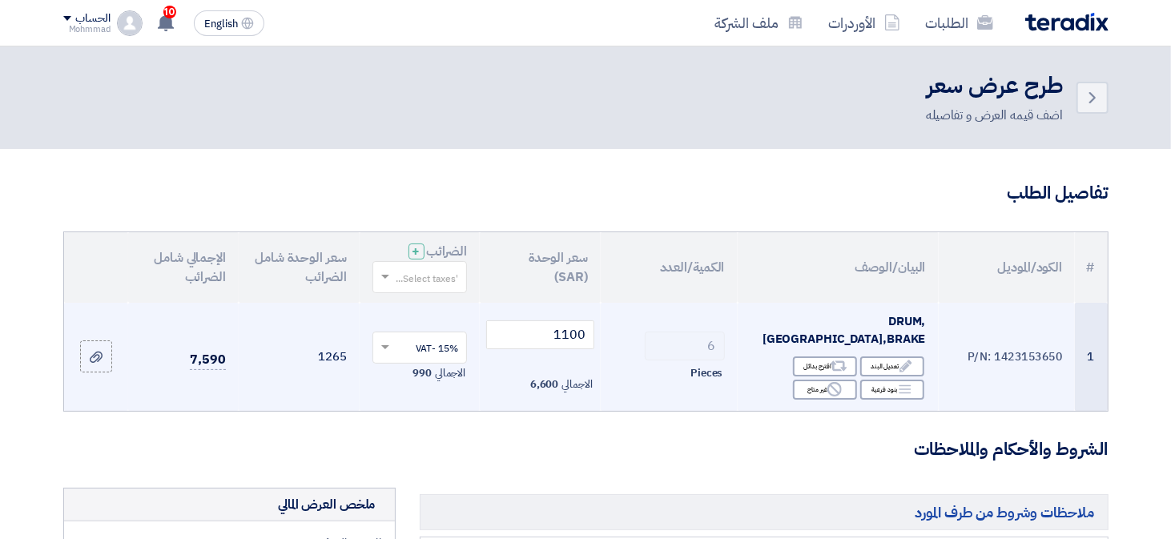
click at [1037, 345] on td "P/N: 1423153650" at bounding box center [1007, 357] width 137 height 108
click at [581, 336] on input "1100" at bounding box center [540, 334] width 108 height 29
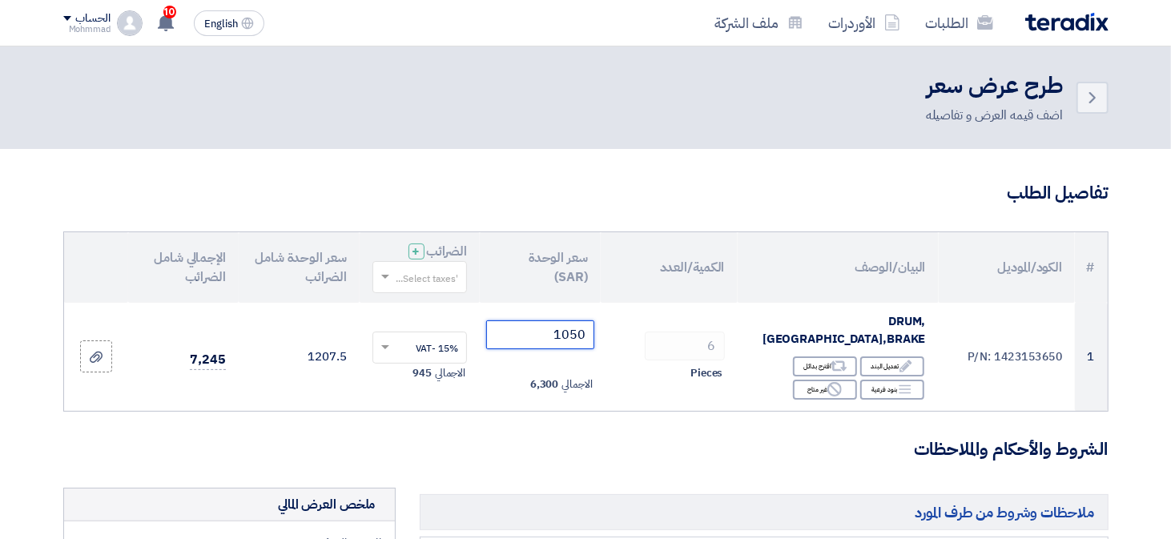
type input "1050"
click at [755, 441] on h3 "الشروط والأحكام والملاحظات" at bounding box center [585, 449] width 1045 height 25
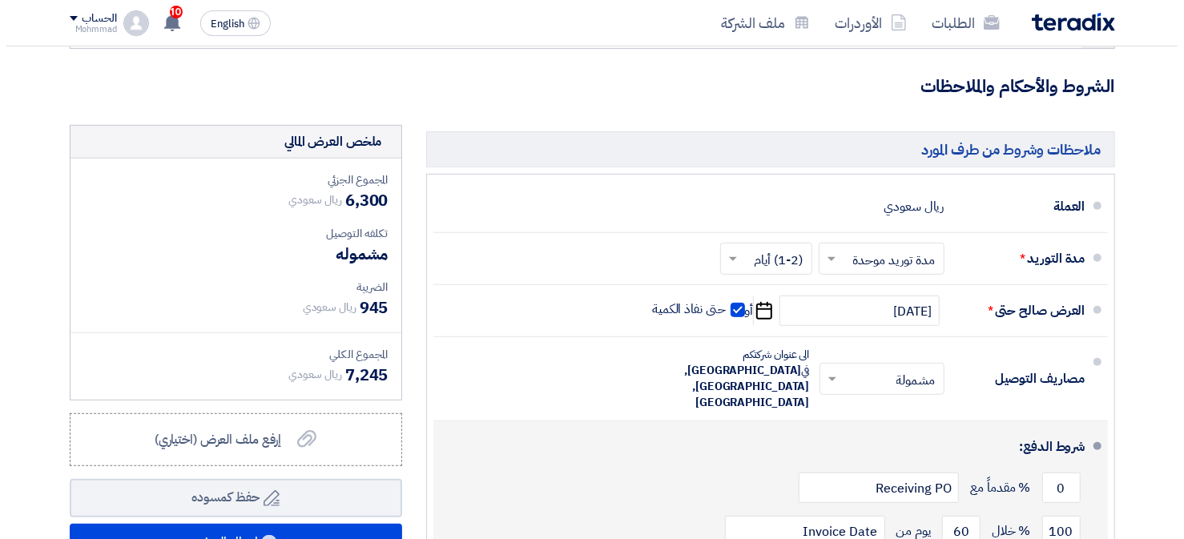
scroll to position [400, 0]
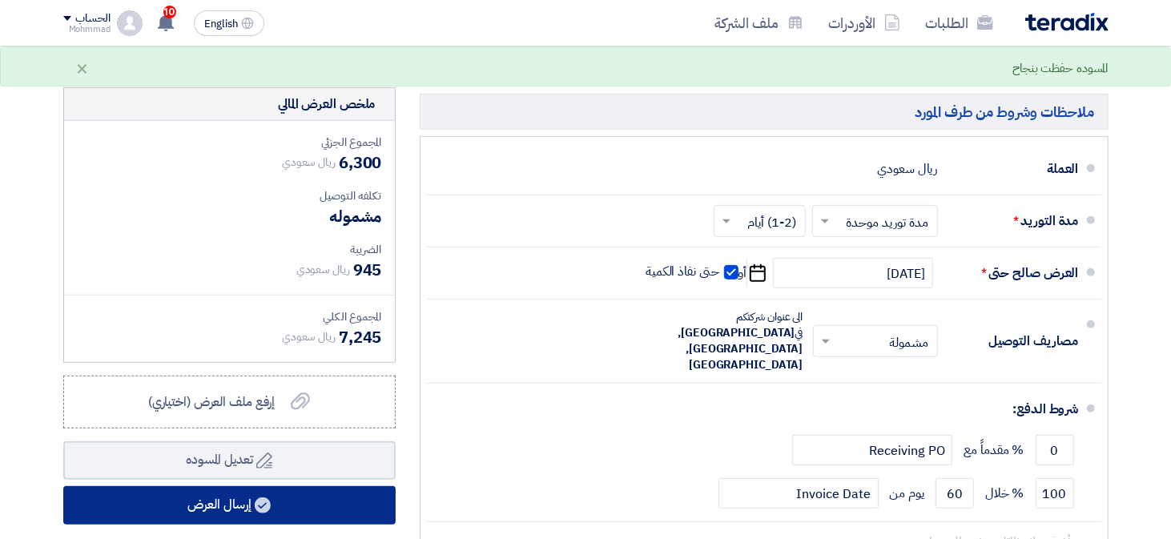
click at [322, 500] on button "إرسال العرض" at bounding box center [229, 505] width 332 height 38
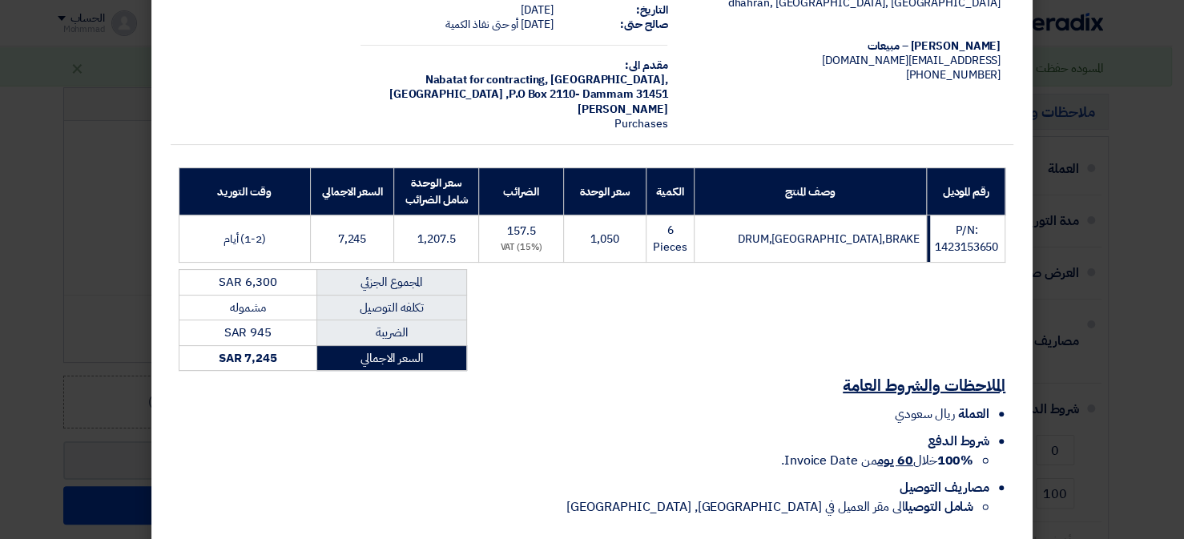
scroll to position [165, 0]
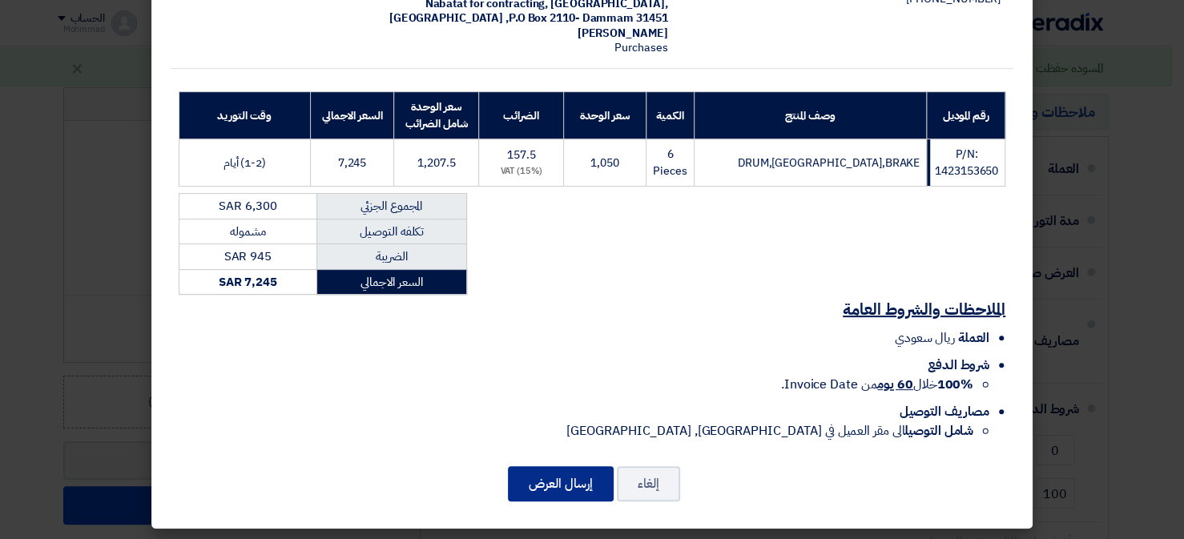
click at [554, 474] on button "إرسال العرض" at bounding box center [561, 483] width 106 height 35
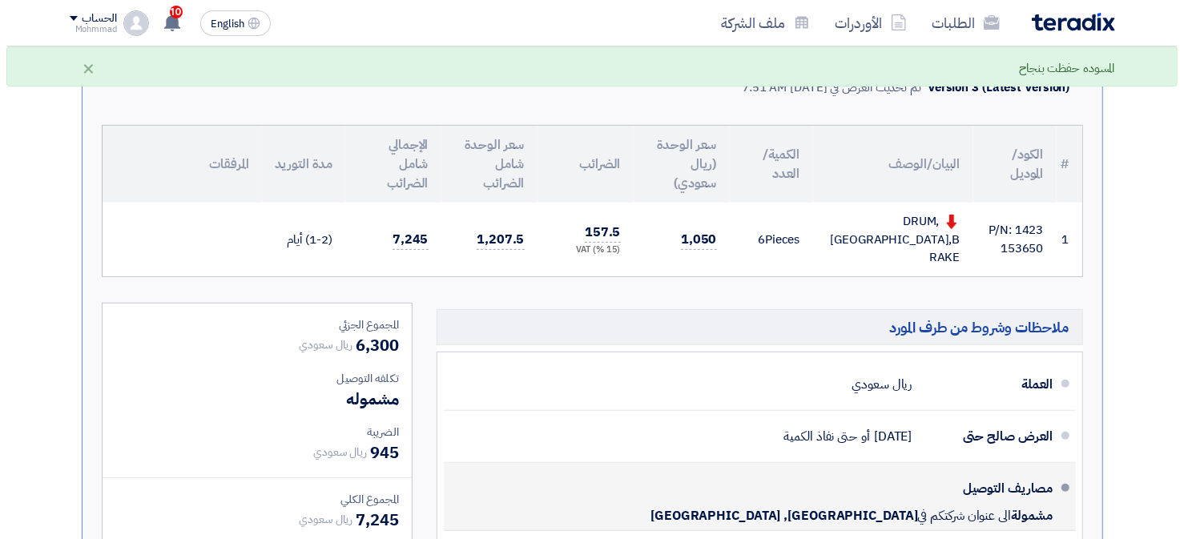
scroll to position [116, 0]
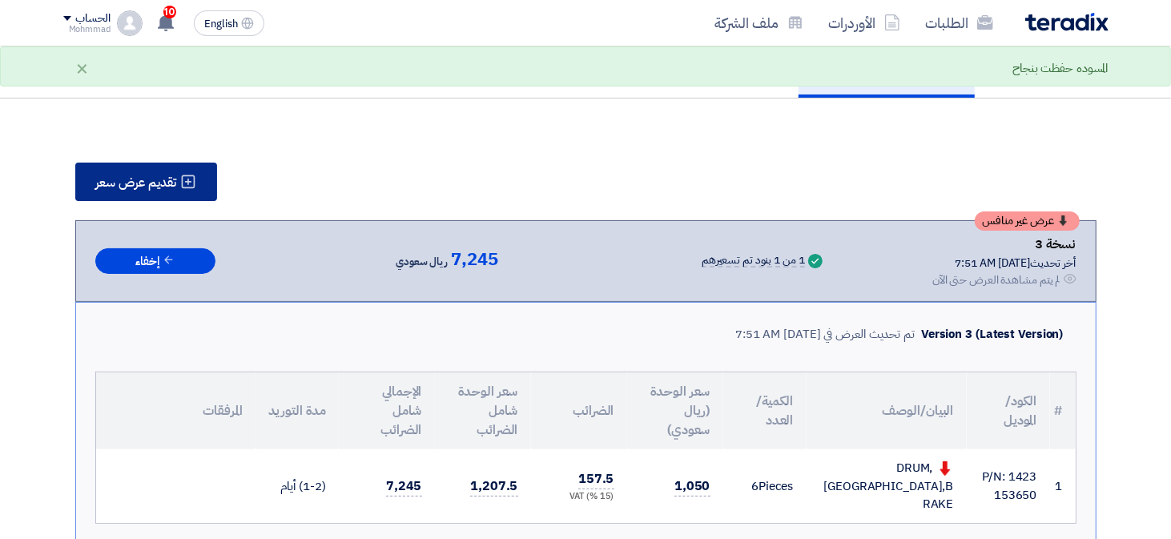
click at [147, 179] on span "تقديم عرض سعر" at bounding box center [136, 182] width 81 height 13
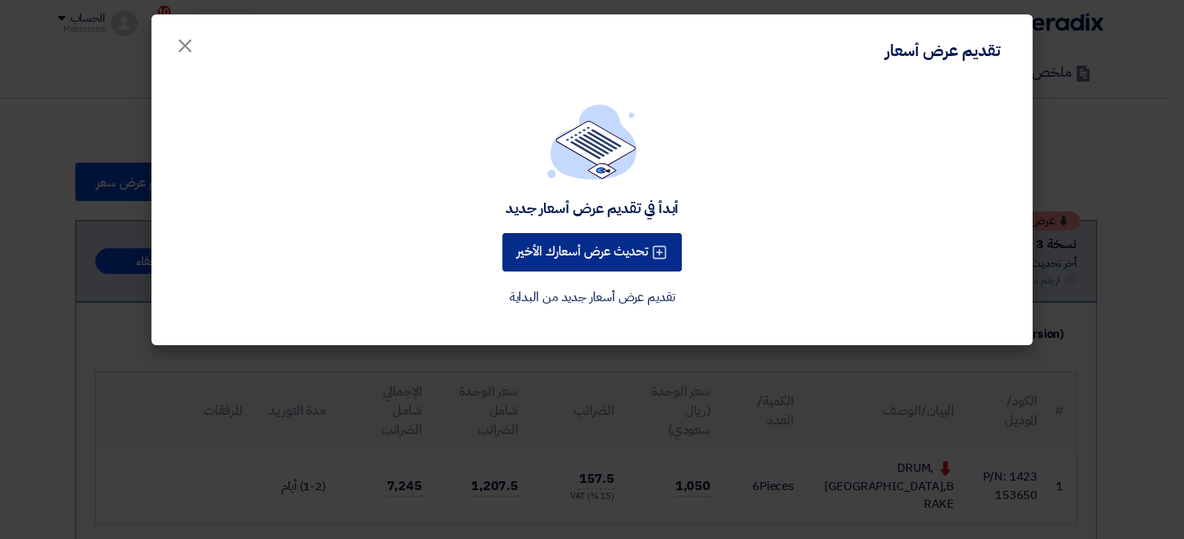
click at [573, 244] on button "تحديث عرض أسعارك الأخير" at bounding box center [591, 252] width 179 height 38
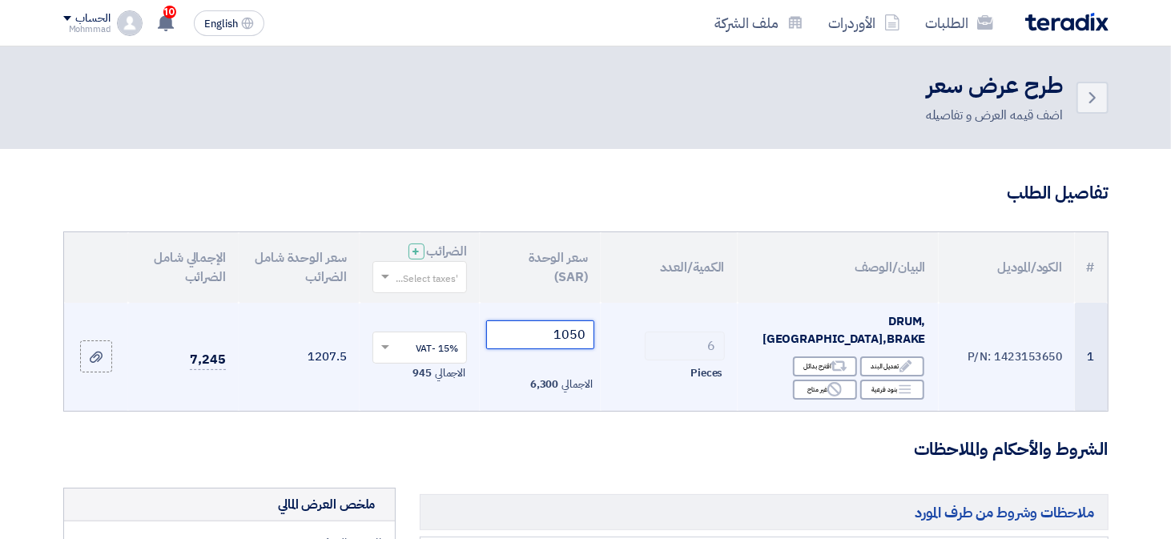
click at [573, 335] on input "1050" at bounding box center [540, 334] width 108 height 29
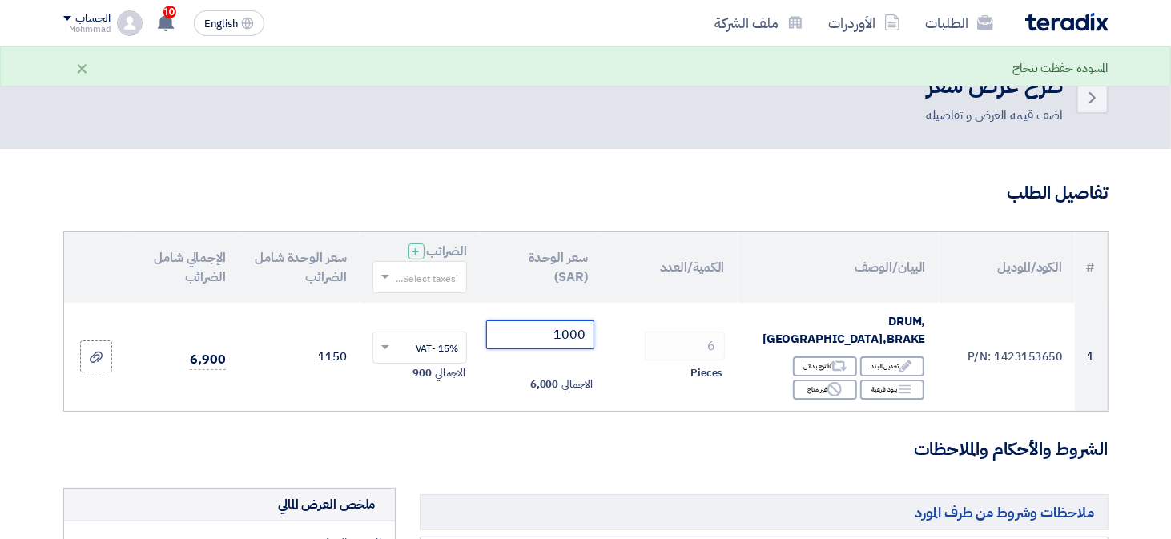
type input "1000"
click at [528, 437] on h3 "الشروط والأحكام والملاحظات" at bounding box center [585, 449] width 1045 height 25
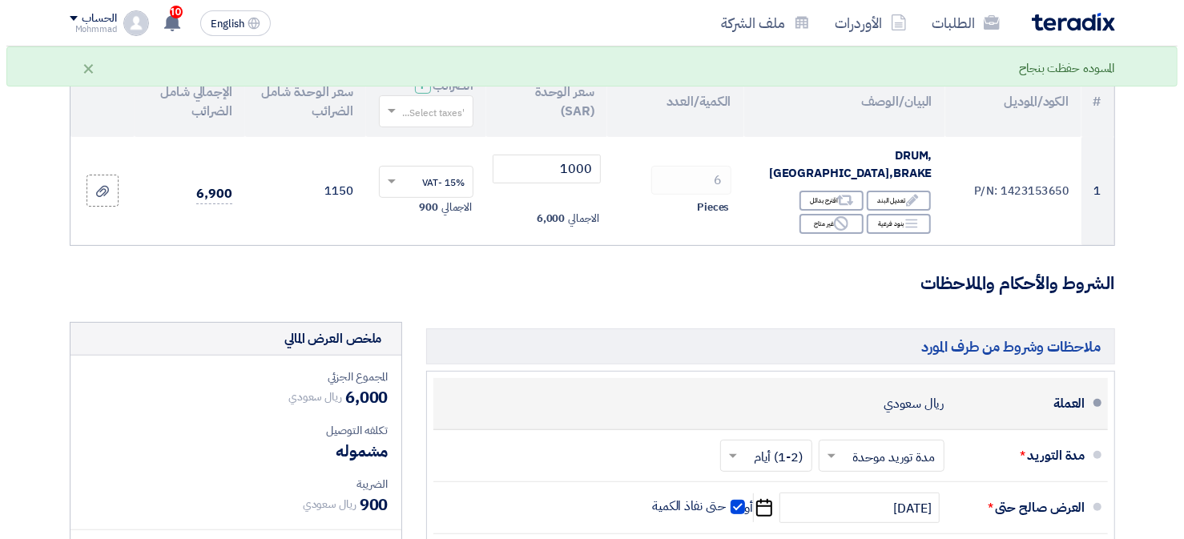
scroll to position [561, 0]
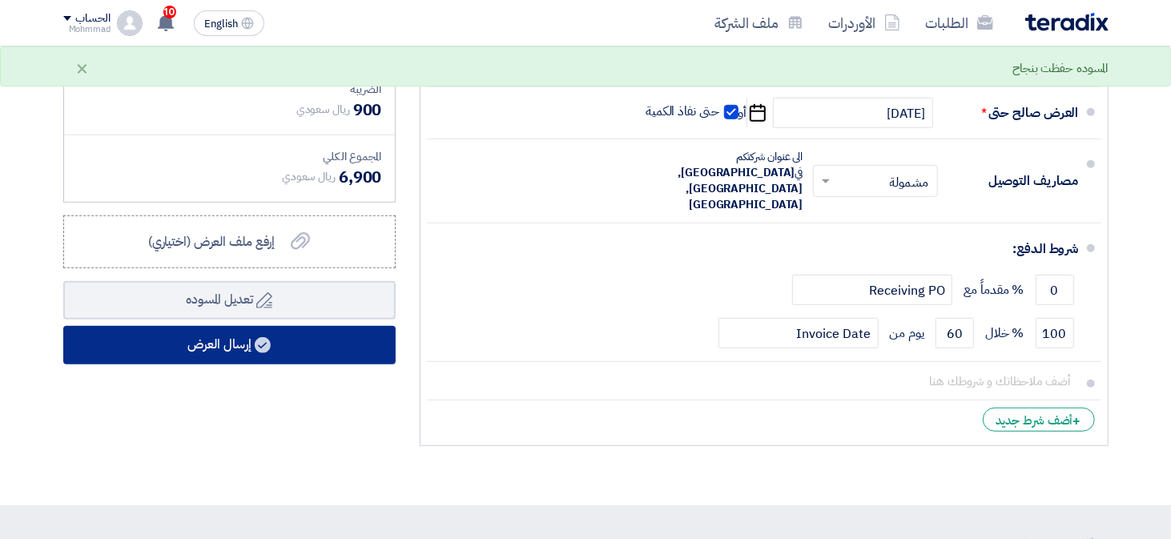
click at [262, 337] on use at bounding box center [263, 345] width 16 height 16
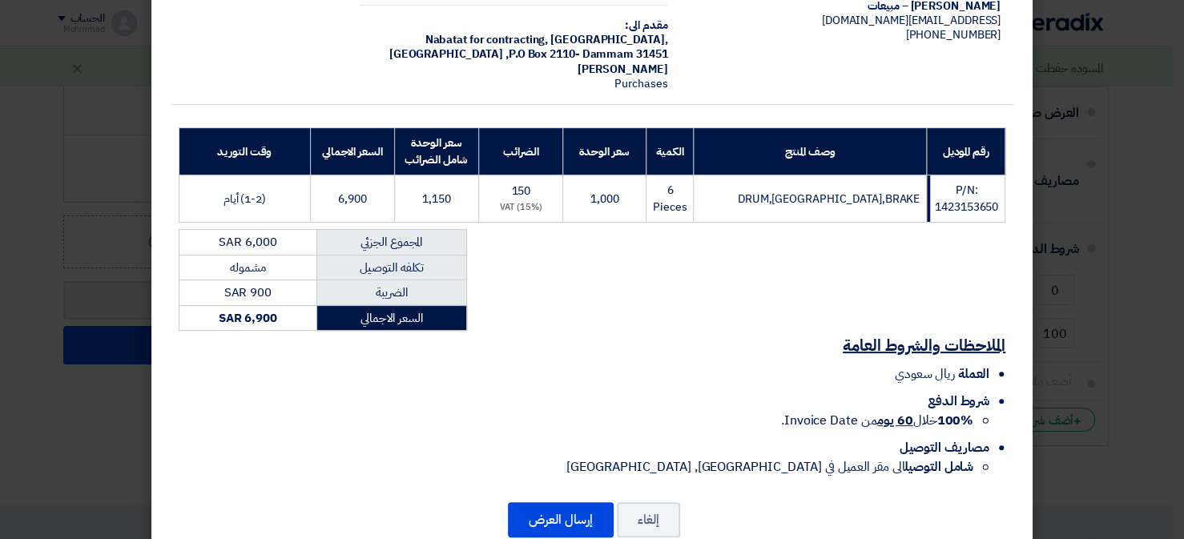
scroll to position [165, 0]
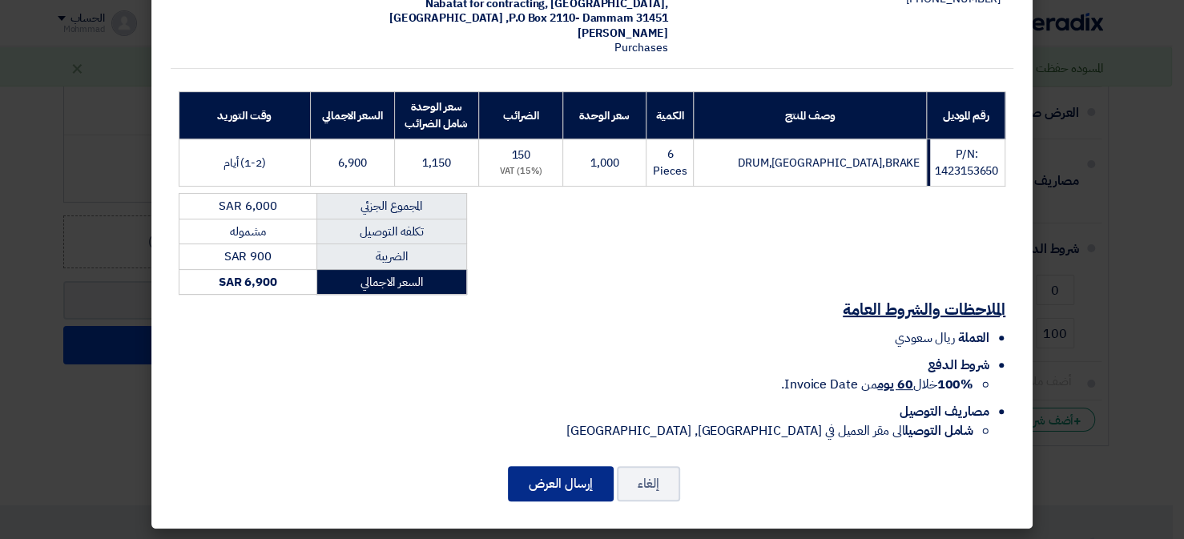
click at [560, 474] on button "إرسال العرض" at bounding box center [561, 483] width 106 height 35
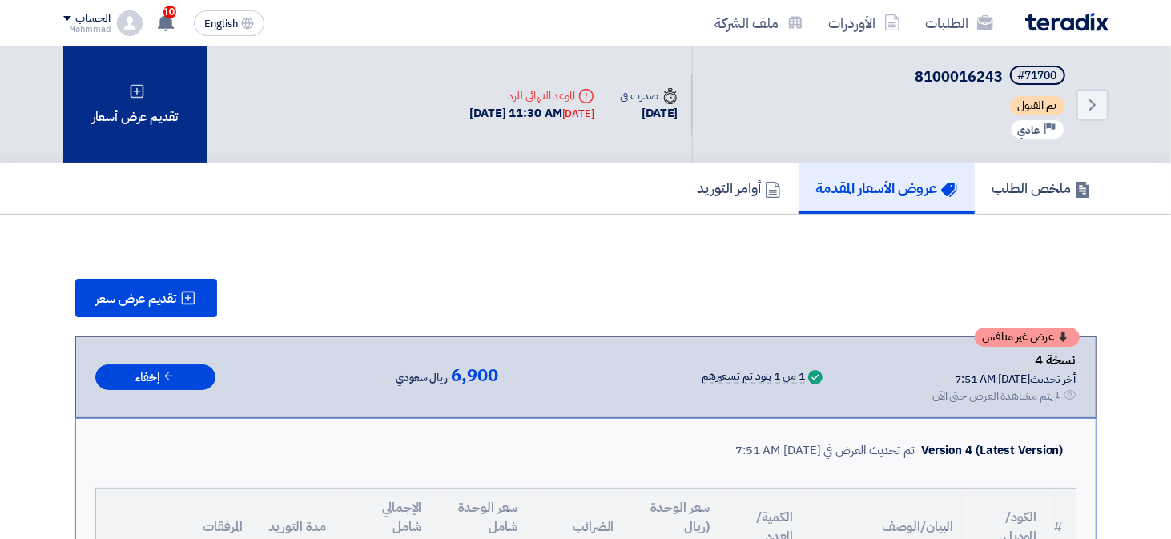
click at [131, 120] on div "تقديم عرض أسعار" at bounding box center [135, 104] width 144 height 116
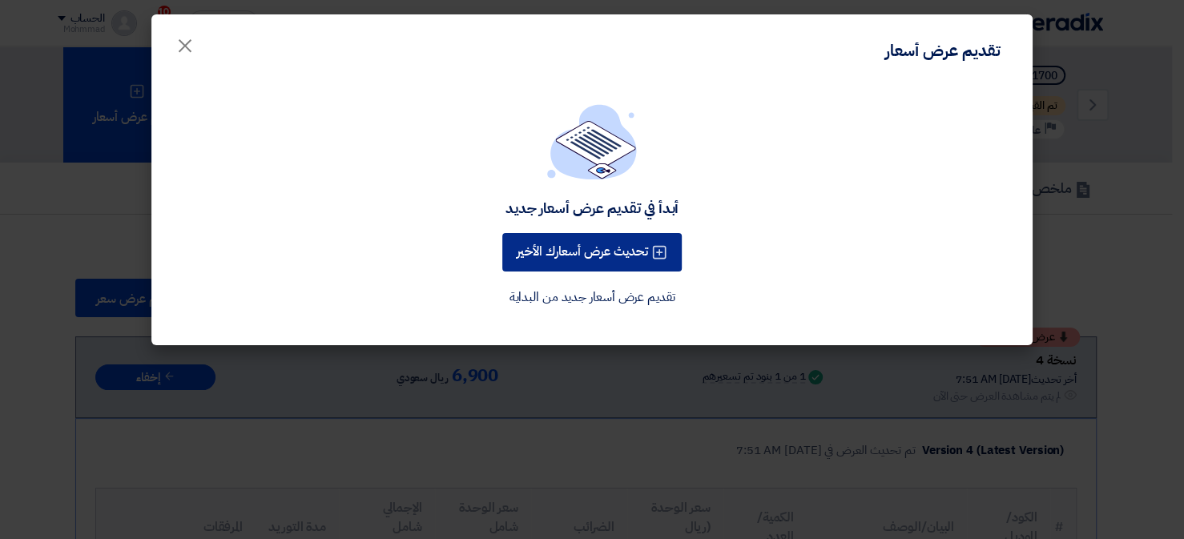
click at [565, 242] on button "تحديث عرض أسعارك الأخير" at bounding box center [591, 252] width 179 height 38
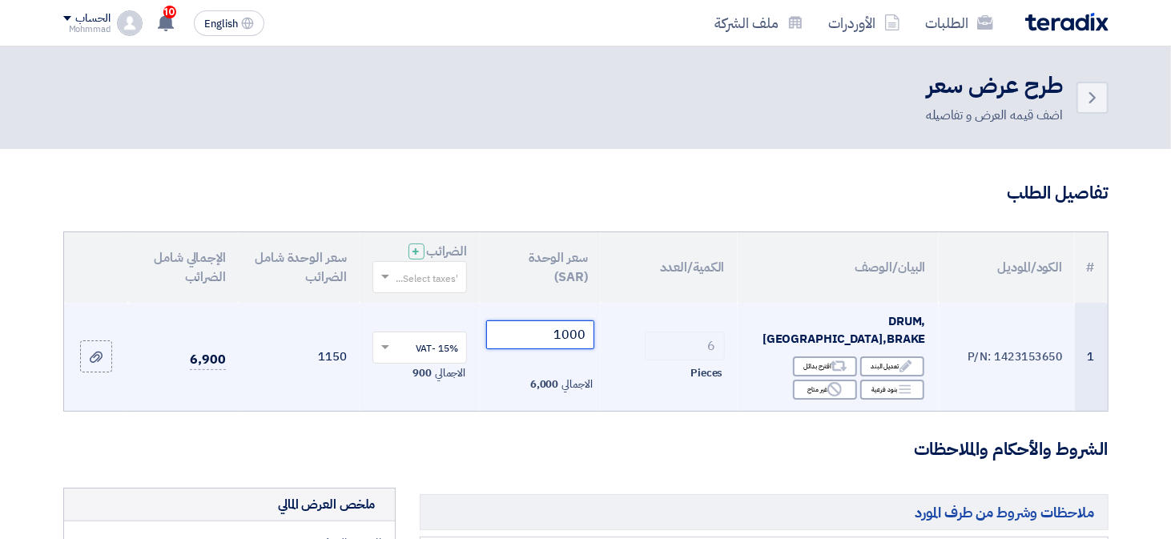
click at [573, 333] on input "1000" at bounding box center [540, 334] width 108 height 29
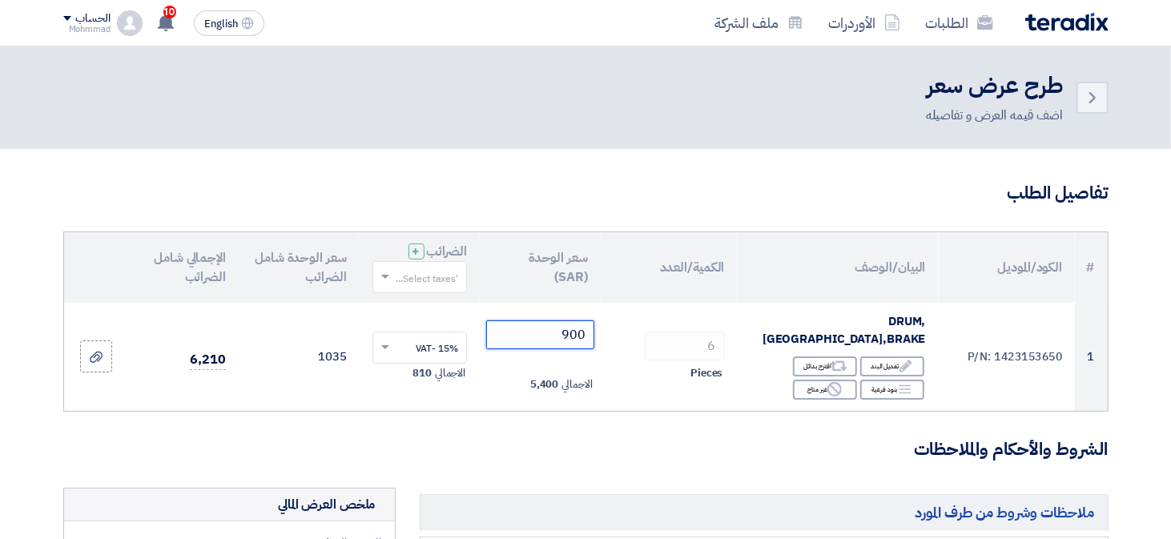
type input "900"
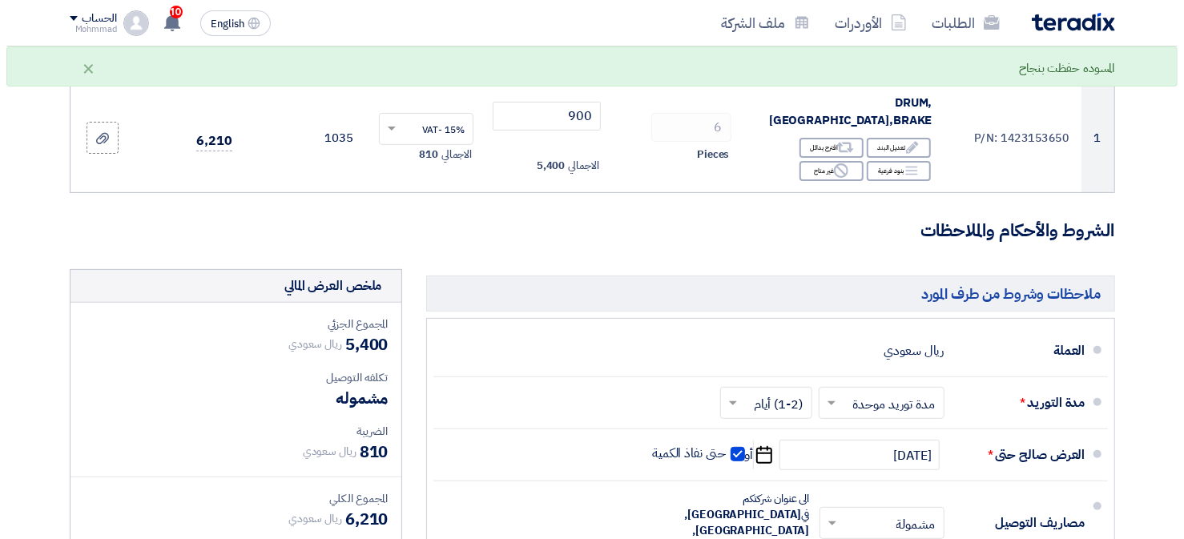
scroll to position [480, 0]
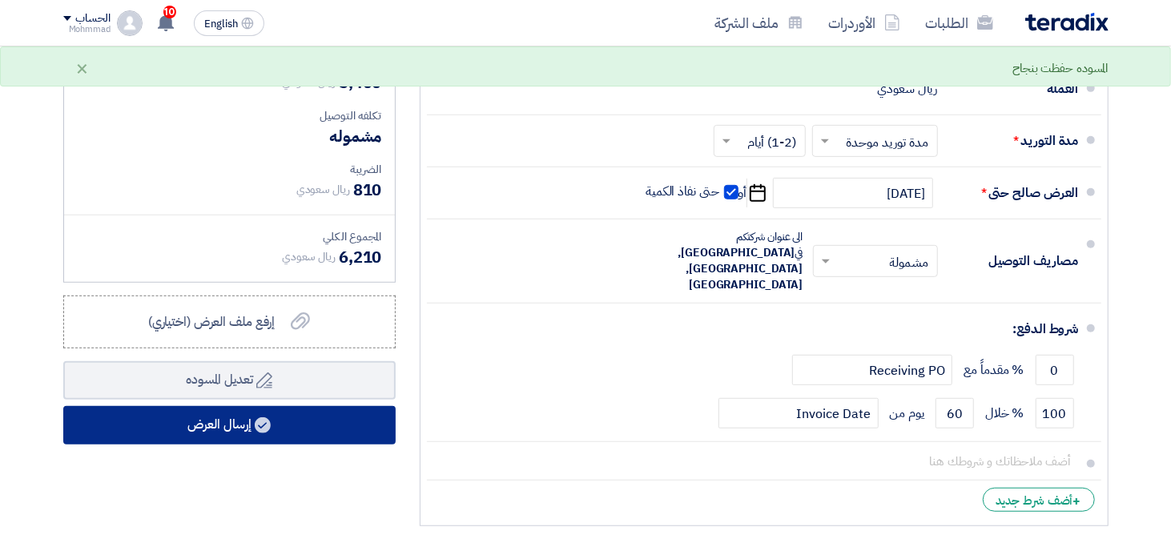
click at [291, 406] on button "إرسال العرض" at bounding box center [229, 425] width 332 height 38
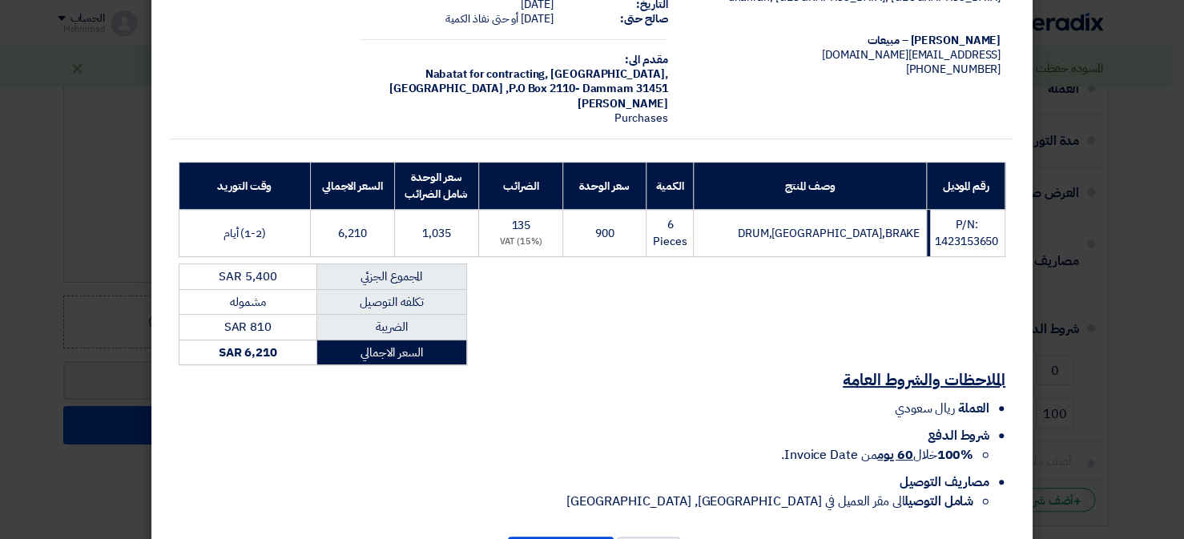
scroll to position [165, 0]
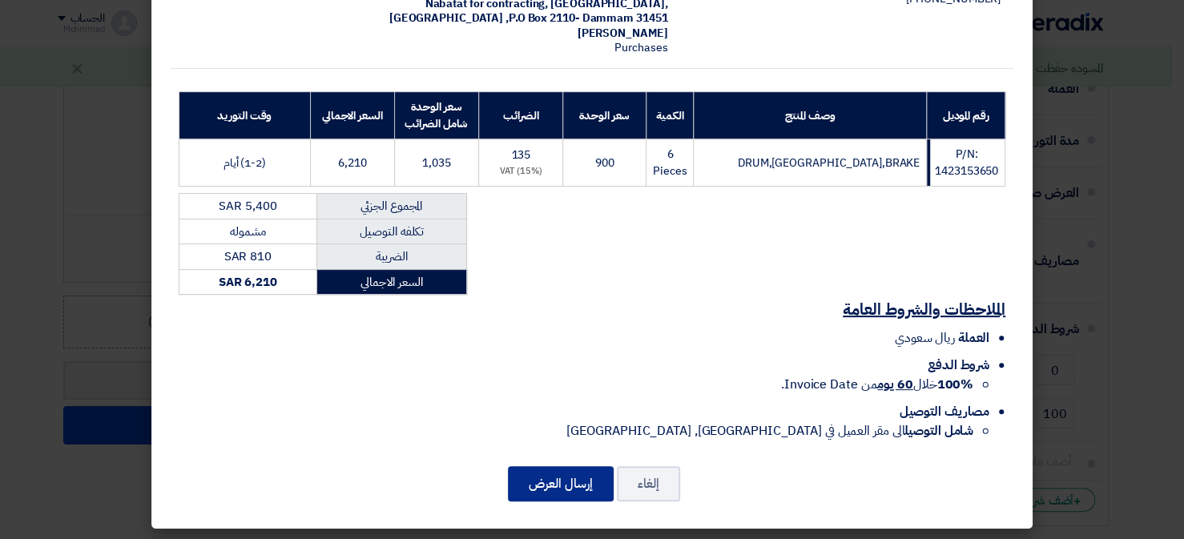
click at [539, 480] on button "إرسال العرض" at bounding box center [561, 483] width 106 height 35
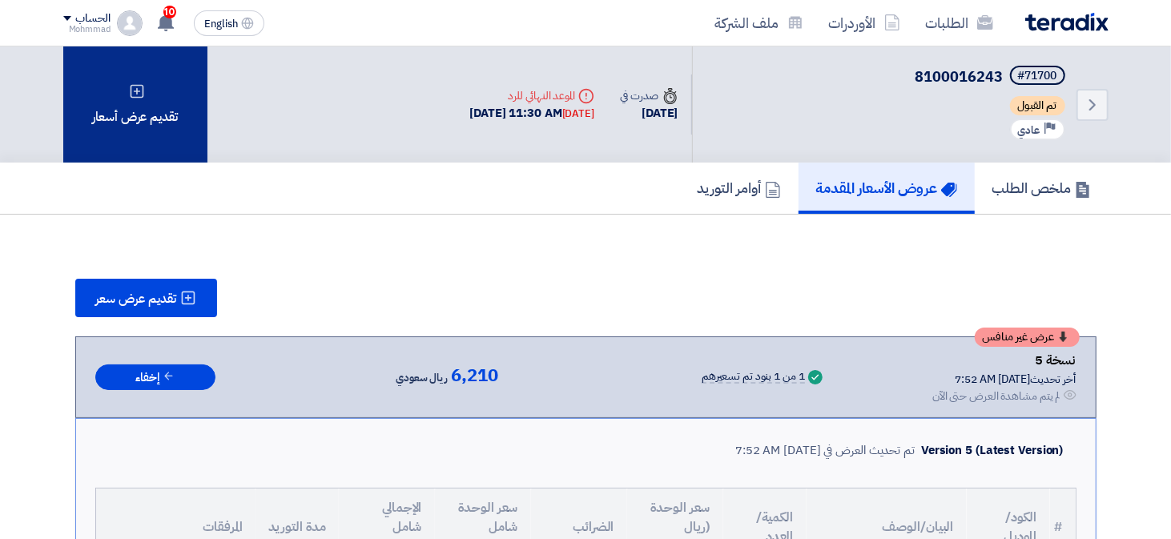
click at [151, 114] on div "تقديم عرض أسعار" at bounding box center [135, 104] width 144 height 116
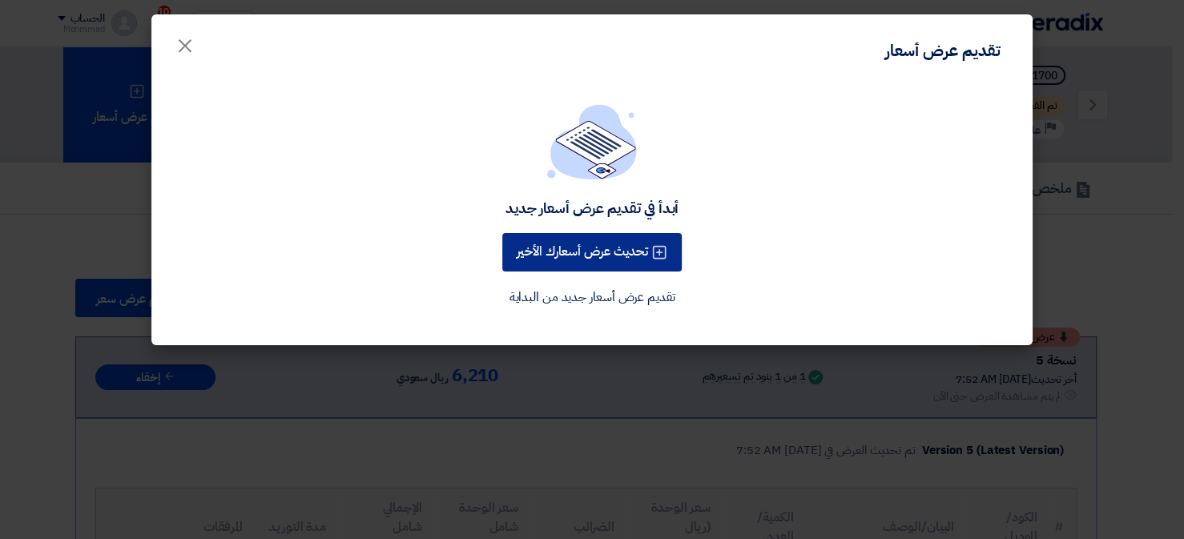
click at [616, 250] on button "تحديث عرض أسعارك الأخير" at bounding box center [591, 252] width 179 height 38
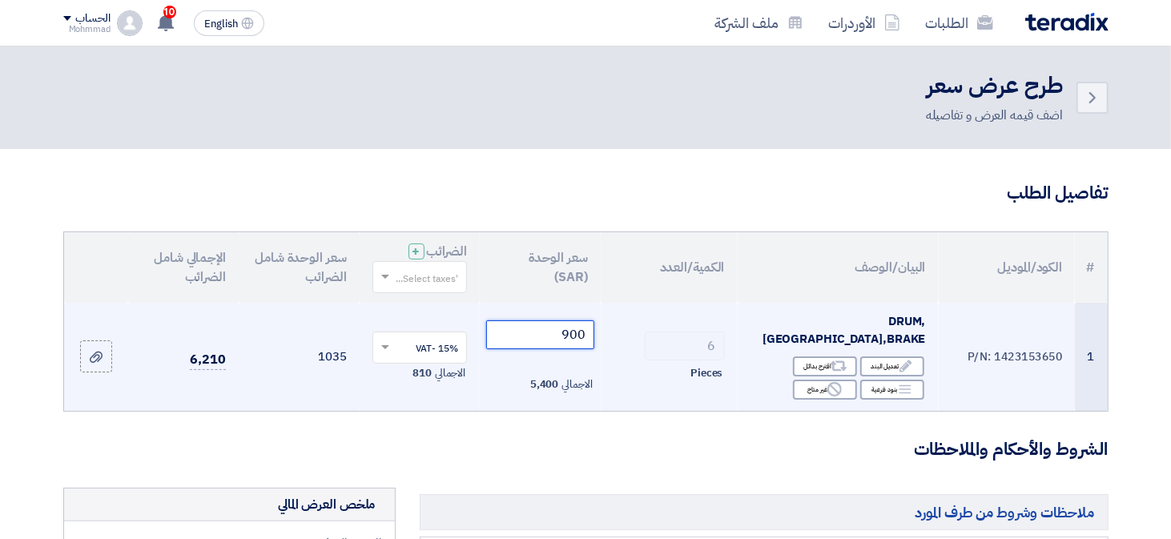
click at [586, 332] on input "900" at bounding box center [540, 334] width 108 height 29
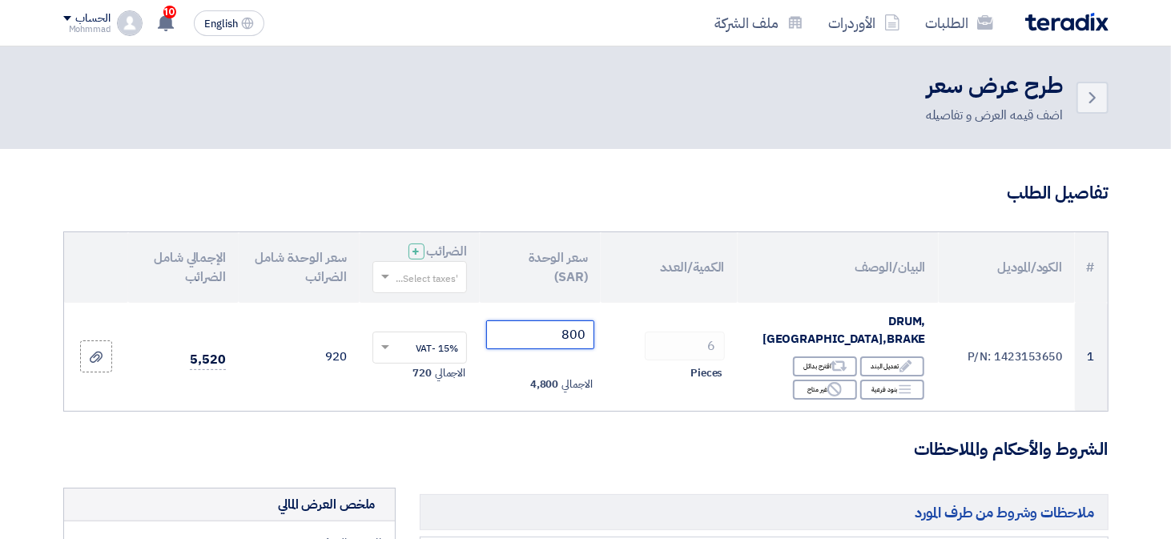
type input "800"
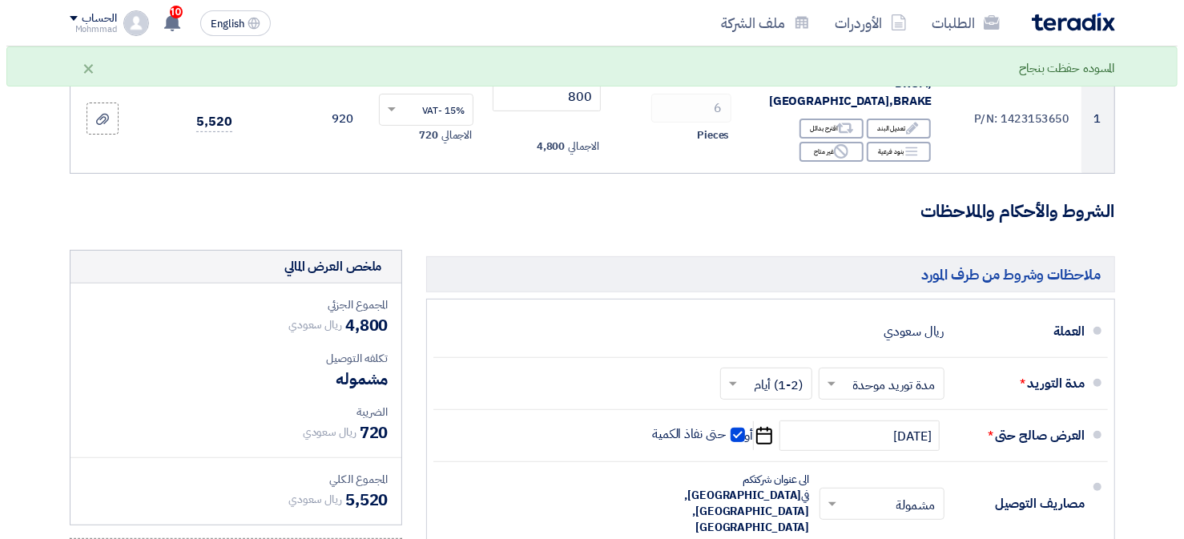
scroll to position [480, 0]
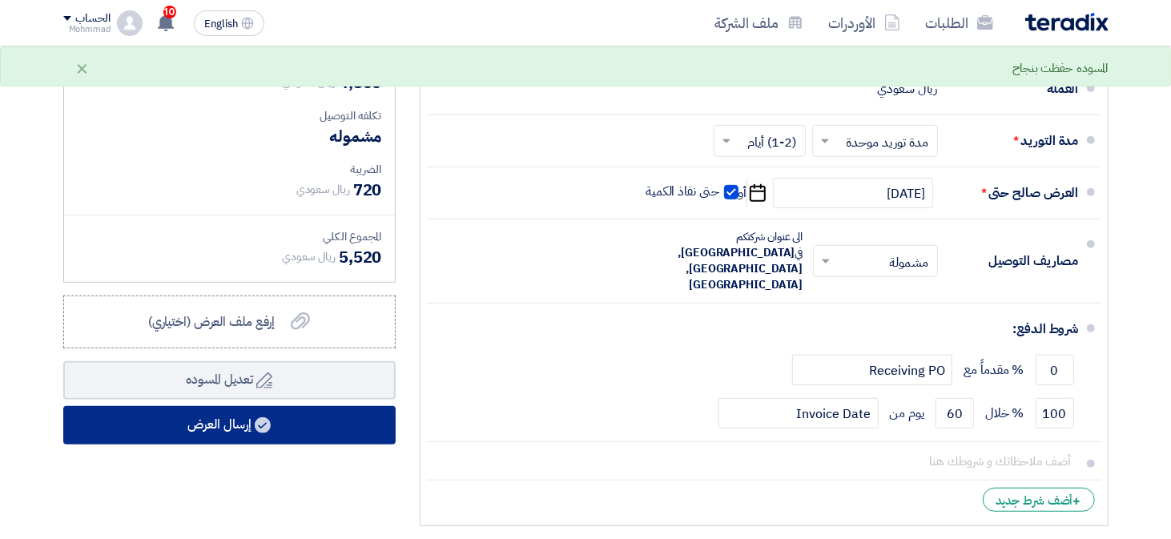
click at [302, 414] on button "إرسال العرض" at bounding box center [229, 425] width 332 height 38
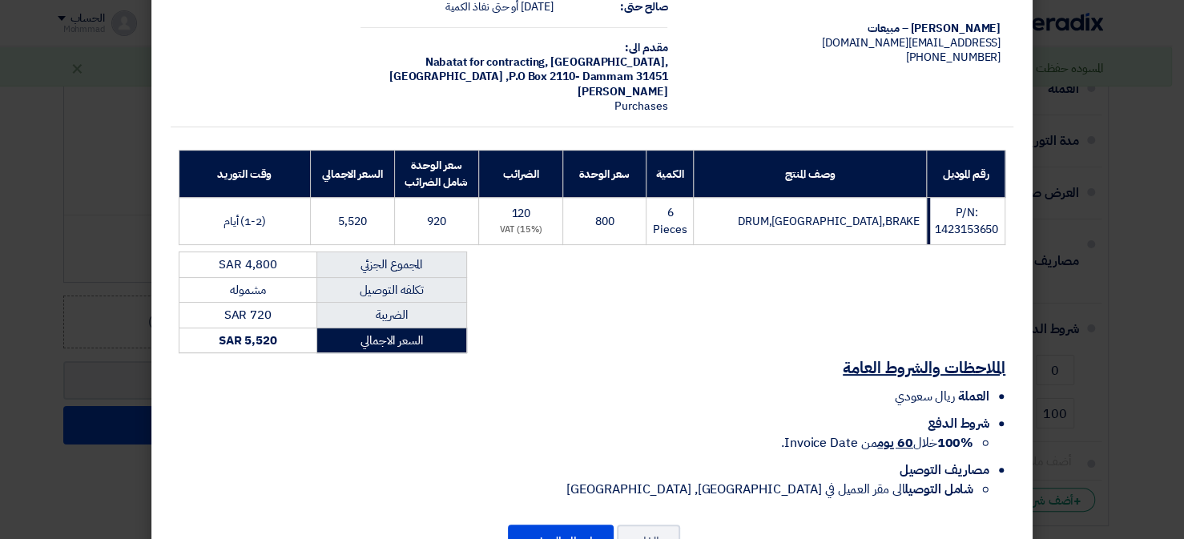
scroll to position [165, 0]
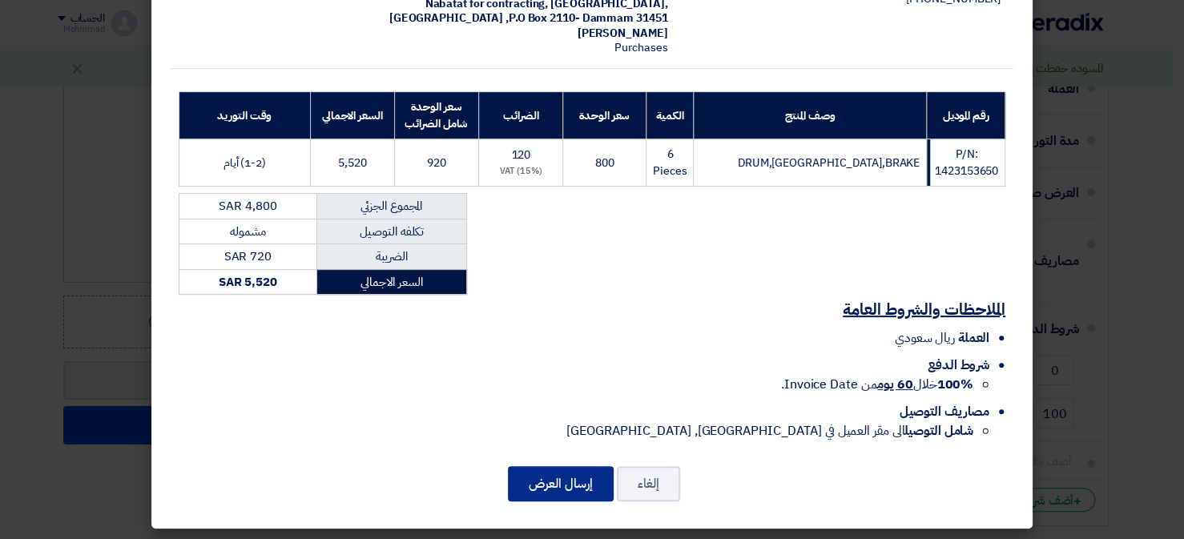
click at [590, 480] on button "إرسال العرض" at bounding box center [561, 483] width 106 height 35
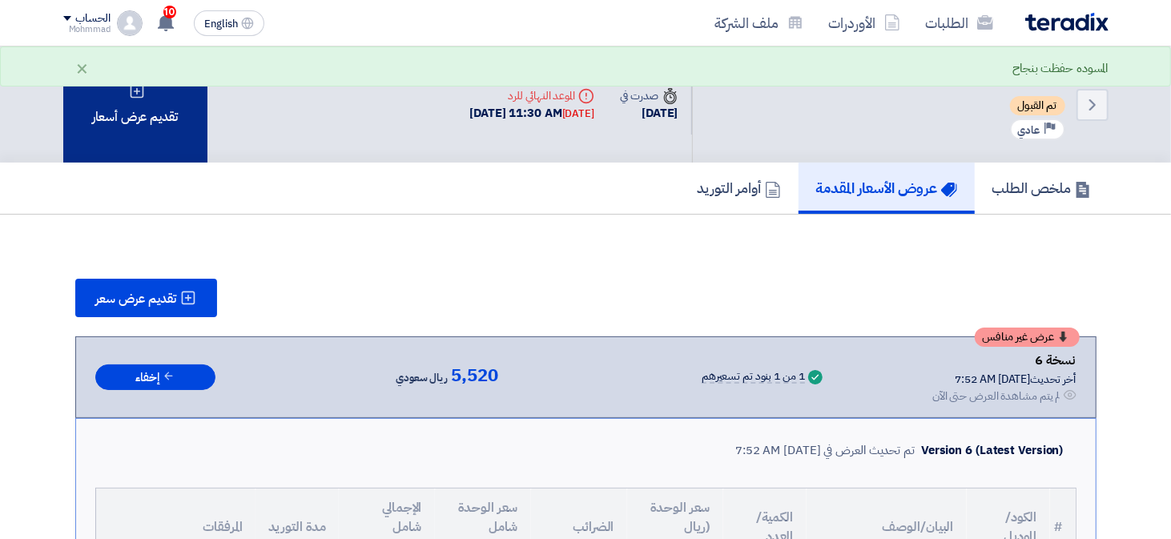
click at [121, 143] on div "تقديم عرض أسعار" at bounding box center [135, 104] width 144 height 116
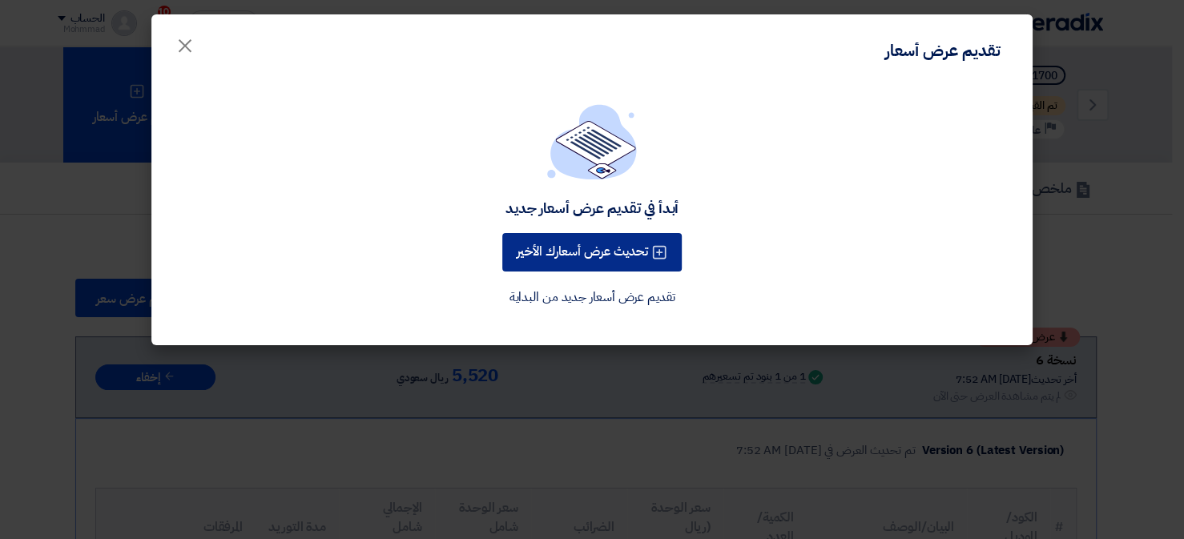
click at [629, 251] on button "تحديث عرض أسعارك الأخير" at bounding box center [591, 252] width 179 height 38
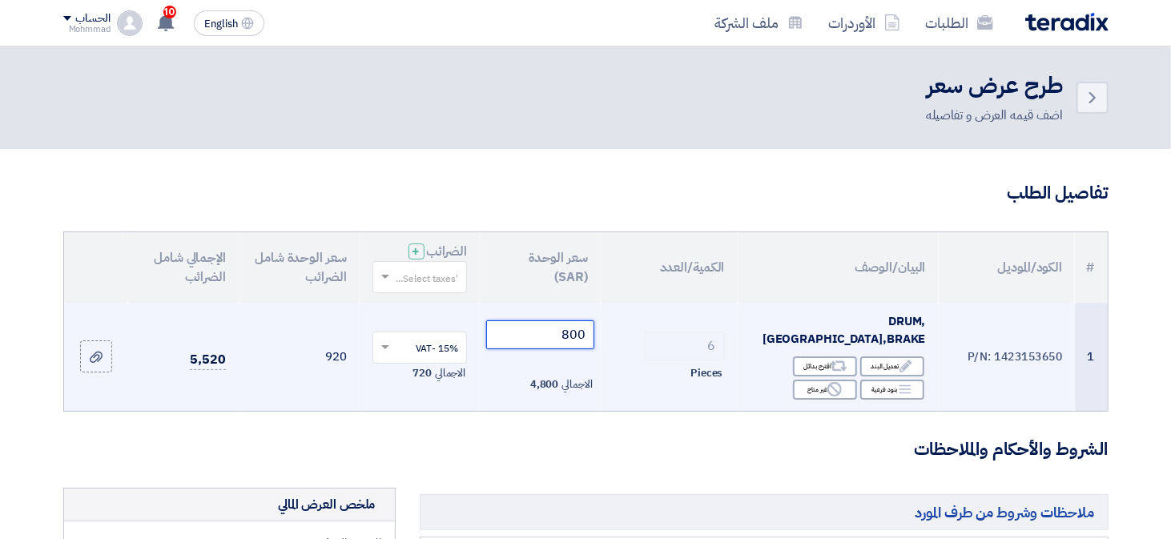
click at [583, 330] on input "800" at bounding box center [540, 334] width 108 height 29
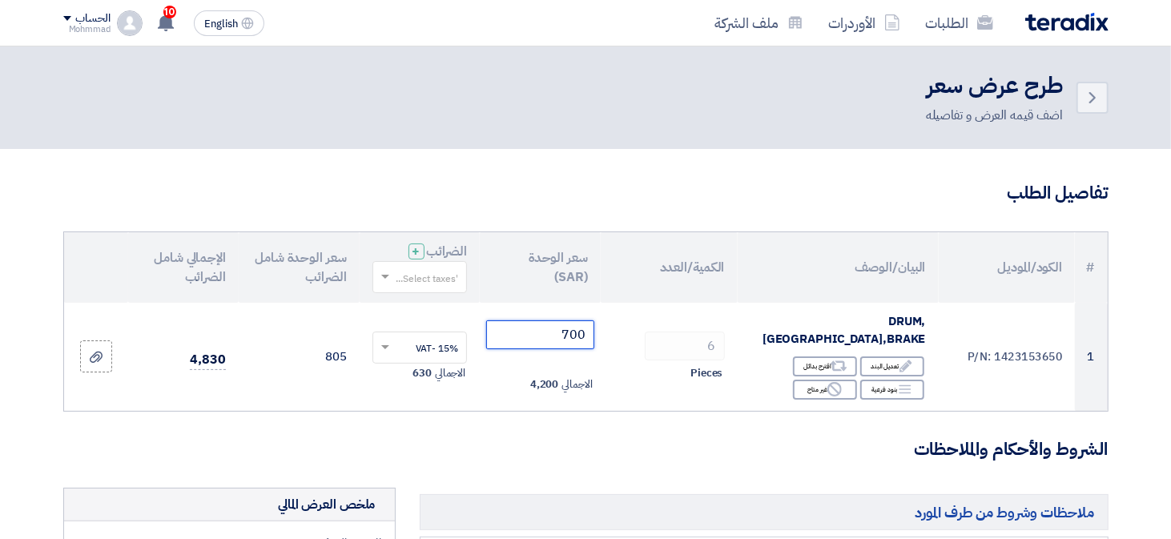
type input "700"
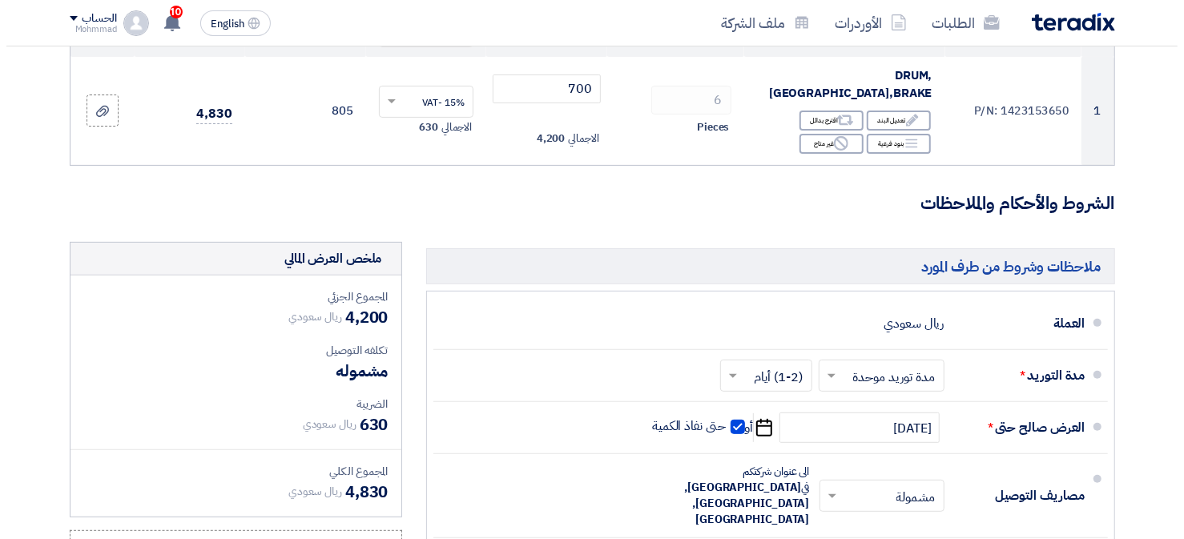
scroll to position [561, 0]
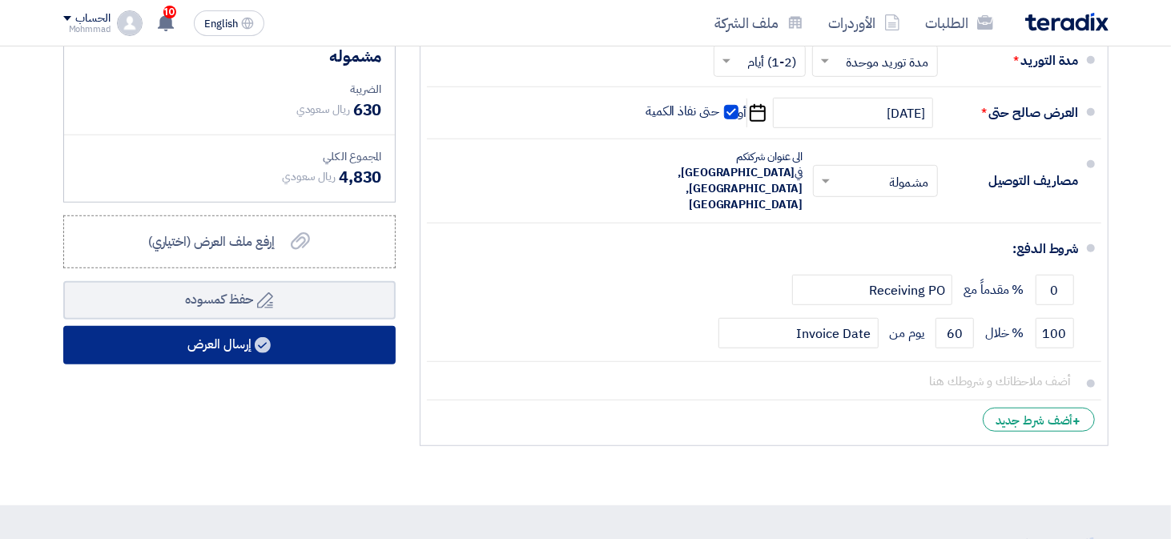
click at [243, 336] on button "إرسال العرض" at bounding box center [229, 345] width 332 height 38
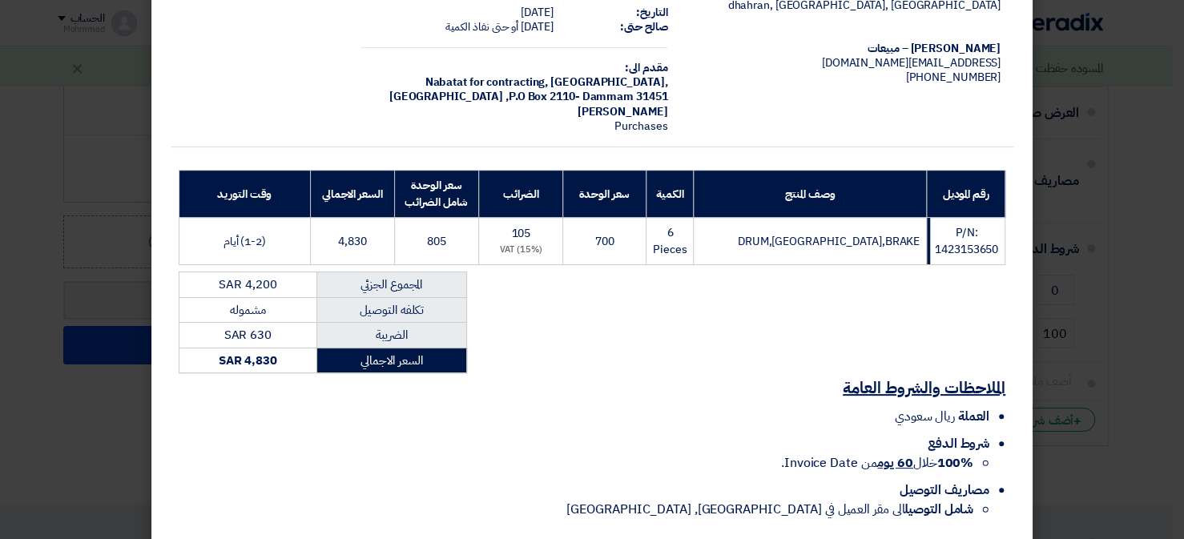
scroll to position [165, 0]
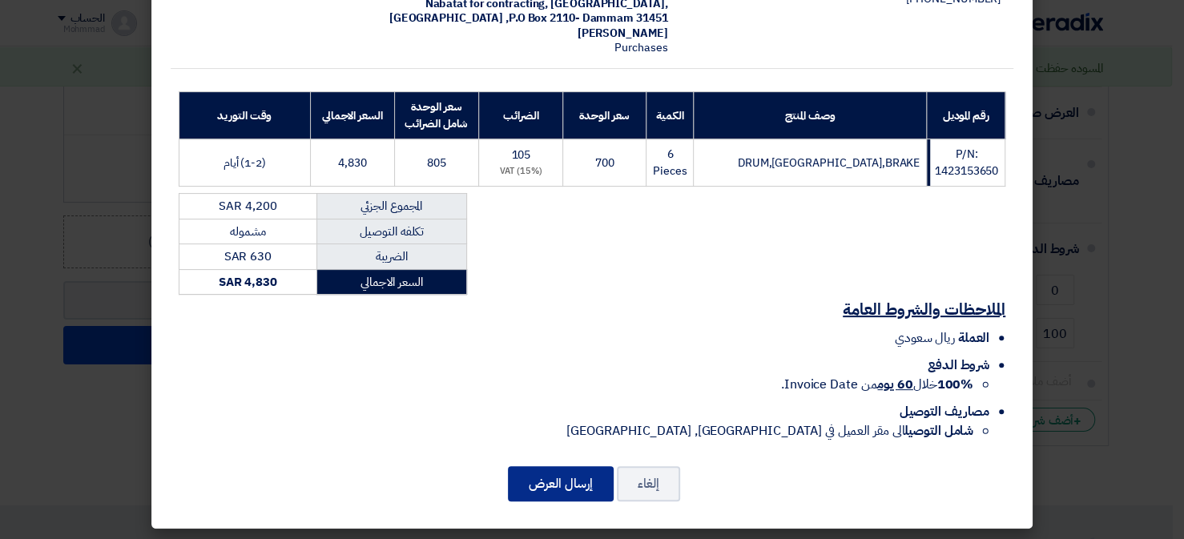
click at [575, 477] on button "إرسال العرض" at bounding box center [561, 483] width 106 height 35
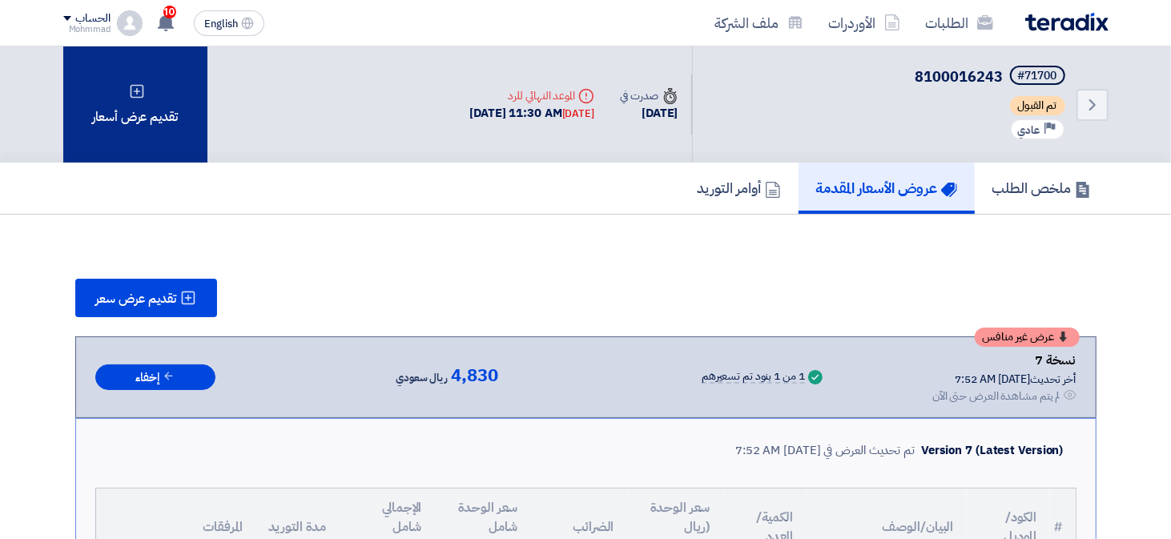
click at [135, 114] on div "تقديم عرض أسعار" at bounding box center [135, 104] width 144 height 116
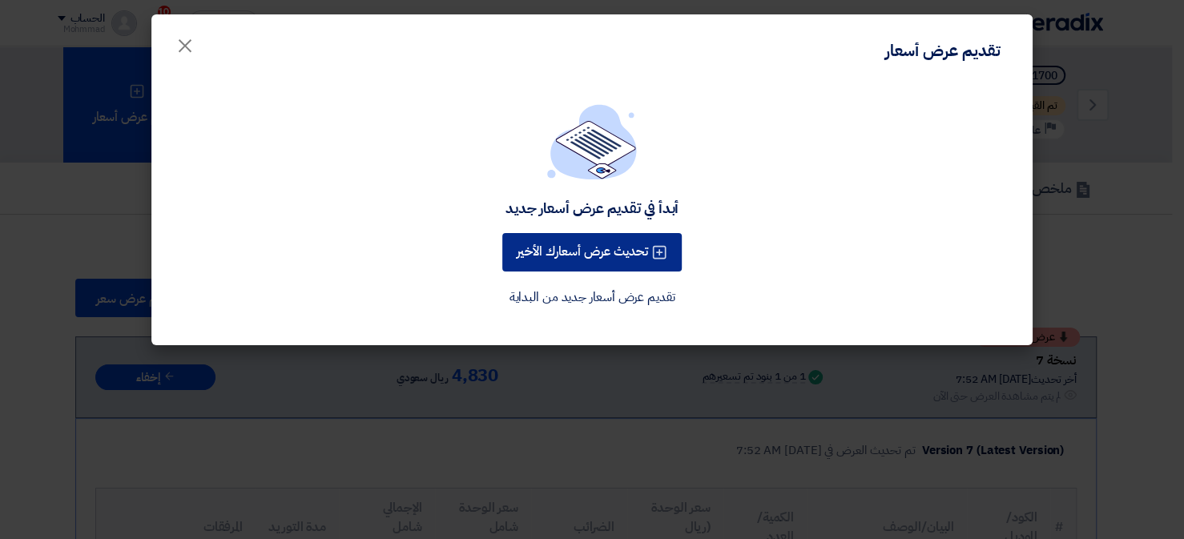
click at [563, 251] on button "تحديث عرض أسعارك الأخير" at bounding box center [591, 252] width 179 height 38
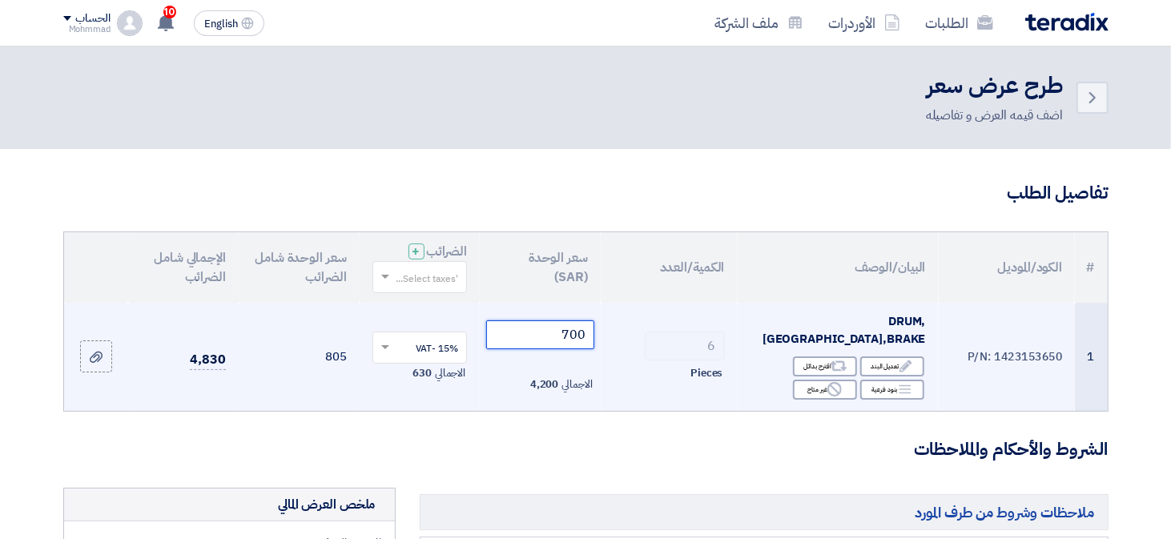
click at [581, 325] on input "700" at bounding box center [540, 334] width 108 height 29
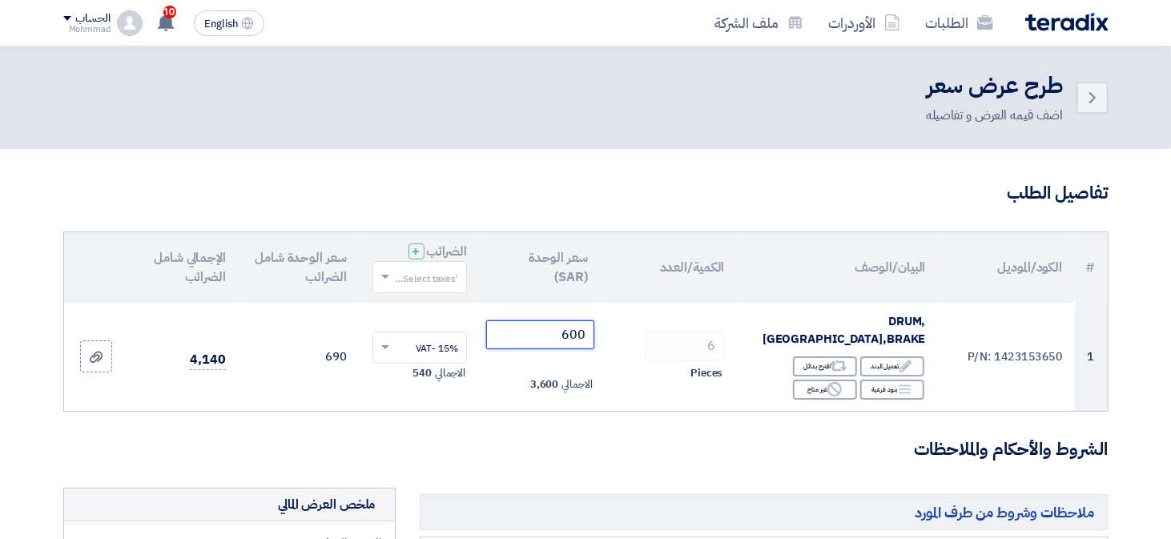
type input "600"
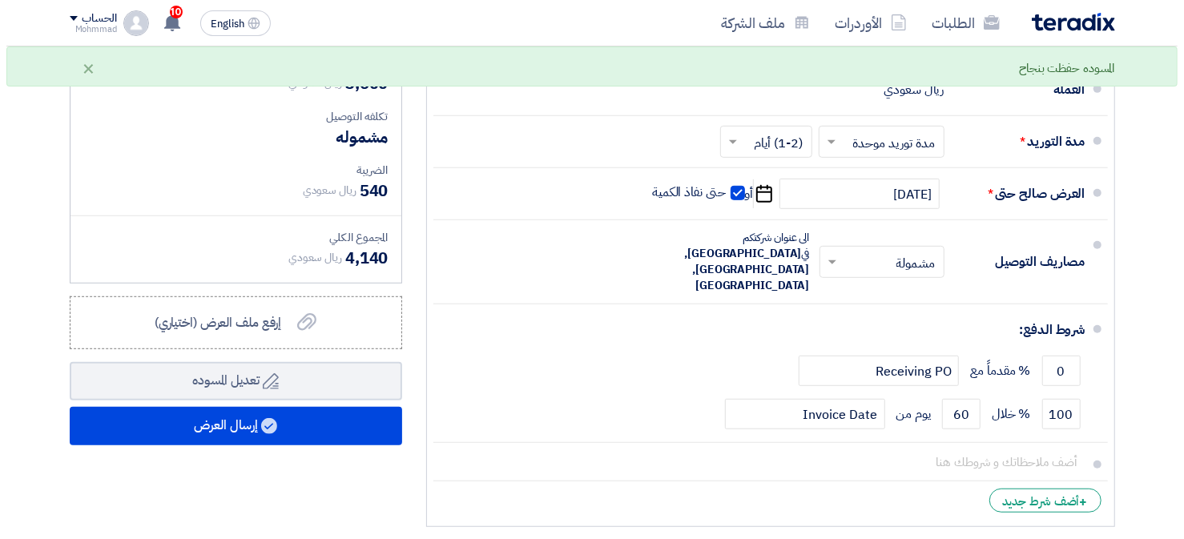
scroll to position [480, 0]
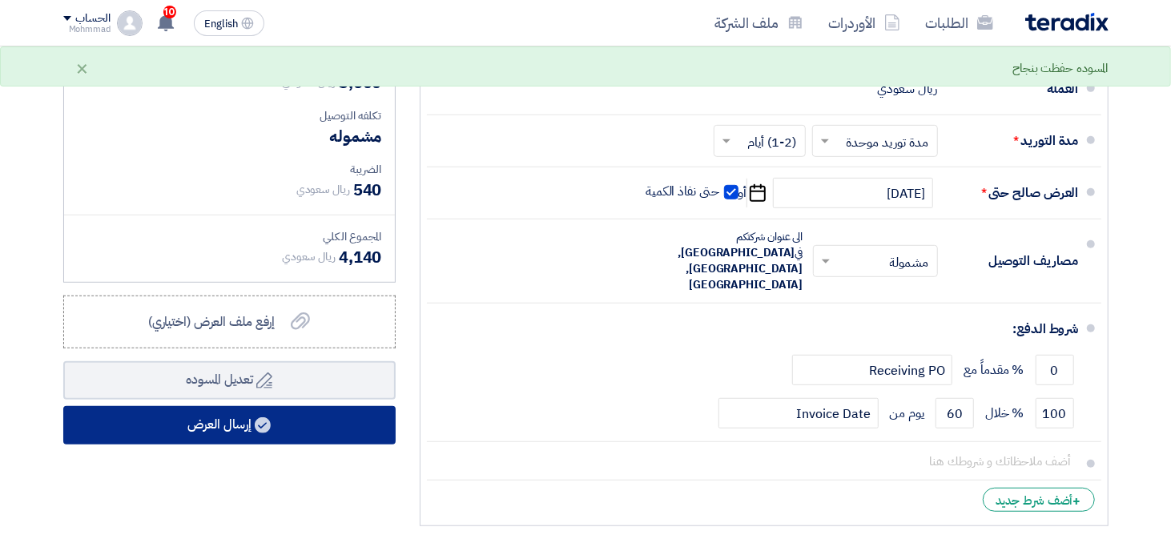
click at [251, 420] on button "إرسال العرض" at bounding box center [229, 425] width 332 height 38
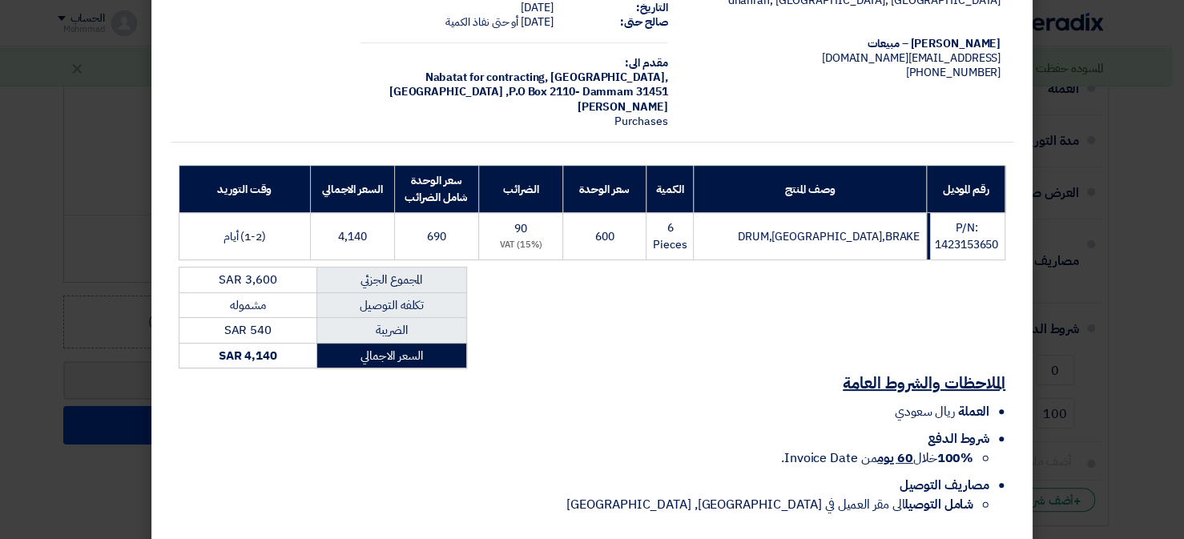
scroll to position [165, 0]
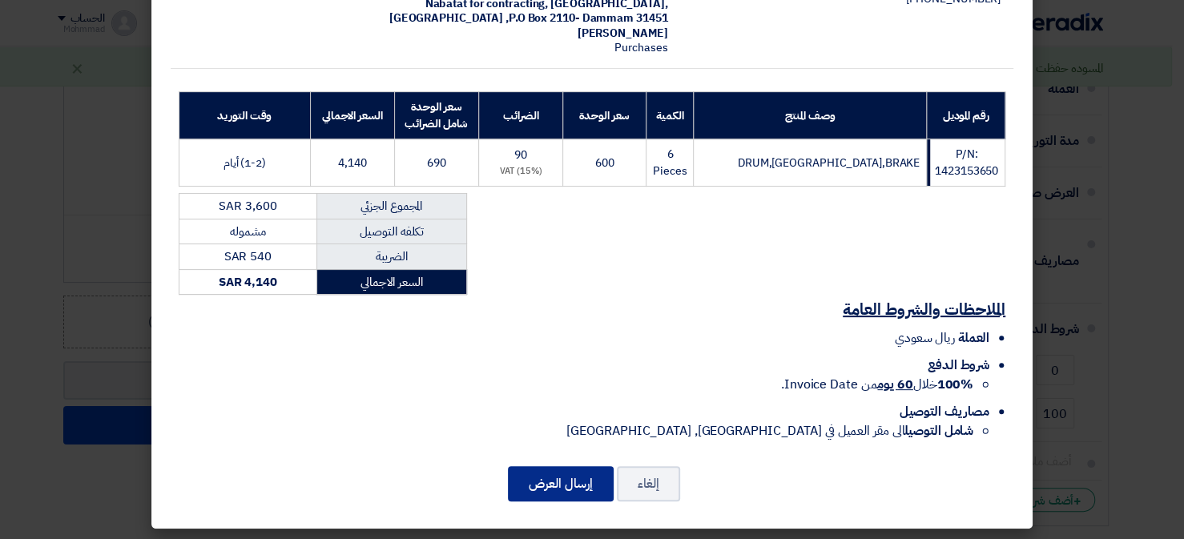
click at [573, 483] on button "إرسال العرض" at bounding box center [561, 483] width 106 height 35
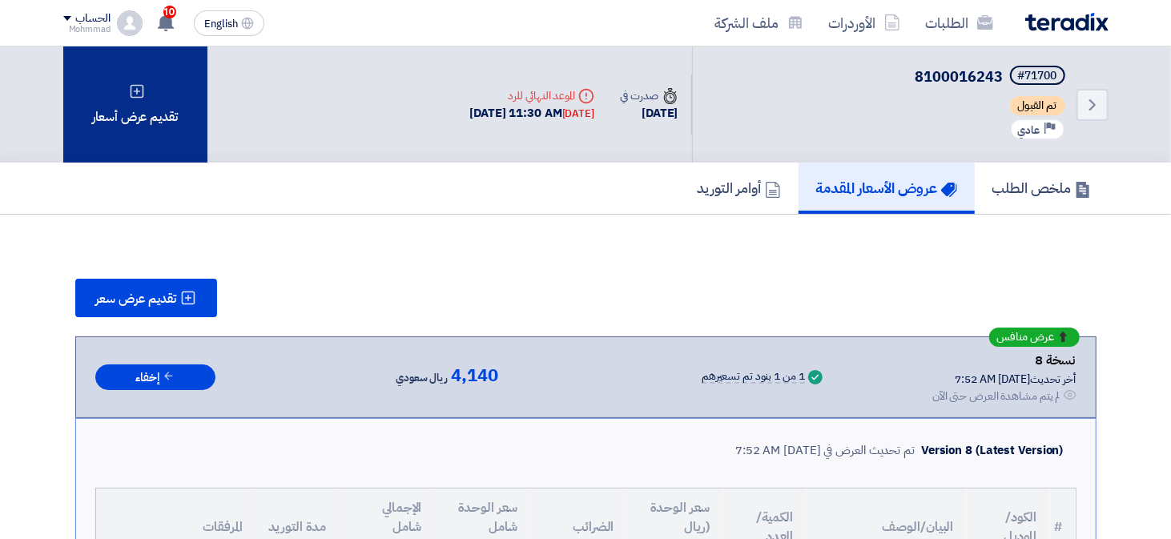
click at [142, 111] on div "تقديم عرض أسعار" at bounding box center [135, 104] width 144 height 116
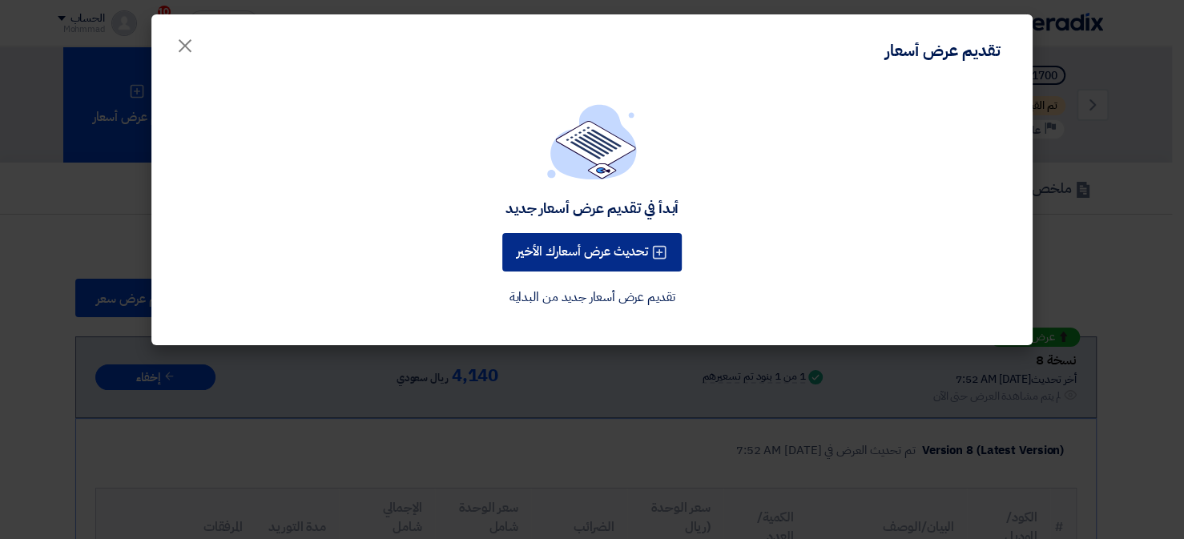
click at [589, 243] on button "تحديث عرض أسعارك الأخير" at bounding box center [591, 252] width 179 height 38
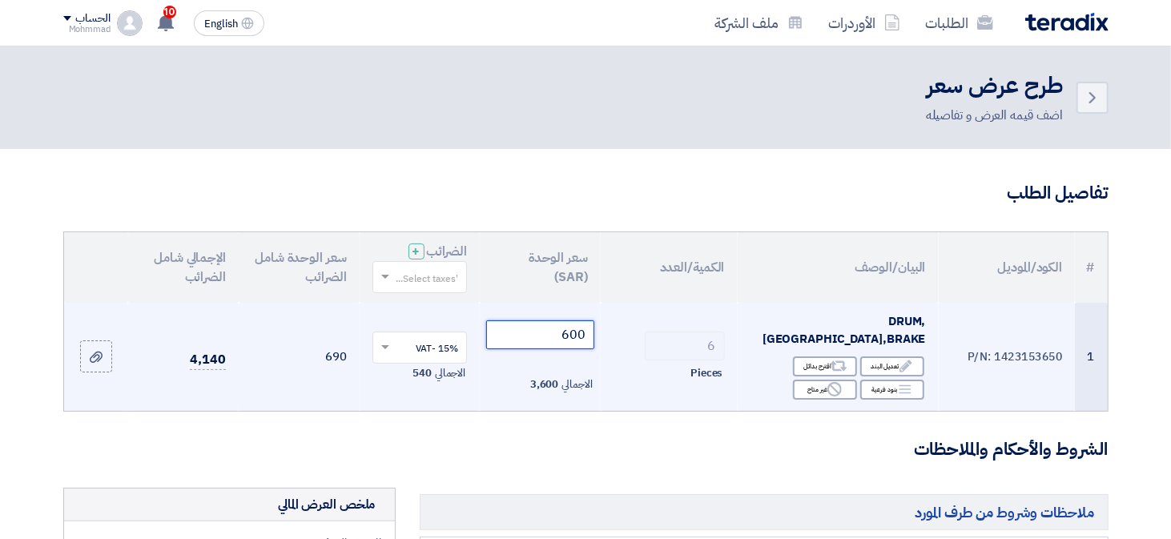
click at [586, 325] on input "600" at bounding box center [540, 334] width 108 height 29
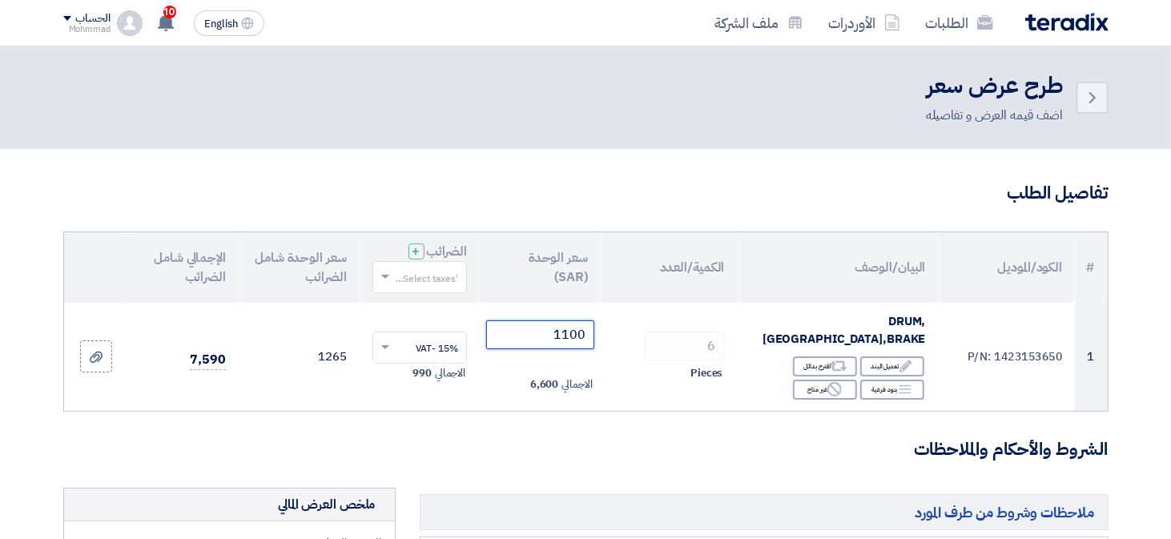
type input "1100"
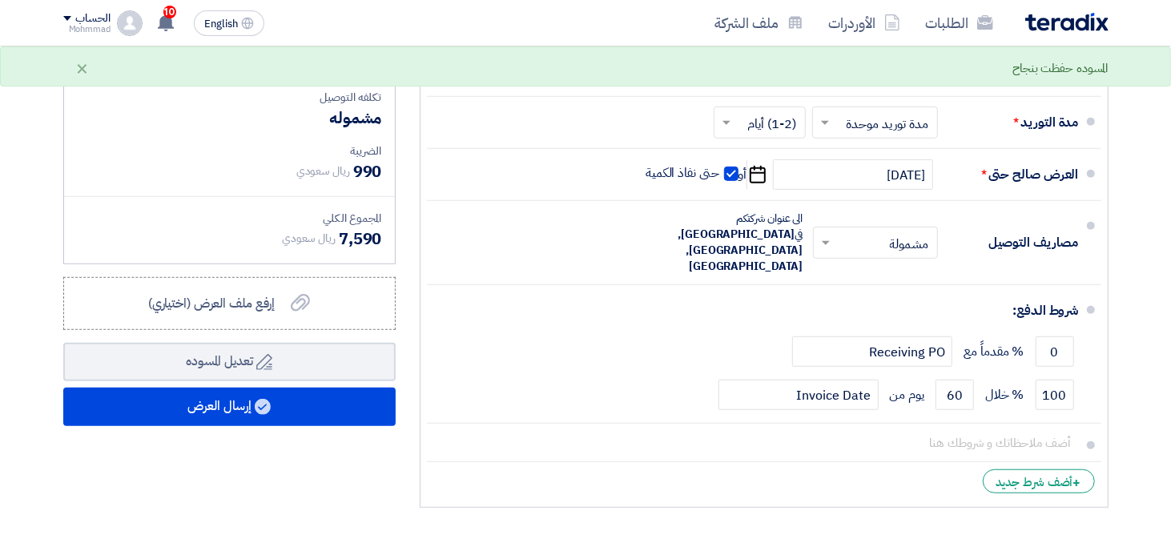
scroll to position [641, 0]
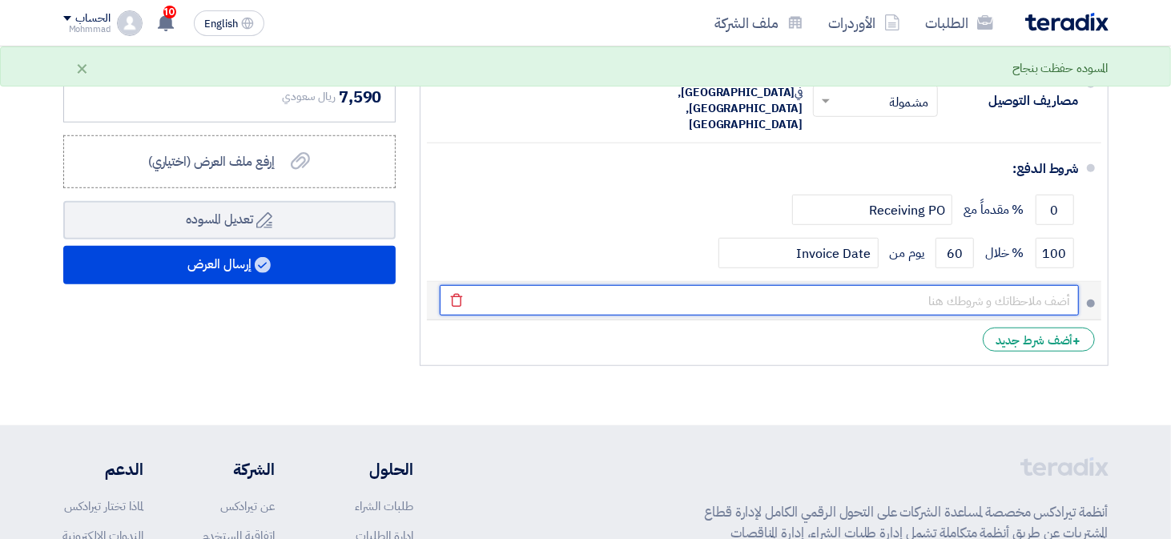
click at [977, 285] on input "text" at bounding box center [759, 300] width 639 height 30
type input "ف"
type input "ت"
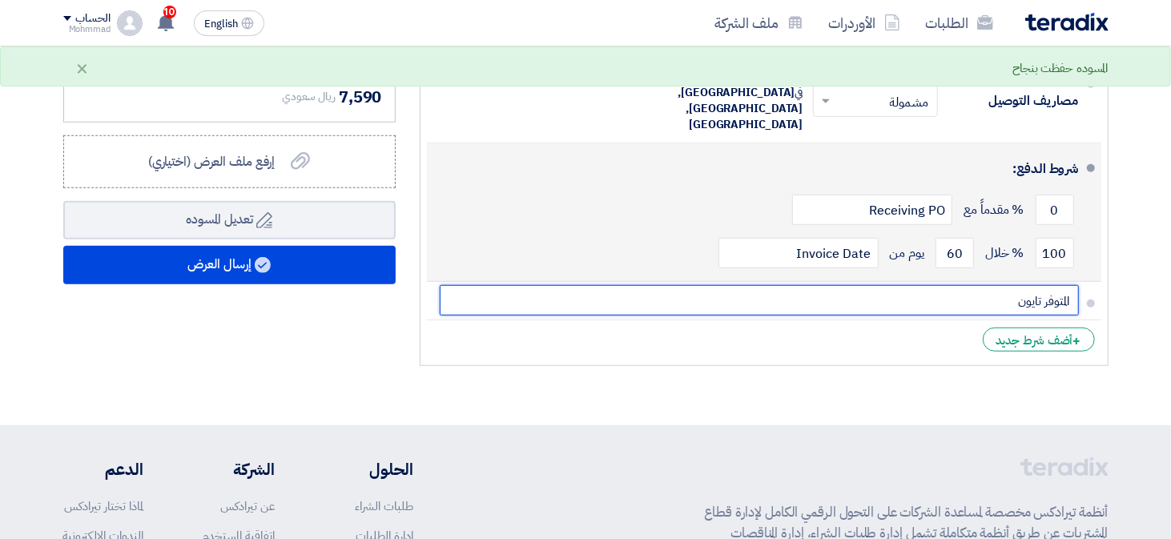
type input "المتوفر تايون"
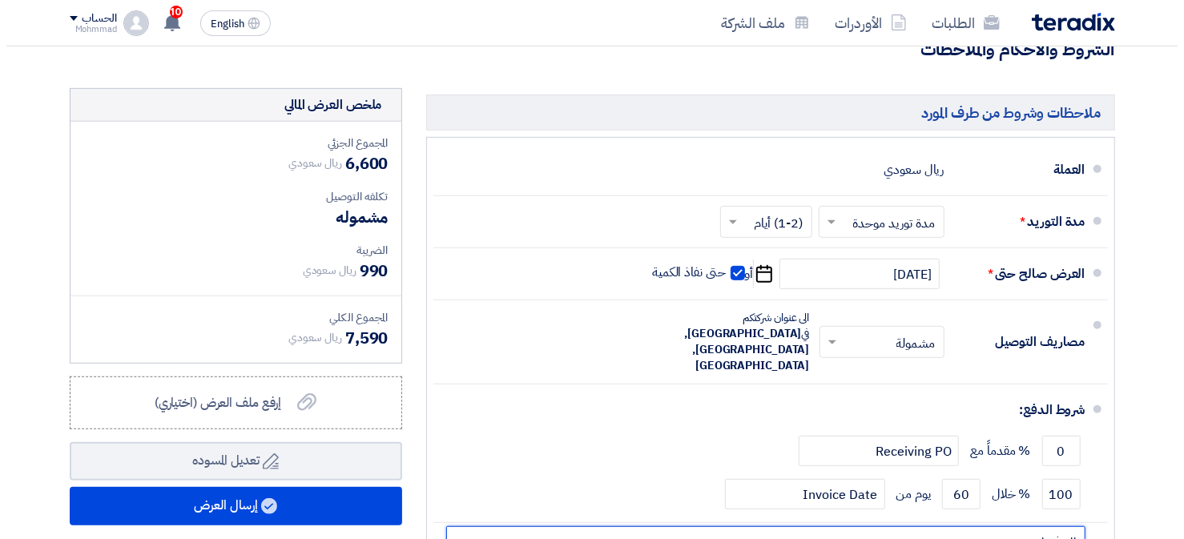
scroll to position [400, 0]
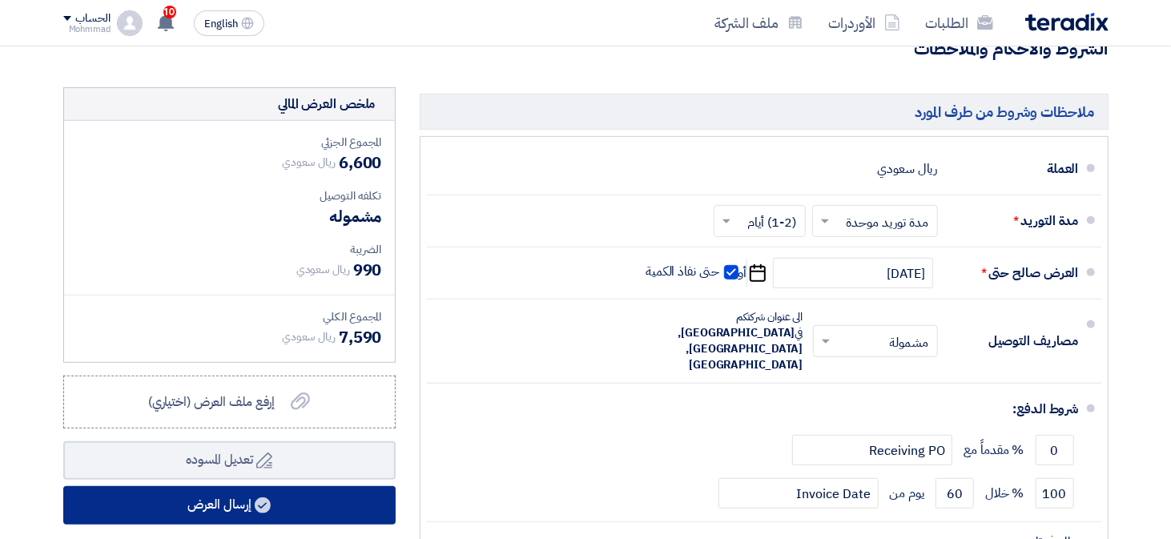
click at [262, 497] on use at bounding box center [263, 505] width 16 height 16
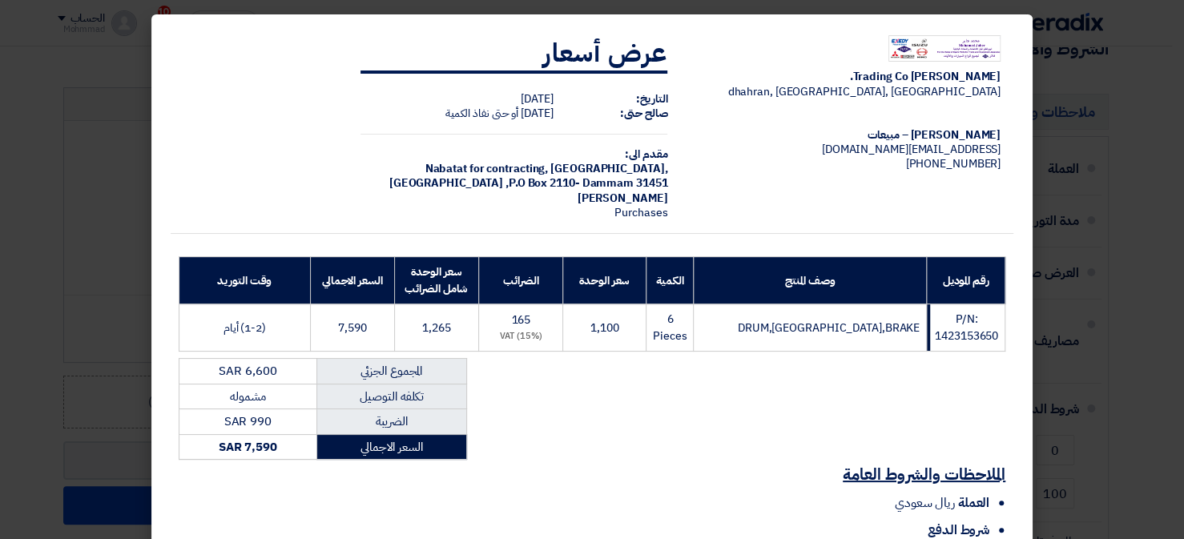
scroll to position [192, 0]
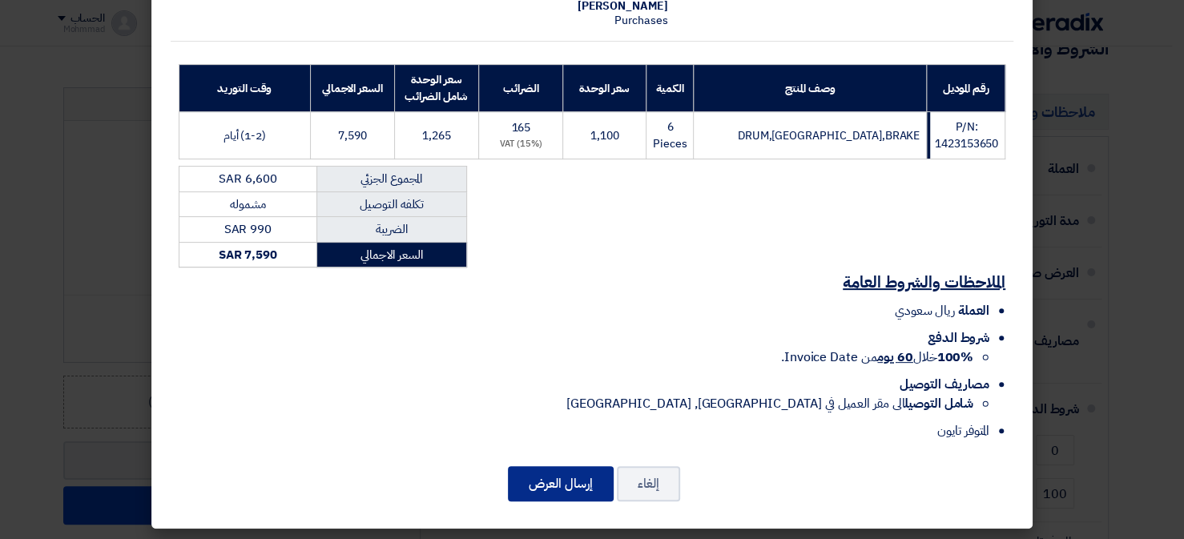
click at [549, 473] on button "إرسال العرض" at bounding box center [561, 483] width 106 height 35
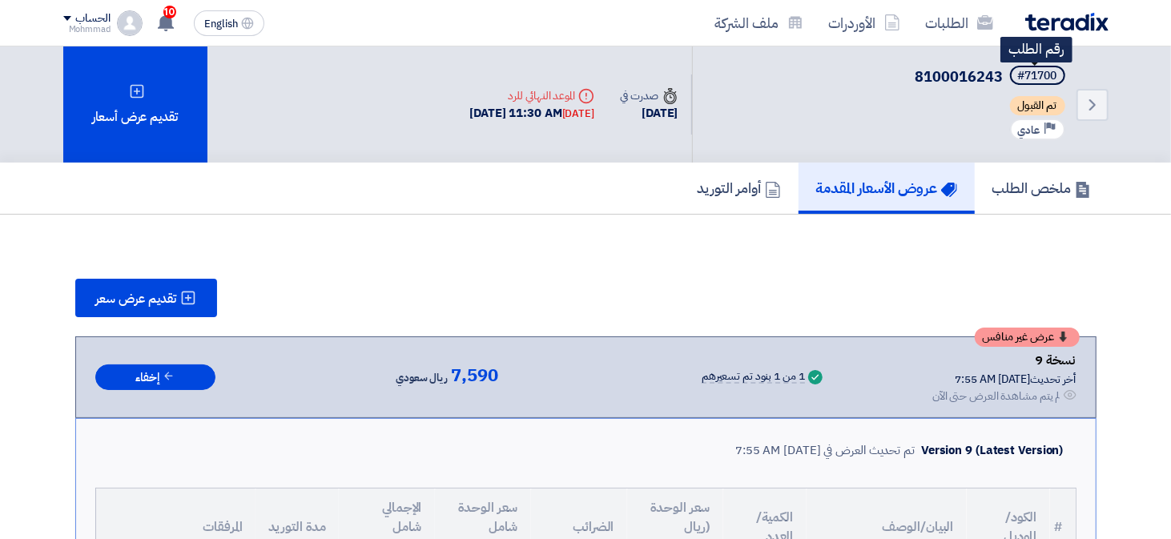
click at [1054, 74] on div "#71700" at bounding box center [1037, 75] width 39 height 11
click at [1050, 72] on div "#71700" at bounding box center [1037, 75] width 39 height 11
click at [1098, 106] on icon "Back" at bounding box center [1092, 104] width 19 height 19
